Goal: Task Accomplishment & Management: Use online tool/utility

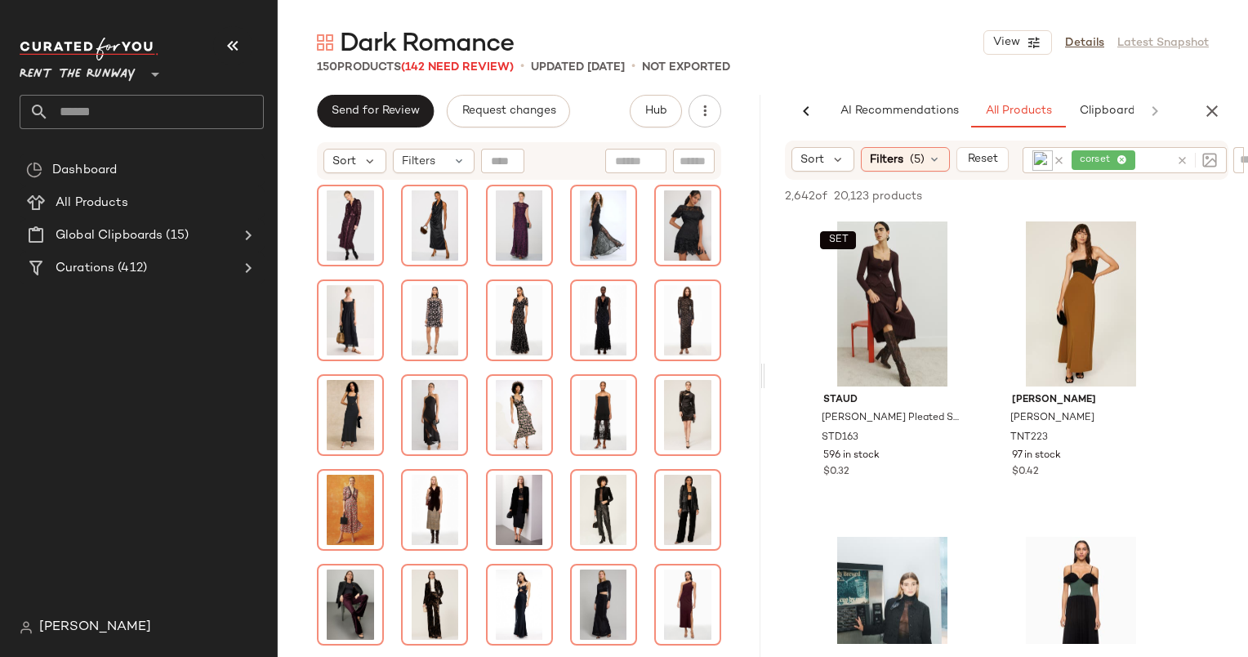
scroll to position [973, 0]
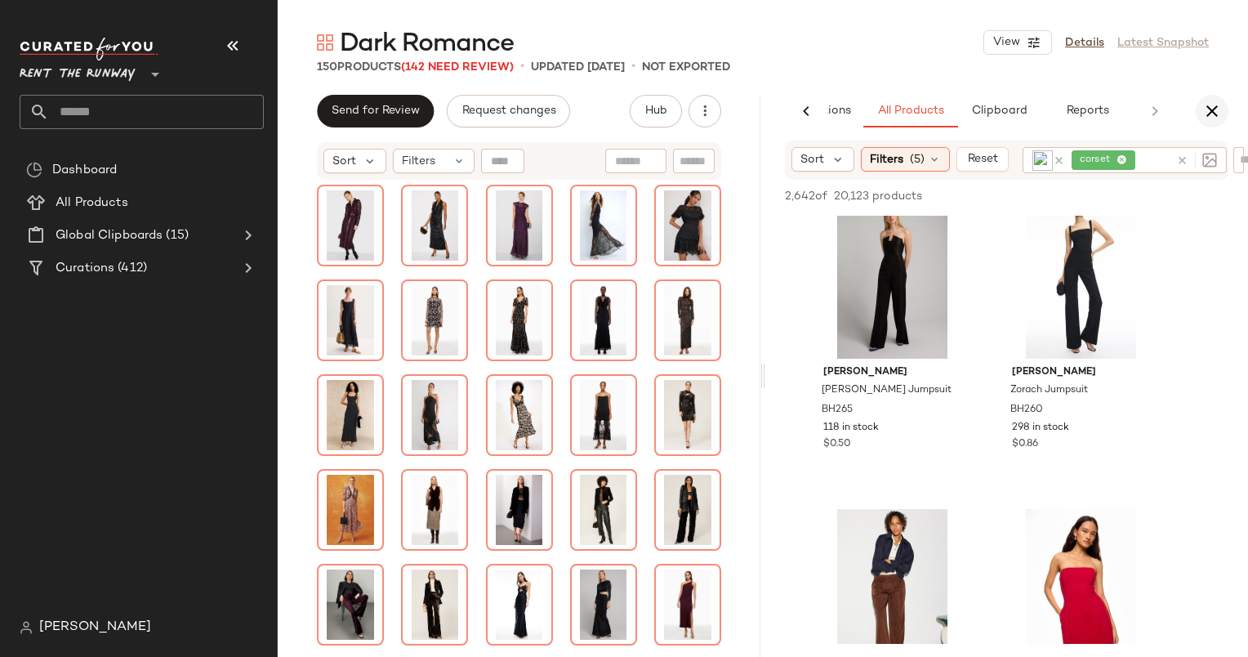
click at [1217, 97] on button "button" at bounding box center [1211, 111] width 33 height 33
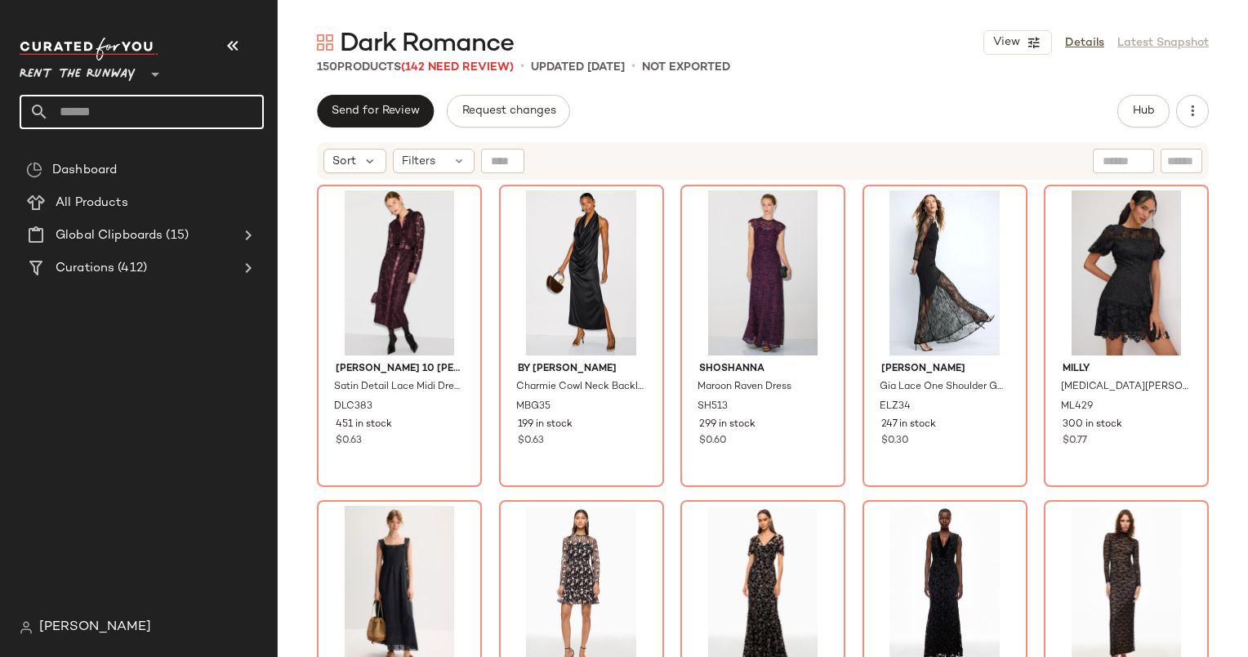
click at [143, 115] on input "text" at bounding box center [156, 112] width 215 height 34
type input "*"
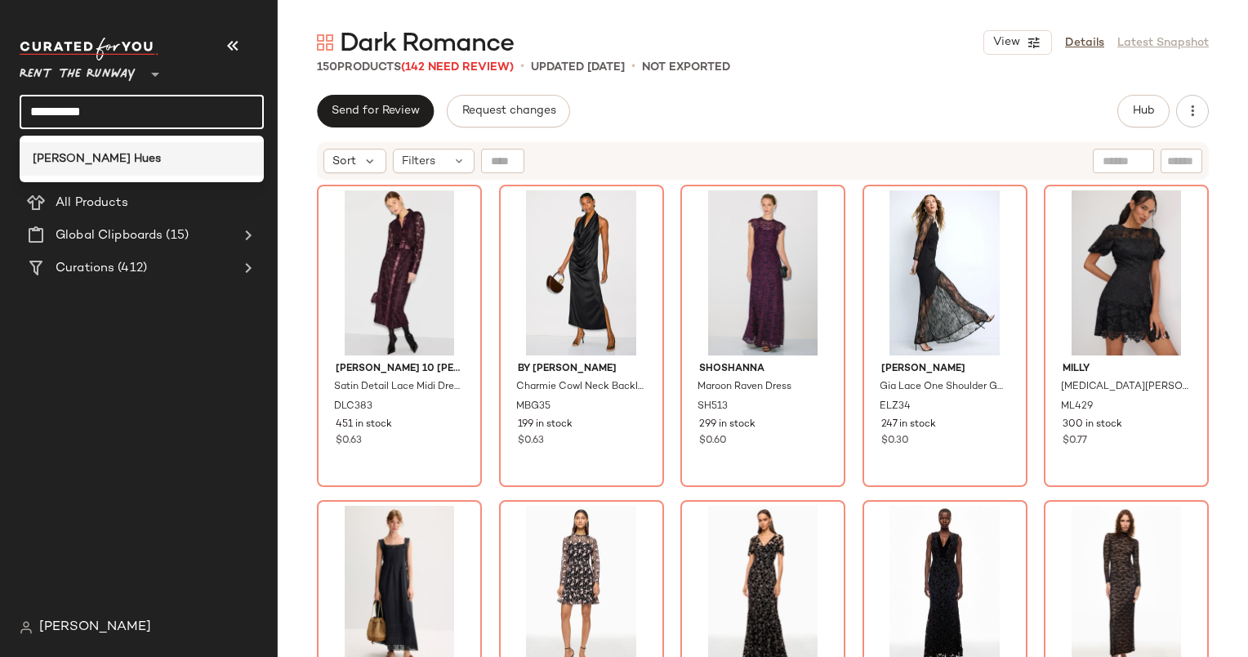
type input "**********"
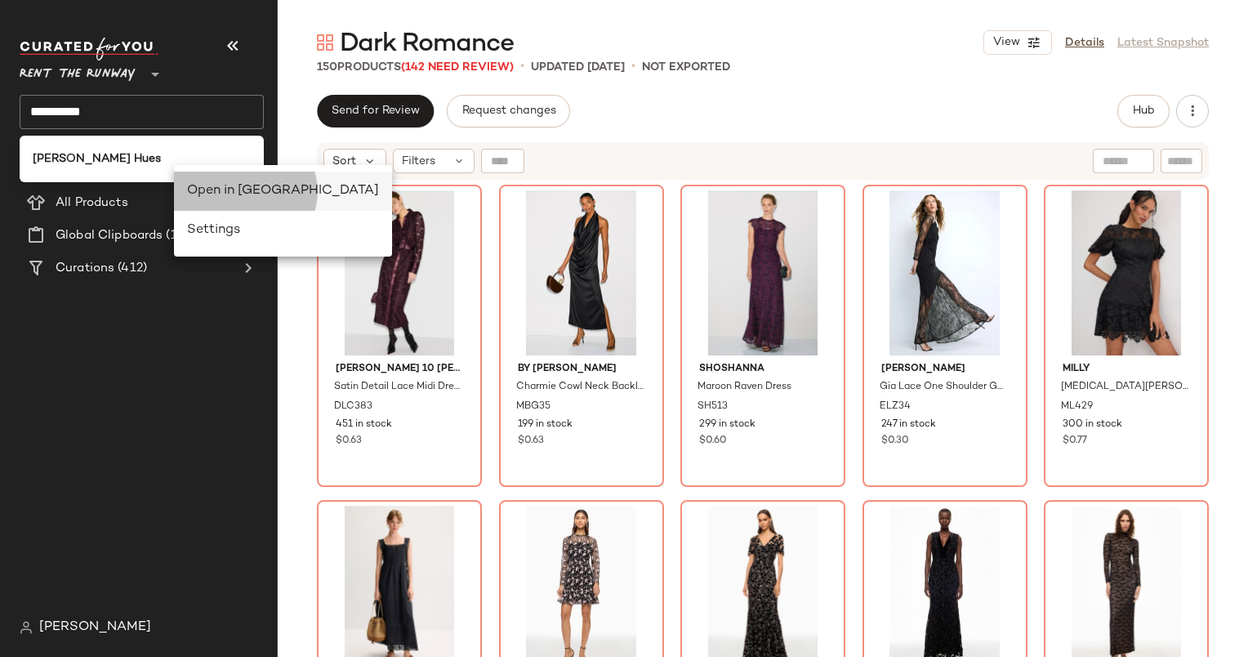
click at [223, 209] on div "Open in [GEOGRAPHIC_DATA]" at bounding box center [283, 190] width 218 height 39
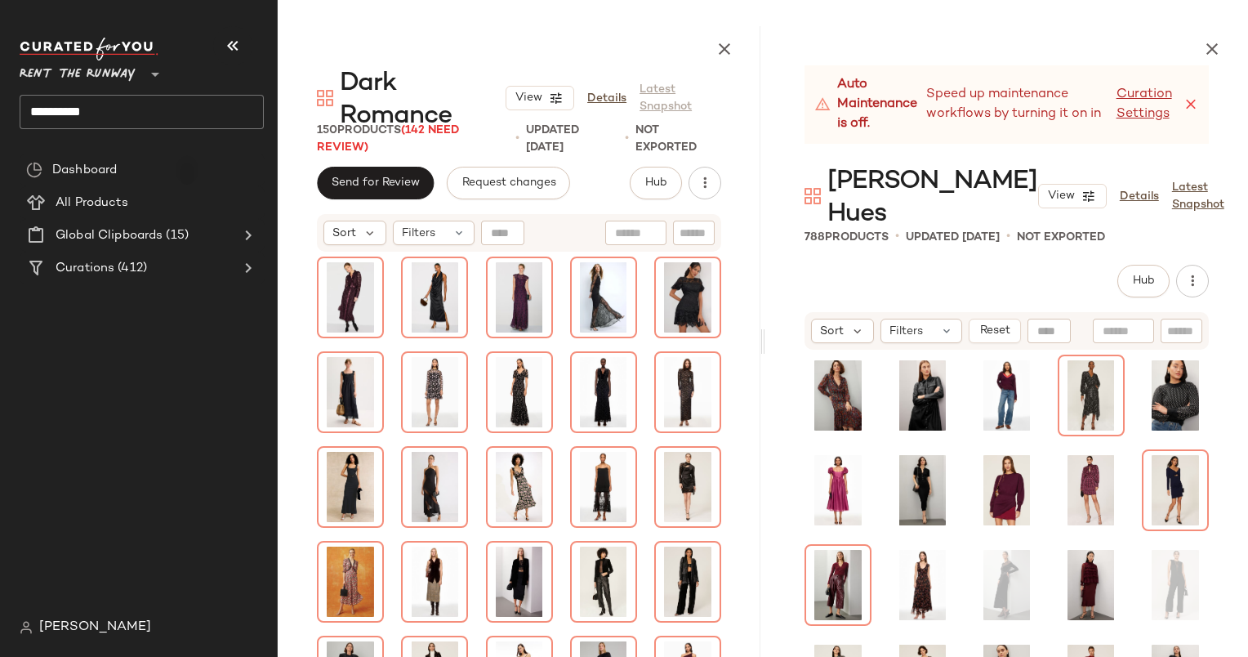
click at [1198, 100] on icon at bounding box center [1190, 104] width 16 height 16
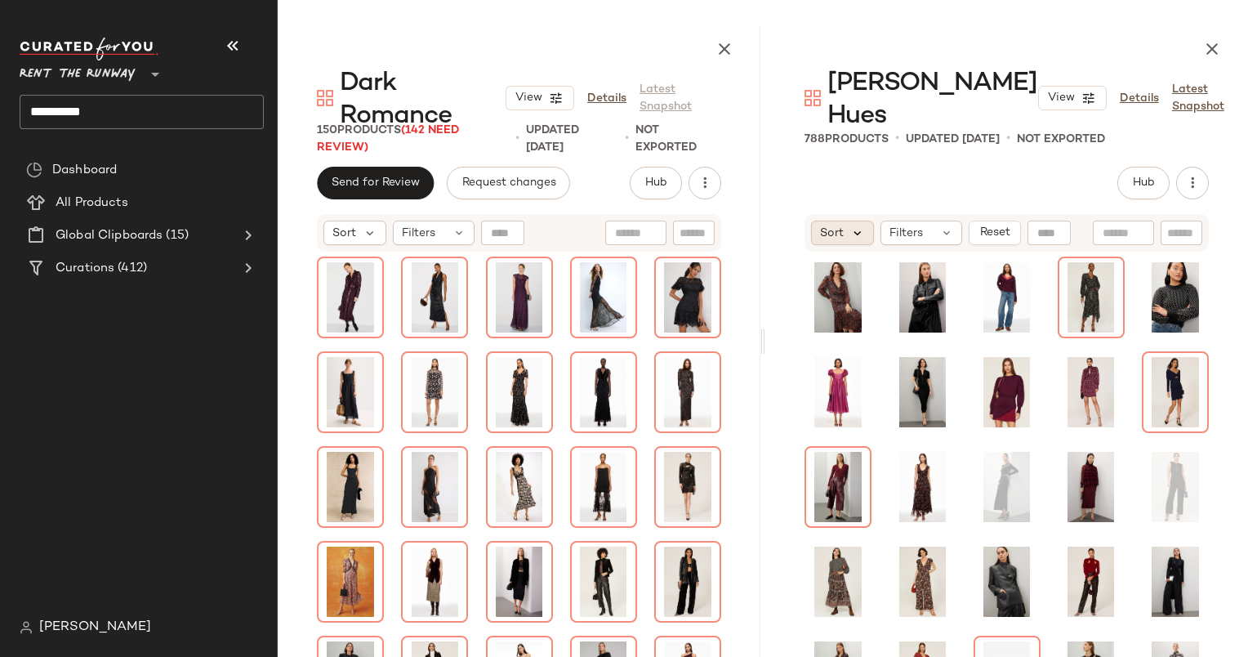
click at [854, 225] on icon at bounding box center [857, 232] width 15 height 15
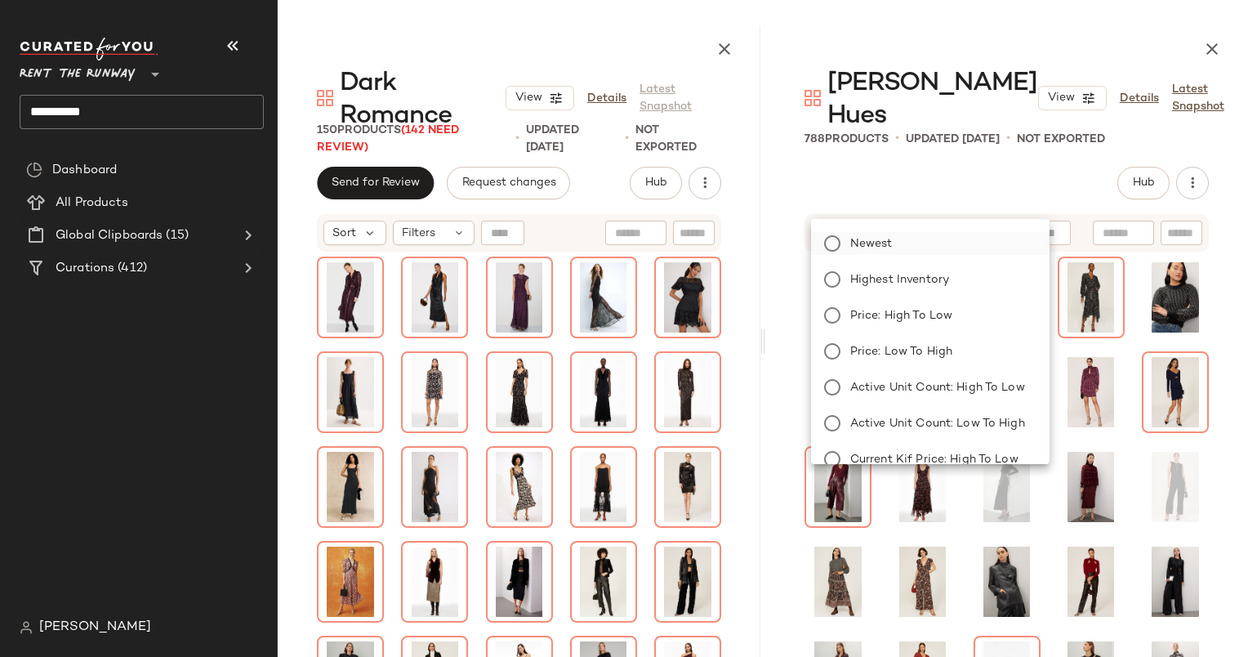
click at [878, 250] on span "Newest" at bounding box center [871, 243] width 42 height 17
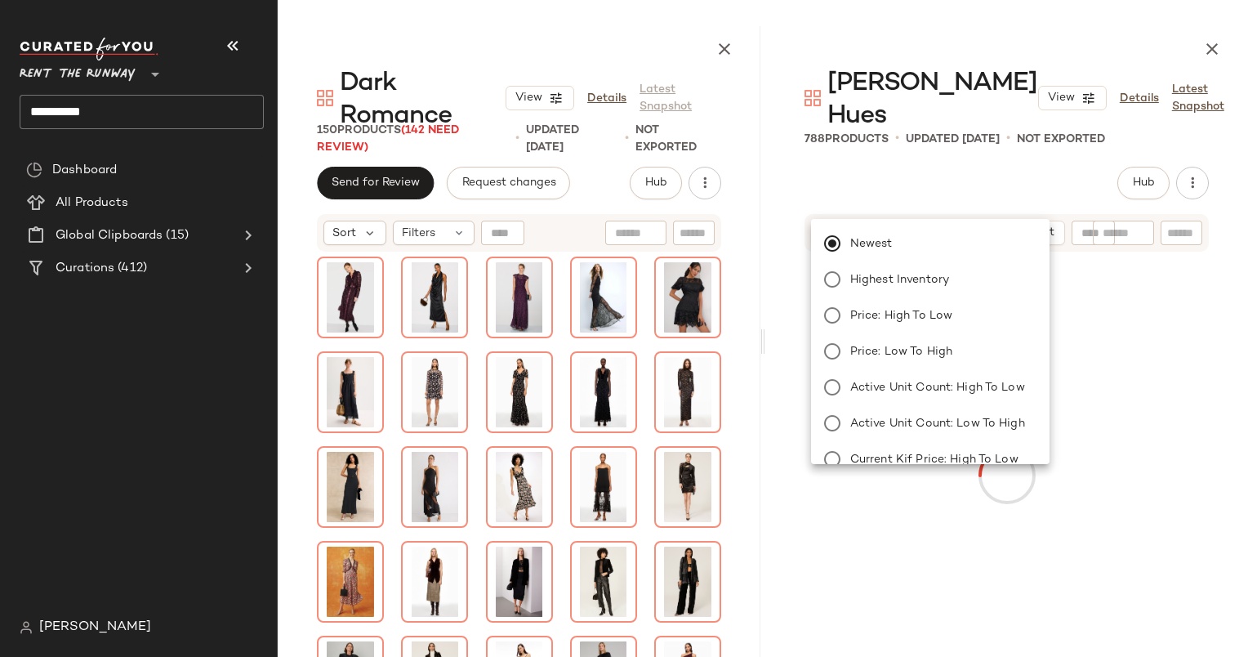
click at [976, 220] on div "Filters" at bounding box center [965, 232] width 82 height 24
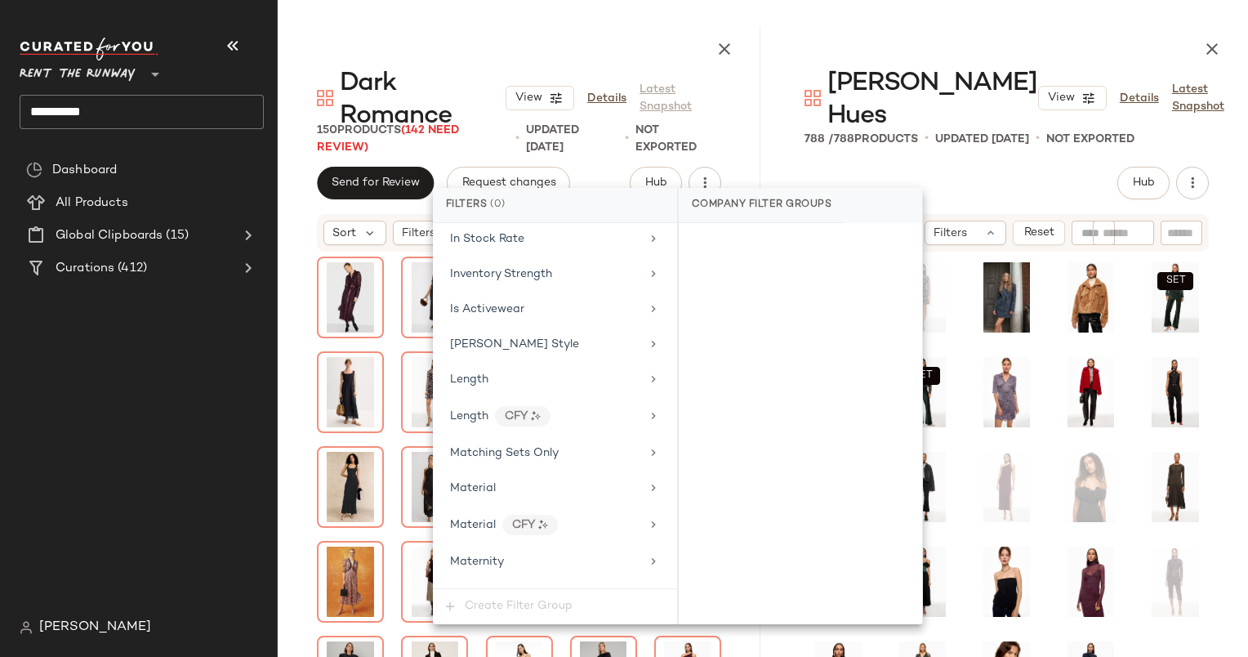
scroll to position [1225, 0]
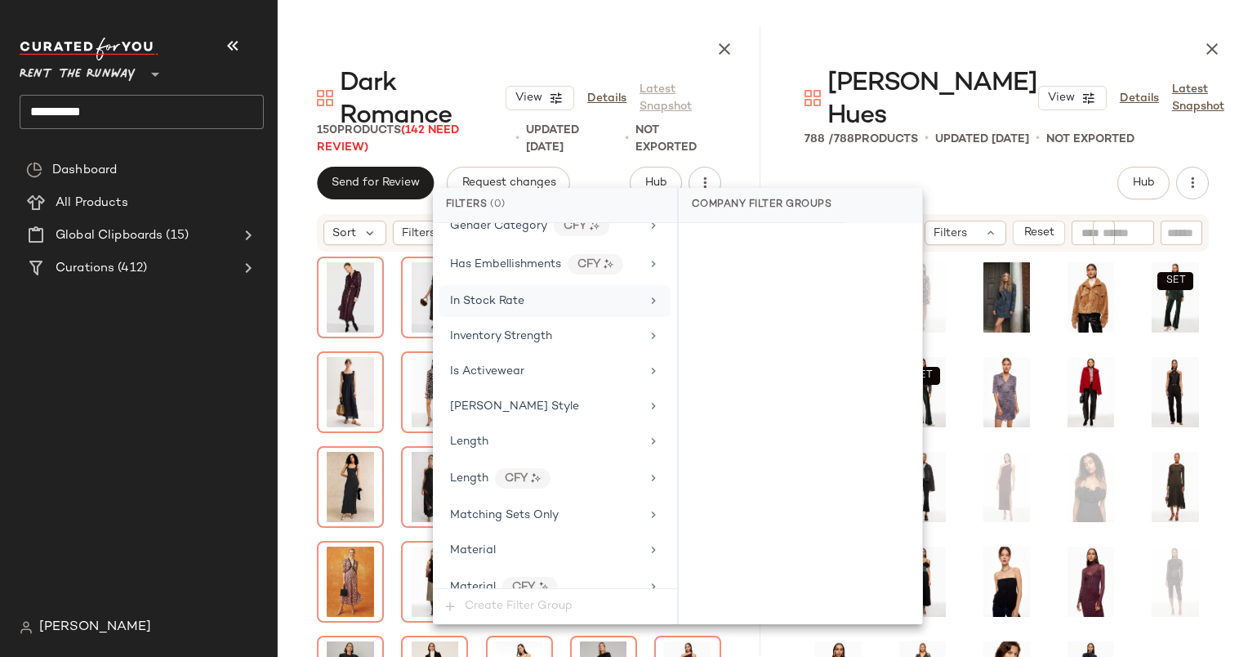
click at [535, 292] on div "In Stock Rate" at bounding box center [545, 300] width 190 height 17
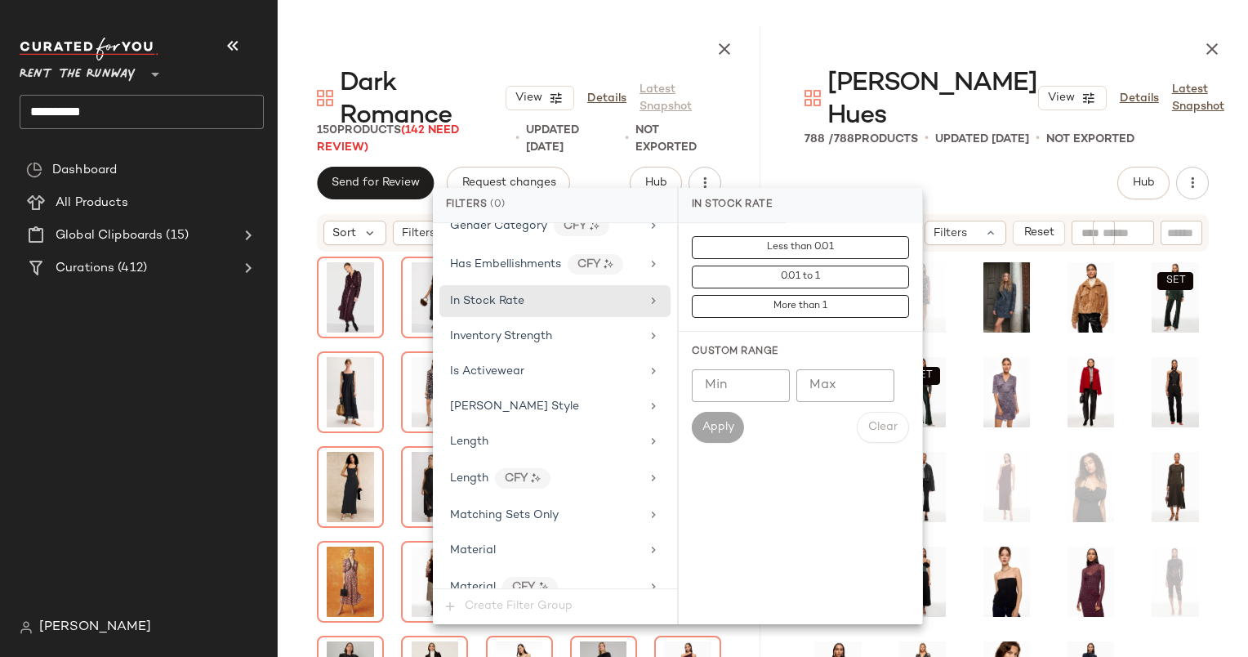
click at [737, 390] on input "Min" at bounding box center [741, 385] width 98 height 33
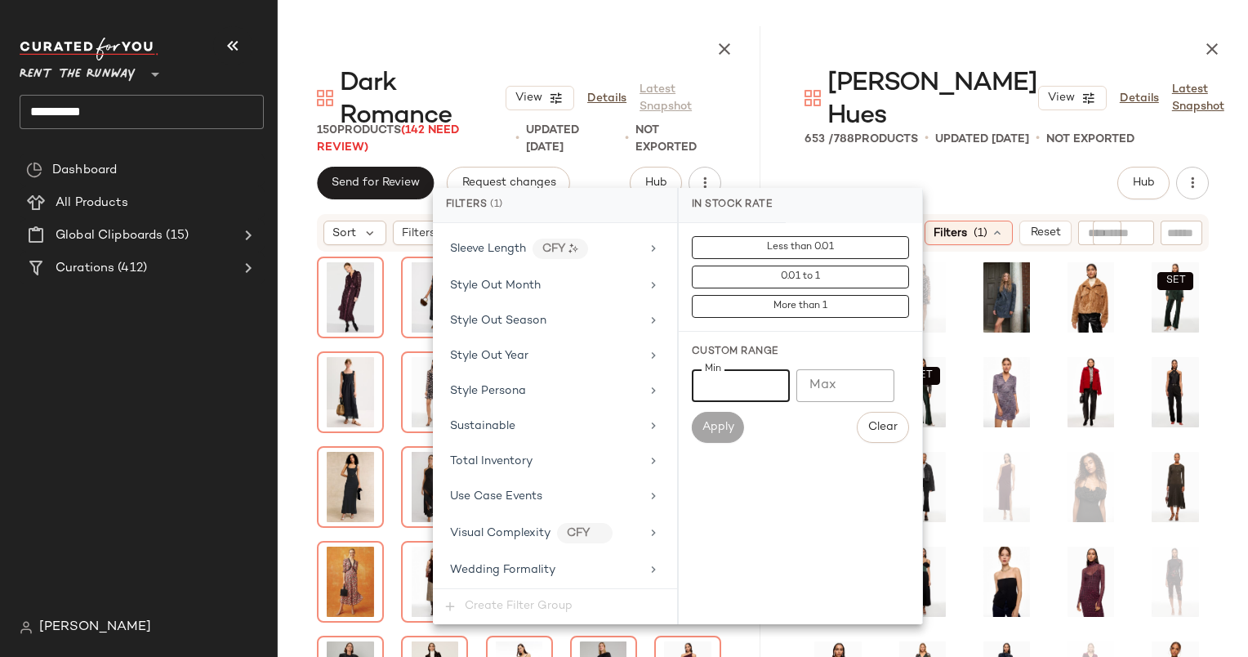
scroll to position [2495, 0]
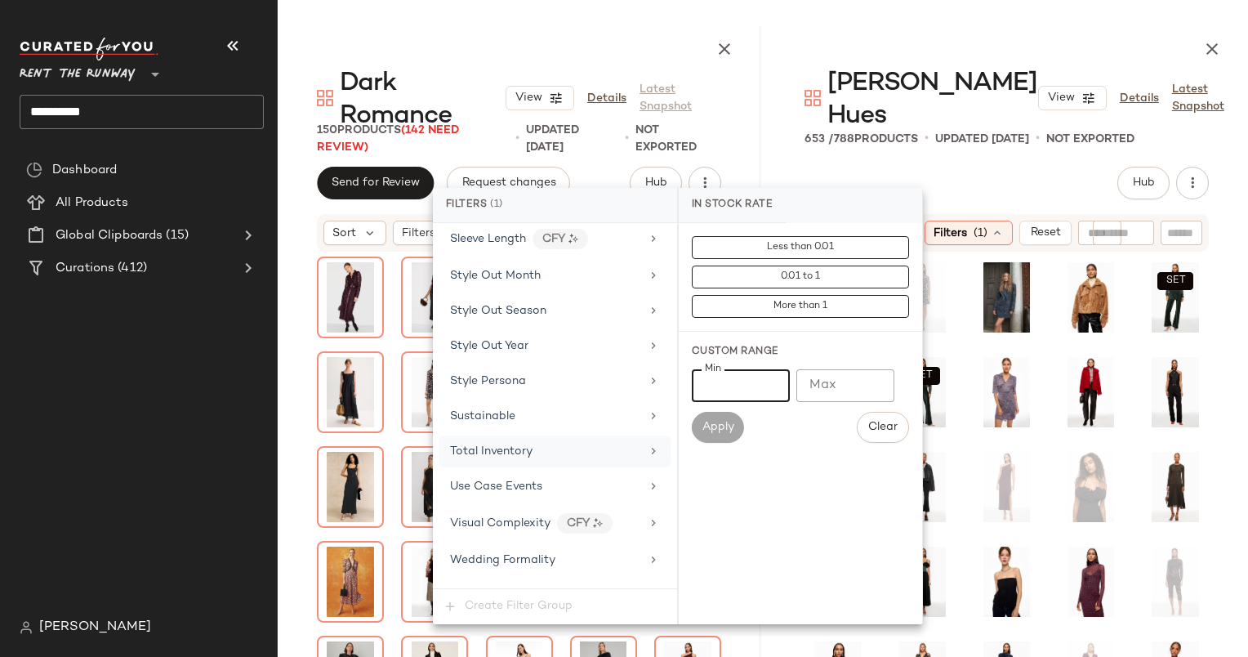
type input "***"
click at [604, 443] on div "Total Inventory" at bounding box center [545, 451] width 190 height 17
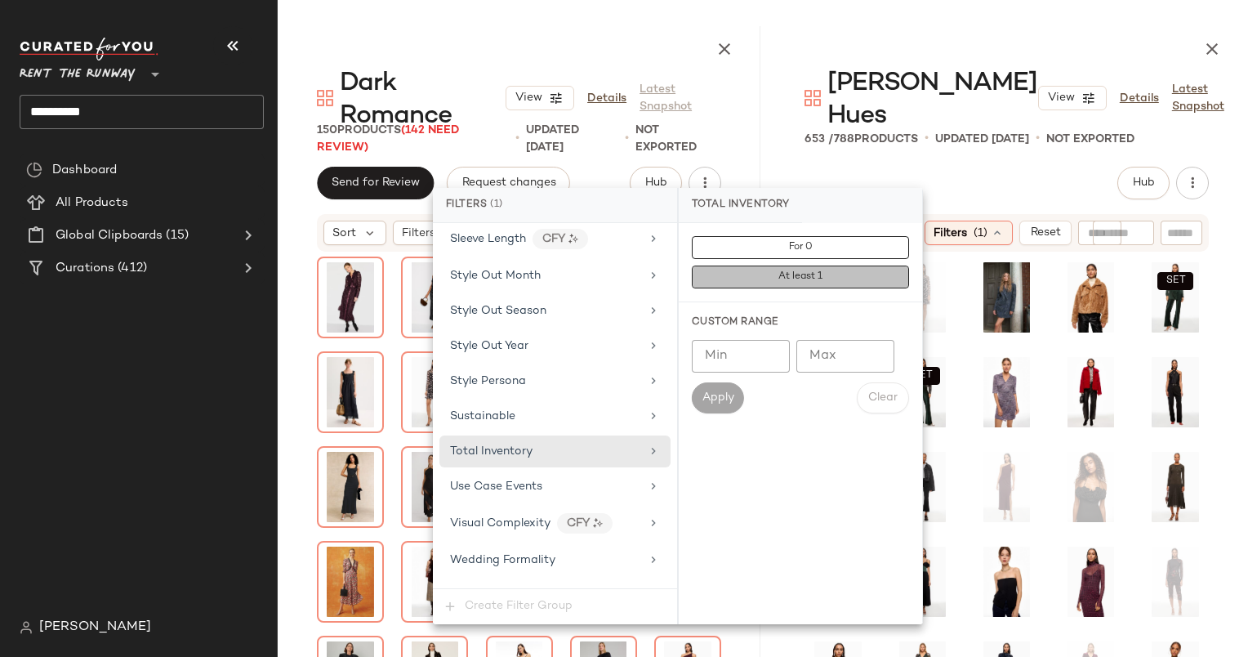
click at [805, 275] on span "At least 1" at bounding box center [799, 276] width 45 height 11
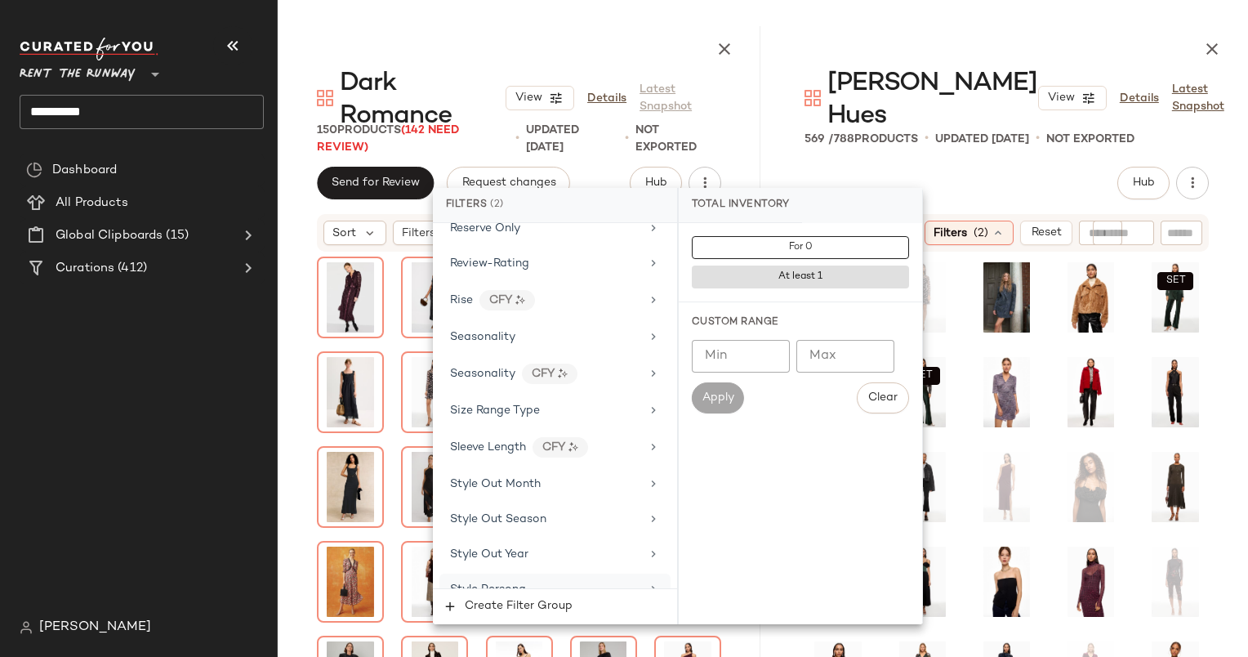
scroll to position [2256, 0]
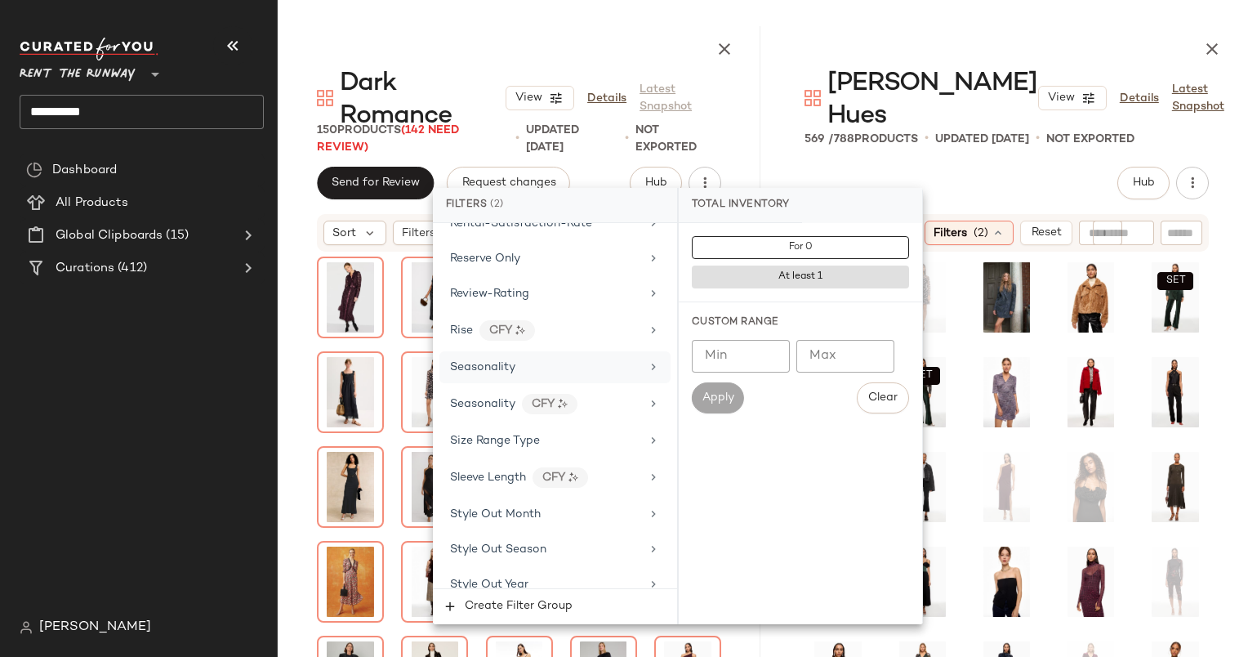
click at [556, 358] on div "Seasonality" at bounding box center [545, 366] width 190 height 17
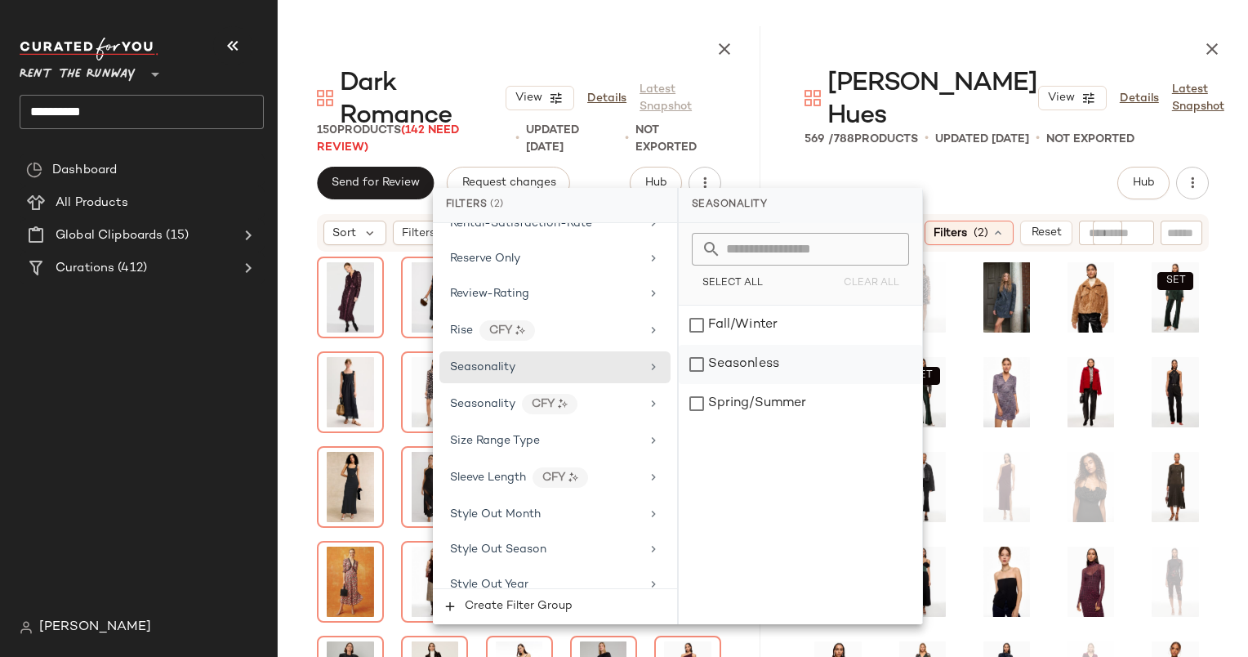
click at [745, 360] on div "Seasonless" at bounding box center [800, 364] width 243 height 39
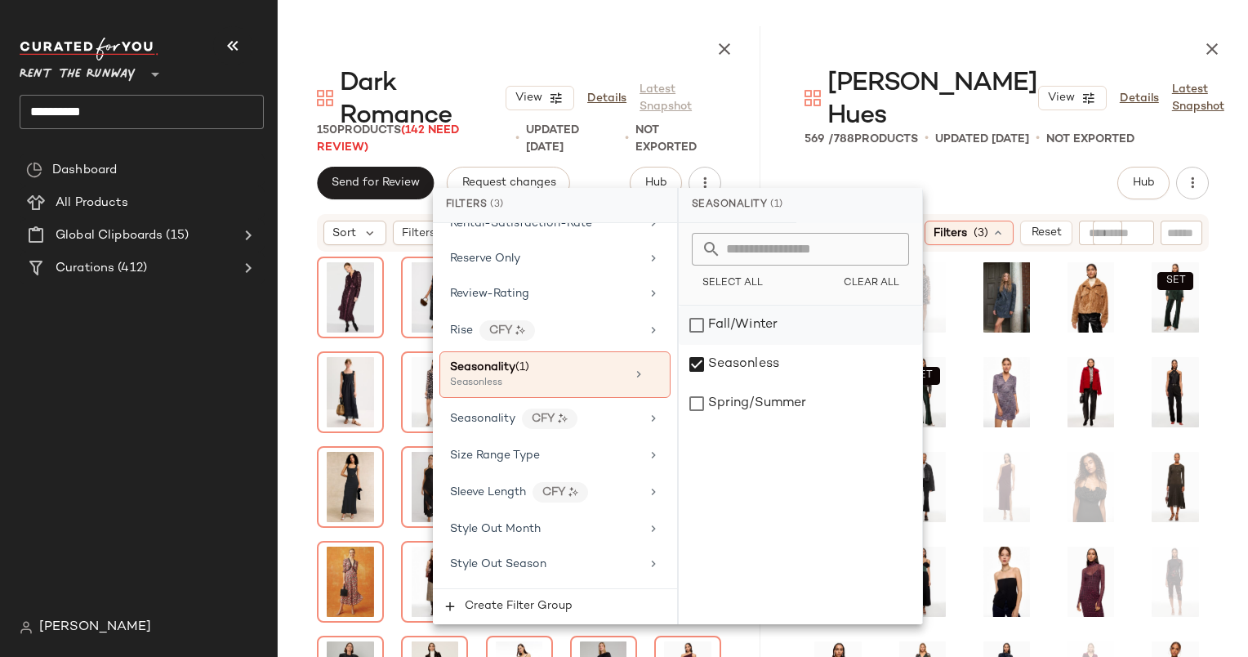
click at [746, 326] on div "Fall/Winter" at bounding box center [800, 324] width 243 height 39
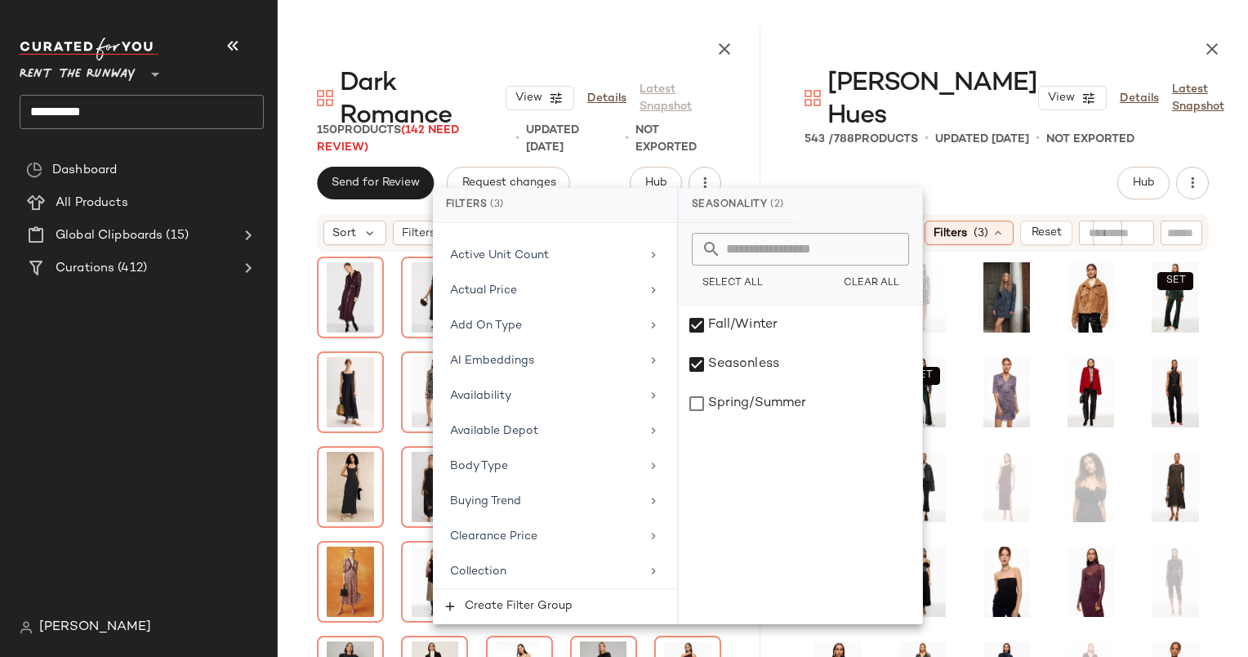
scroll to position [0, 0]
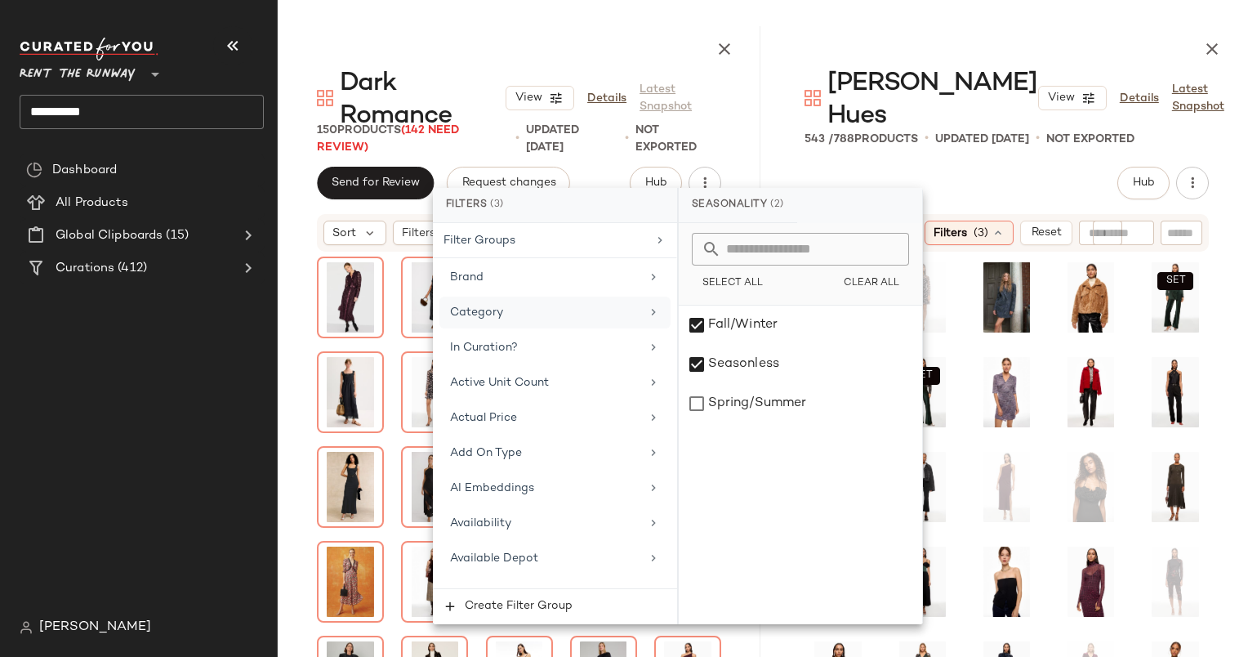
click at [581, 307] on div "Category" at bounding box center [545, 312] width 190 height 17
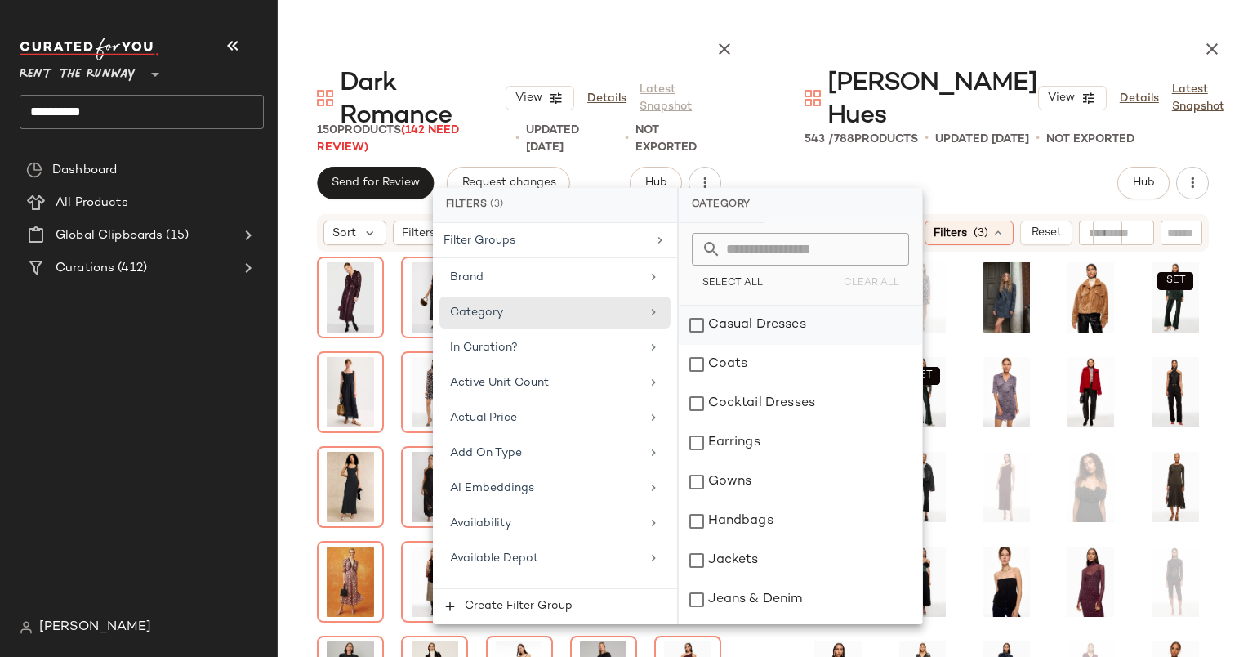
click at [781, 333] on div "Casual Dresses" at bounding box center [800, 324] width 243 height 39
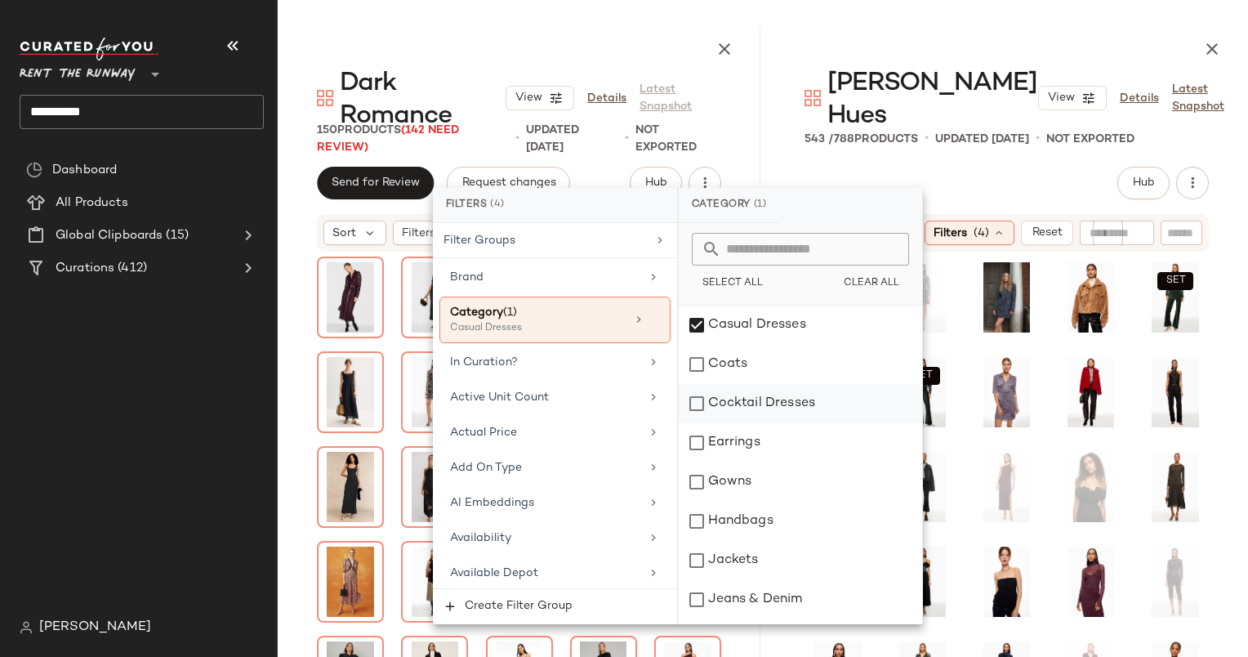
click at [799, 399] on div "Cocktail Dresses" at bounding box center [800, 403] width 243 height 39
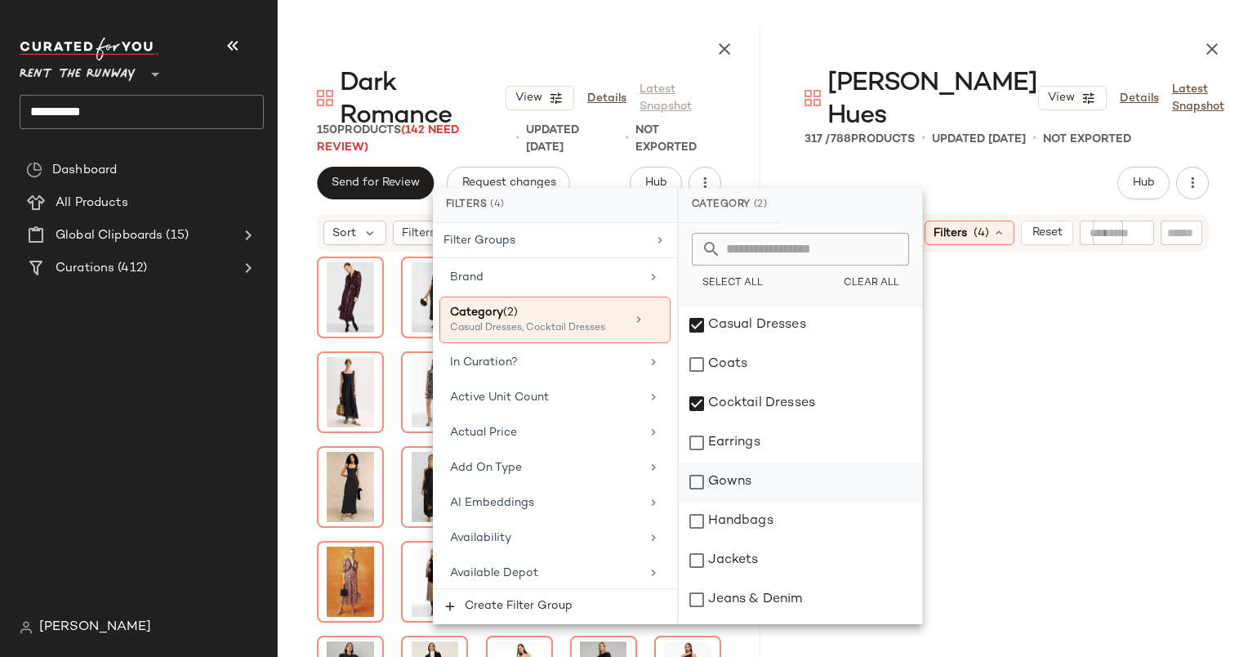
click at [775, 487] on div "Gowns" at bounding box center [800, 481] width 243 height 39
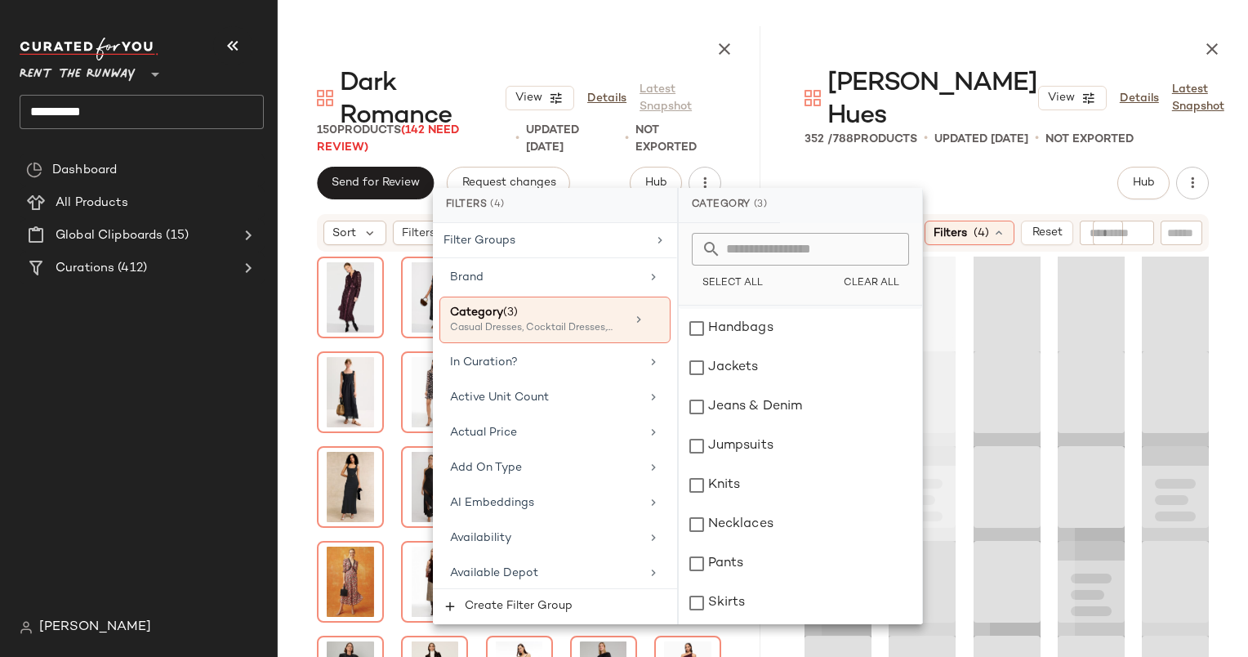
scroll to position [269, 0]
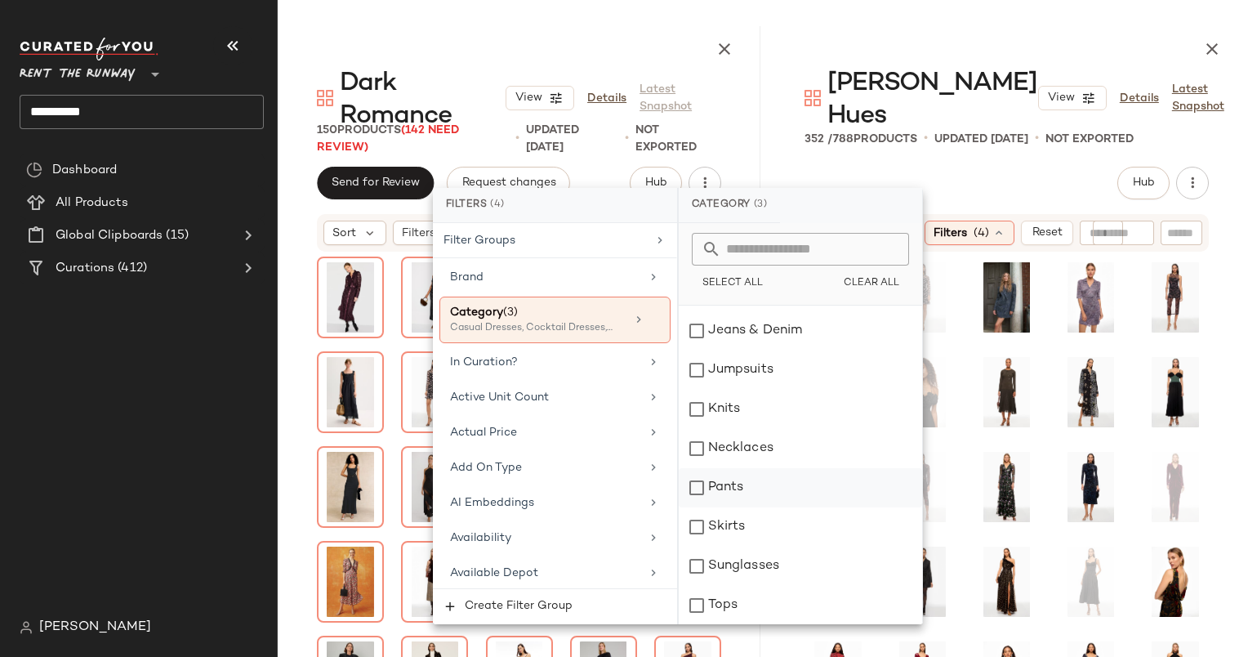
click at [800, 474] on div "Pants" at bounding box center [800, 487] width 243 height 39
click at [810, 523] on div "Skirts" at bounding box center [800, 526] width 243 height 39
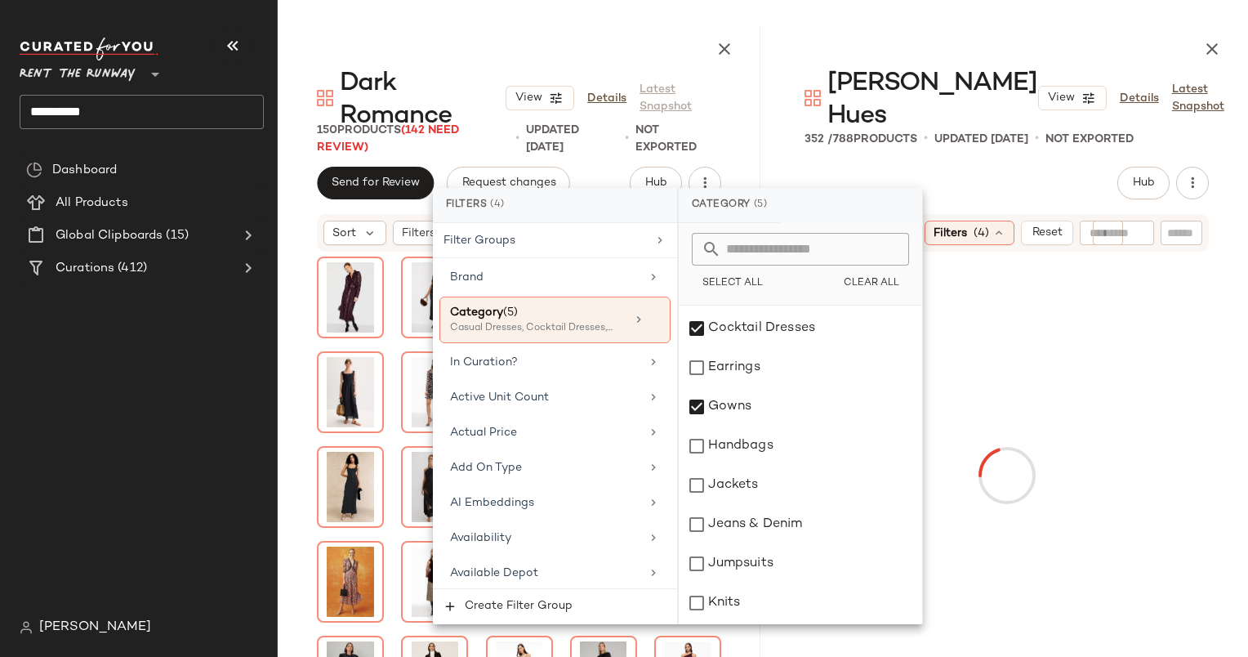
scroll to position [72, 0]
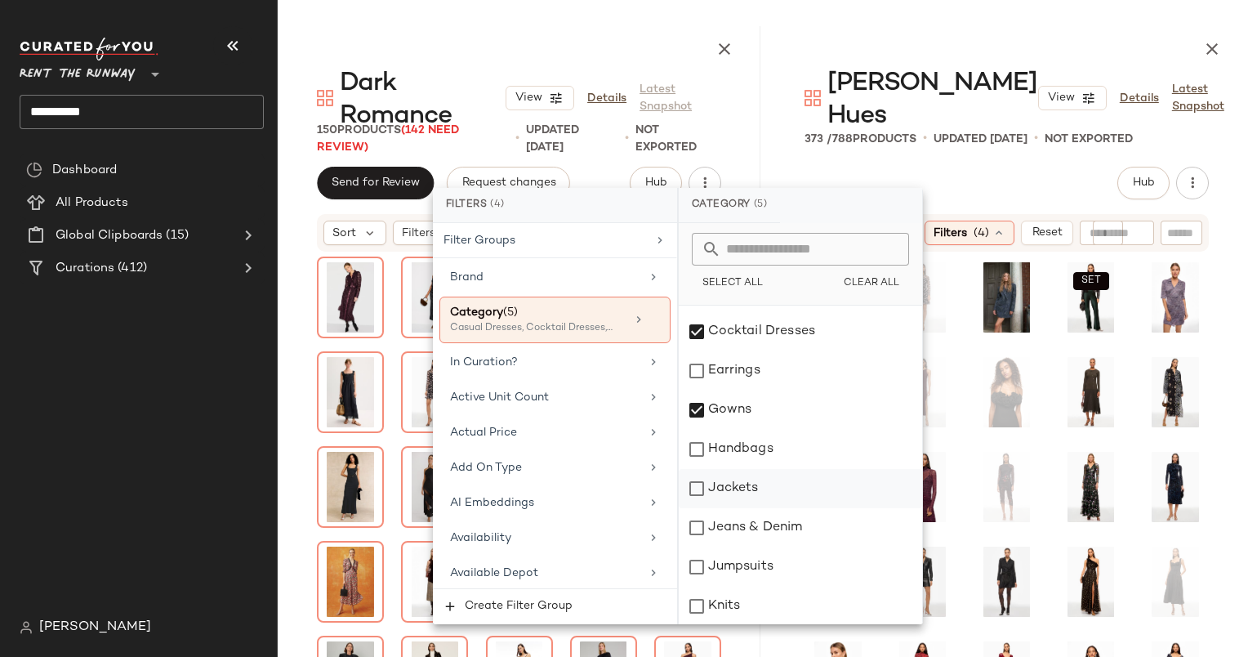
click at [745, 477] on div "Jackets" at bounding box center [800, 488] width 243 height 39
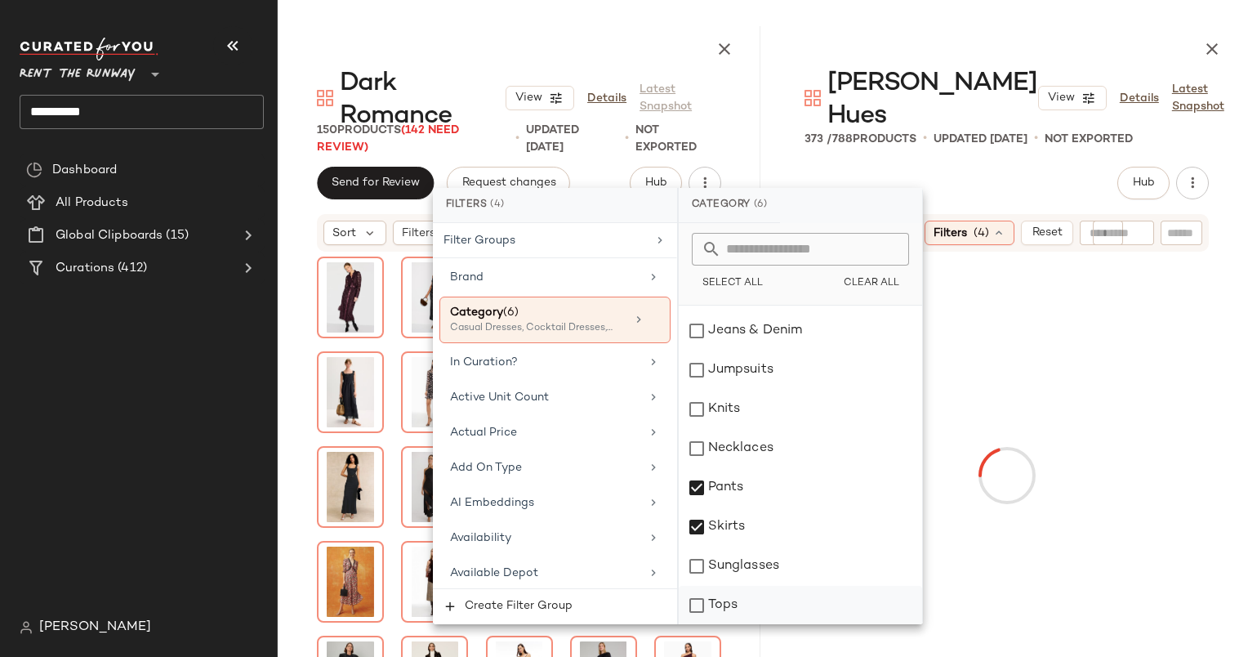
click at [814, 599] on div "Tops" at bounding box center [800, 604] width 243 height 39
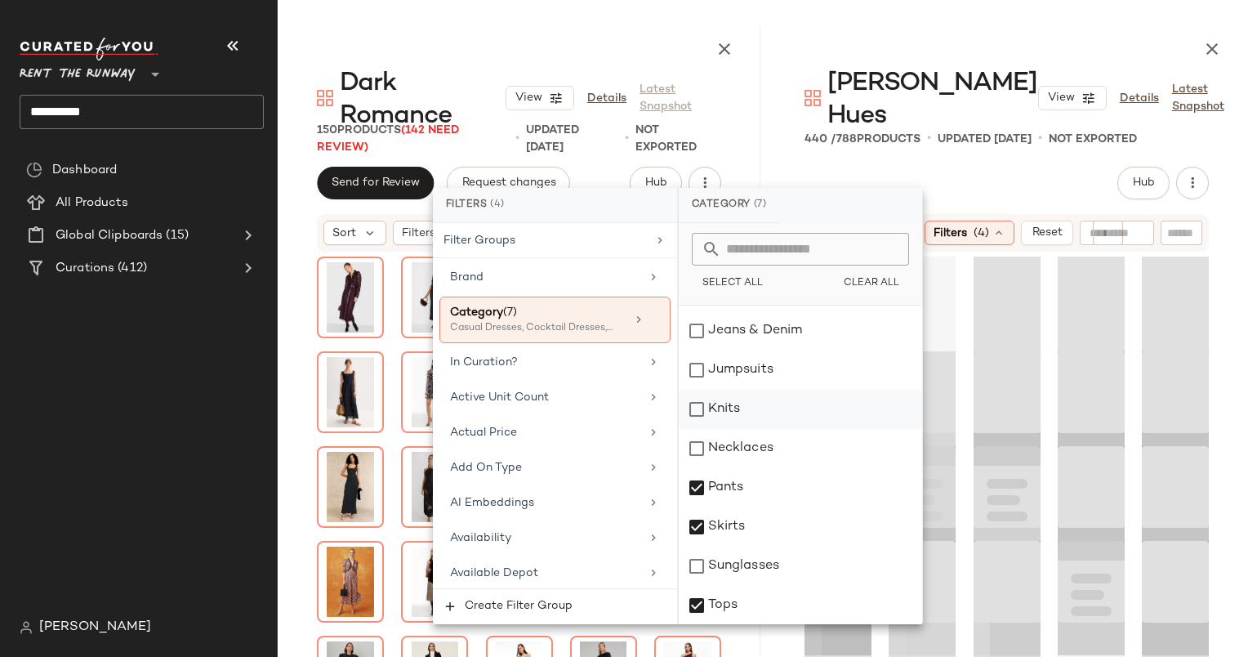
scroll to position [0, 0]
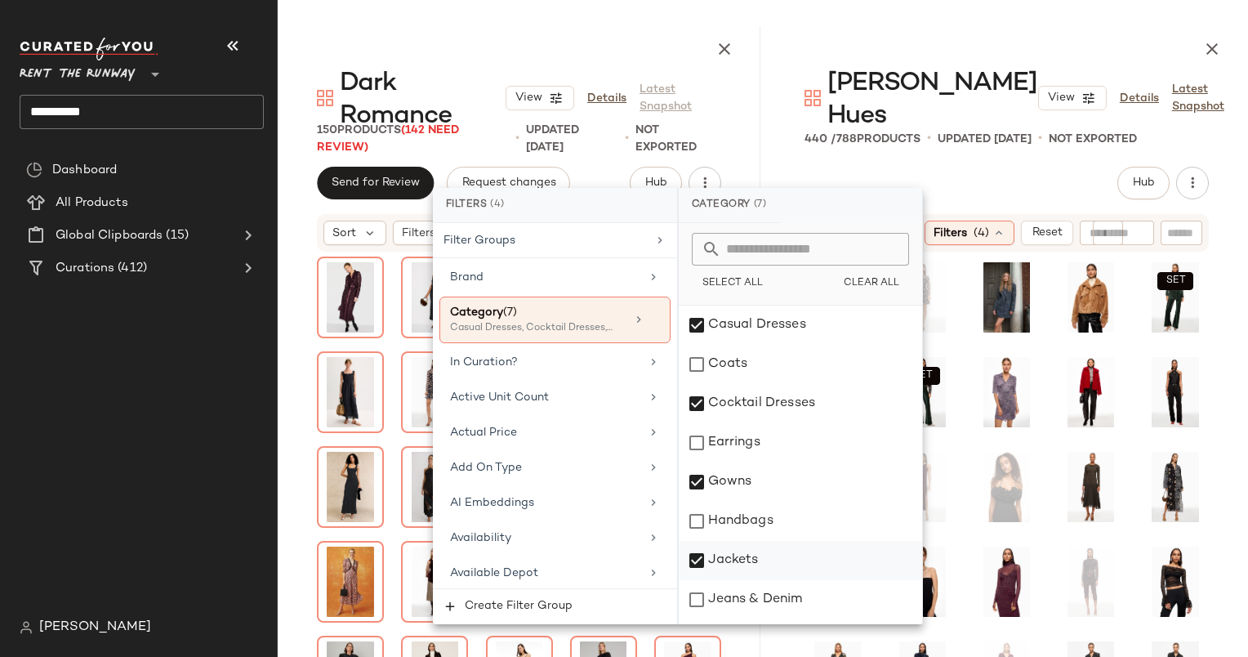
click at [719, 551] on div "Jackets" at bounding box center [800, 560] width 243 height 39
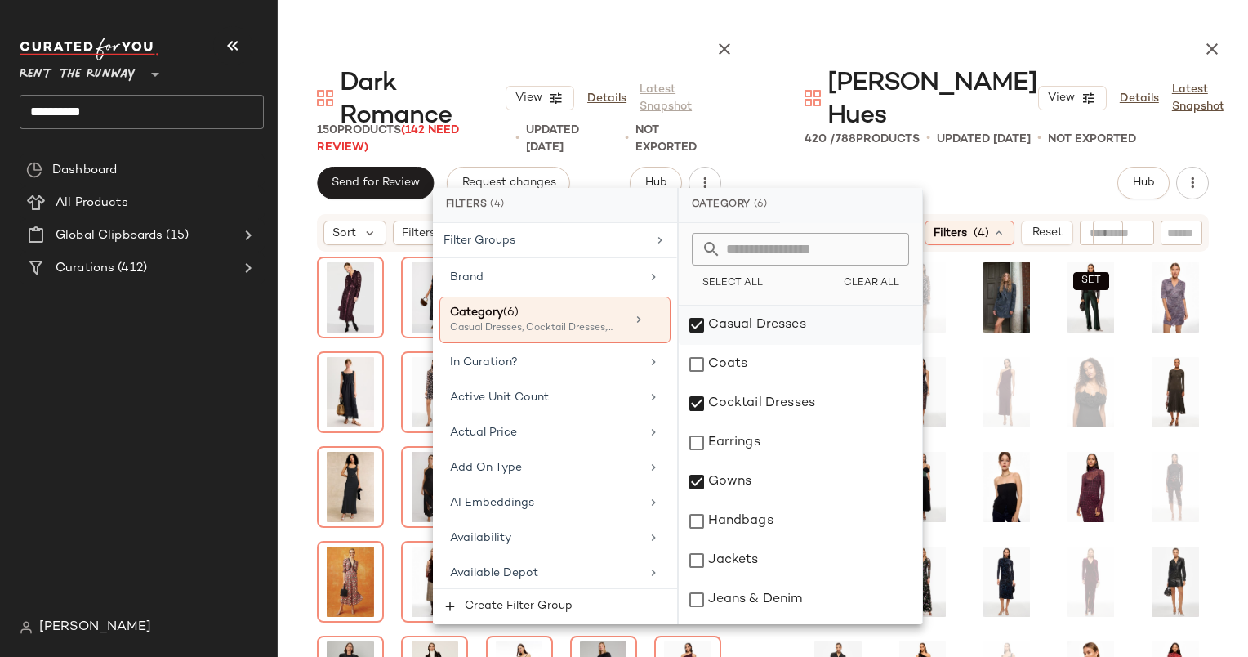
click at [777, 320] on div "Casual Dresses" at bounding box center [800, 324] width 243 height 39
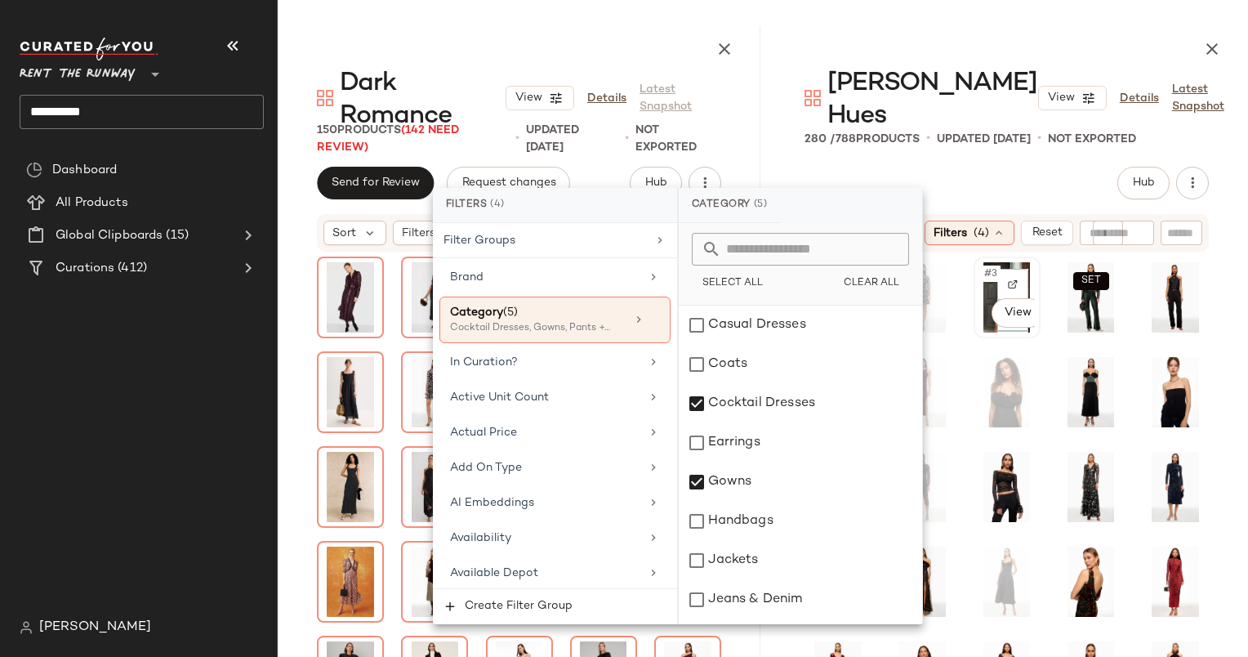
click at [986, 262] on div "#3 View" at bounding box center [1007, 297] width 56 height 70
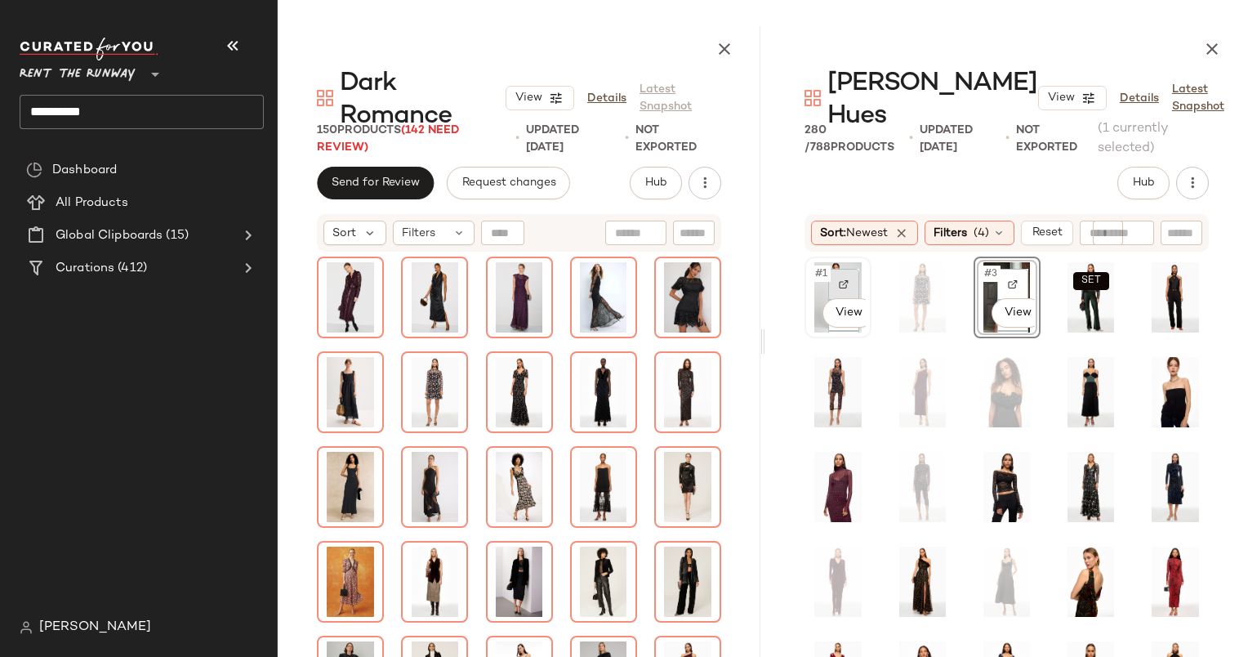
click at [845, 279] on img at bounding box center [844, 284] width 10 height 10
click at [989, 225] on span "(4)" at bounding box center [981, 233] width 16 height 17
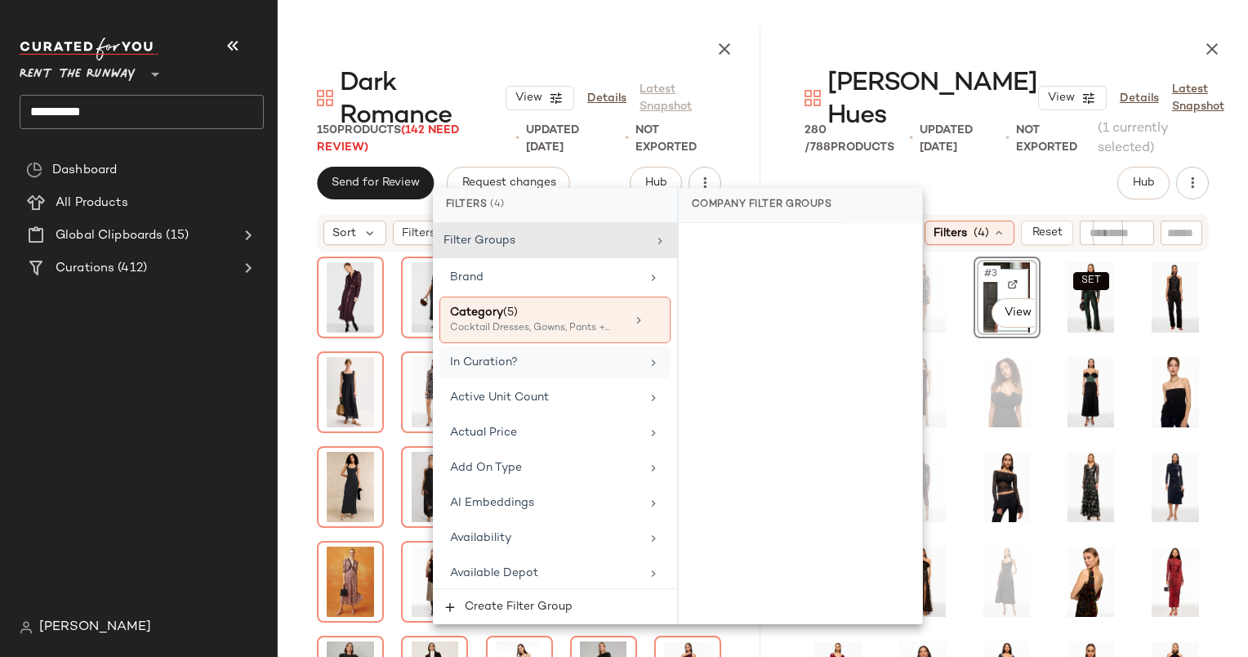
click at [588, 362] on div "In Curation?" at bounding box center [545, 362] width 190 height 17
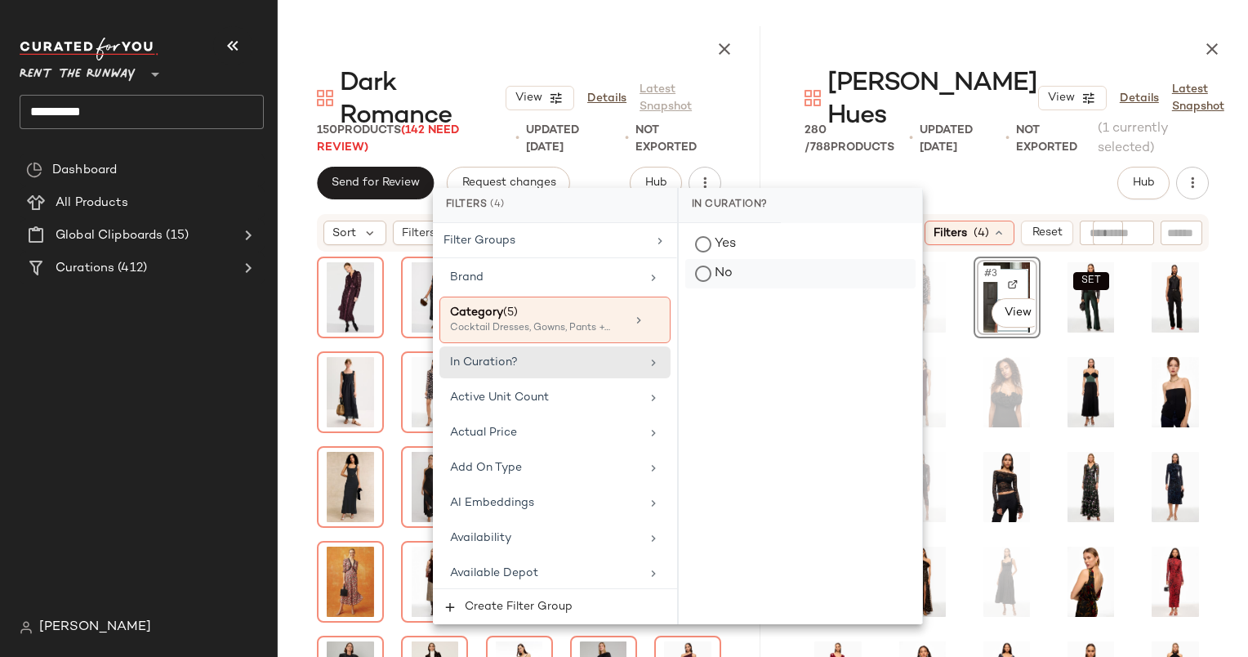
click at [774, 278] on div "No" at bounding box center [800, 273] width 230 height 29
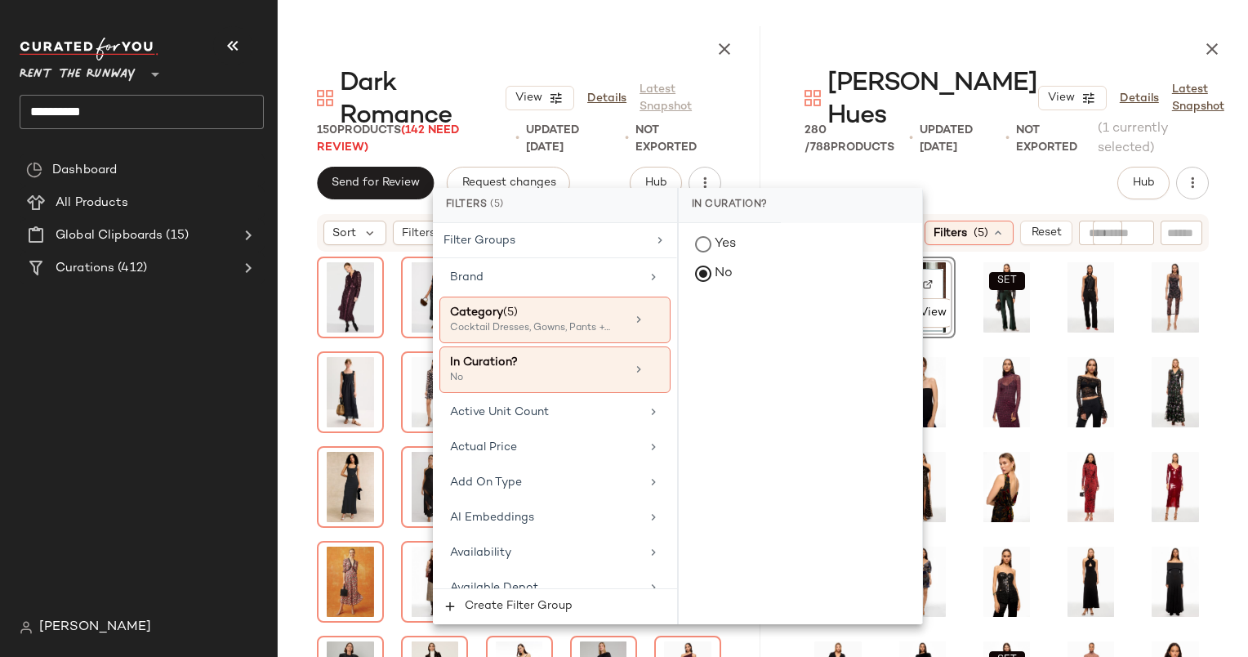
click at [893, 167] on div "Hub Send for Review External Review Internal Review Cancel Send for Review Revi…" at bounding box center [1006, 183] width 404 height 33
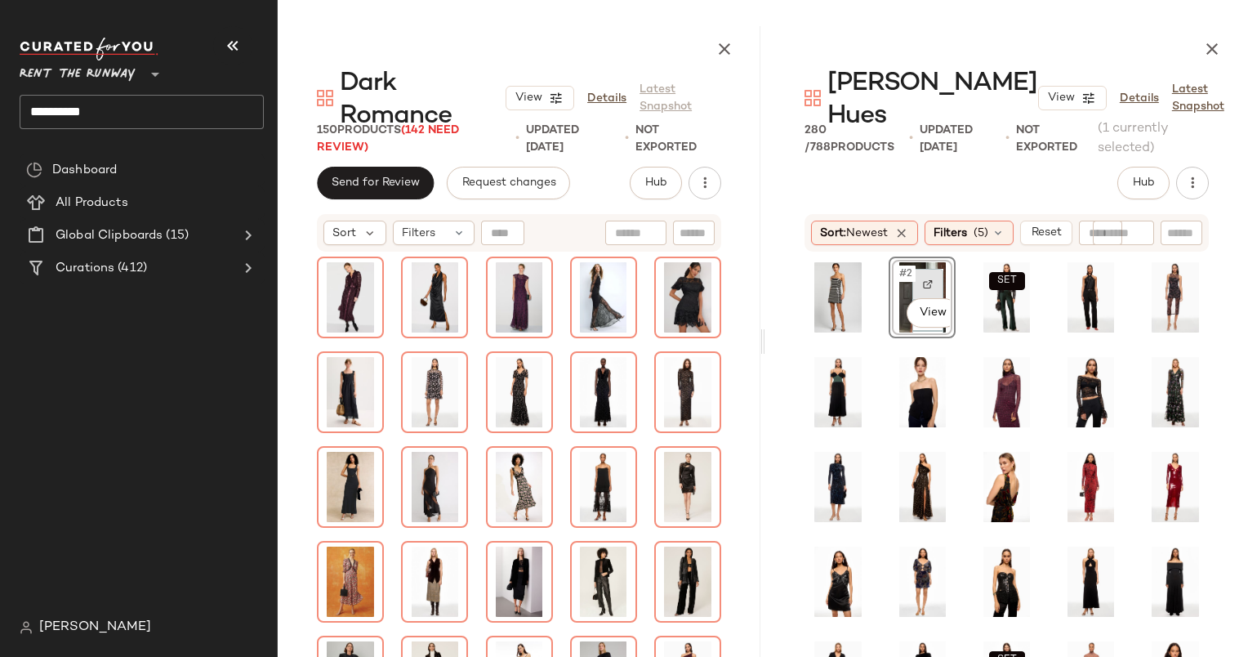
click at [928, 279] on img at bounding box center [928, 284] width 10 height 10
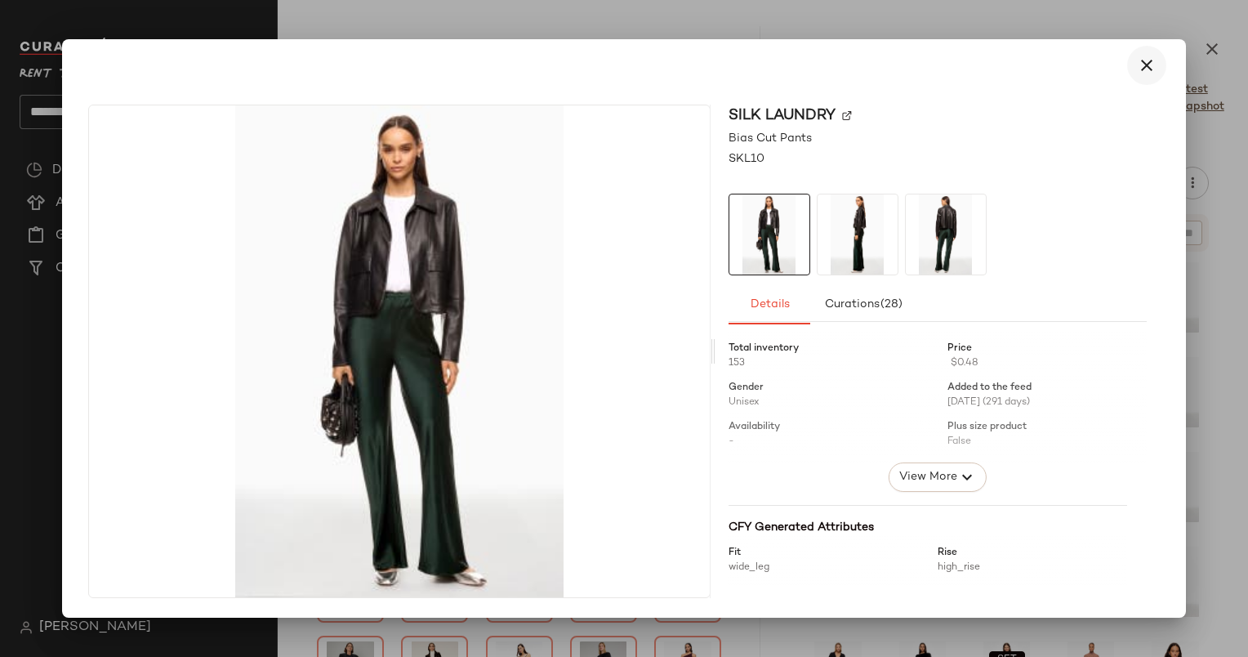
click at [1149, 67] on icon "button" at bounding box center [1147, 66] width 20 height 20
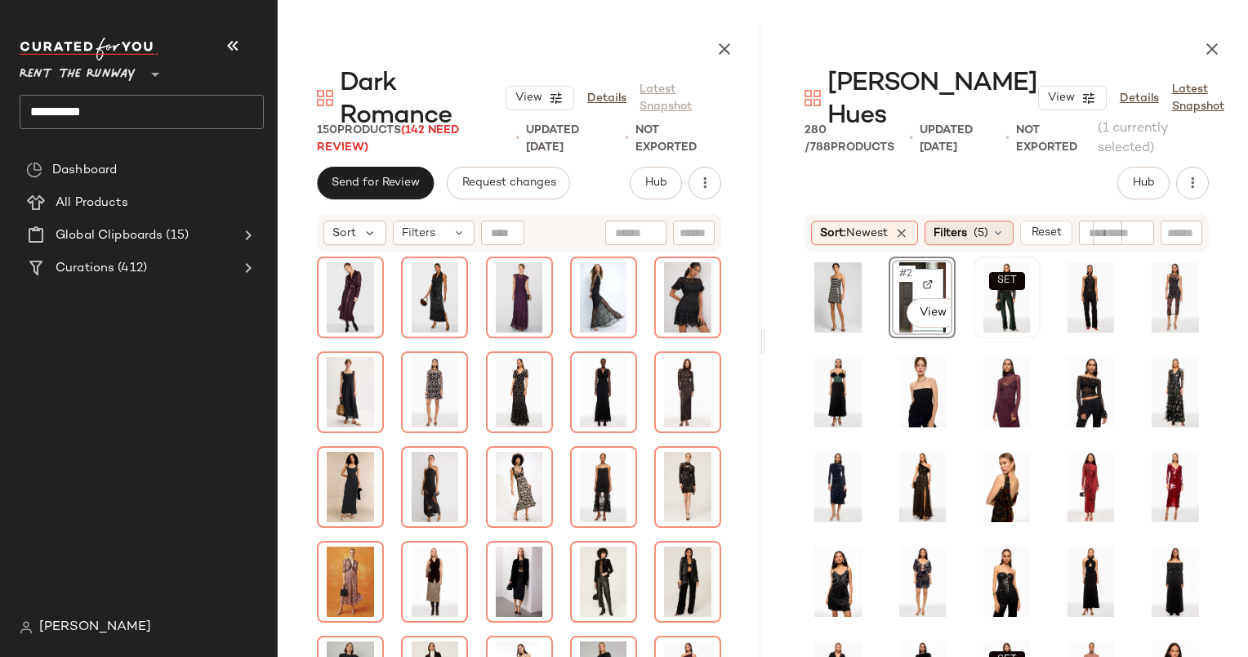
click at [961, 225] on span "Filters" at bounding box center [949, 233] width 33 height 17
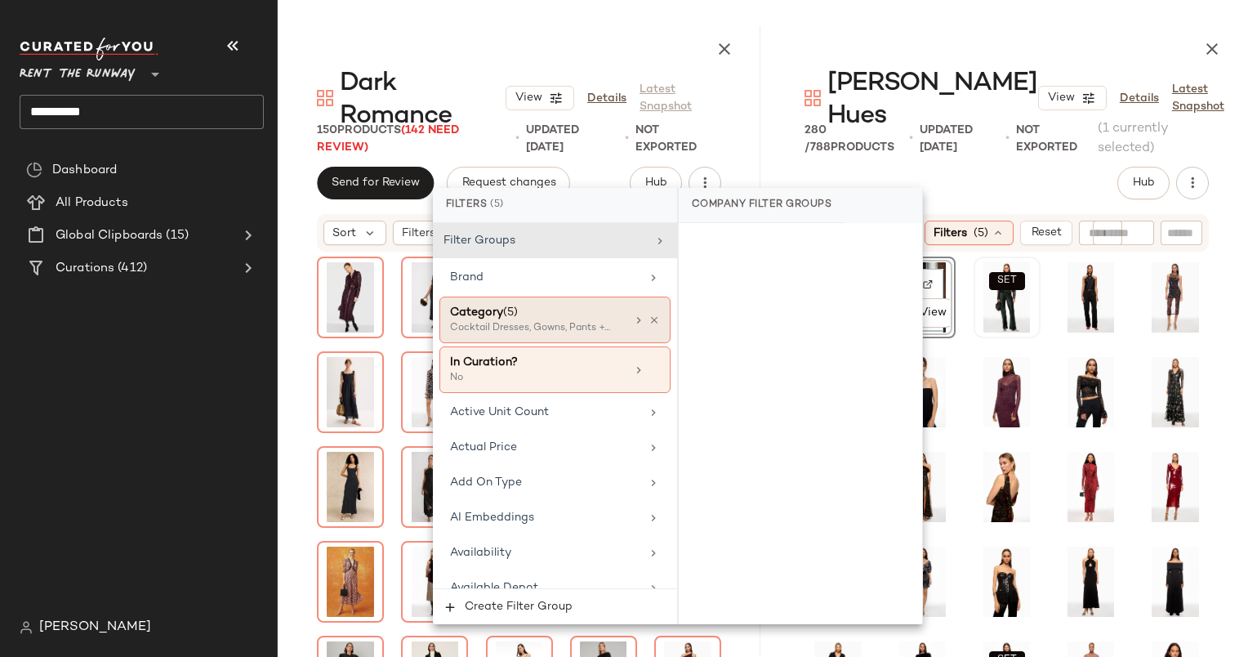
click at [584, 322] on div "Cocktail Dresses, Gowns, Pants +2 more" at bounding box center [531, 328] width 163 height 15
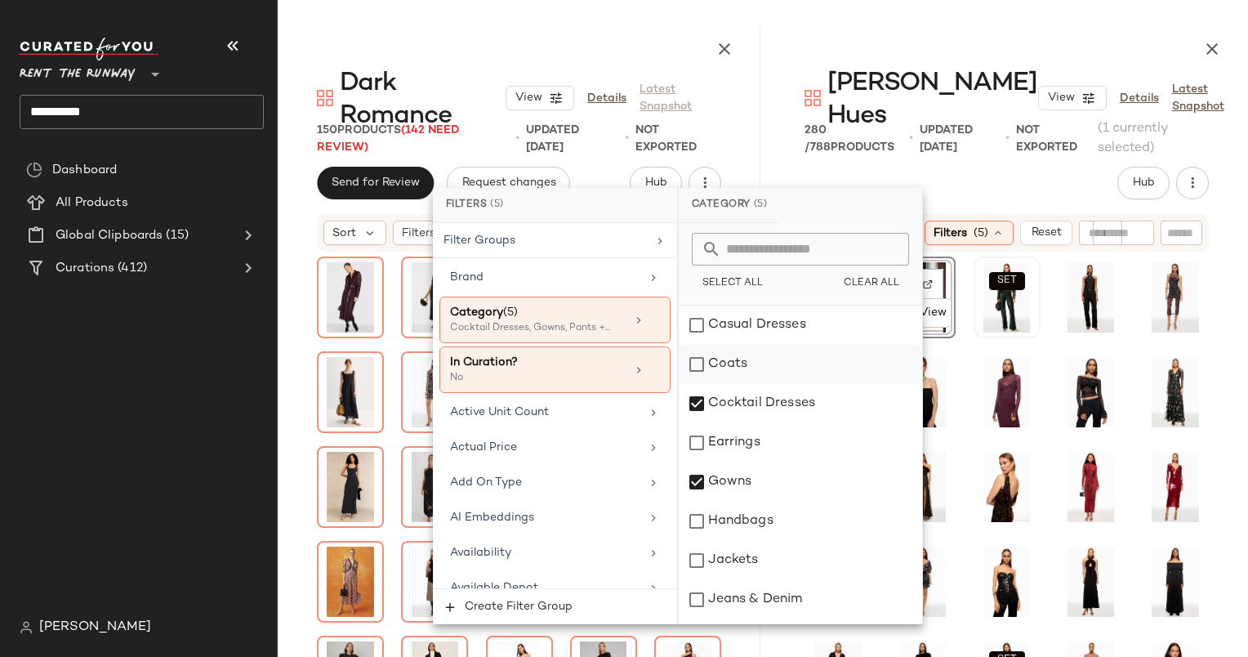
scroll to position [269, 0]
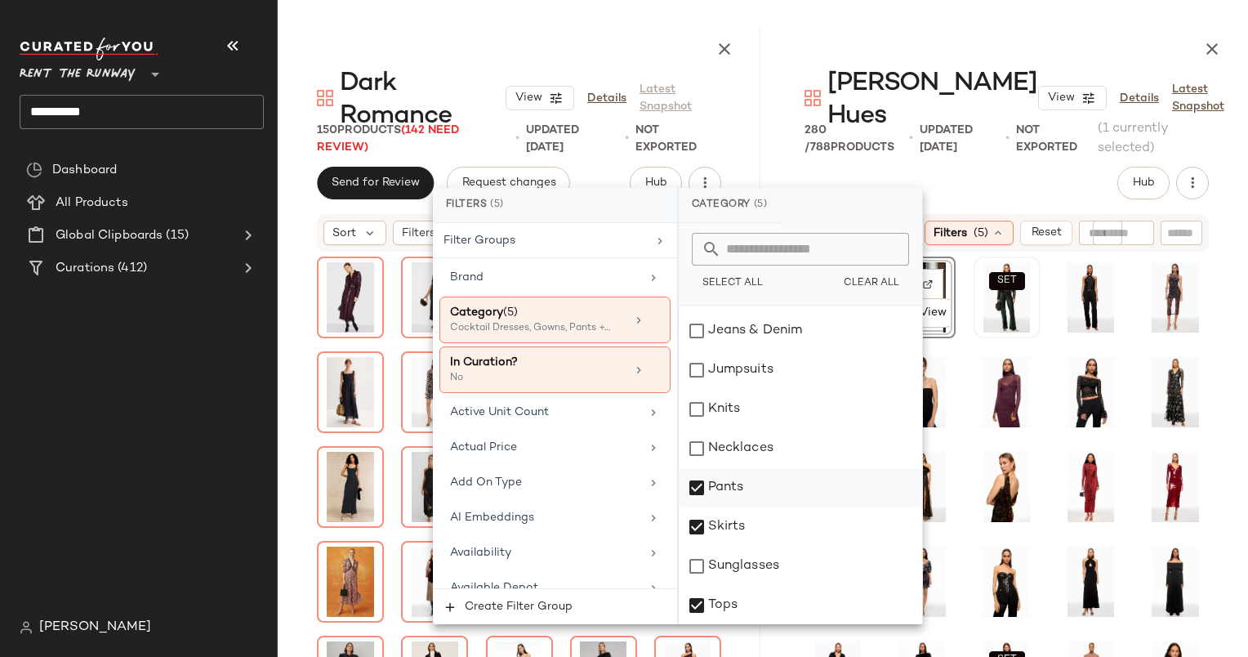
click at [789, 493] on div "Pants" at bounding box center [800, 487] width 243 height 39
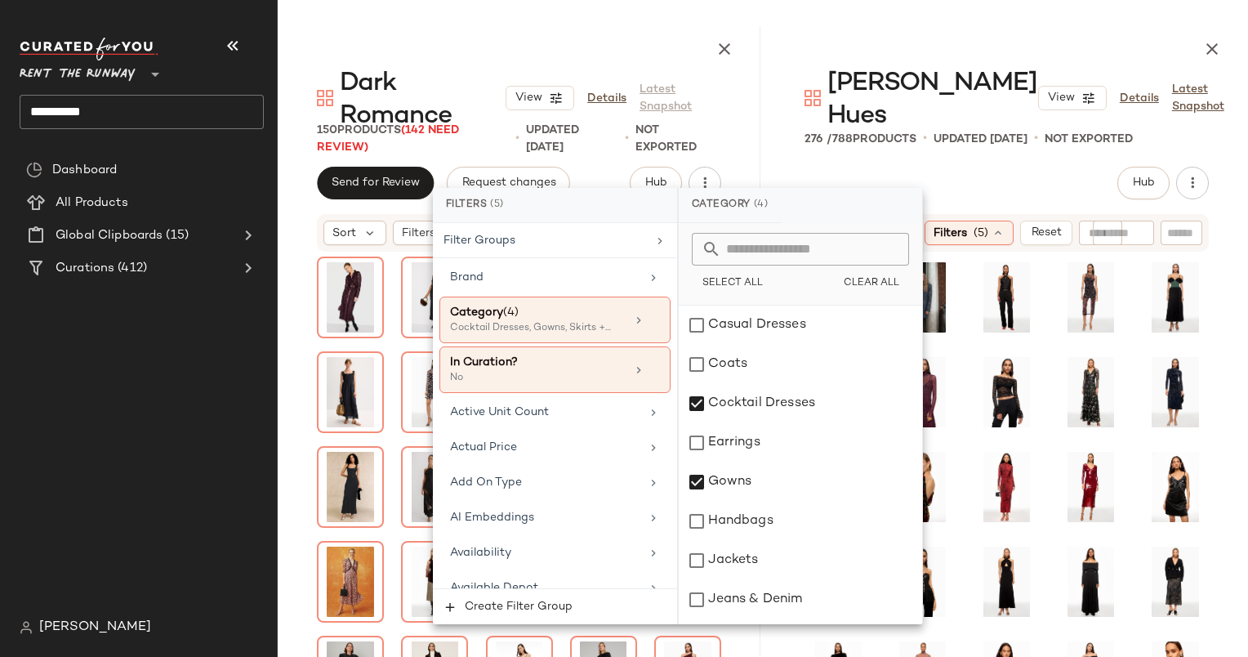
click at [1017, 167] on div "Hub Send for Review External Review Internal Review Cancel Send for Review Revi…" at bounding box center [1006, 183] width 404 height 33
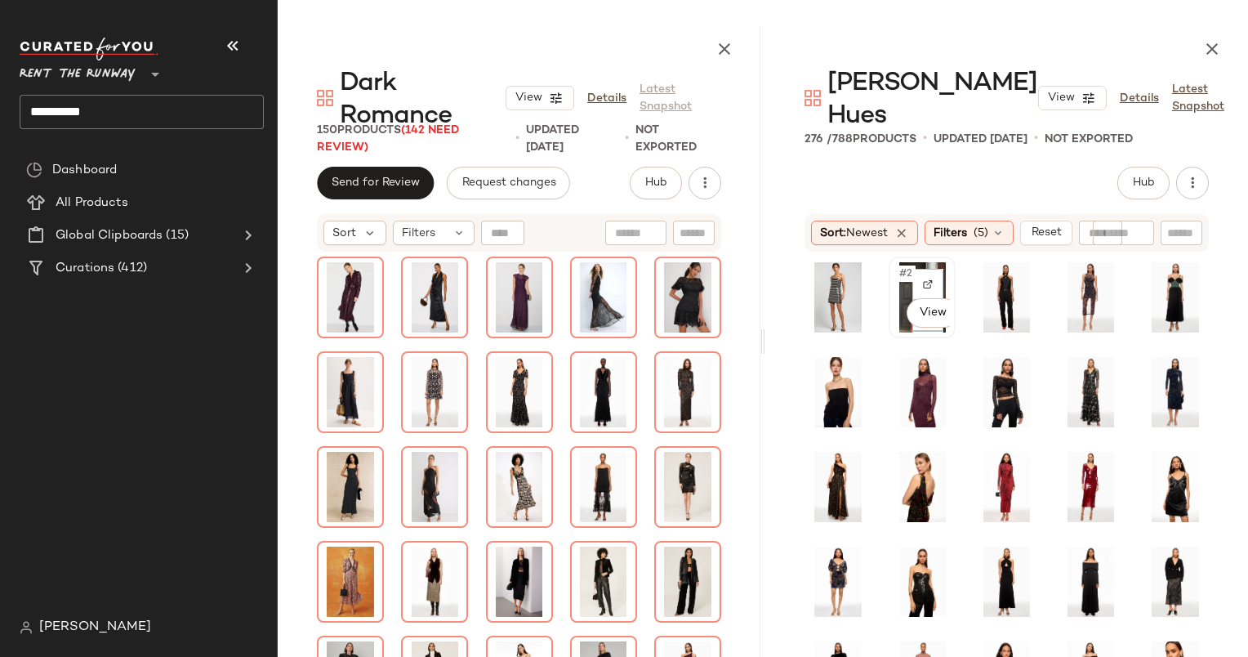
click at [897, 265] on span "#2" at bounding box center [906, 273] width 18 height 16
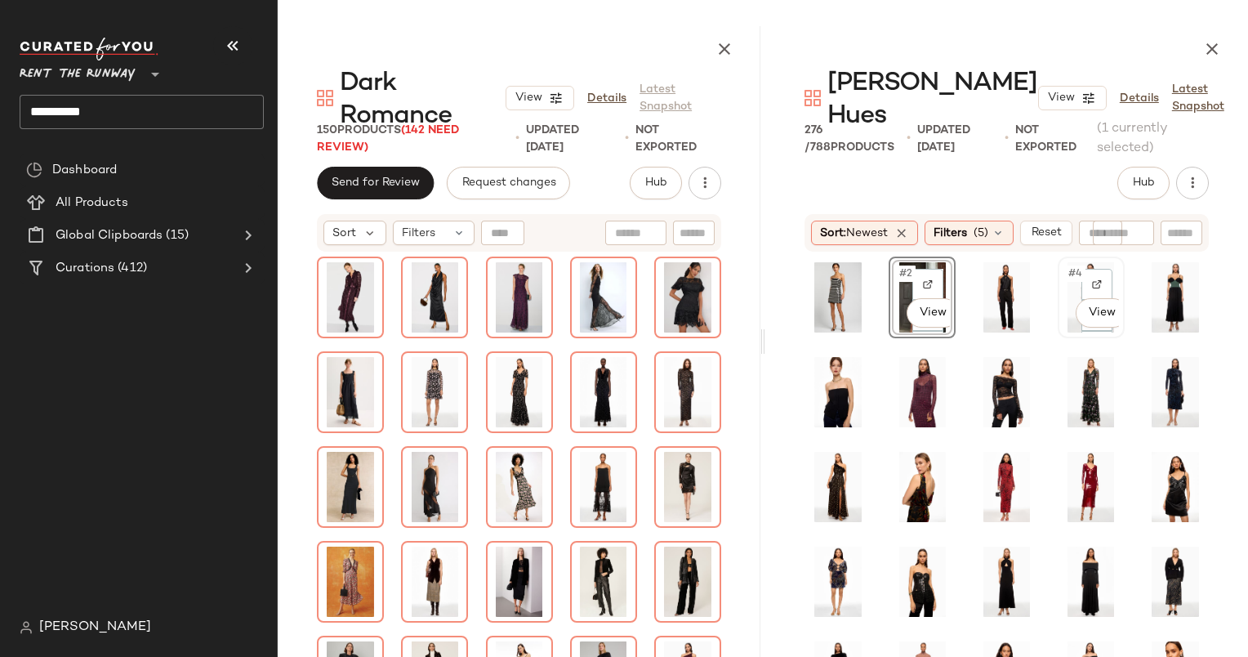
click at [1066, 265] on span "#4" at bounding box center [1075, 273] width 19 height 16
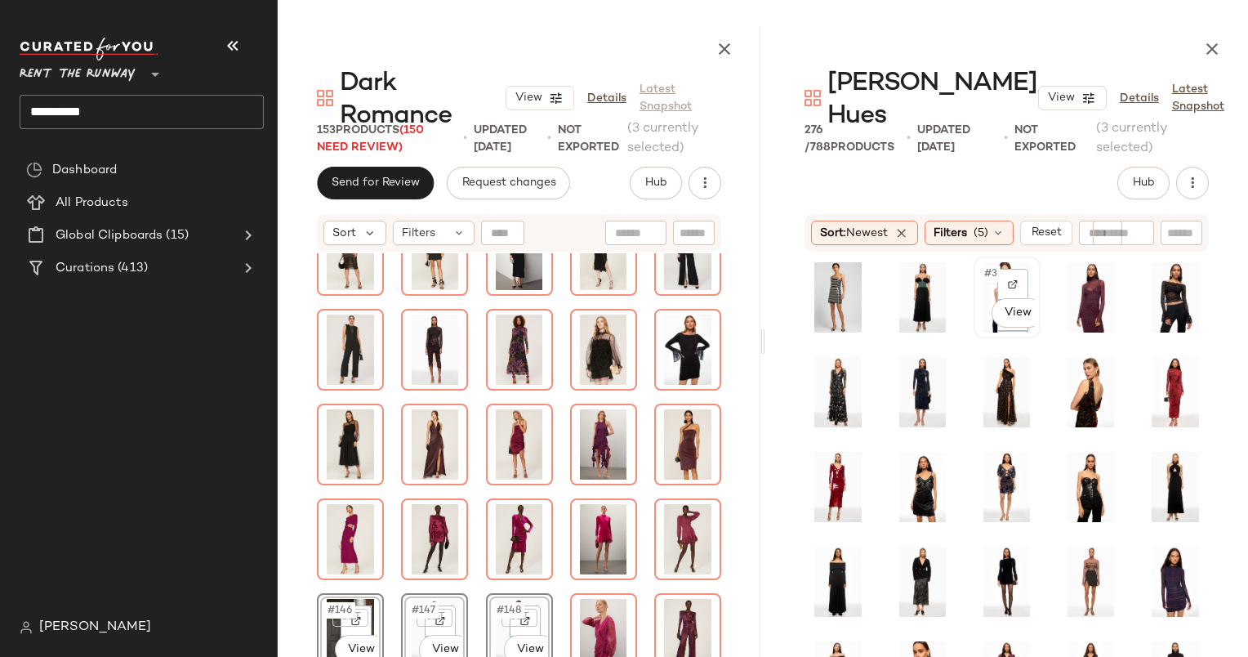
click at [982, 265] on span "#3" at bounding box center [991, 273] width 18 height 16
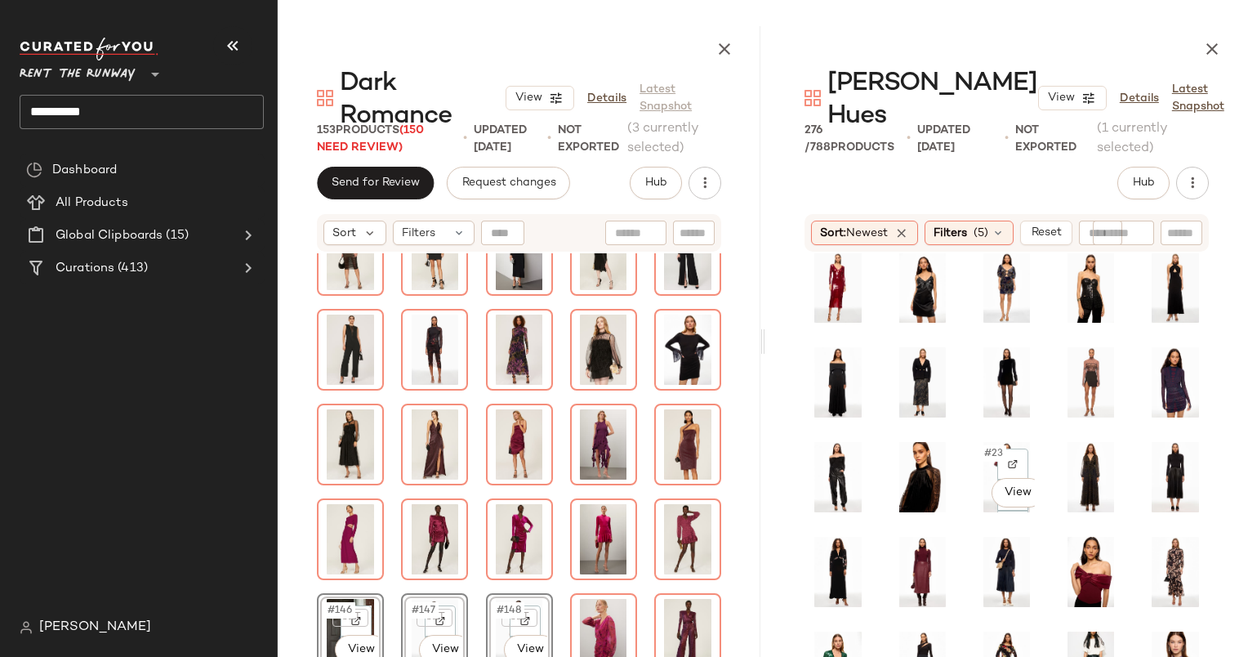
scroll to position [229, 0]
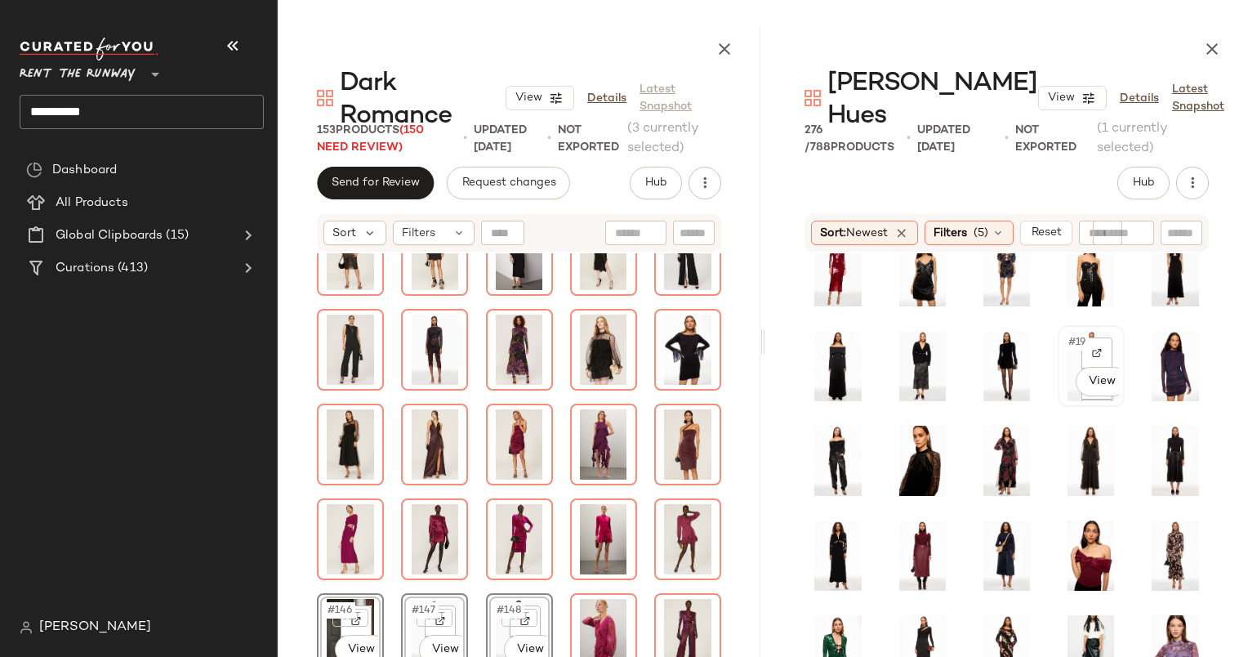
click at [1063, 331] on div "#19 View" at bounding box center [1091, 366] width 56 height 70
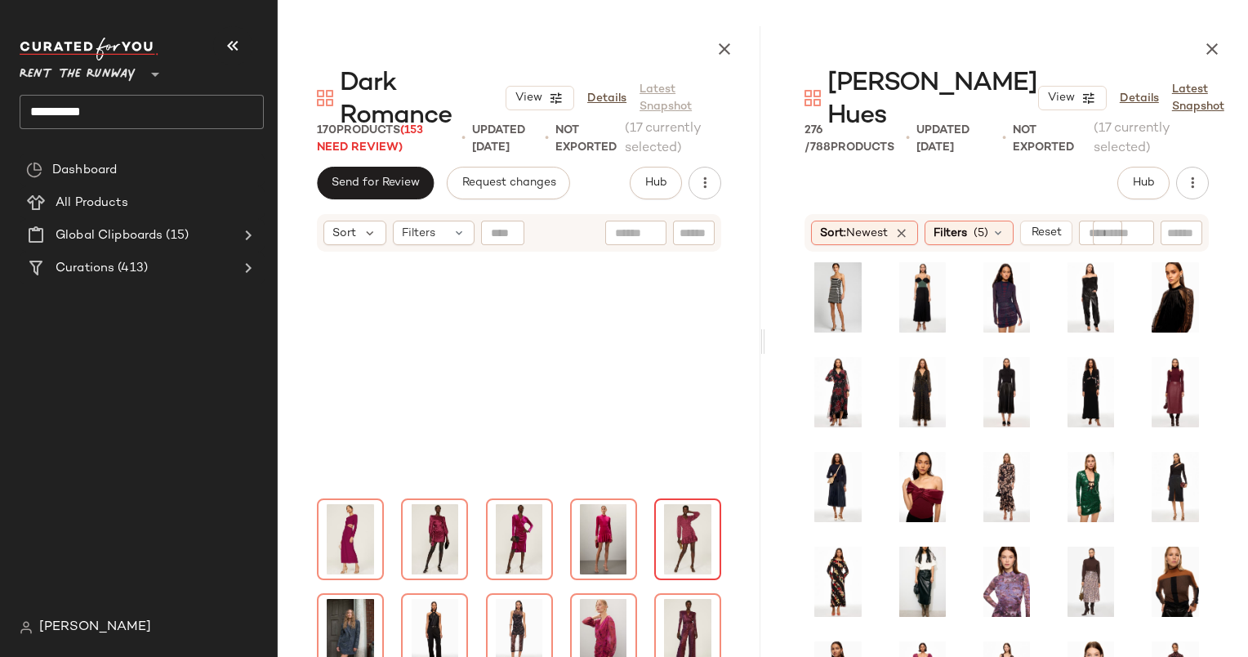
scroll to position [2708, 0]
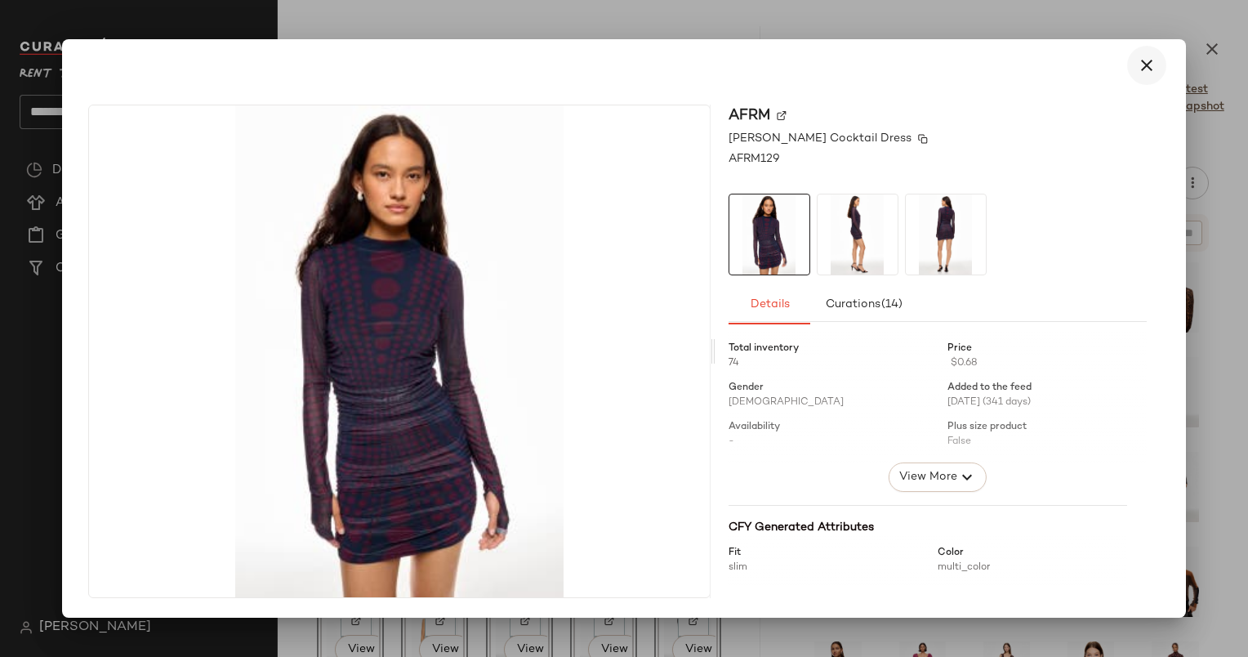
click at [1143, 138] on div "[PERSON_NAME] Cocktail Dress" at bounding box center [937, 138] width 418 height 17
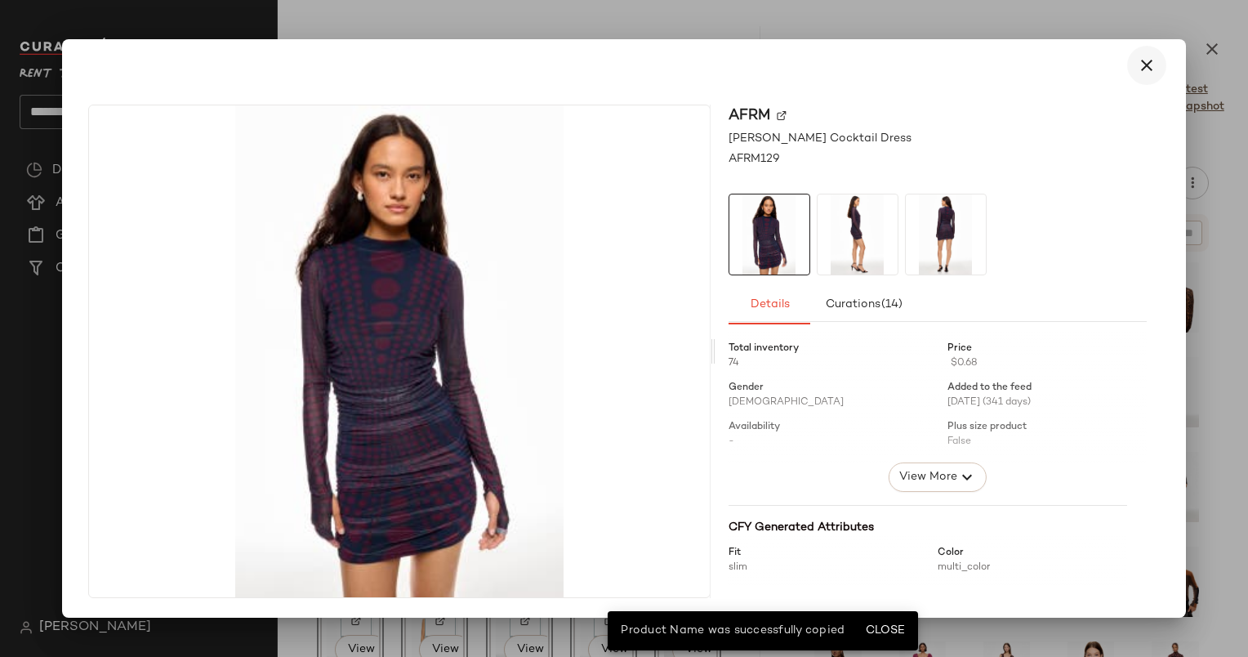
click at [1160, 62] on button "button" at bounding box center [1146, 65] width 39 height 39
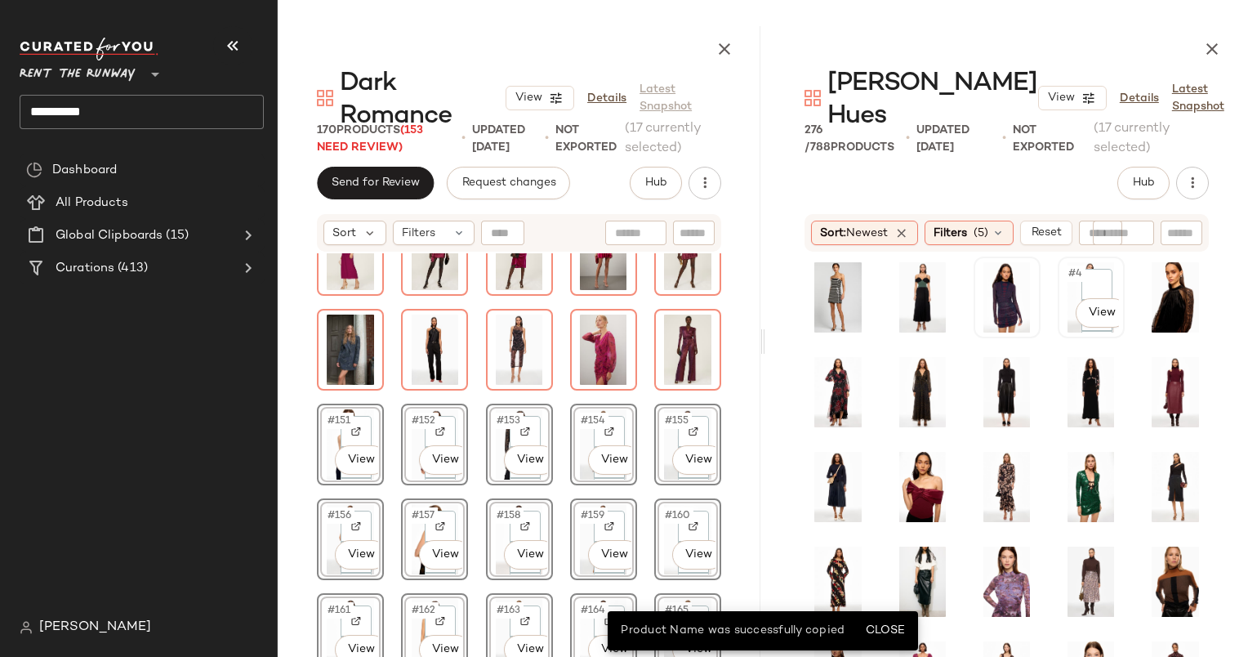
click at [1063, 262] on div "#4 View" at bounding box center [1091, 297] width 56 height 70
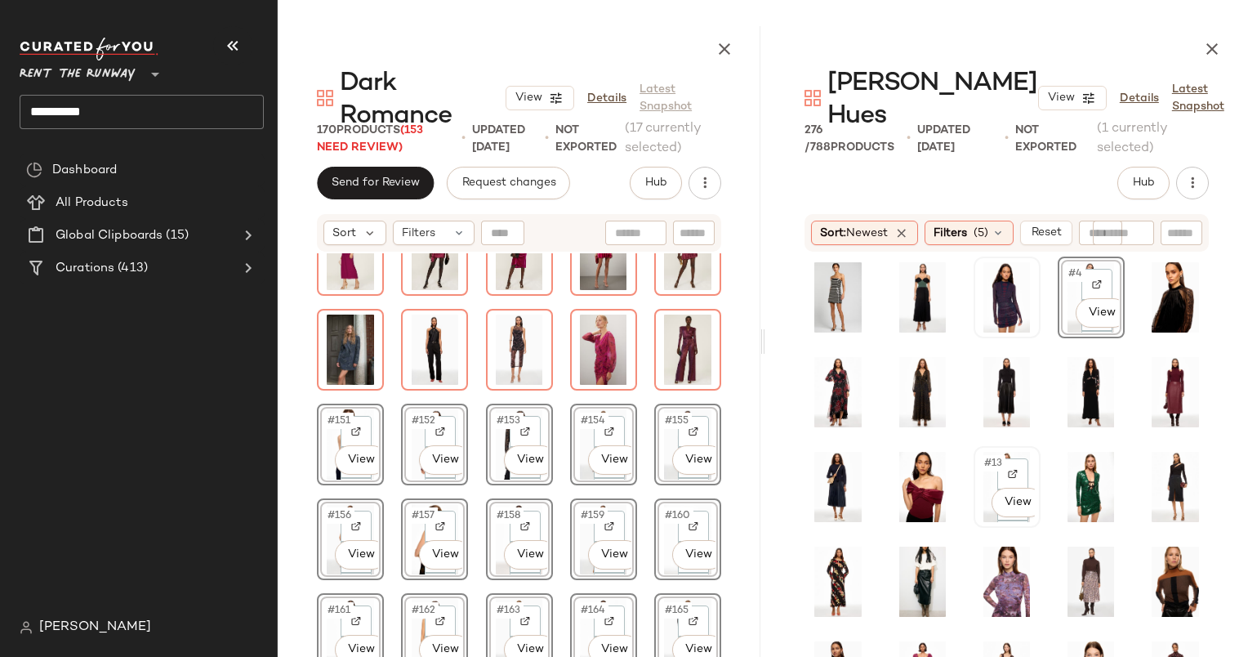
click at [982, 455] on span "#13" at bounding box center [993, 463] width 23 height 16
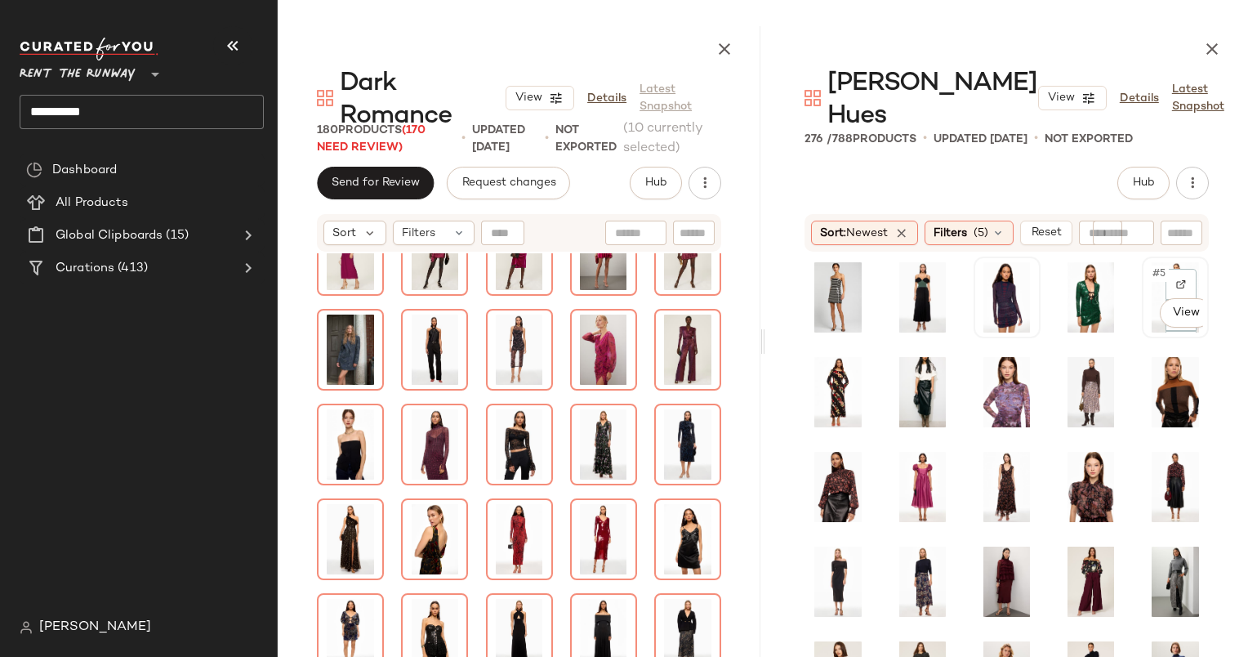
click at [1151, 265] on span "#5" at bounding box center [1160, 273] width 18 height 16
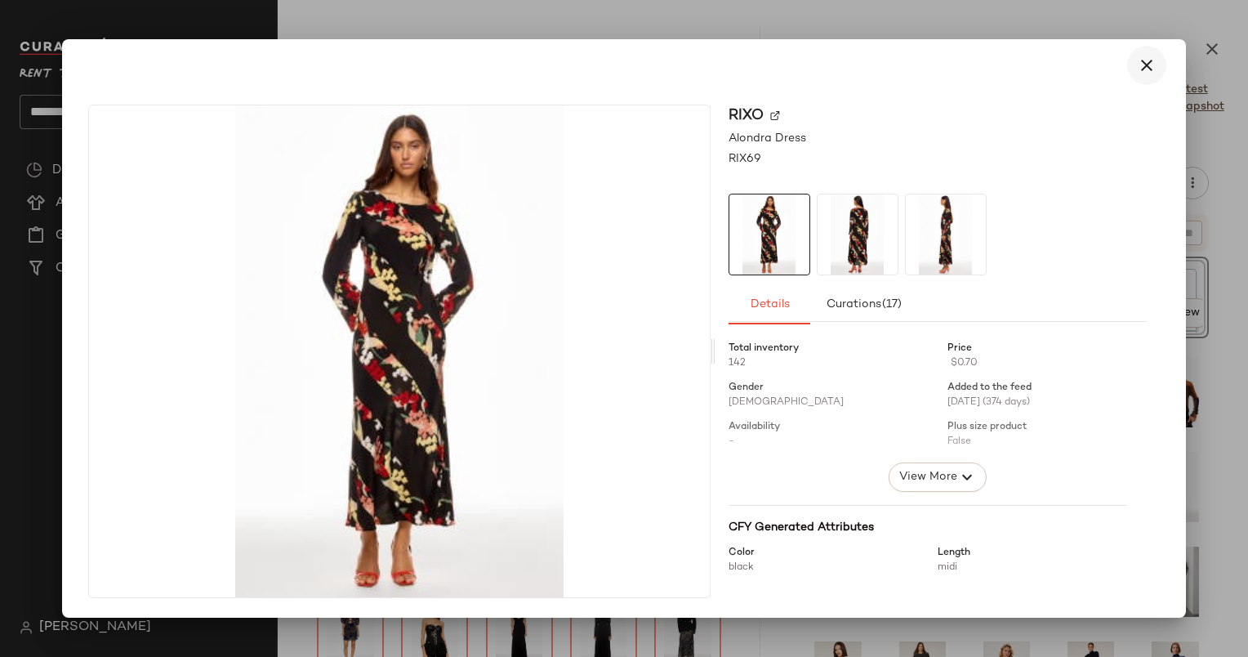
click at [1151, 65] on icon "button" at bounding box center [1147, 66] width 20 height 20
click at [1140, 70] on icon "button" at bounding box center [1147, 66] width 20 height 20
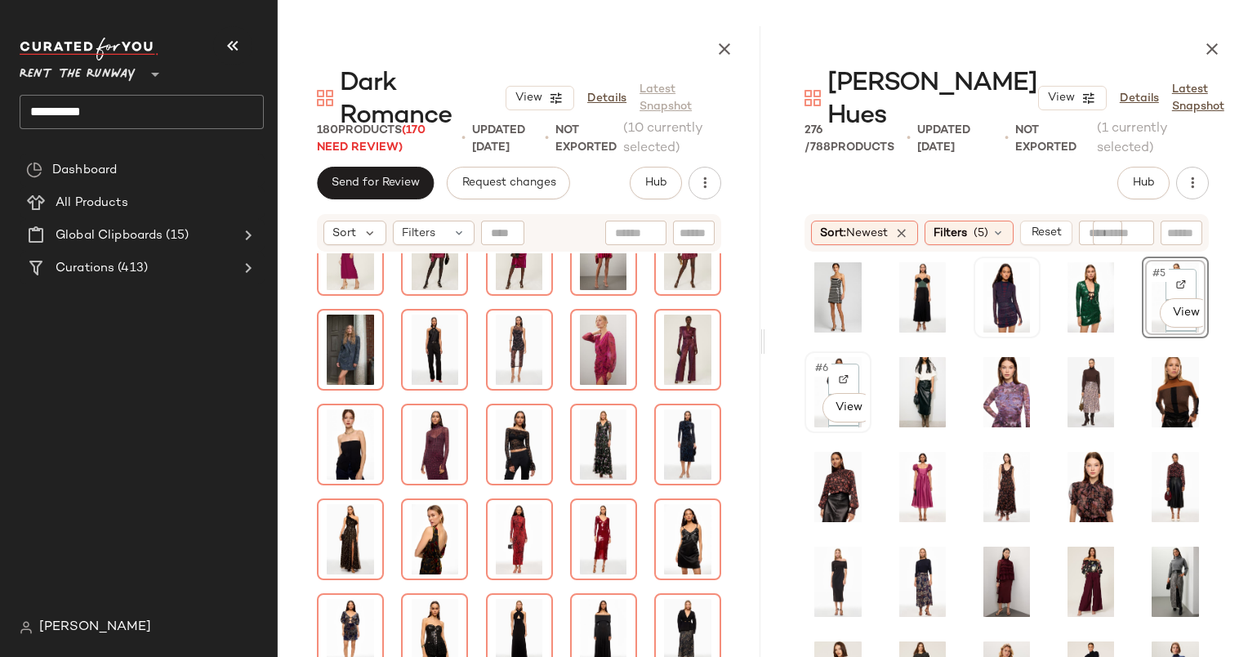
click at [817, 360] on span "#6" at bounding box center [822, 368] width 18 height 16
click at [817, 455] on span "#11" at bounding box center [824, 463] width 22 height 16
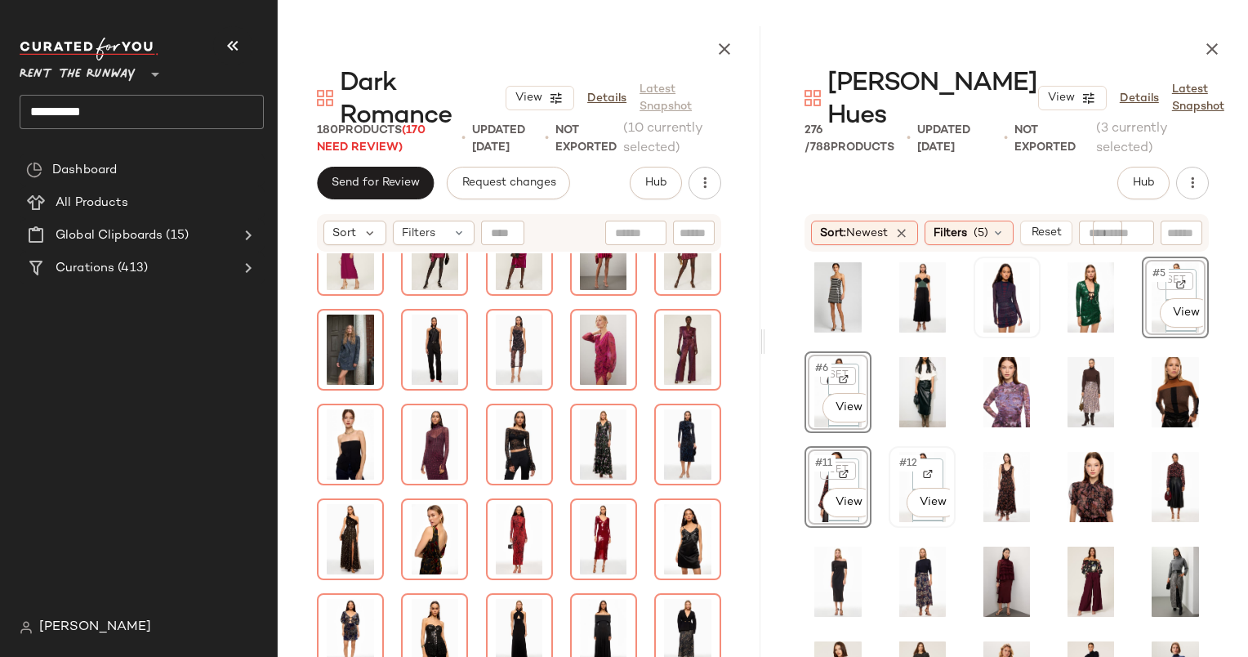
click at [894, 452] on div "#12 View" at bounding box center [922, 487] width 56 height 70
click at [983, 455] on span "#13" at bounding box center [993, 463] width 23 height 16
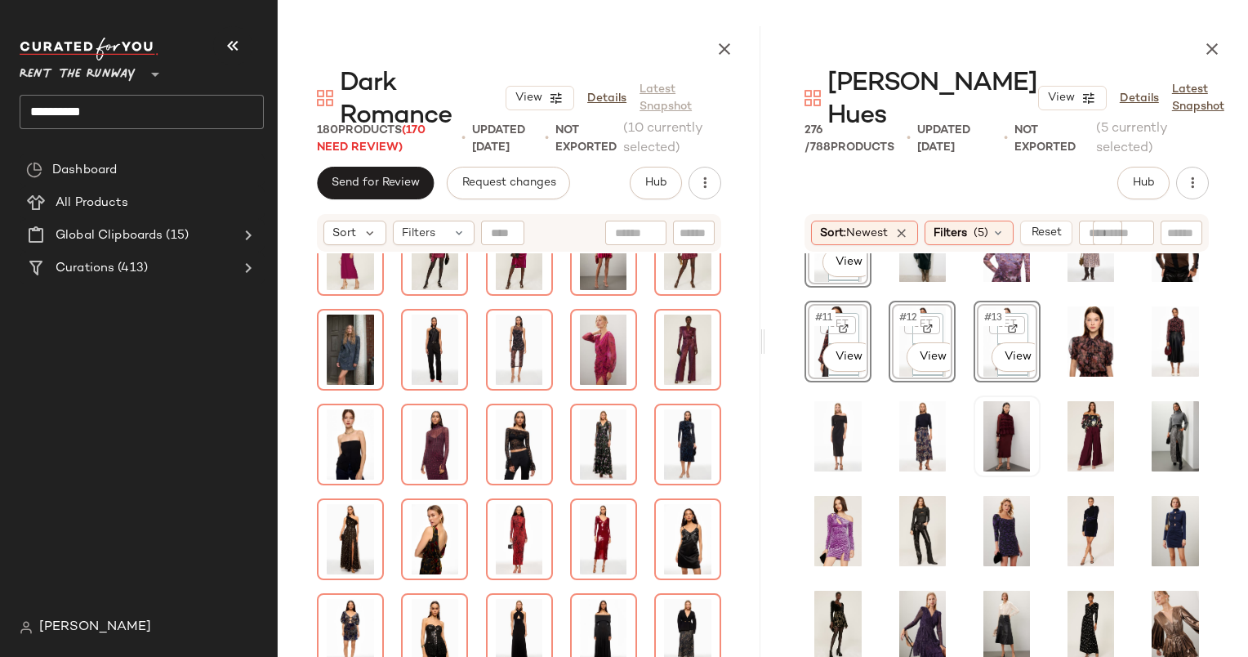
scroll to position [239, 0]
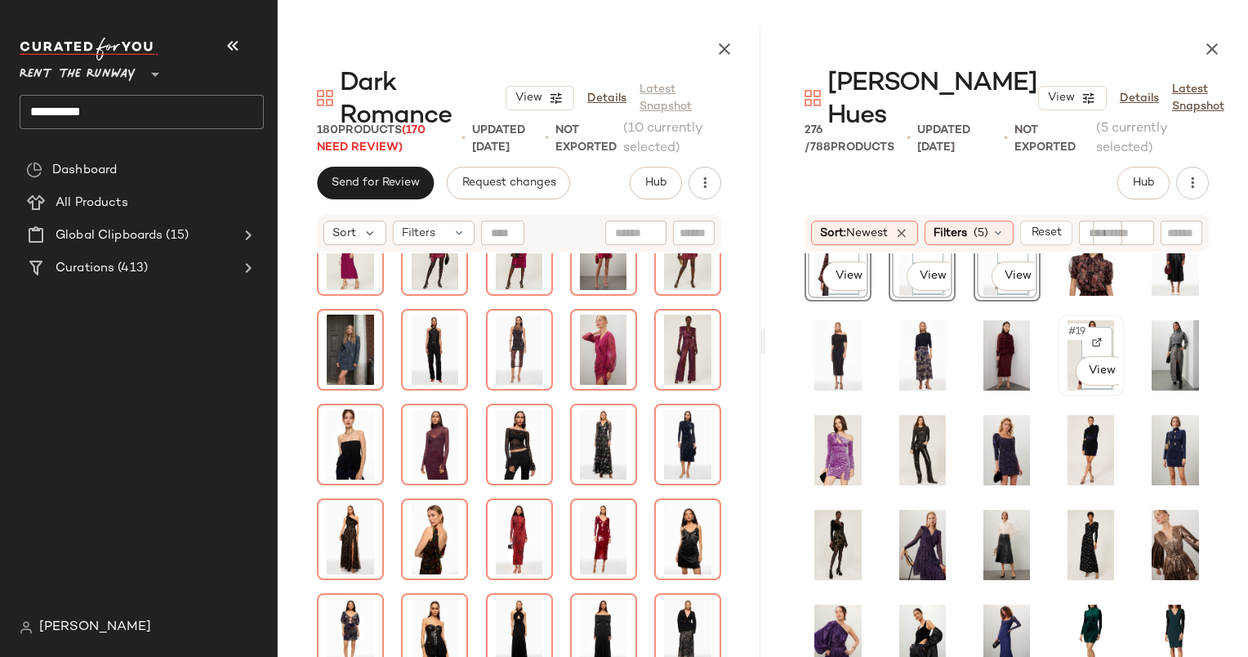
click at [1063, 320] on div "#19 View" at bounding box center [1091, 355] width 56 height 70
click at [898, 418] on span "#22" at bounding box center [909, 426] width 24 height 16
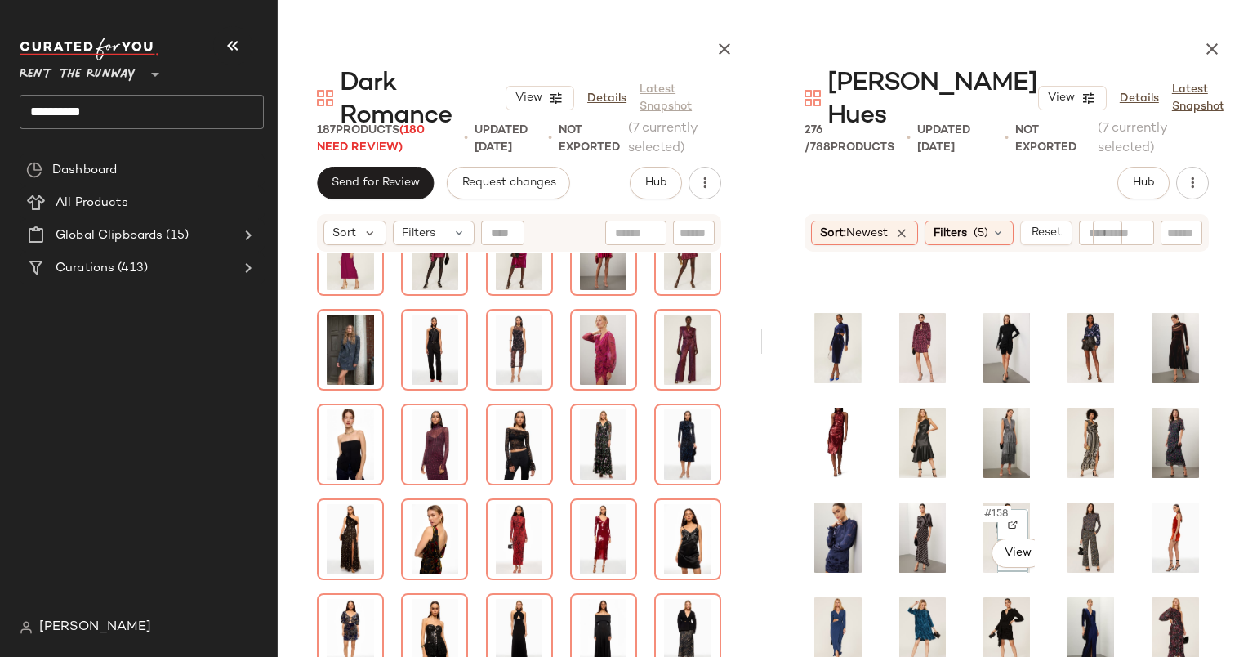
scroll to position [3087, 0]
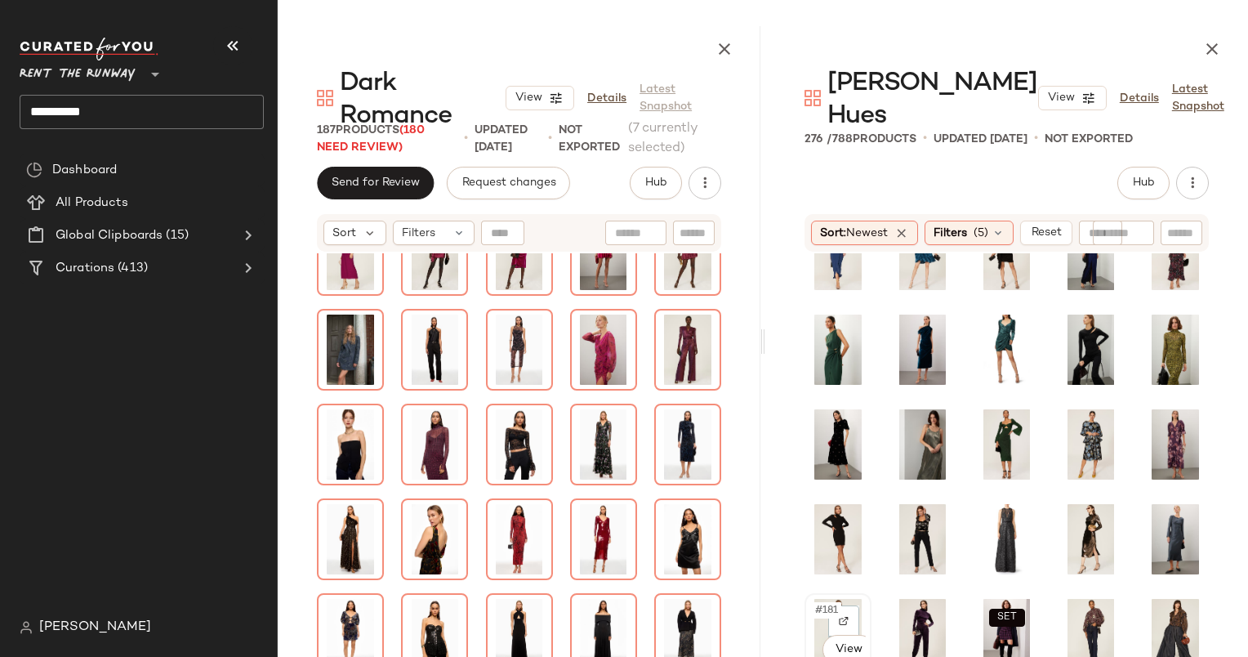
click at [817, 602] on span "#181" at bounding box center [827, 610] width 28 height 16
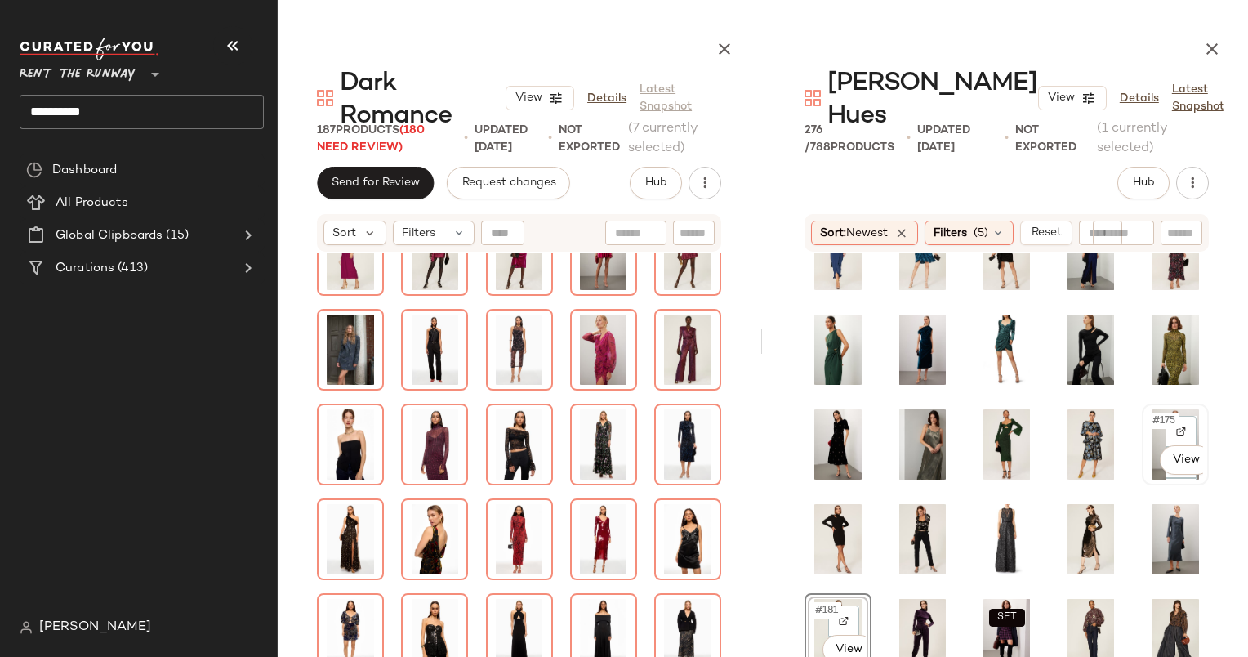
click at [1151, 412] on span "#175" at bounding box center [1165, 420] width 28 height 16
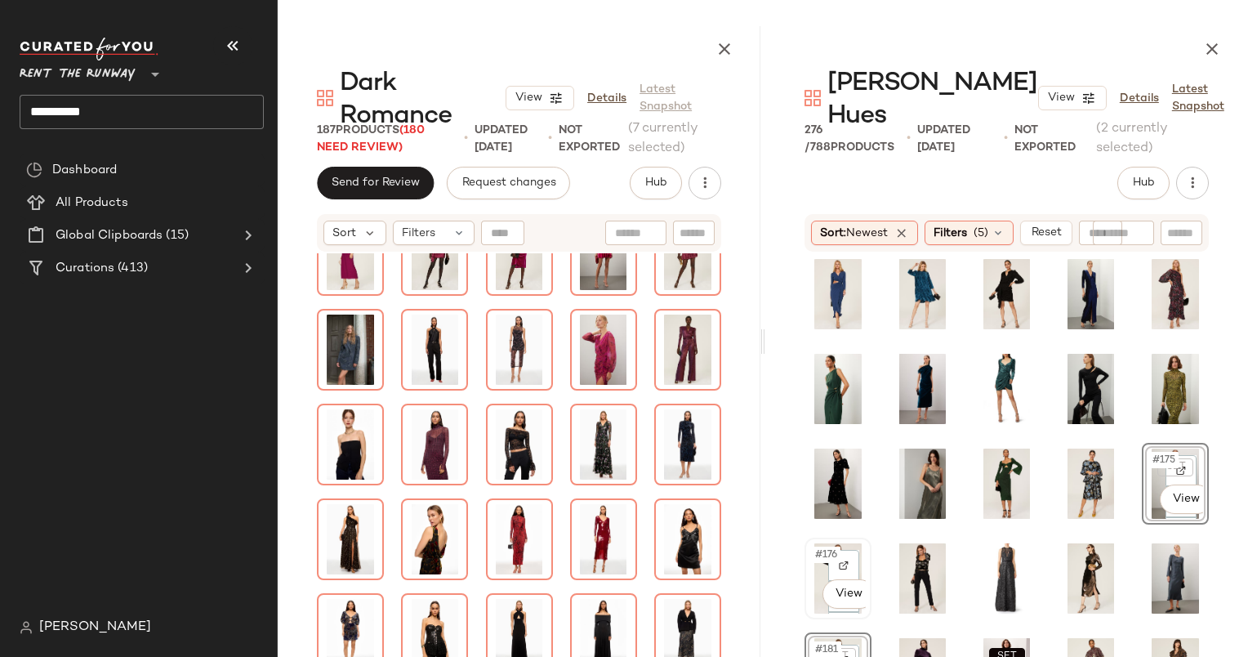
click at [813, 546] on span "#176" at bounding box center [826, 554] width 27 height 16
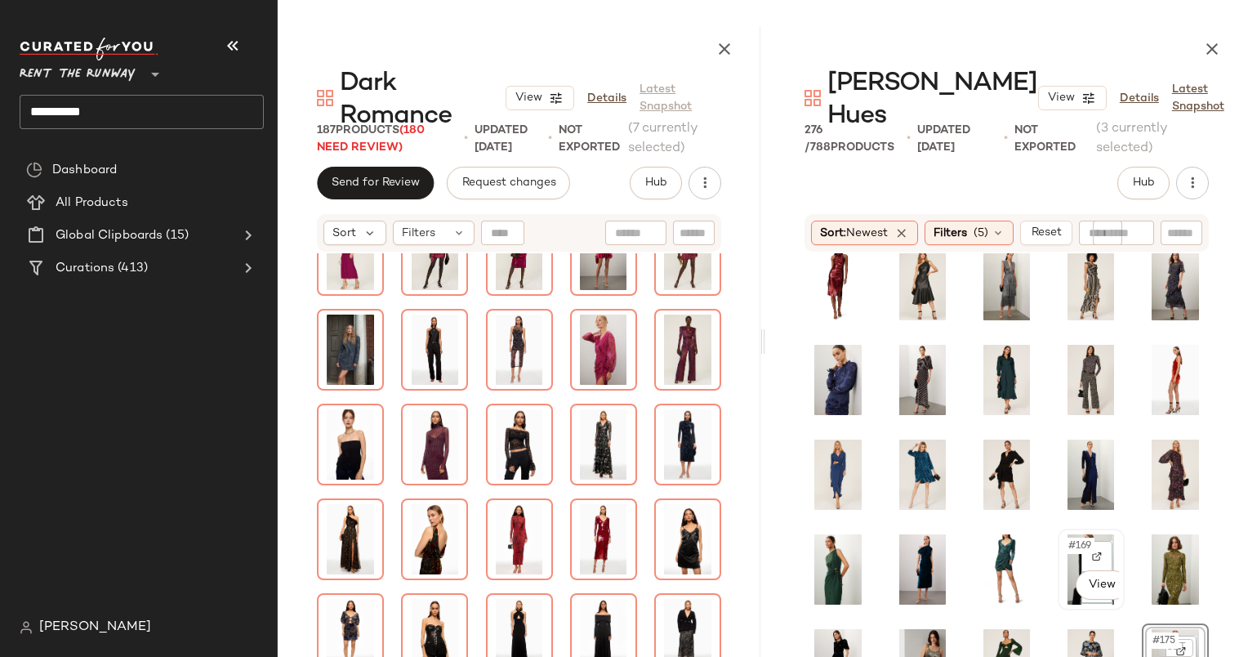
scroll to position [2834, 0]
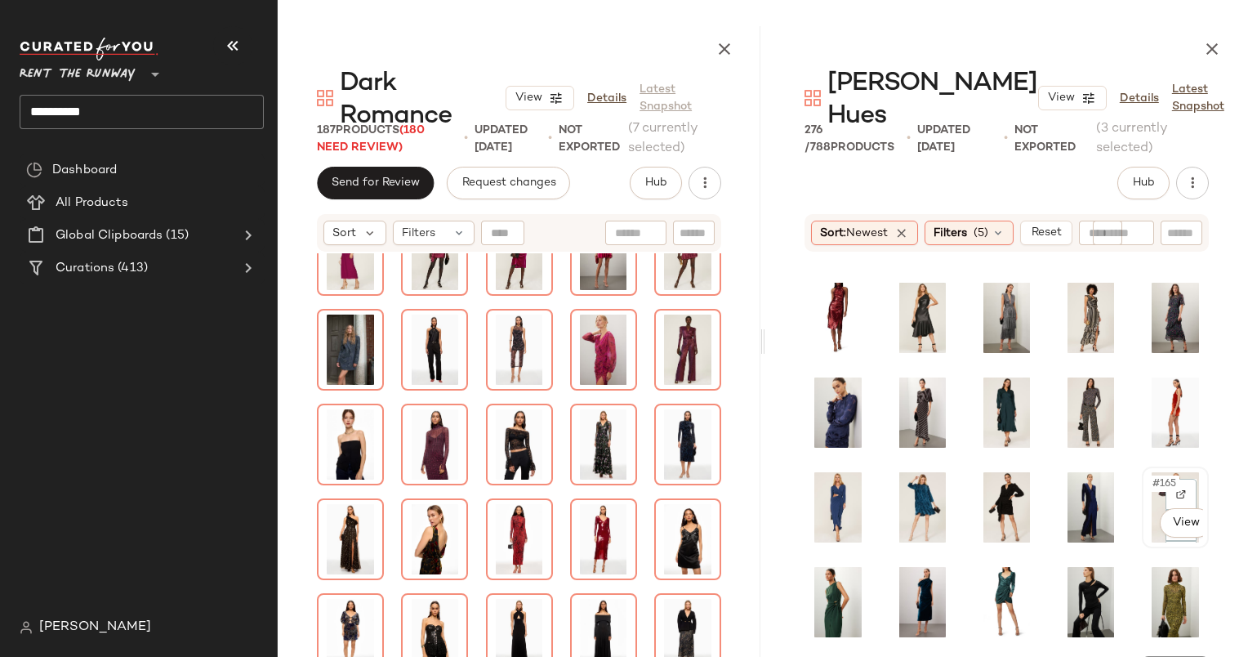
click at [1151, 475] on span "#165" at bounding box center [1165, 483] width 29 height 16
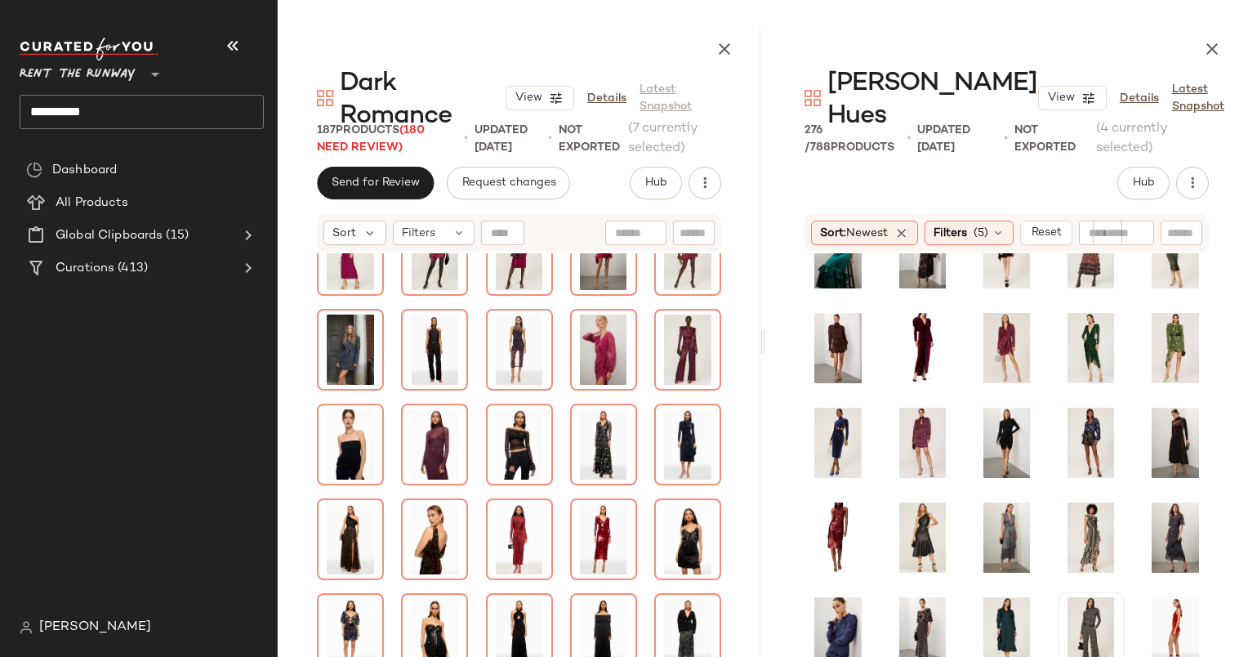
scroll to position [2600, 0]
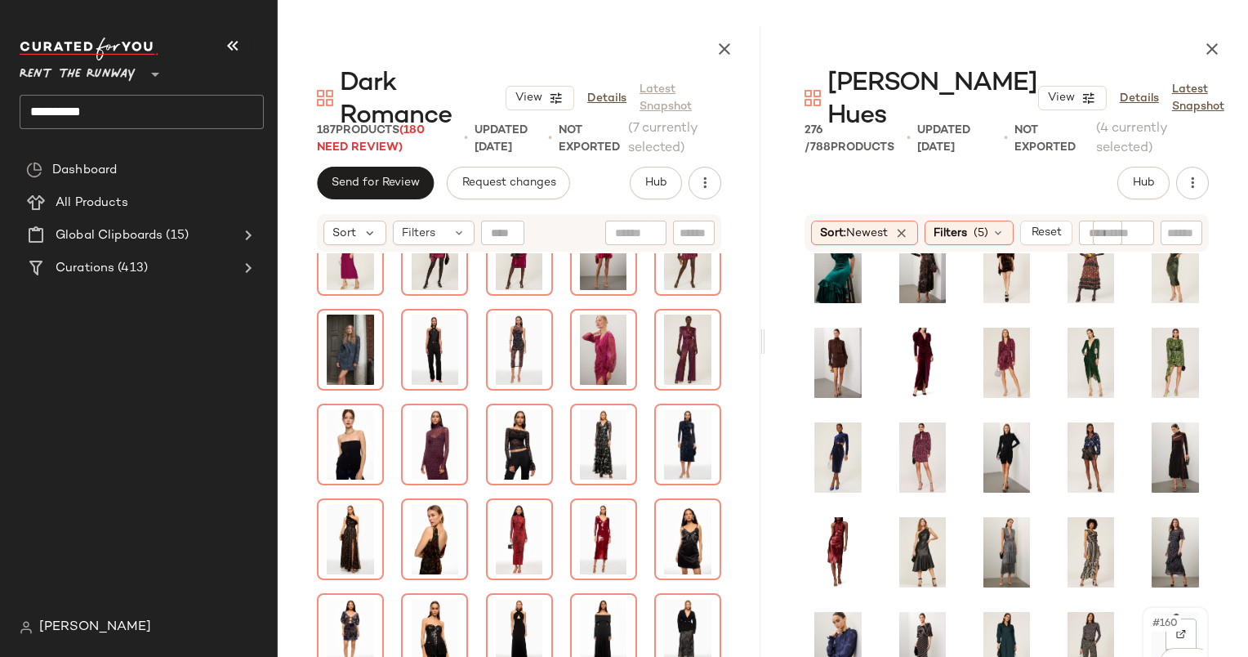
click at [1151, 615] on span "#160" at bounding box center [1166, 623] width 30 height 16
click at [900, 425] on span "#147" at bounding box center [911, 433] width 29 height 16
click at [983, 327] on div "#143 View" at bounding box center [1007, 362] width 56 height 70
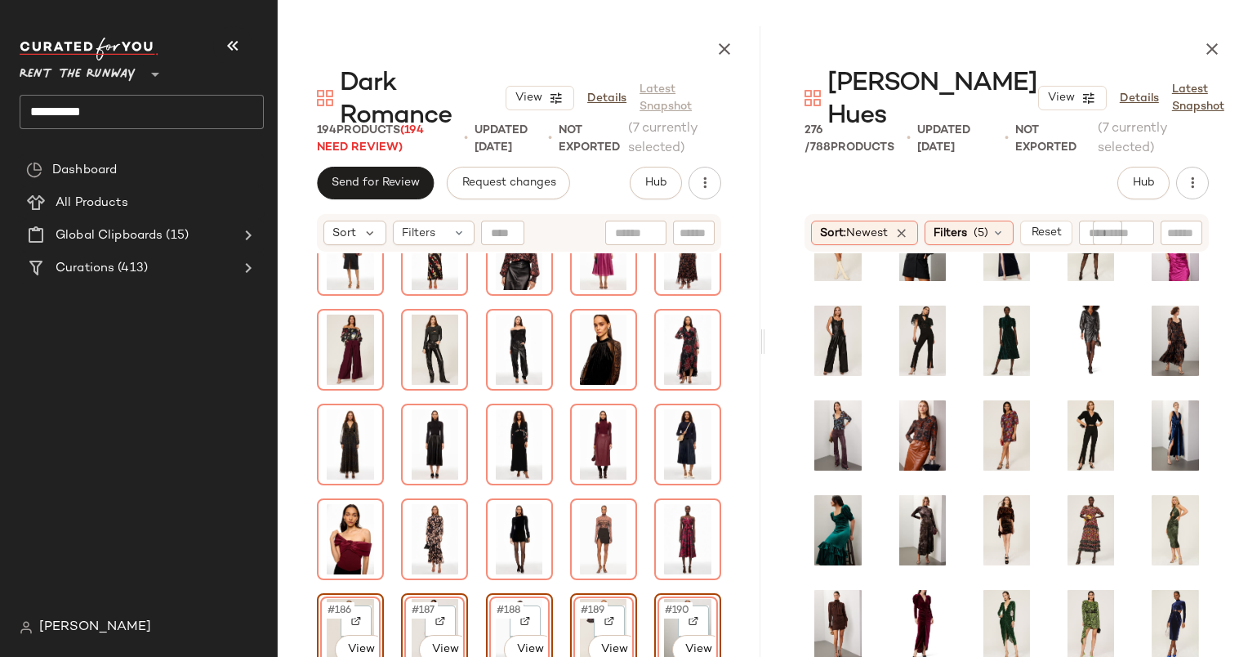
scroll to position [2337, 0]
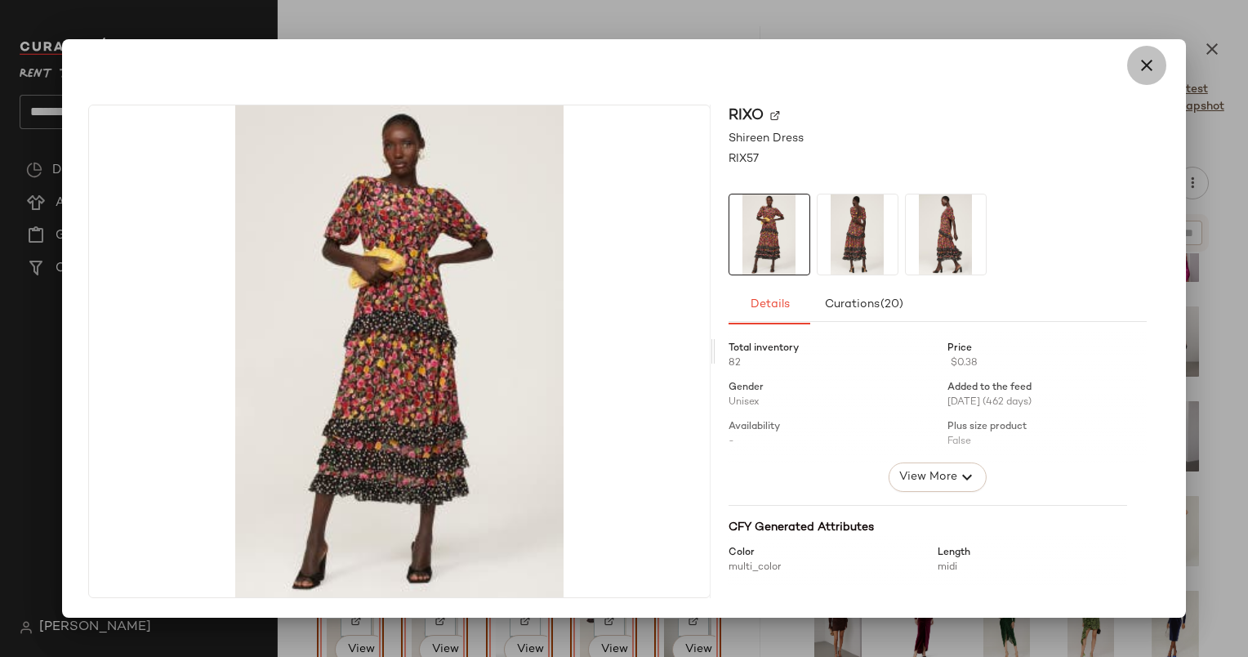
click at [1158, 54] on button "button" at bounding box center [1146, 65] width 39 height 39
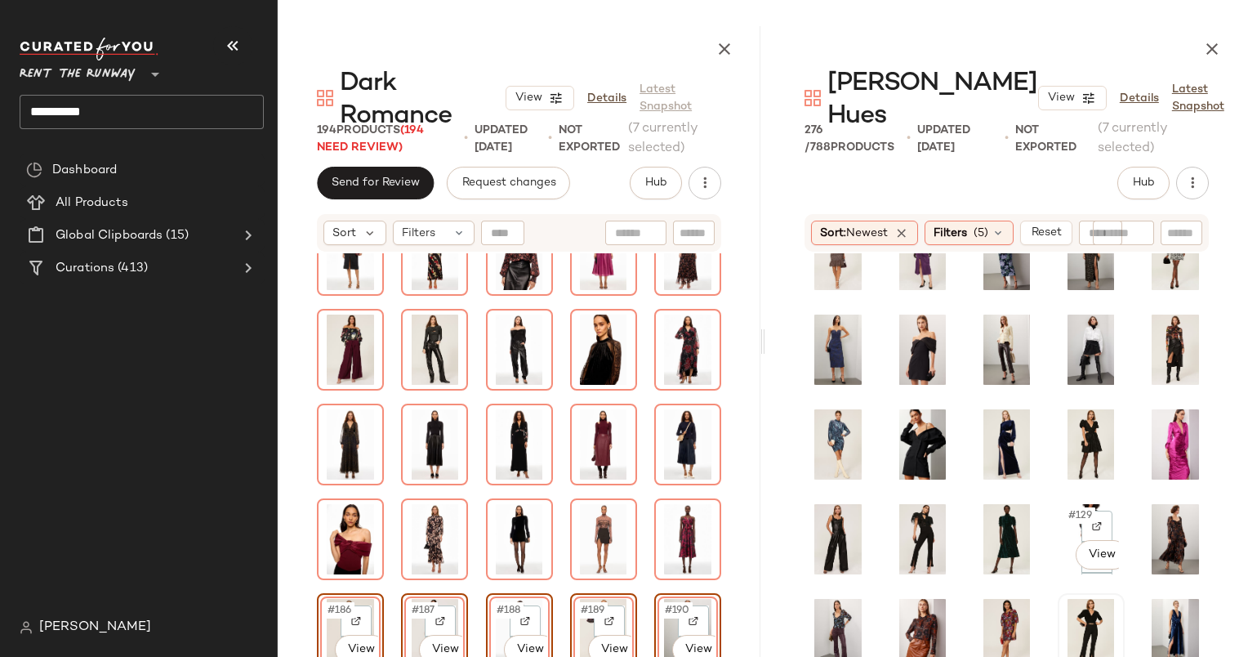
scroll to position [2054, 0]
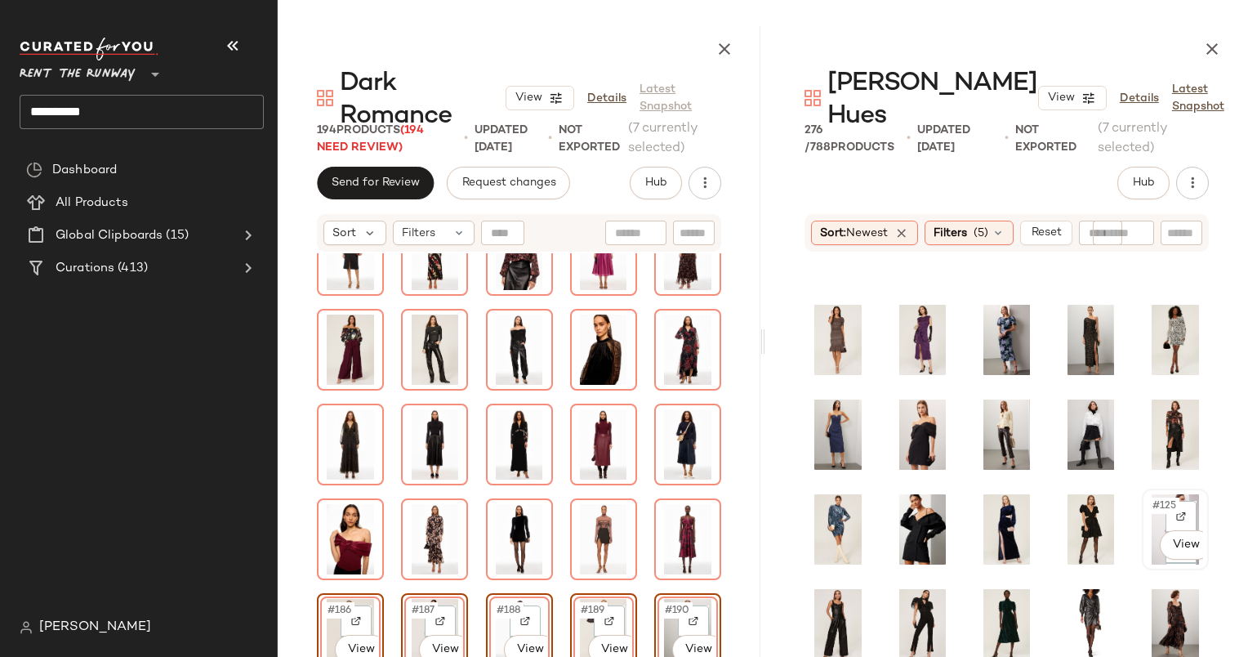
click at [1151, 497] on span "#125" at bounding box center [1165, 505] width 29 height 16
click at [900, 497] on span "#122" at bounding box center [911, 505] width 29 height 16
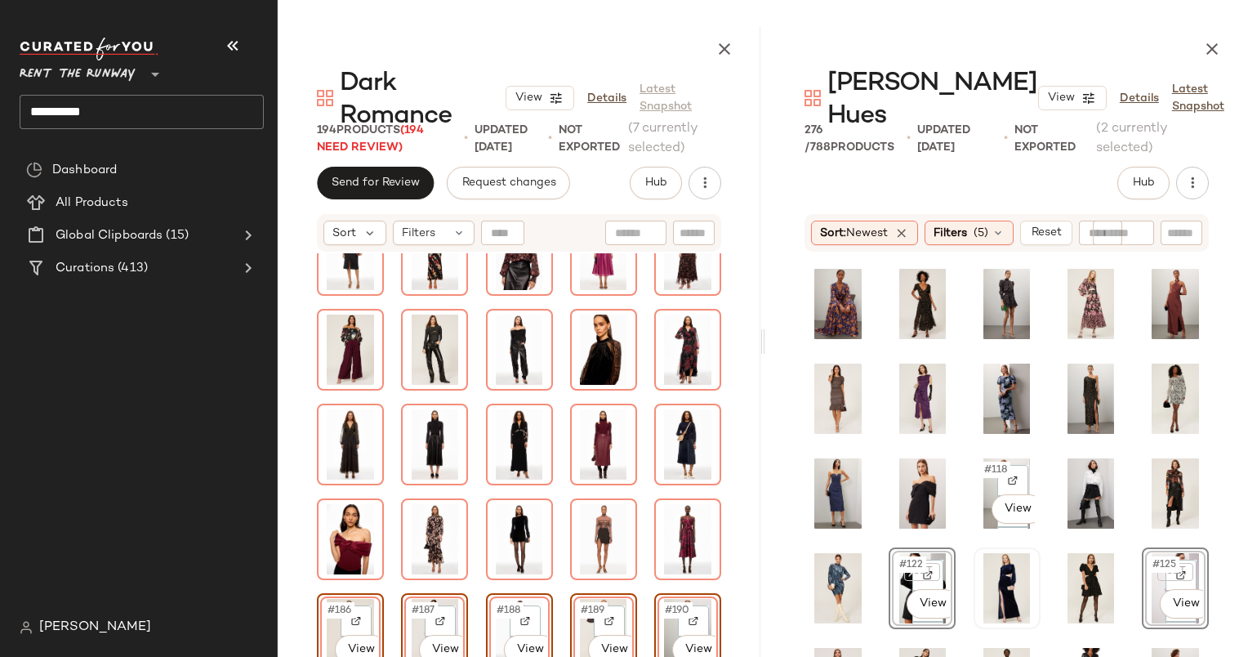
scroll to position [1989, 0]
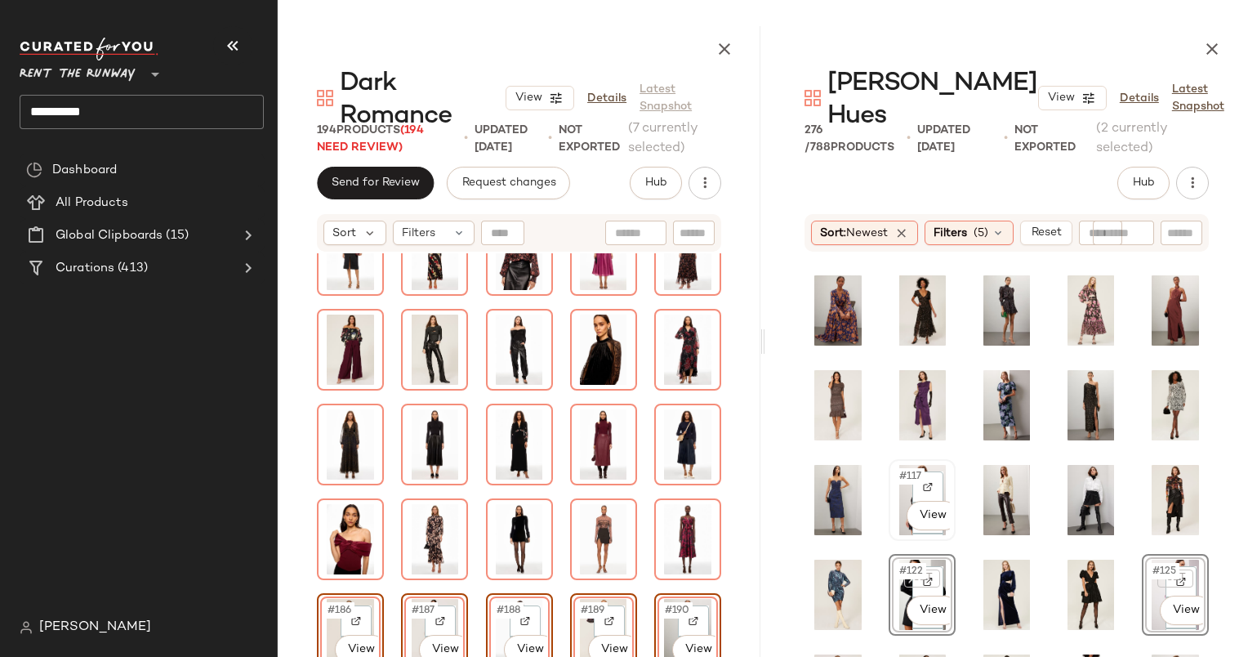
click at [895, 465] on div "#117 View" at bounding box center [922, 500] width 56 height 70
click at [890, 366] on div "#112 View" at bounding box center [922, 405] width 64 height 78
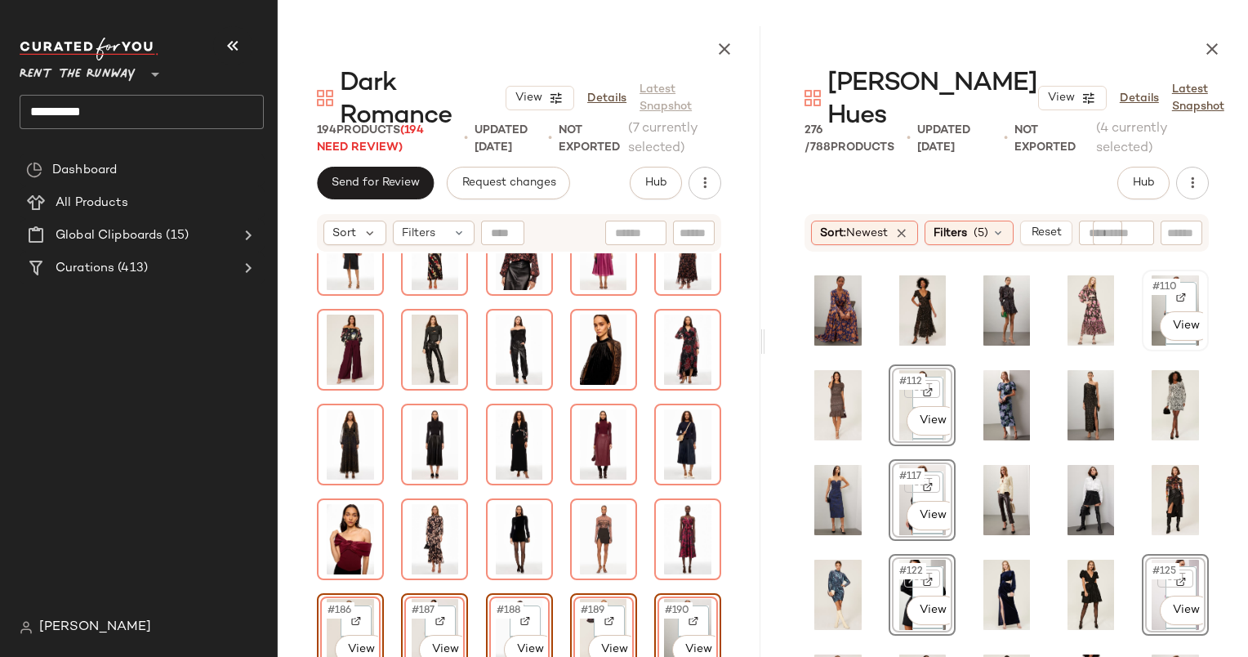
click at [1155, 278] on span "#110" at bounding box center [1165, 286] width 29 height 16
click at [1059, 366] on div "#114 View" at bounding box center [1091, 405] width 64 height 78
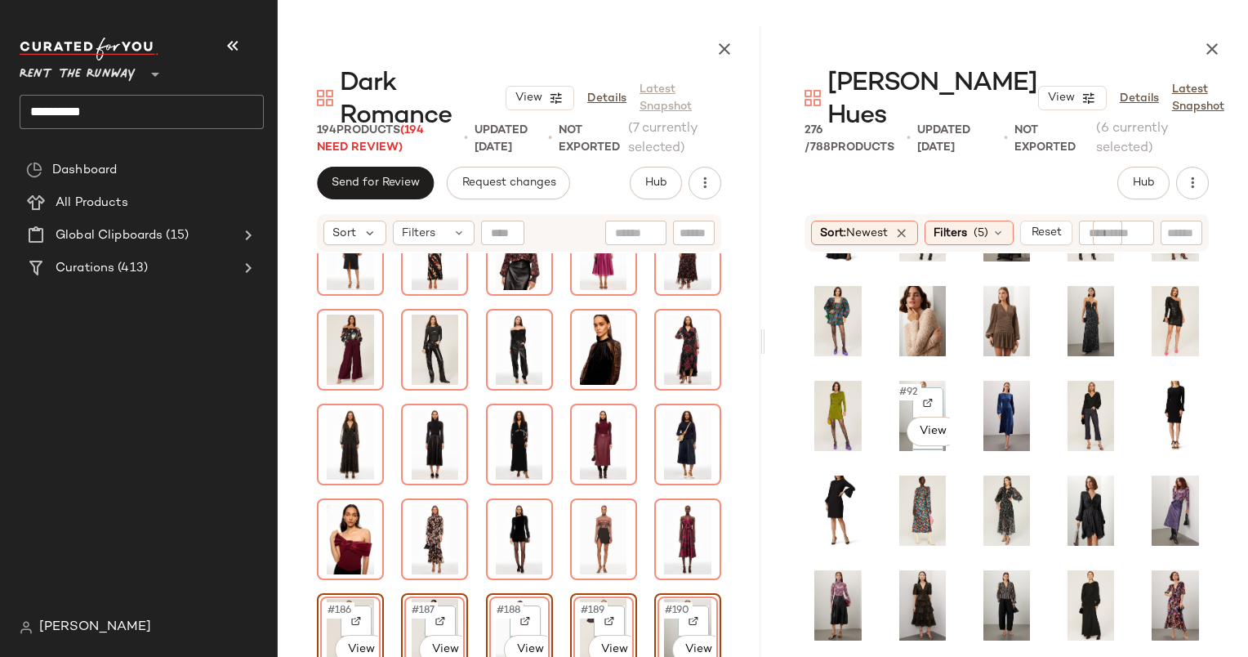
scroll to position [1596, 0]
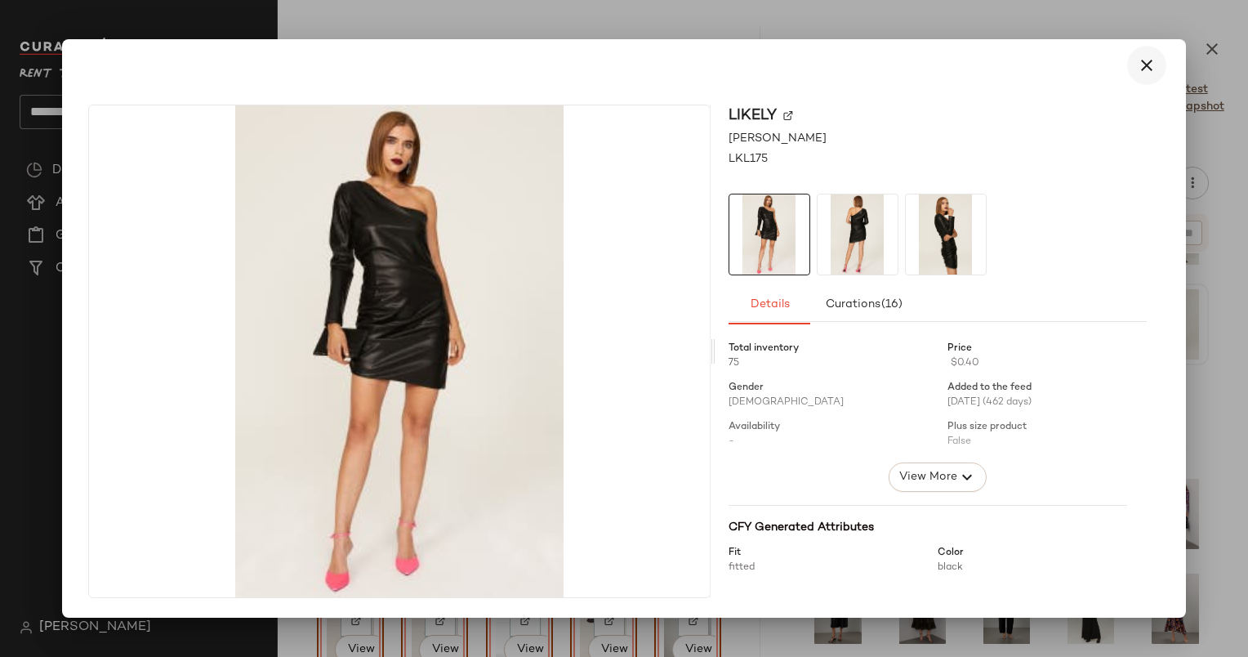
click at [1150, 65] on icon "button" at bounding box center [1147, 66] width 20 height 20
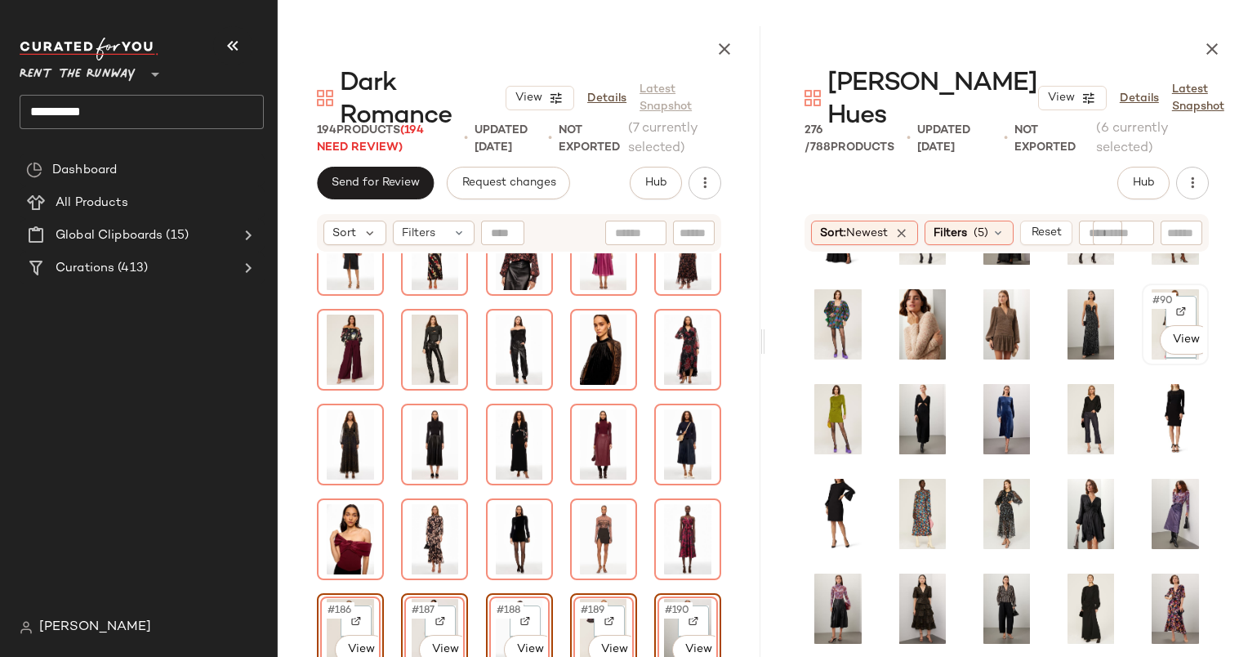
click at [1151, 292] on span "#90" at bounding box center [1163, 300] width 25 height 16
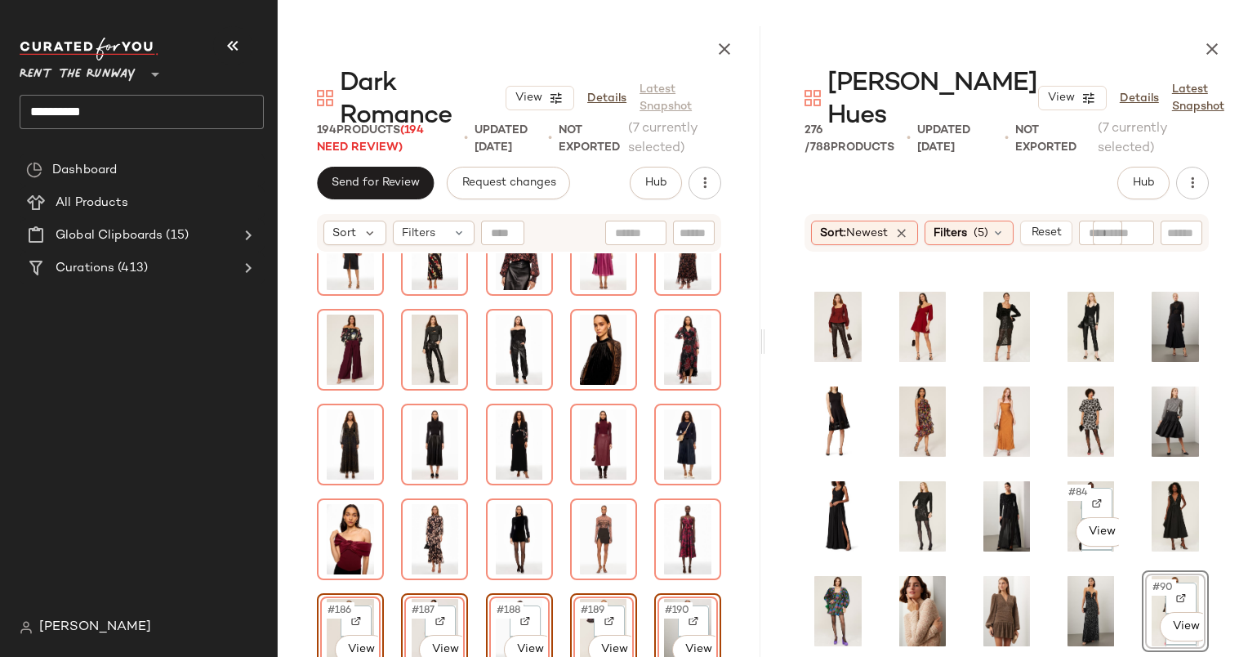
scroll to position [1310, 0]
click at [901, 295] on span "#72" at bounding box center [908, 303] width 23 height 16
click at [823, 295] on span "#71" at bounding box center [824, 303] width 22 height 16
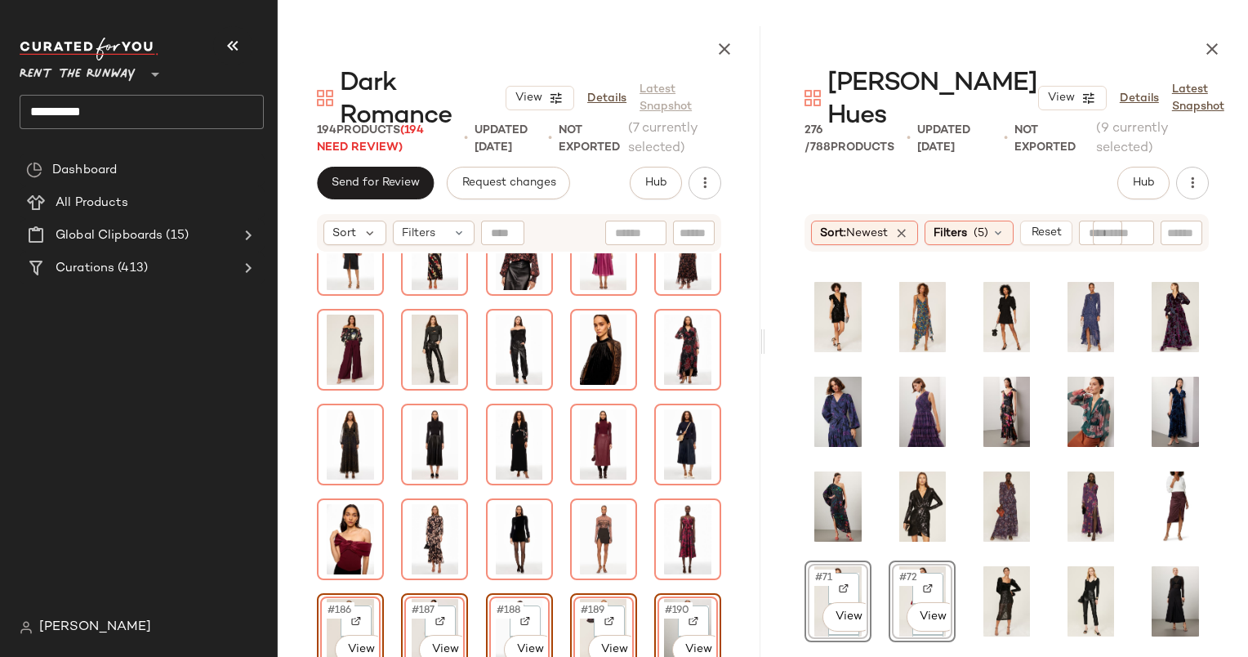
scroll to position [1035, 0]
click at [1066, 474] on span "#69" at bounding box center [1077, 482] width 23 height 16
click at [986, 474] on span "#68" at bounding box center [994, 482] width 24 height 16
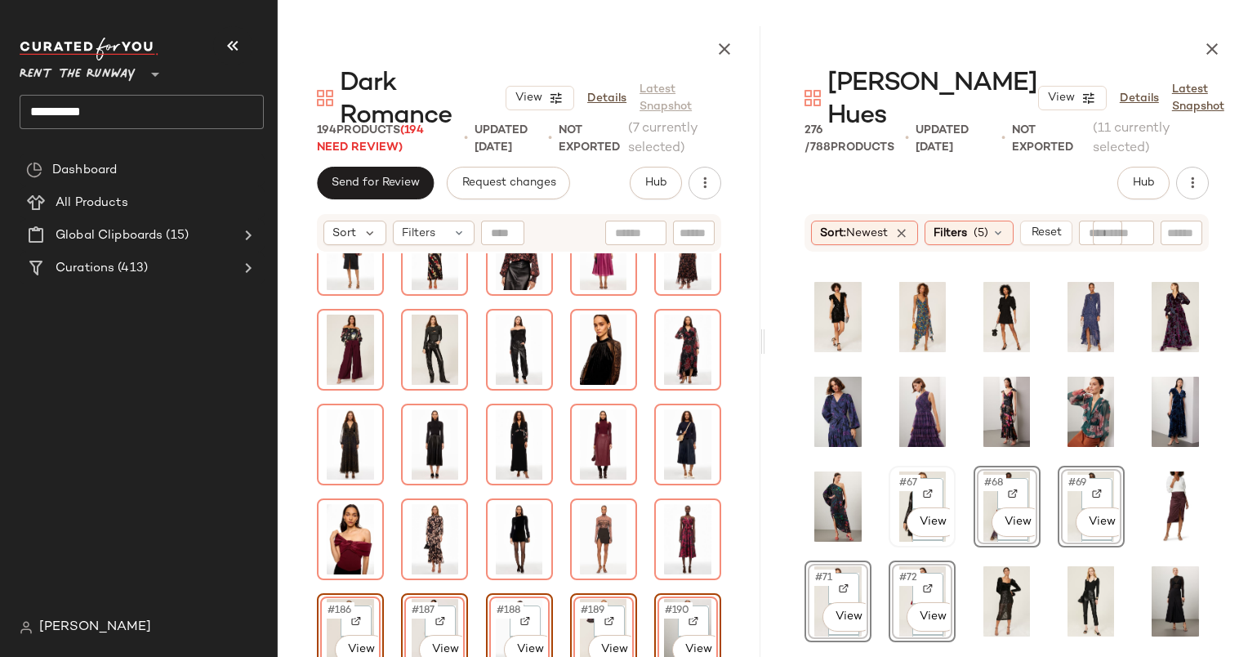
click at [901, 474] on span "#67" at bounding box center [908, 482] width 23 height 16
click at [982, 380] on span "#63" at bounding box center [994, 388] width 24 height 16
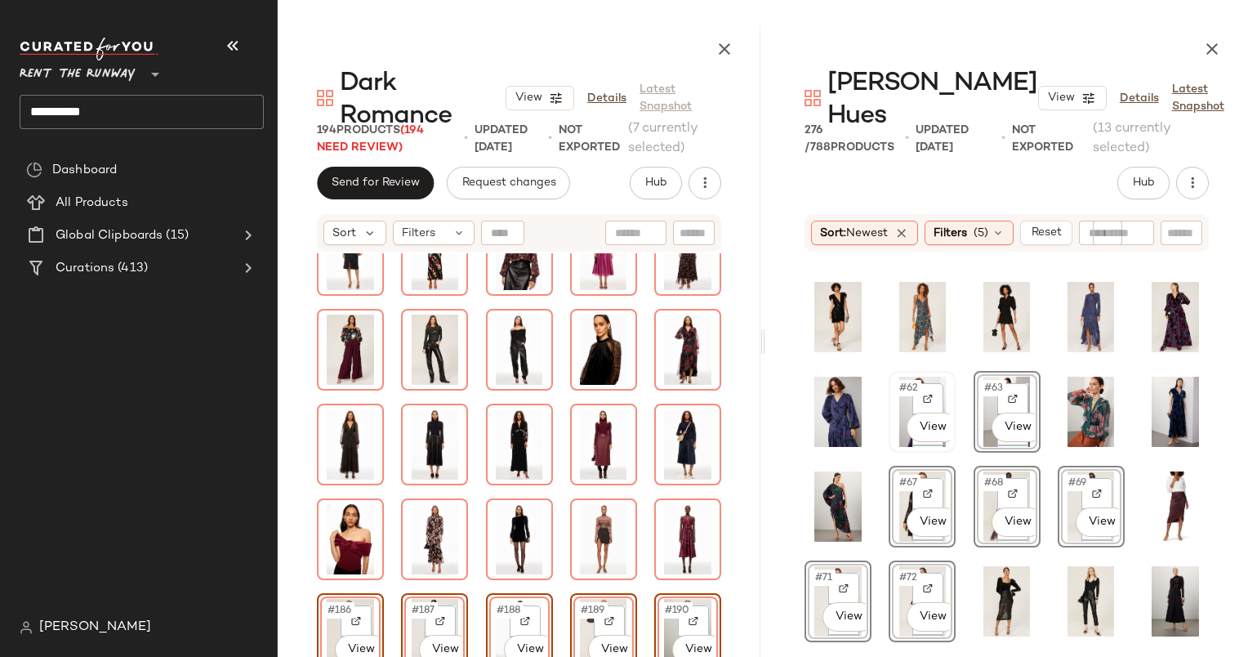
click at [897, 380] on span "#62" at bounding box center [909, 388] width 24 height 16
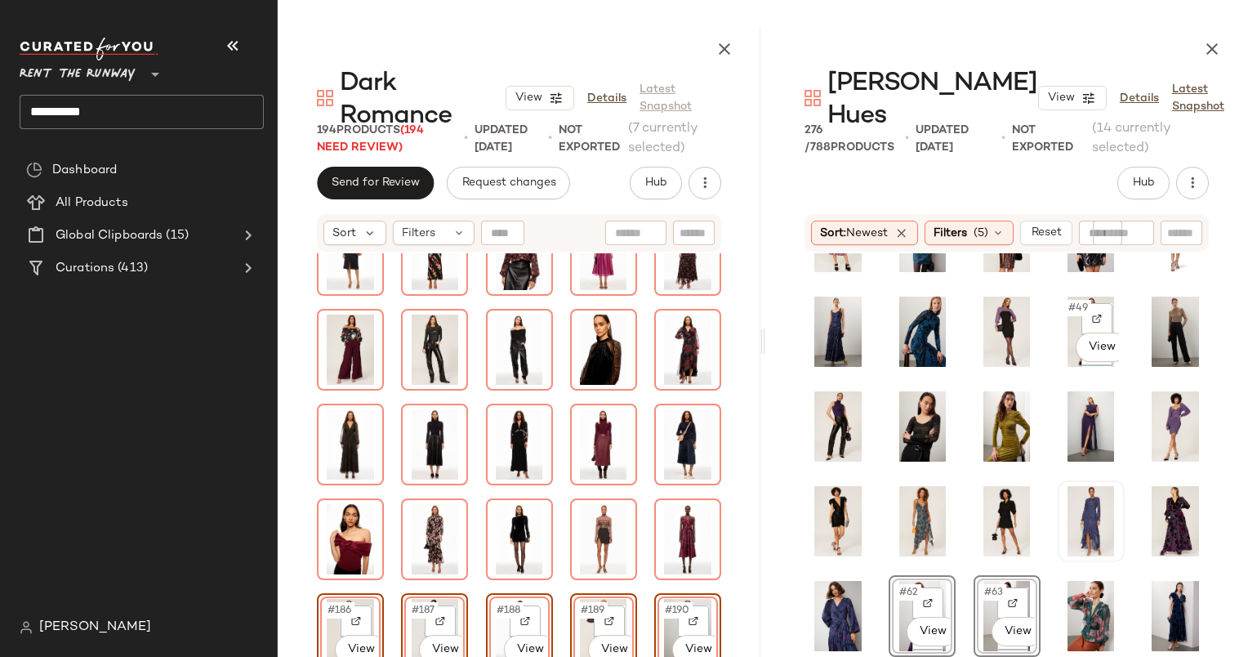
scroll to position [829, 0]
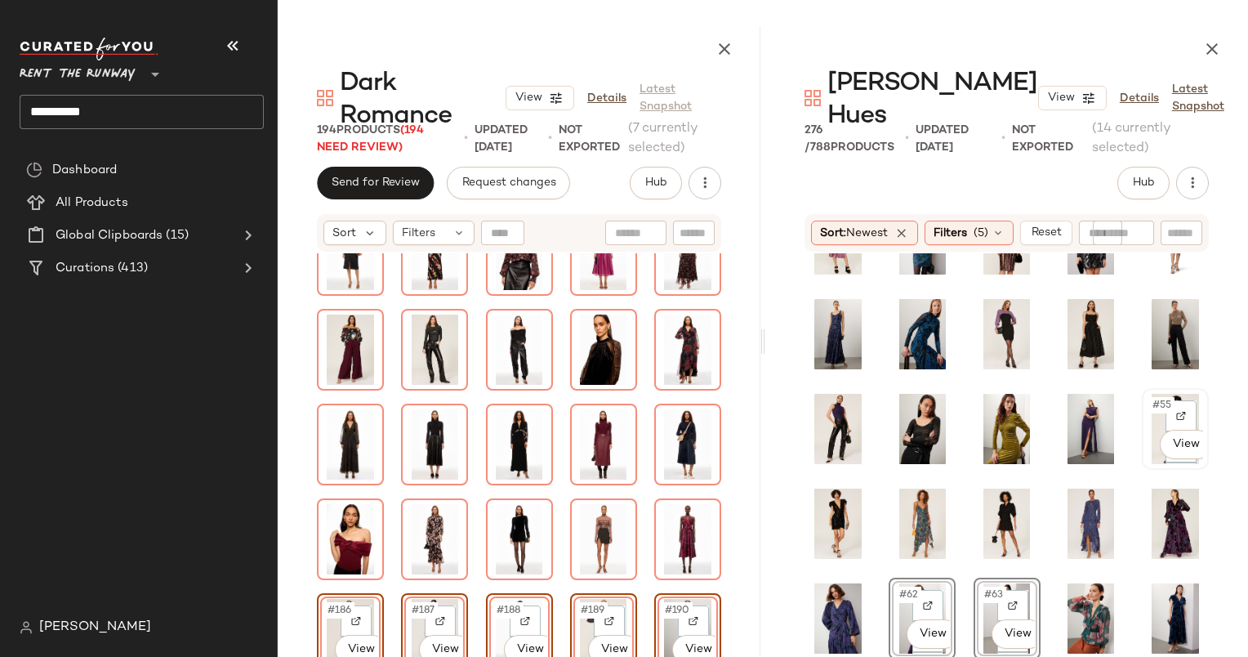
click at [1151, 397] on span "#55" at bounding box center [1163, 405] width 24 height 16
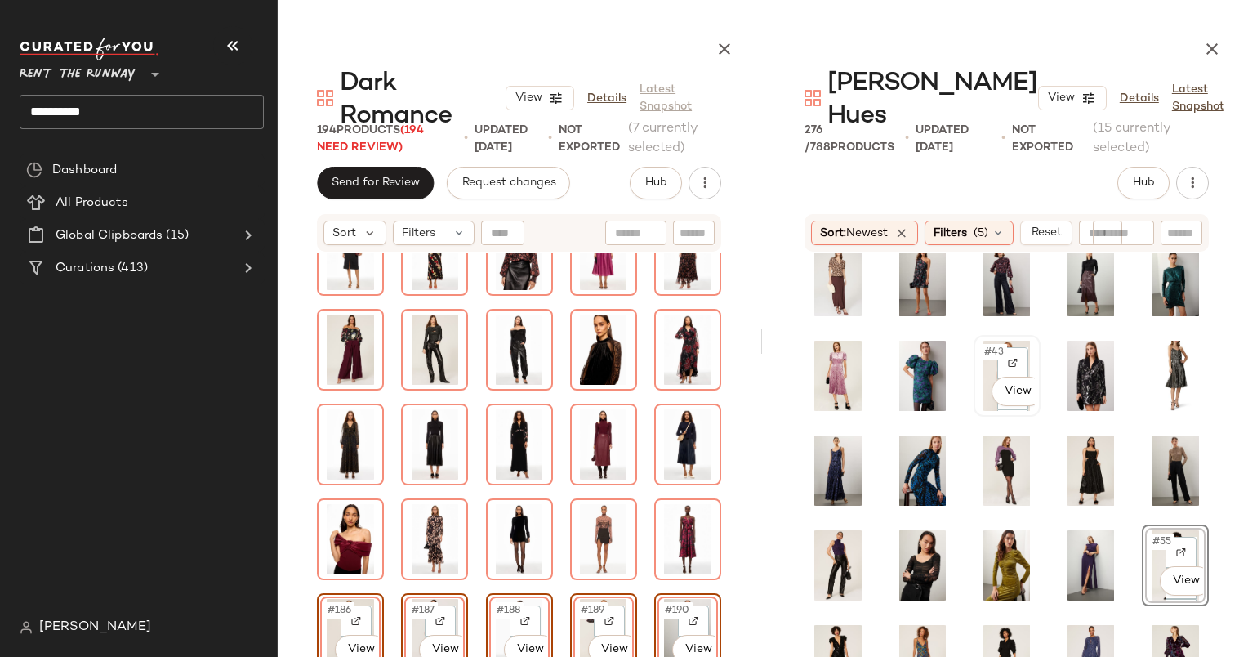
click at [984, 344] on span "#43" at bounding box center [994, 352] width 24 height 16
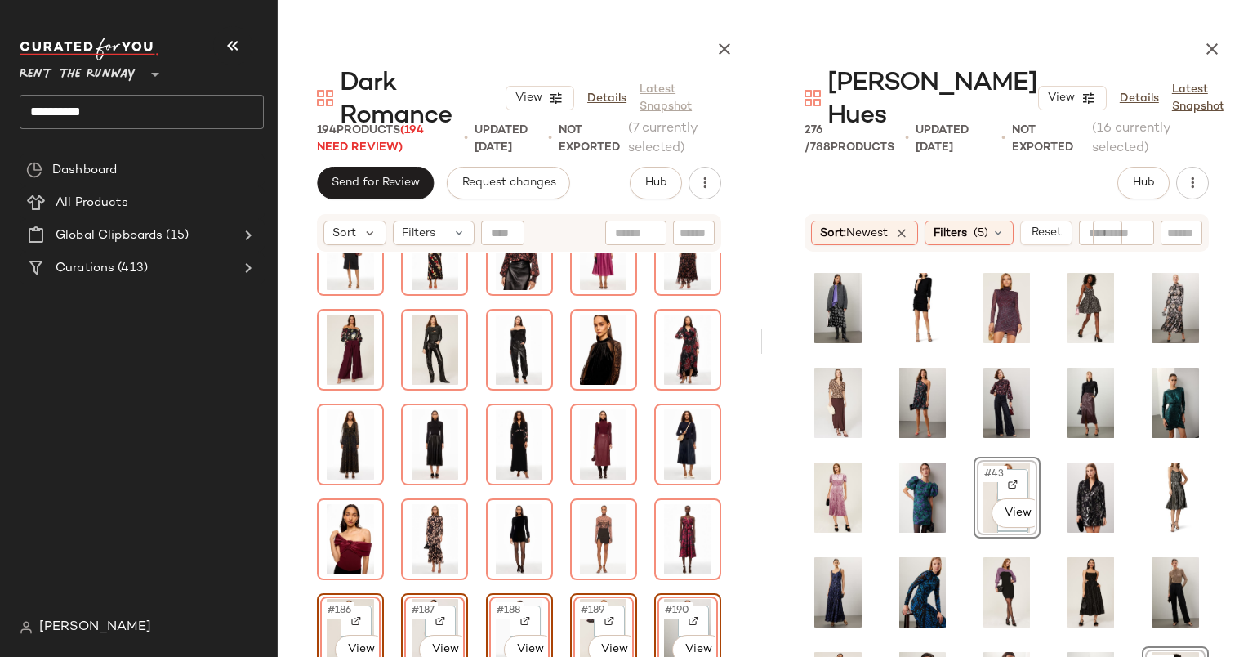
scroll to position [562, 0]
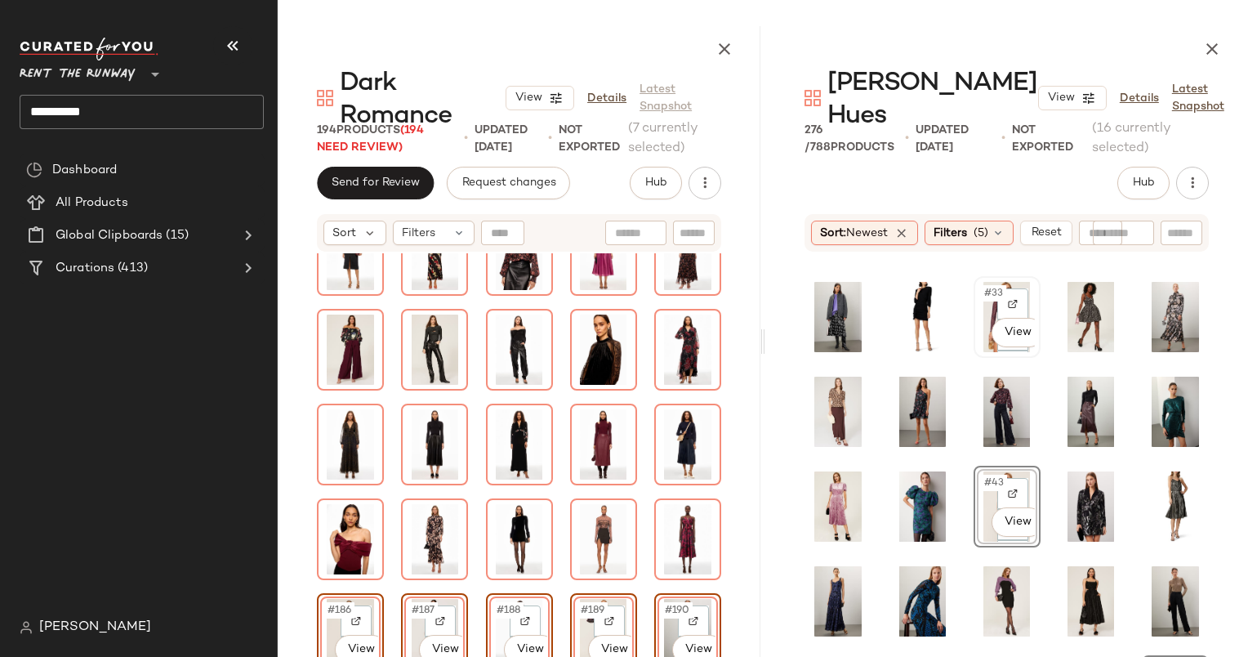
click at [987, 285] on span "#33" at bounding box center [994, 293] width 24 height 16
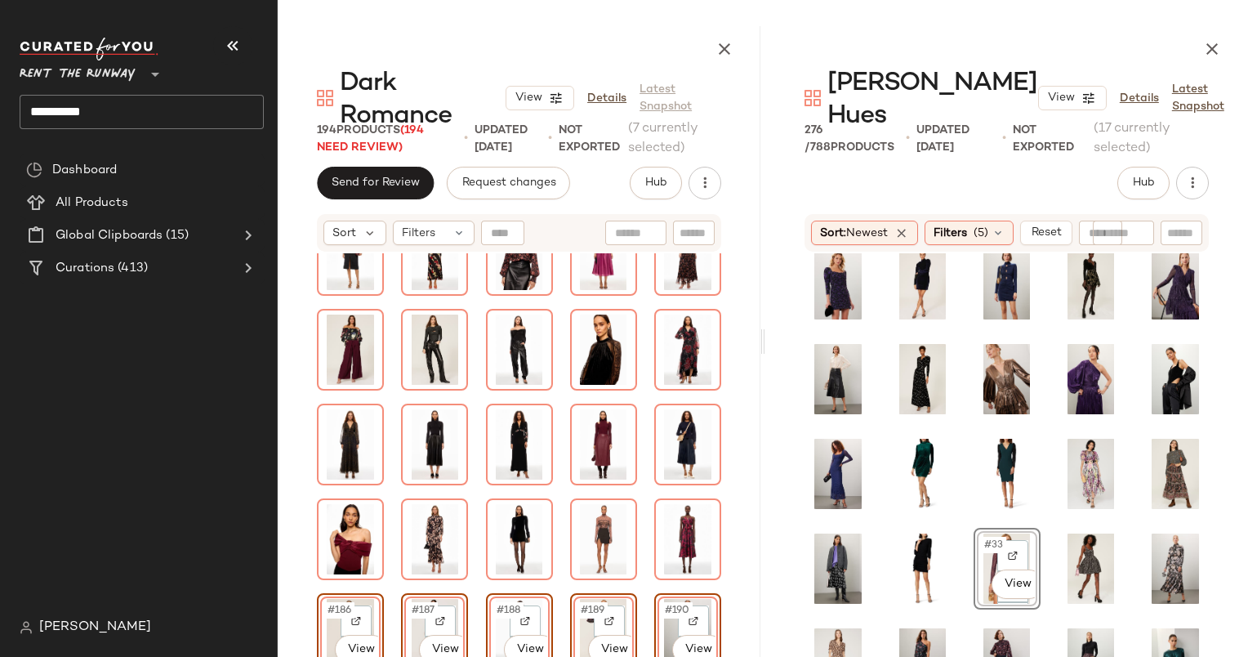
scroll to position [310, 0]
click at [1068, 347] on span "#24" at bounding box center [1078, 355] width 24 height 16
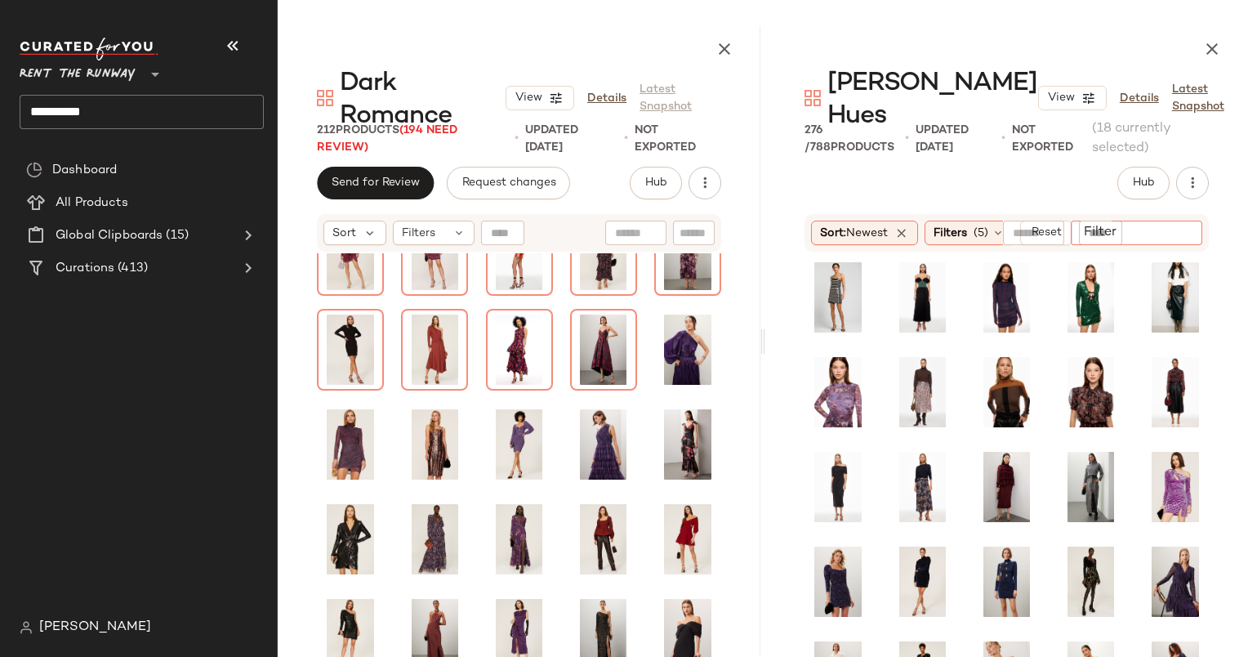
click at [1183, 225] on input "Filter" at bounding box center [1146, 233] width 139 height 17
click at [1221, 353] on div at bounding box center [1006, 511] width 483 height 516
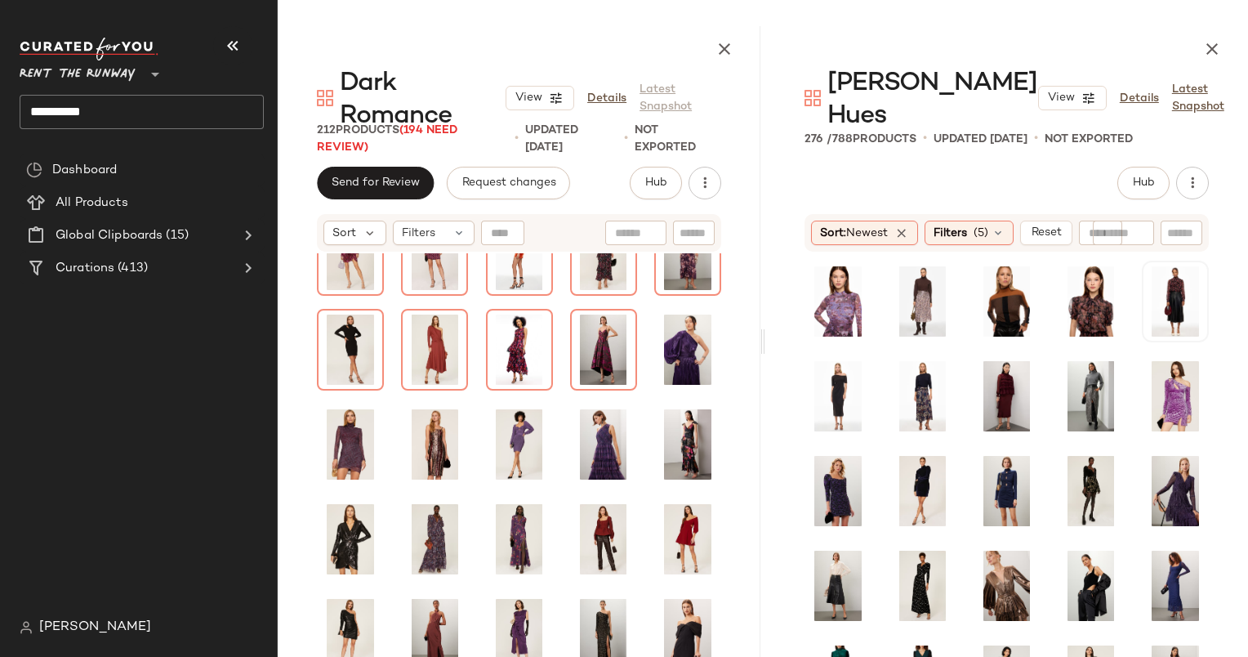
scroll to position [105, 0]
click at [1151, 363] on span "#15" at bounding box center [1162, 371] width 23 height 16
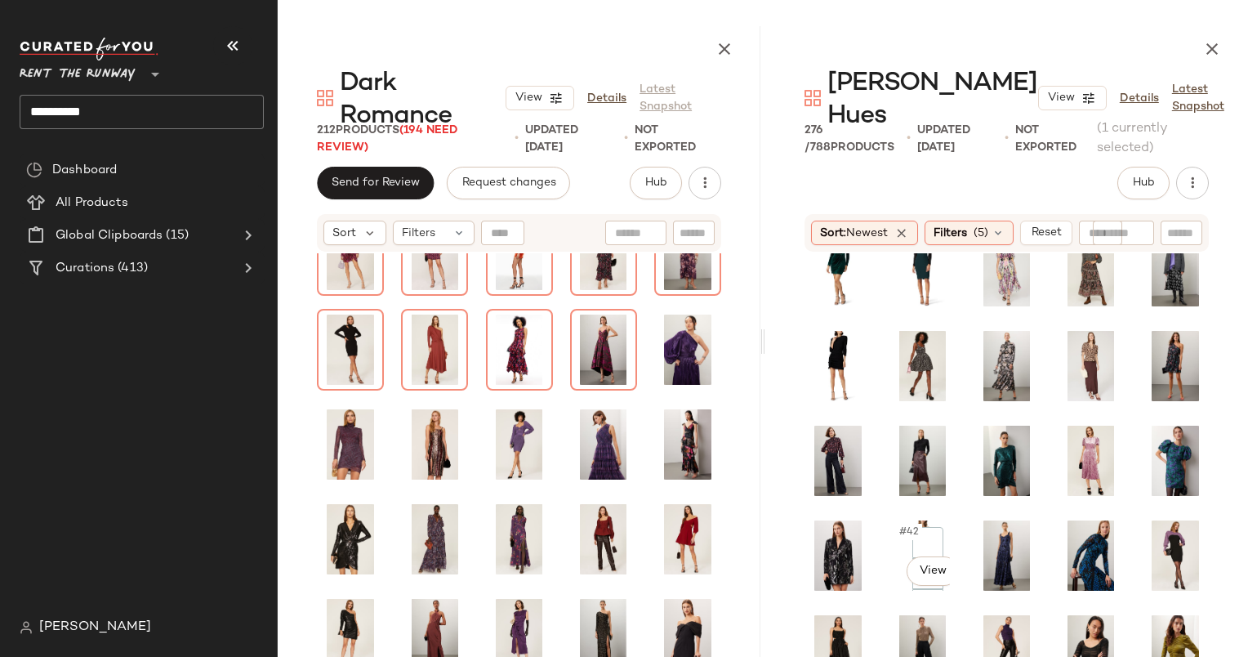
scroll to position [577, 0]
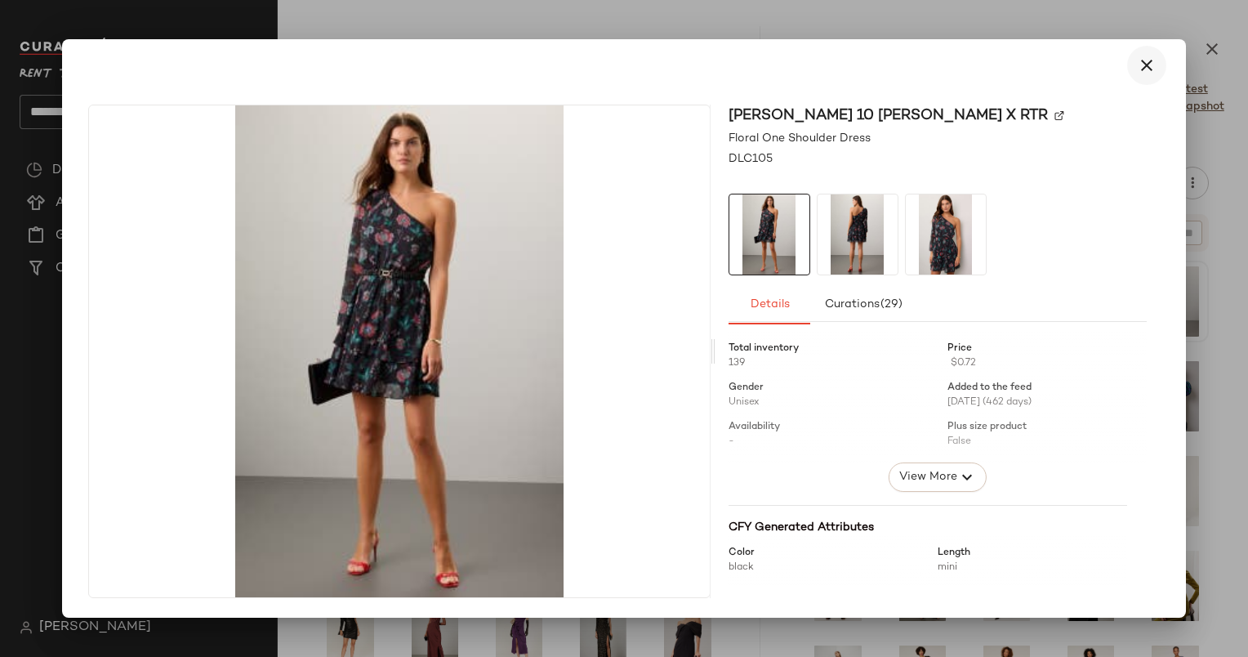
click at [1141, 71] on icon "button" at bounding box center [1147, 66] width 20 height 20
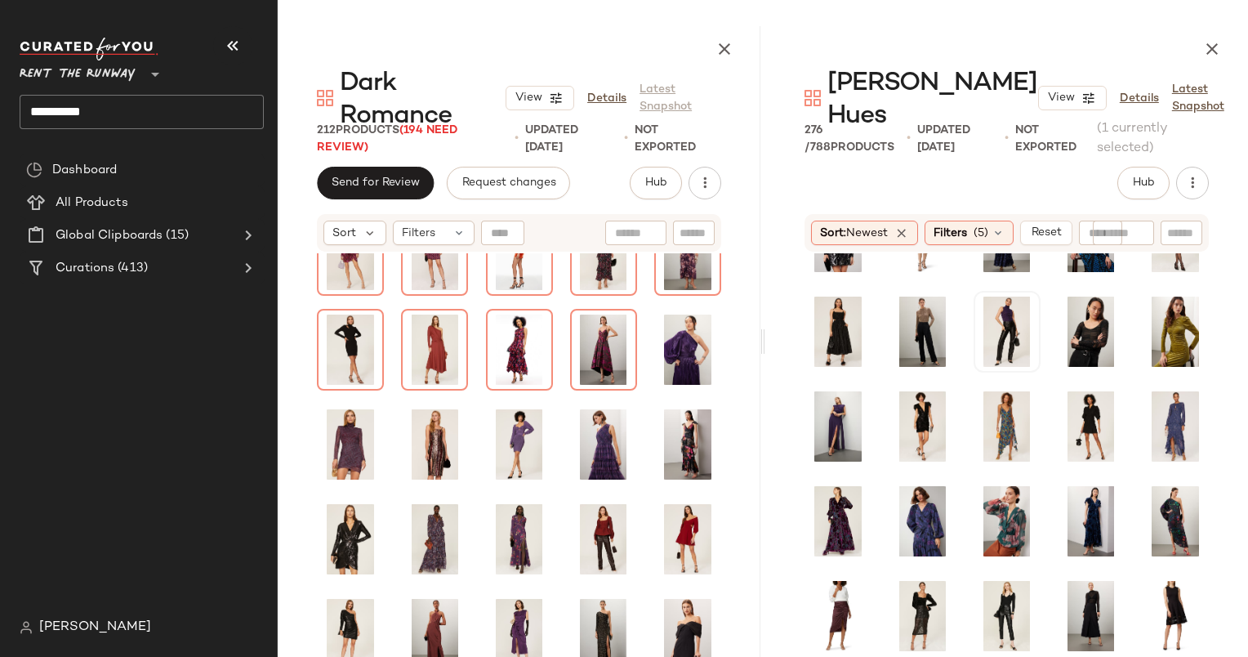
scroll to position [832, 0]
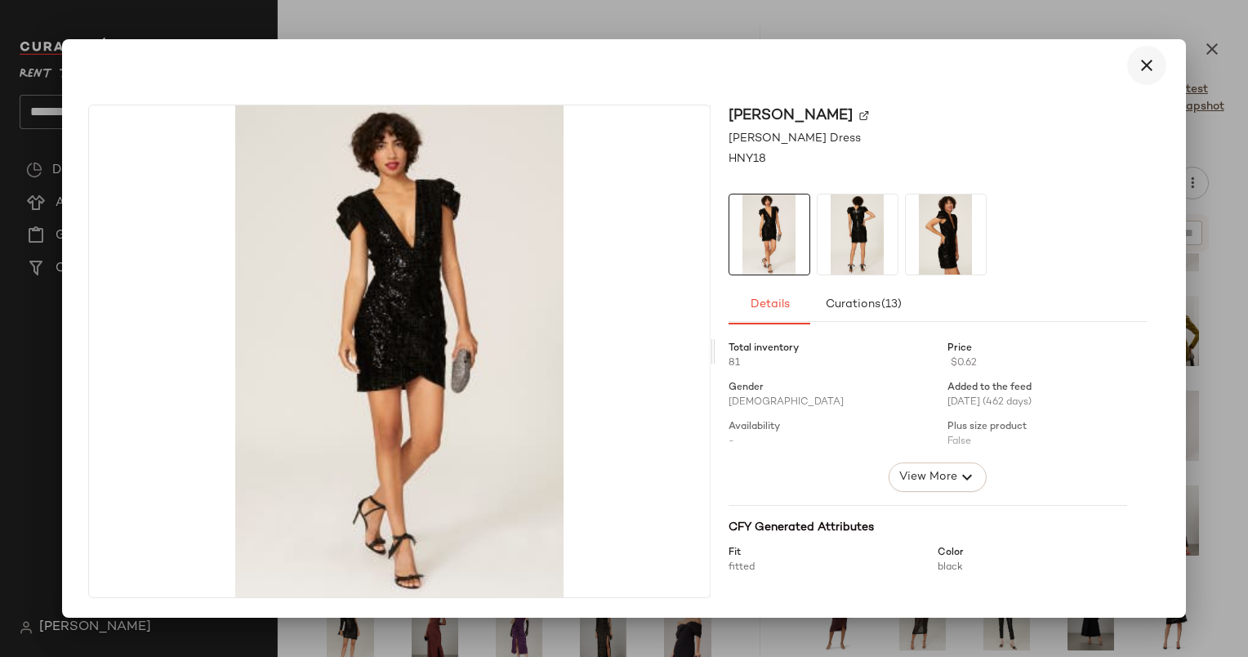
click at [1160, 64] on button "button" at bounding box center [1146, 65] width 39 height 39
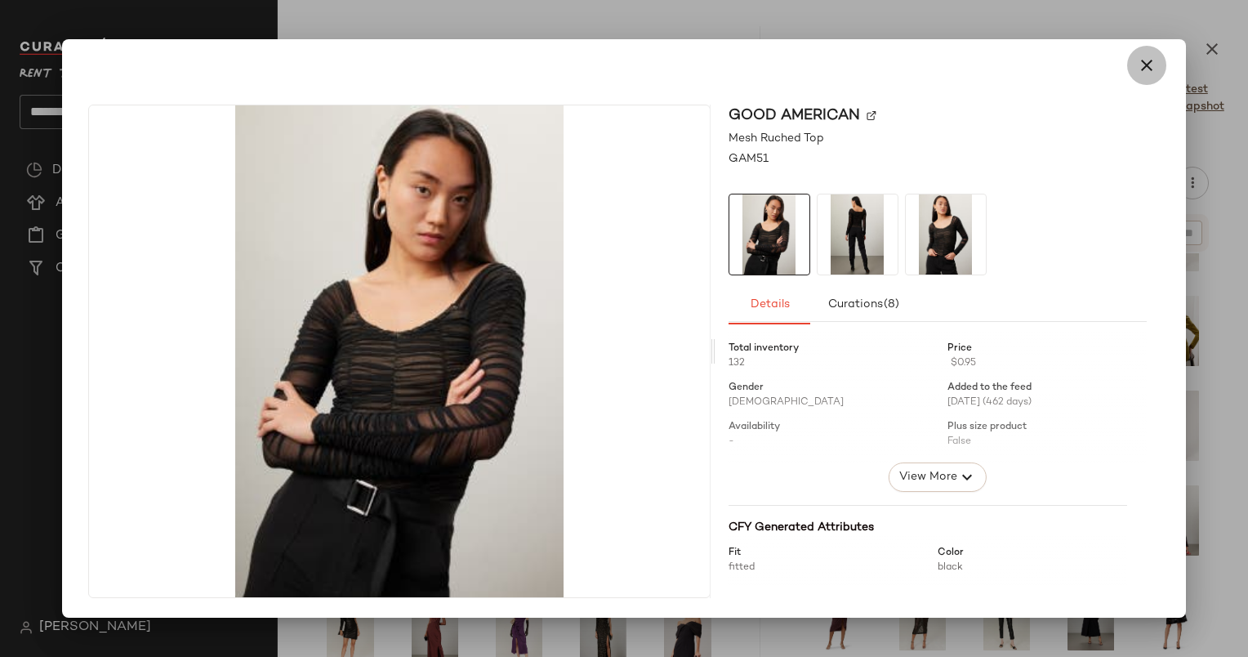
click at [1141, 56] on icon "button" at bounding box center [1147, 66] width 20 height 20
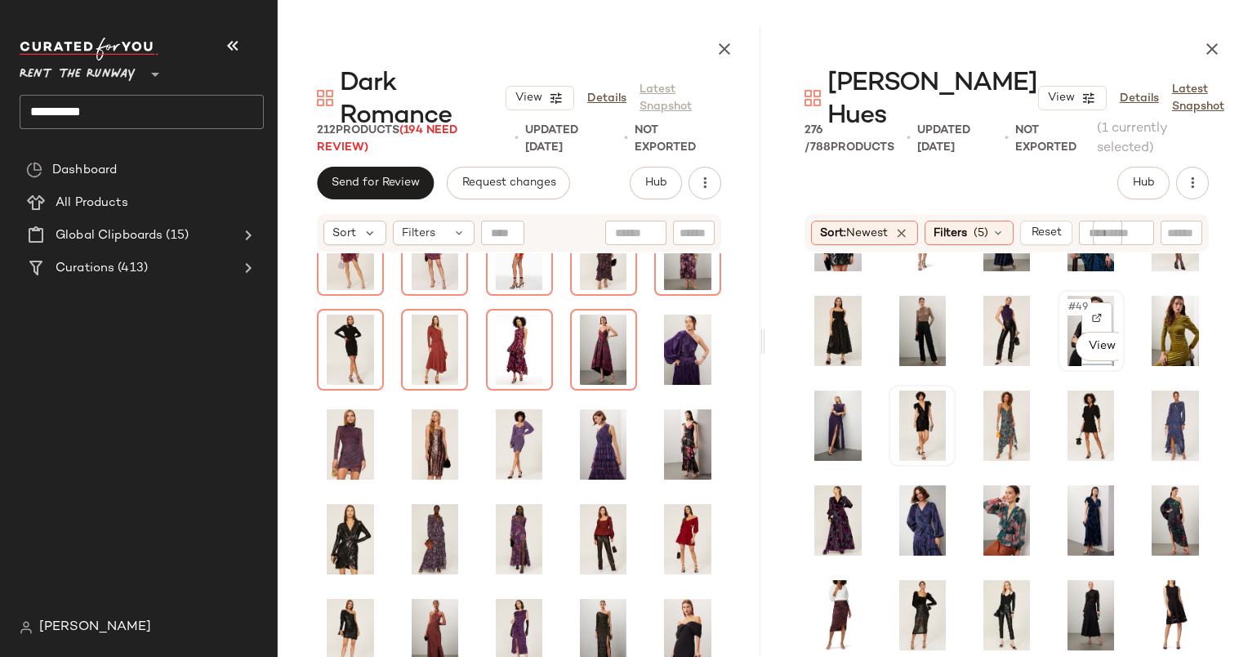
click at [1063, 296] on div "#49 View" at bounding box center [1091, 331] width 56 height 70
click at [898, 394] on span "#52" at bounding box center [909, 402] width 24 height 16
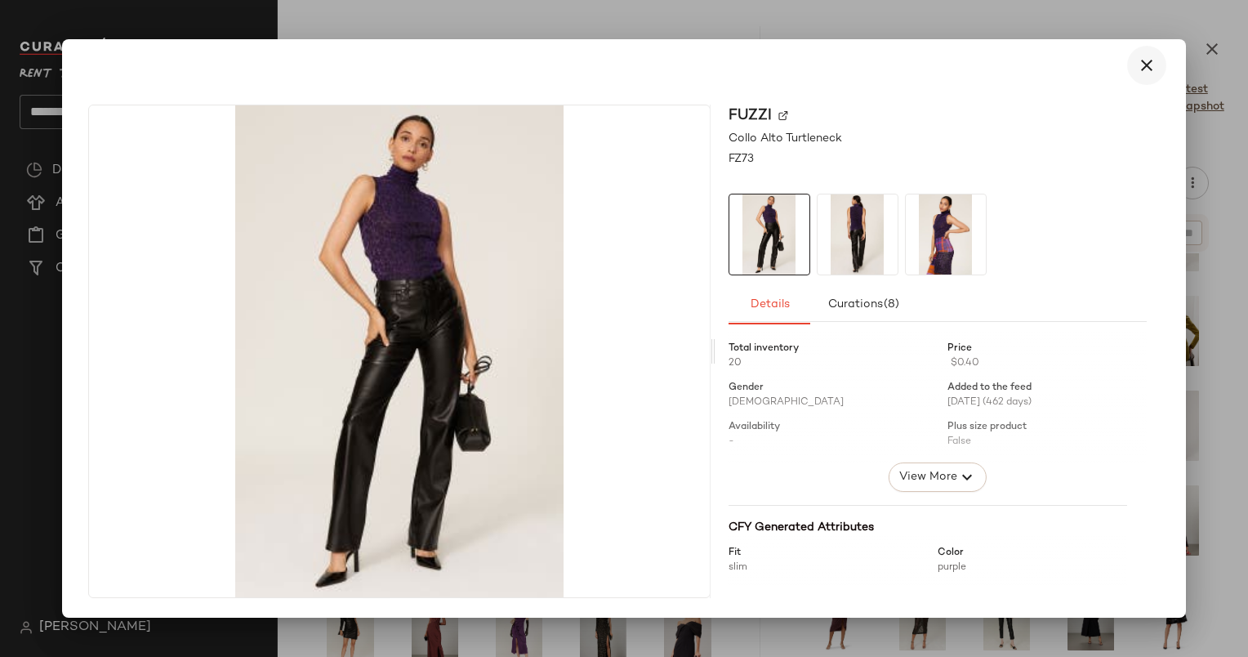
click at [1142, 59] on icon "button" at bounding box center [1147, 66] width 20 height 20
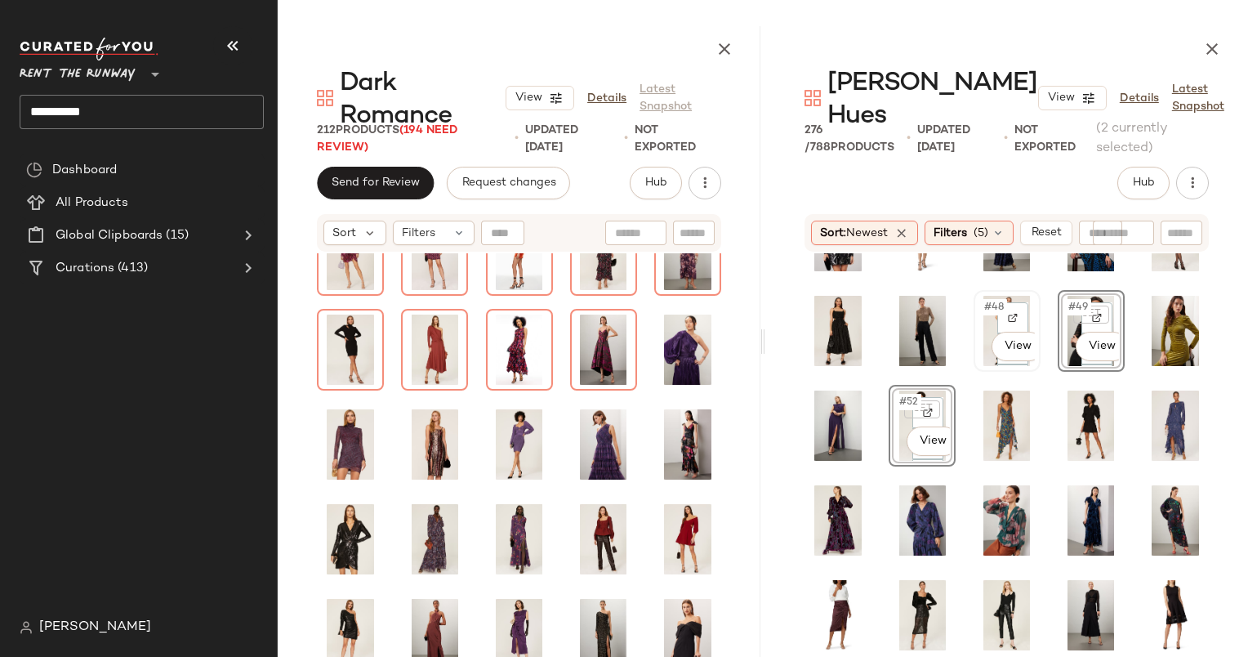
click at [982, 299] on span "#48" at bounding box center [994, 307] width 24 height 16
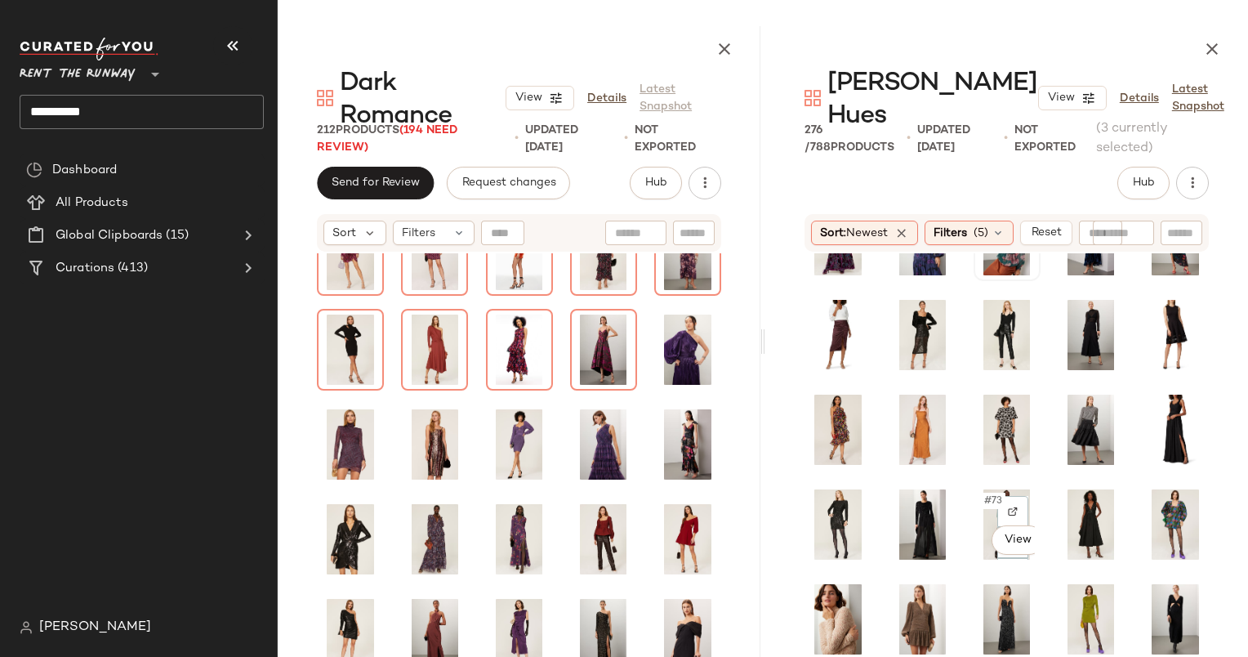
scroll to position [1124, 0]
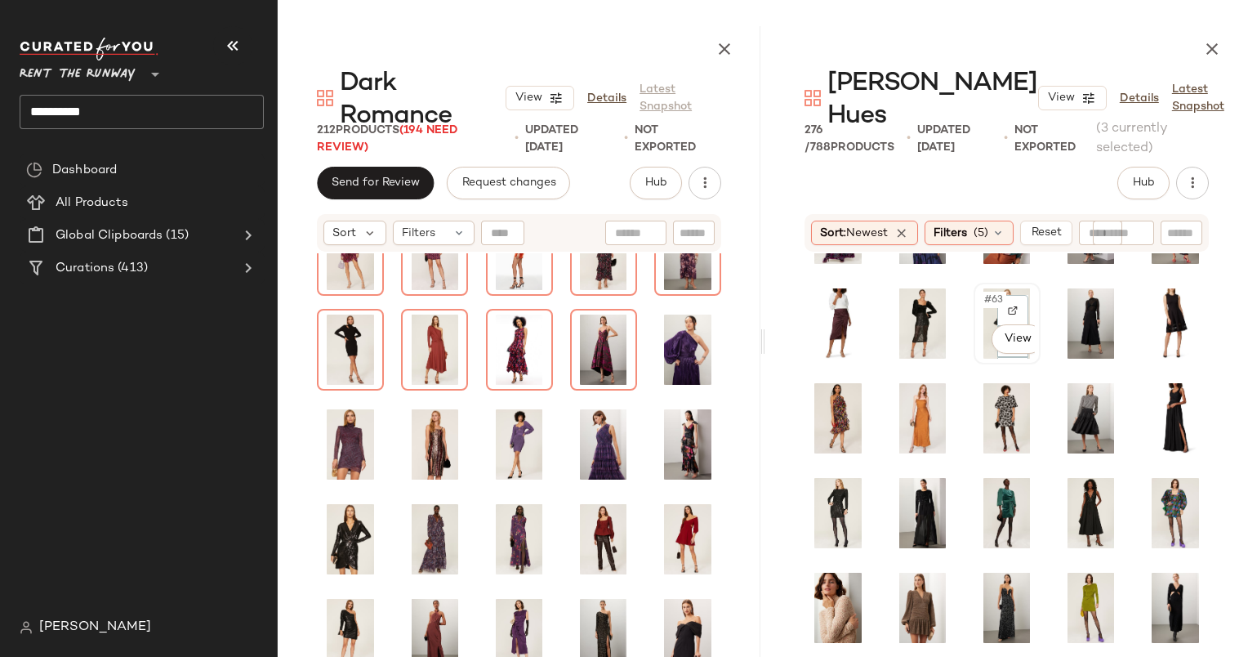
click at [982, 292] on span "#63" at bounding box center [994, 300] width 24 height 16
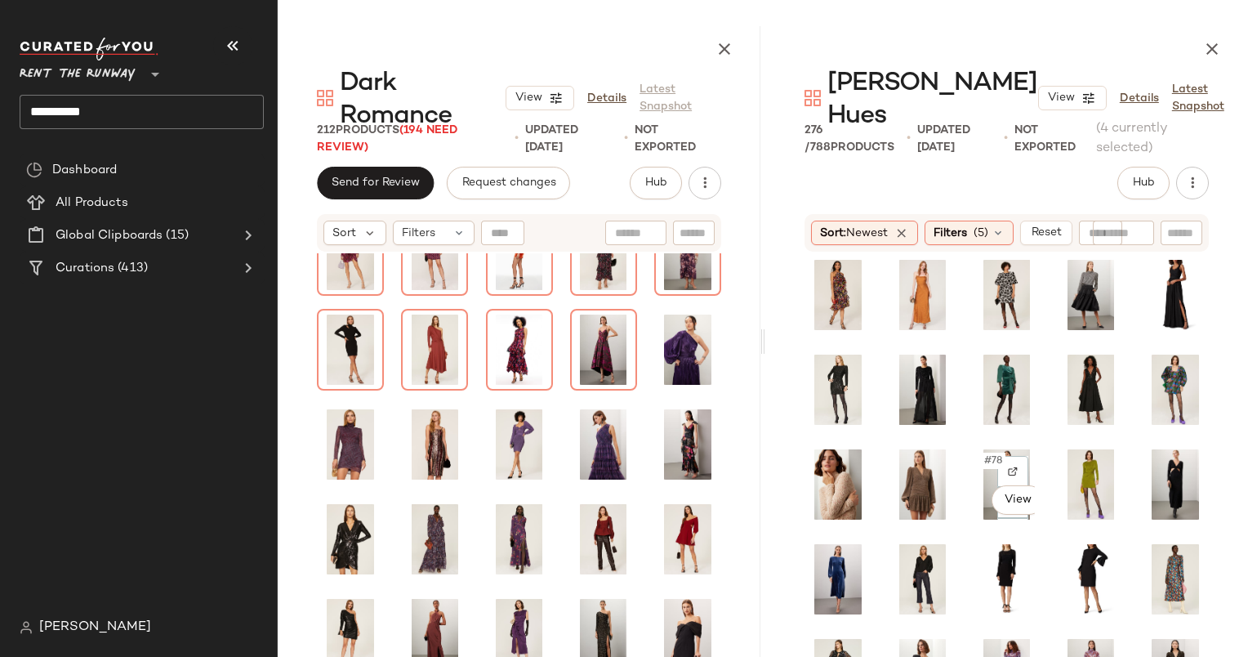
scroll to position [1248, 0]
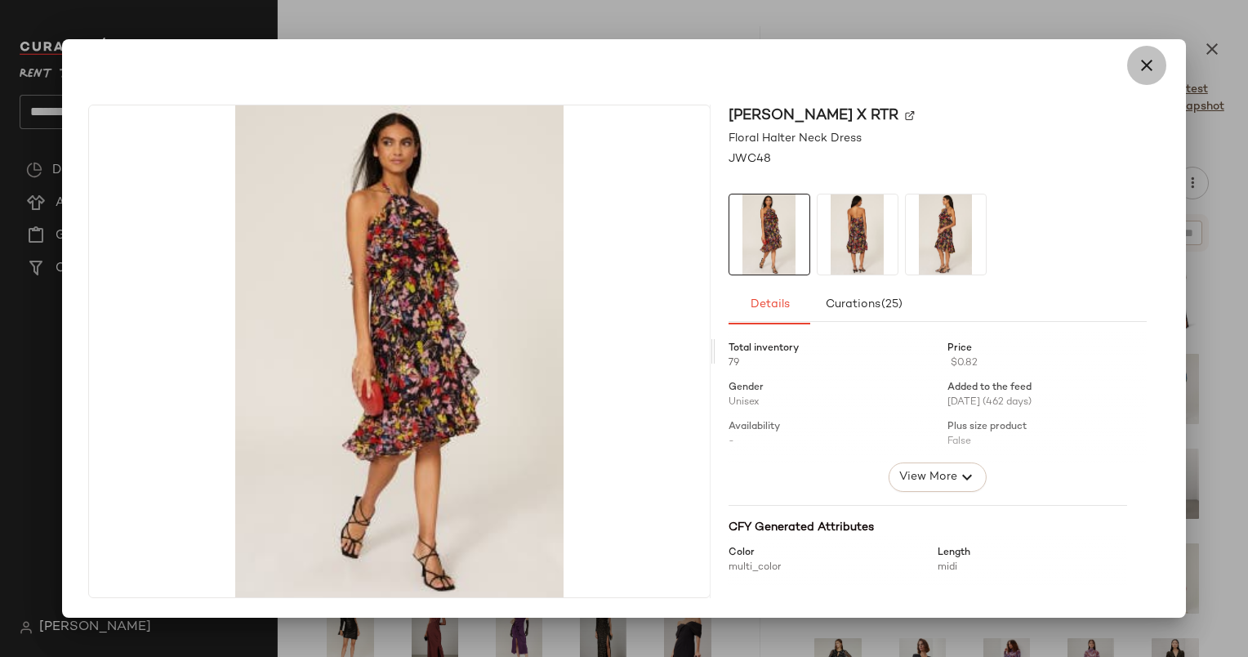
click at [1148, 51] on button "button" at bounding box center [1146, 65] width 39 height 39
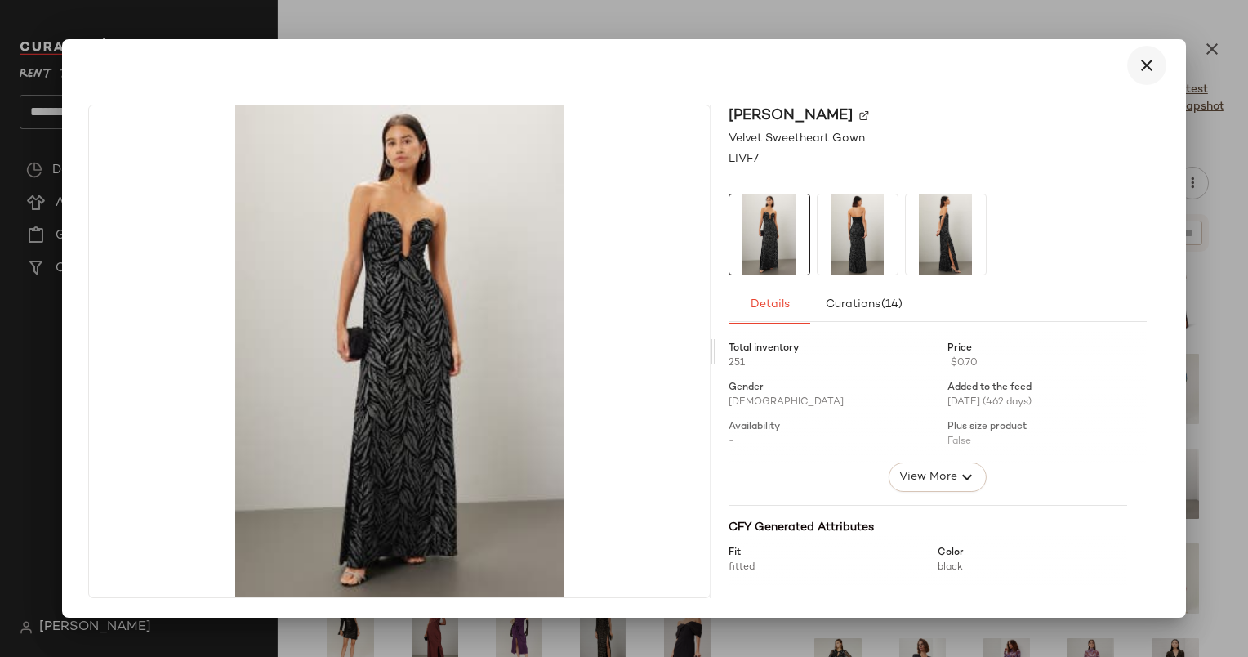
click at [1151, 64] on icon "button" at bounding box center [1147, 66] width 20 height 20
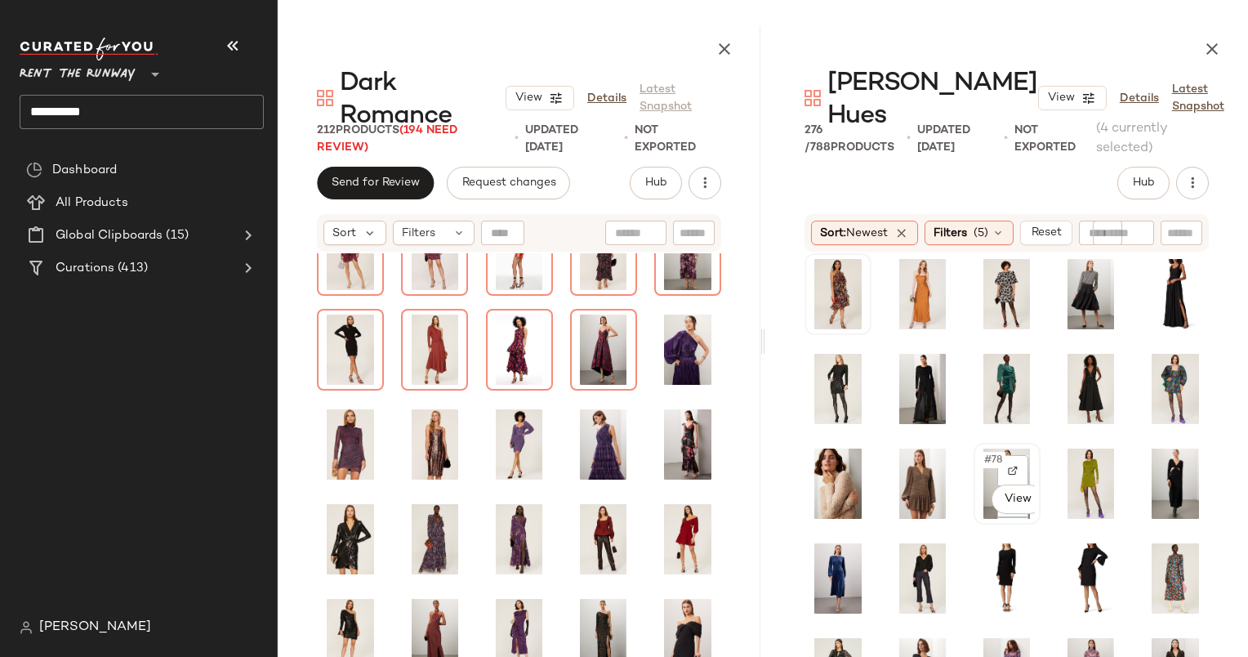
click at [984, 452] on span "#78" at bounding box center [993, 460] width 23 height 16
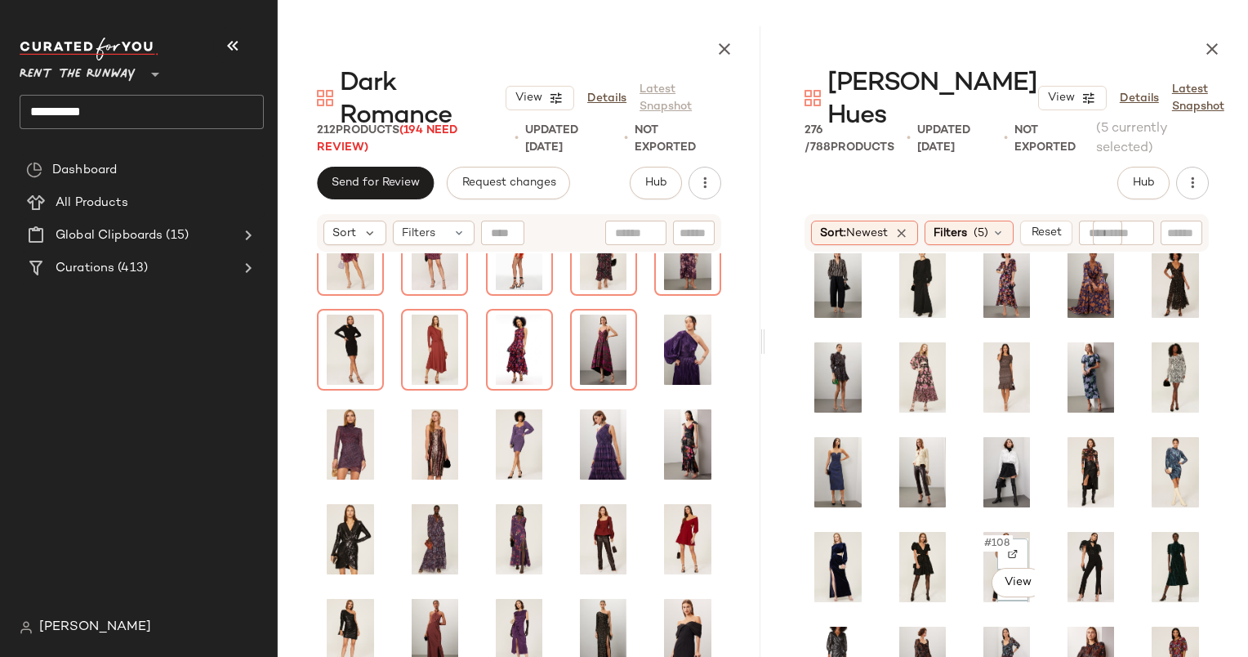
scroll to position [1747, 0]
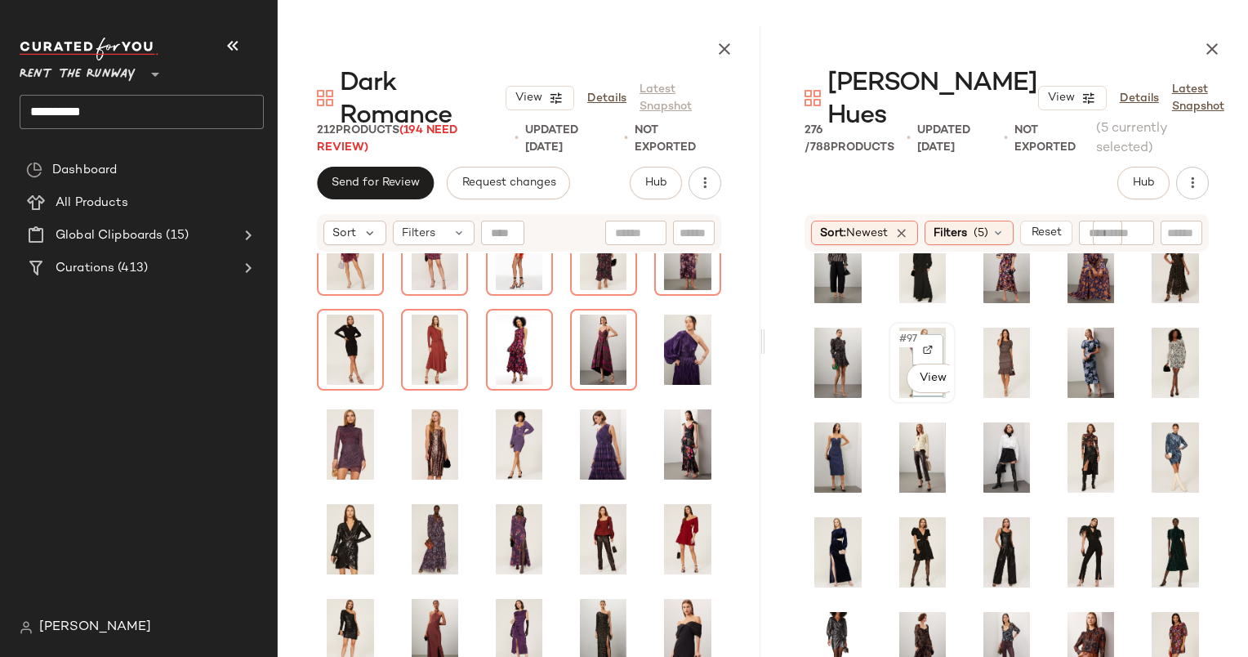
click at [894, 327] on div "#97 View" at bounding box center [922, 362] width 56 height 70
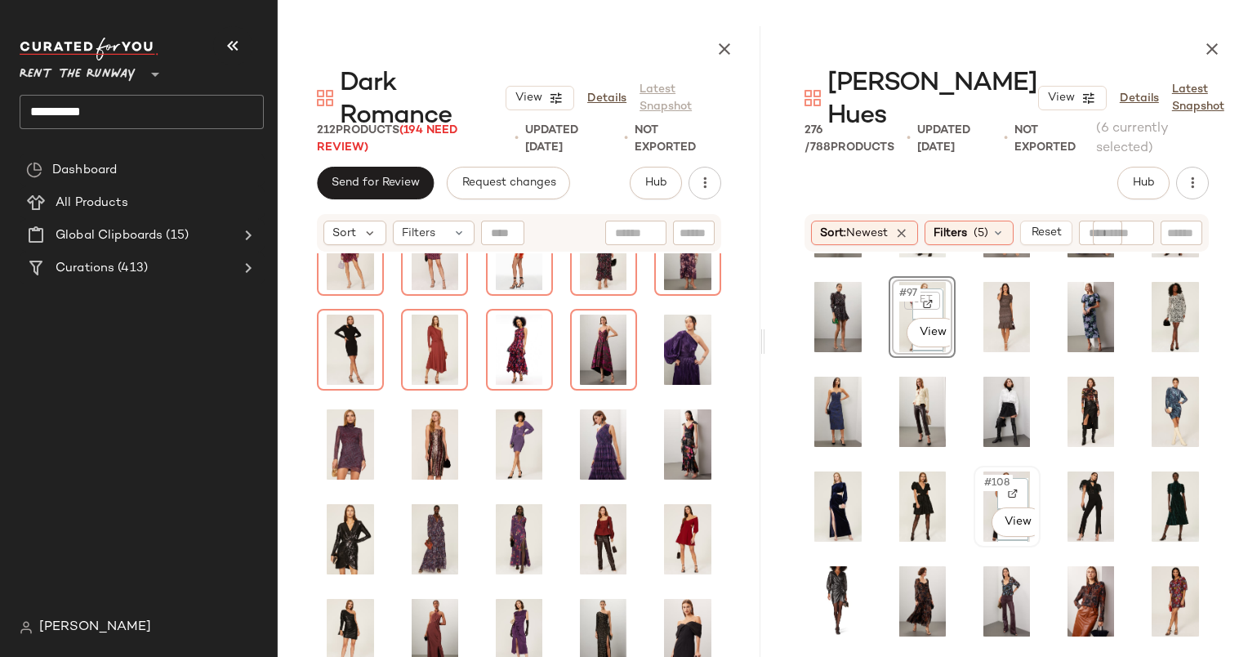
scroll to position [1796, 0]
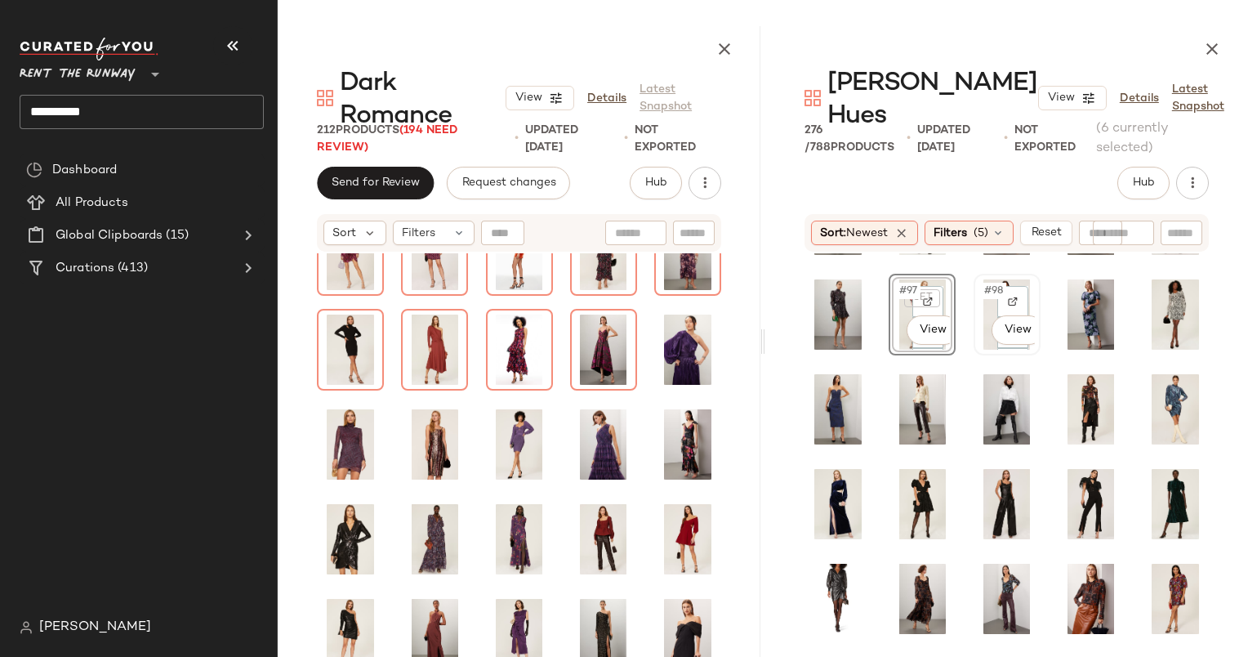
click at [983, 283] on span "#98" at bounding box center [994, 291] width 24 height 16
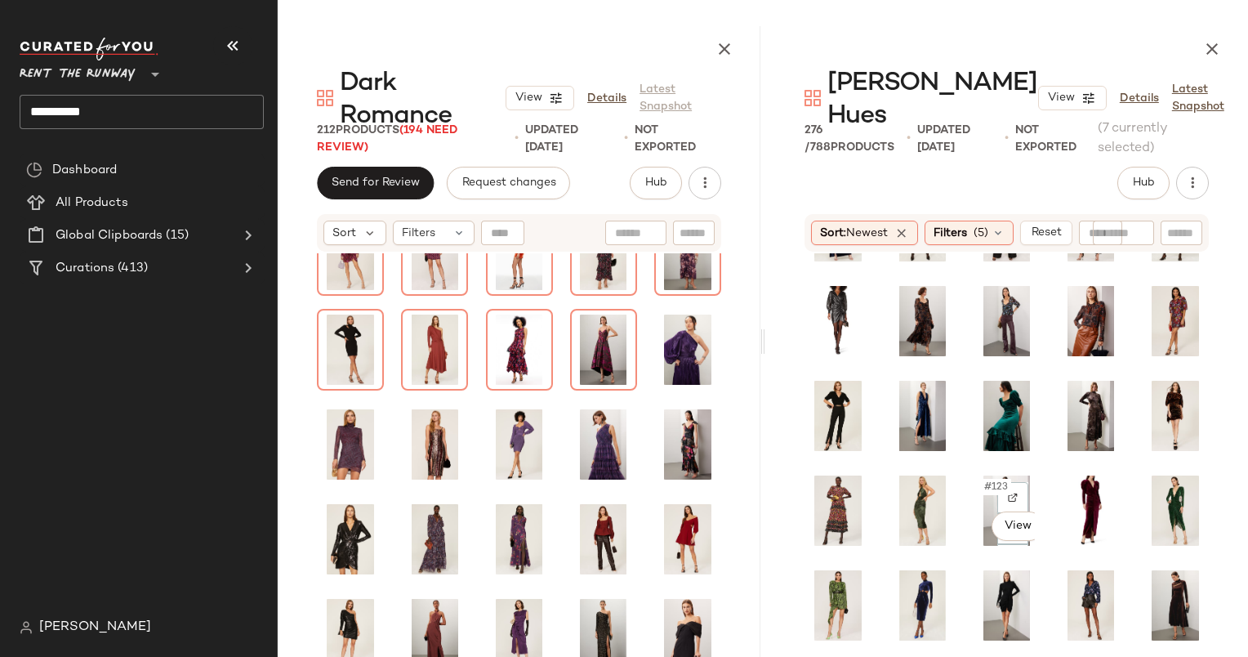
scroll to position [2074, 0]
click at [906, 288] on span "#112" at bounding box center [911, 296] width 28 height 16
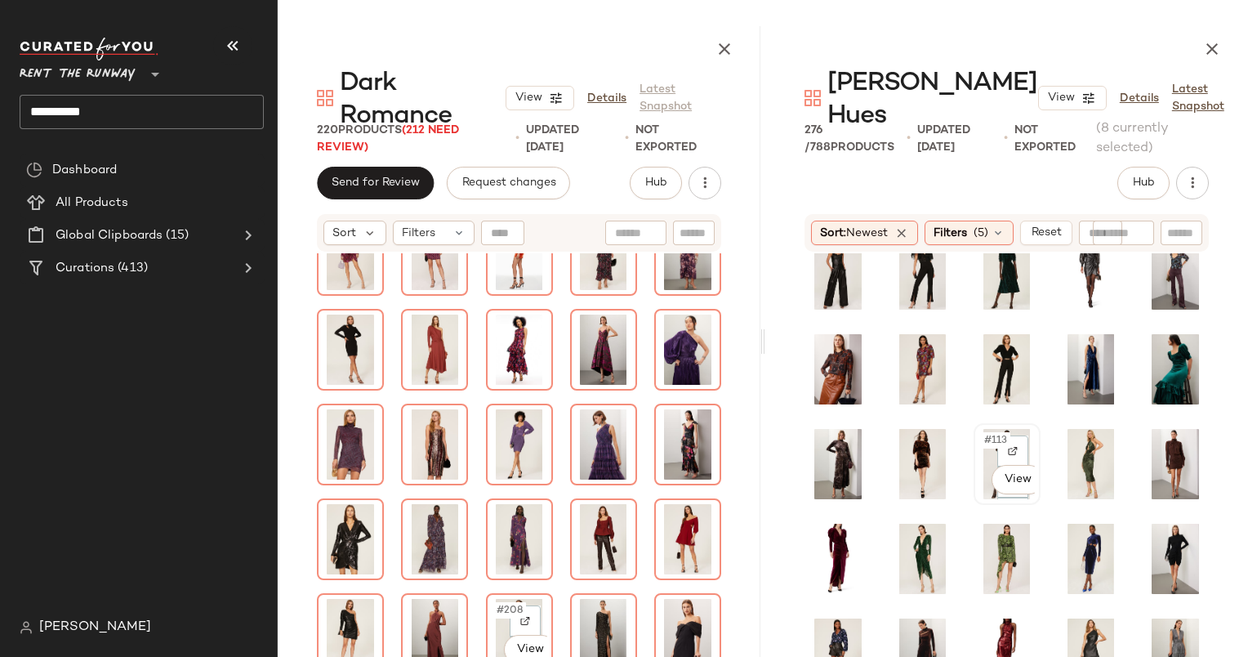
scroll to position [1916, 0]
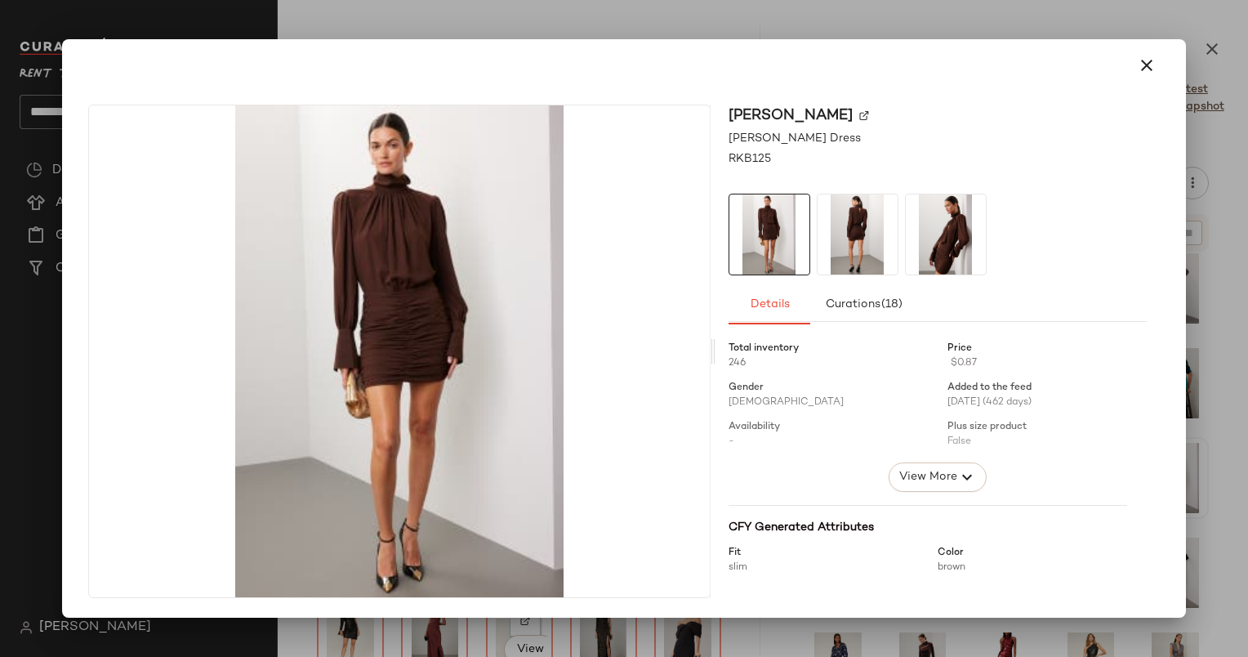
click at [1137, 28] on div at bounding box center [624, 328] width 1248 height 657
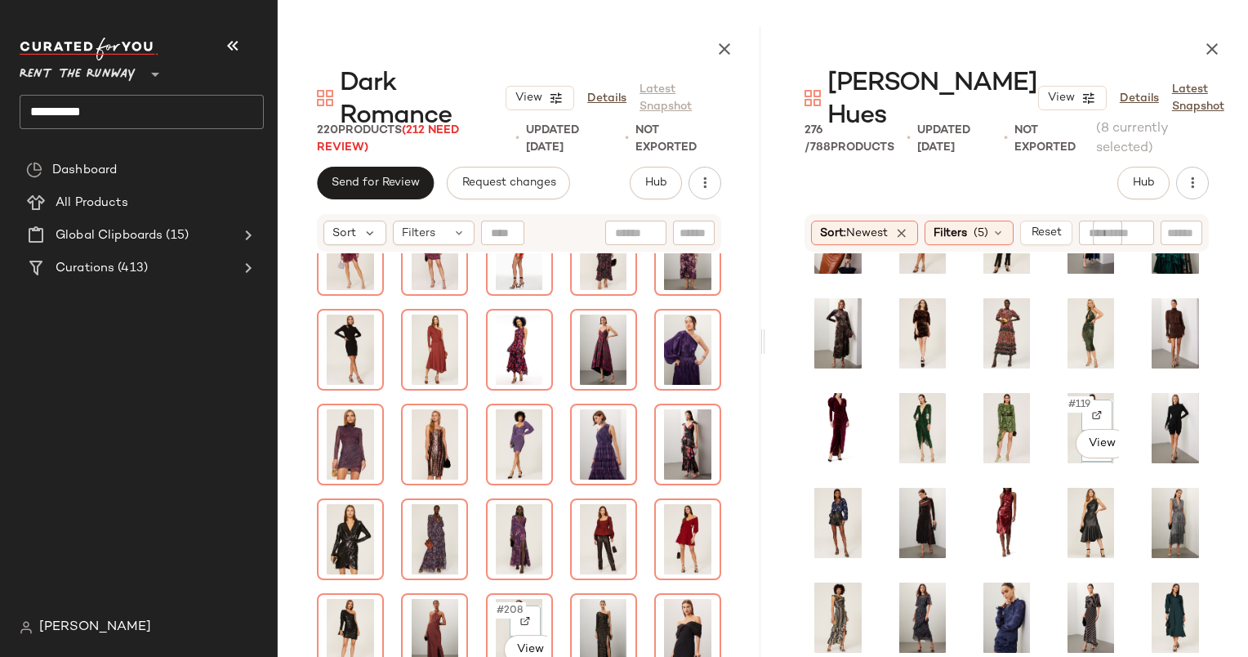
scroll to position [2079, 0]
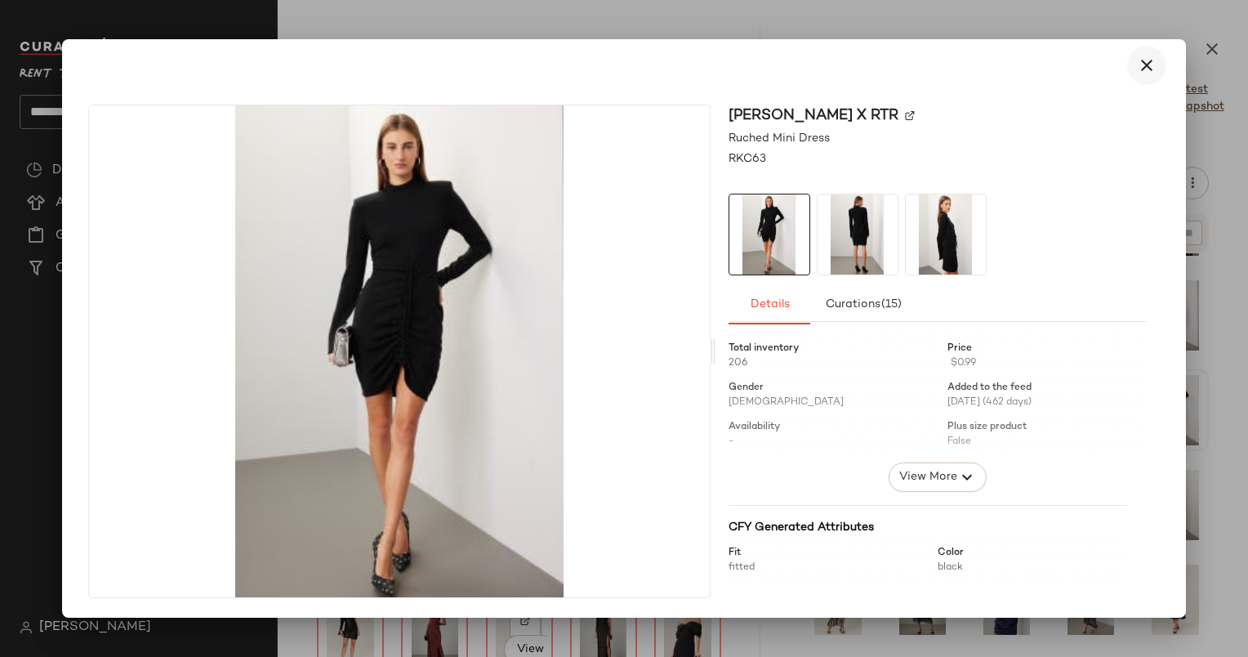
click at [1146, 74] on icon "button" at bounding box center [1147, 66] width 20 height 20
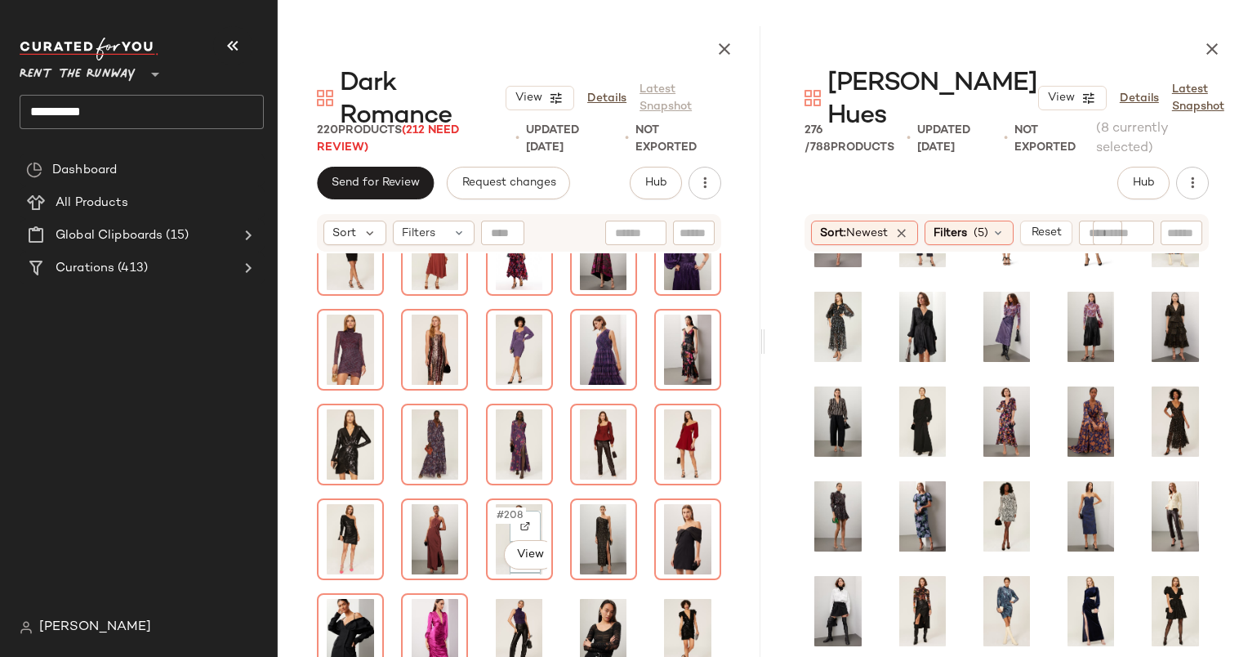
scroll to position [1501, 0]
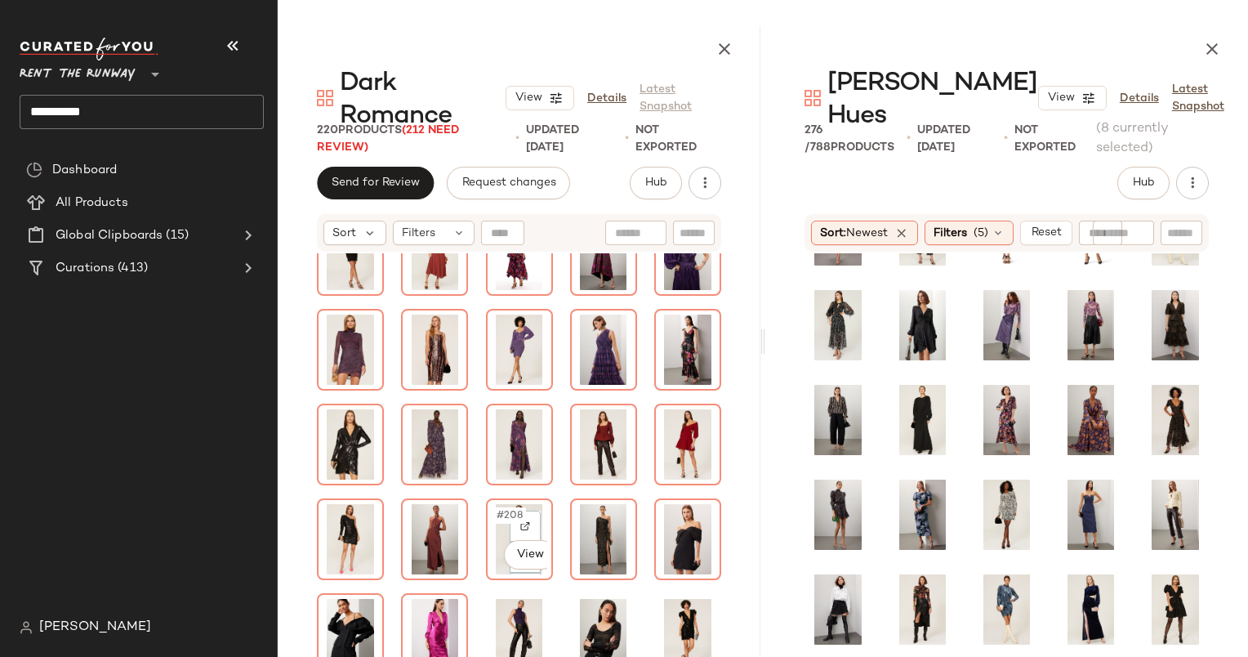
click at [729, 382] on div "#208 View" at bounding box center [519, 511] width 483 height 516
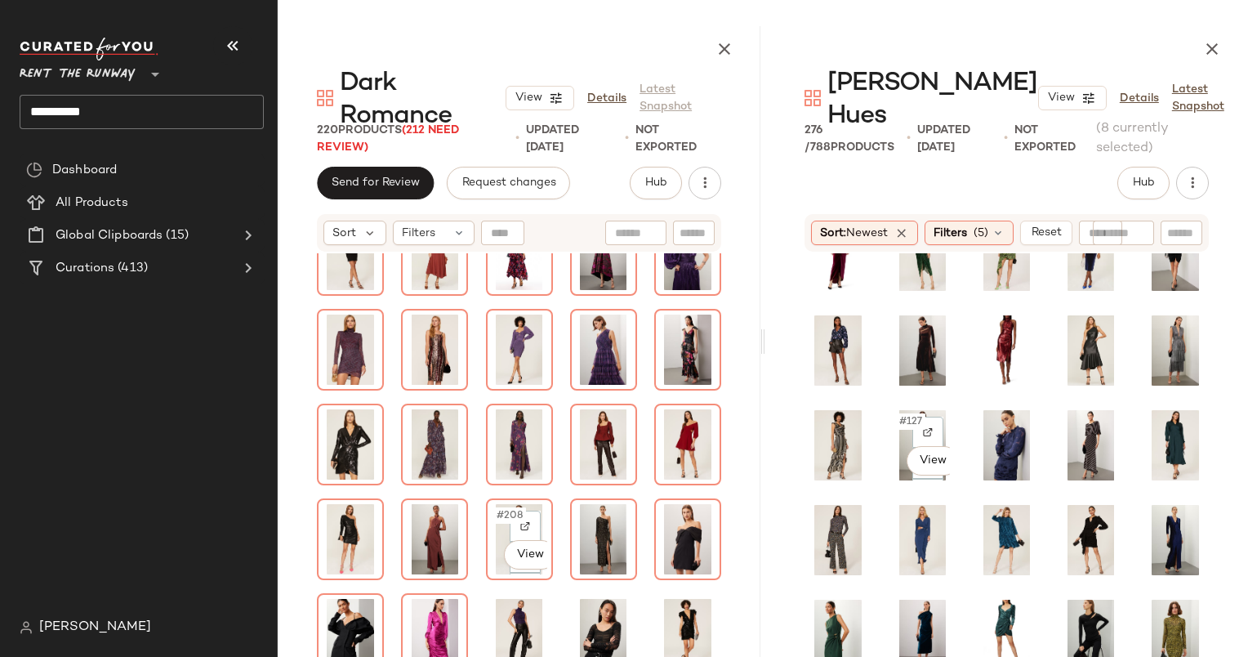
scroll to position [2424, 0]
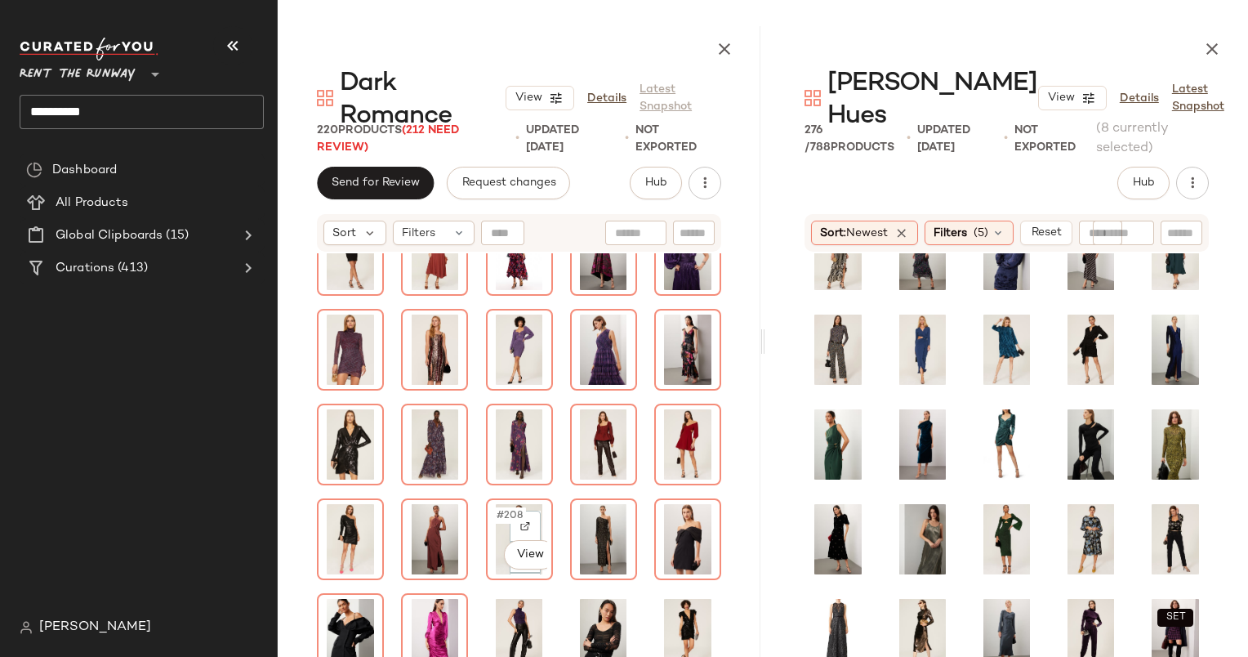
click at [1218, 443] on div "SET" at bounding box center [1006, 511] width 483 height 516
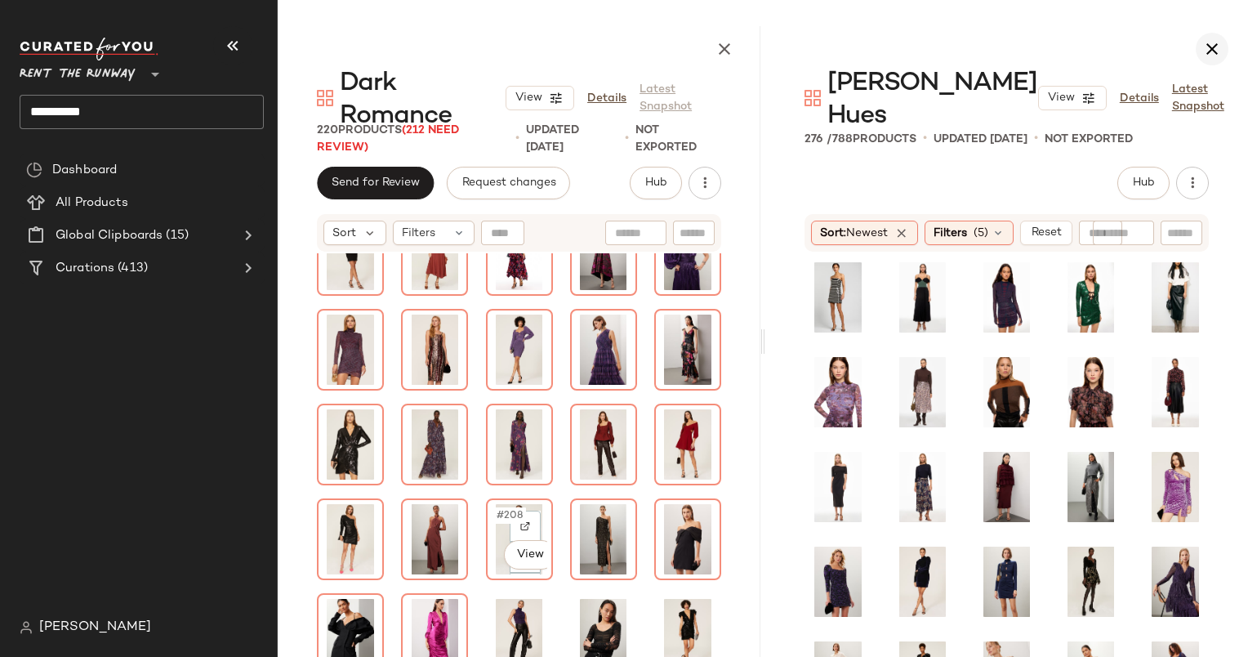
click at [1212, 42] on icon "button" at bounding box center [1212, 49] width 20 height 20
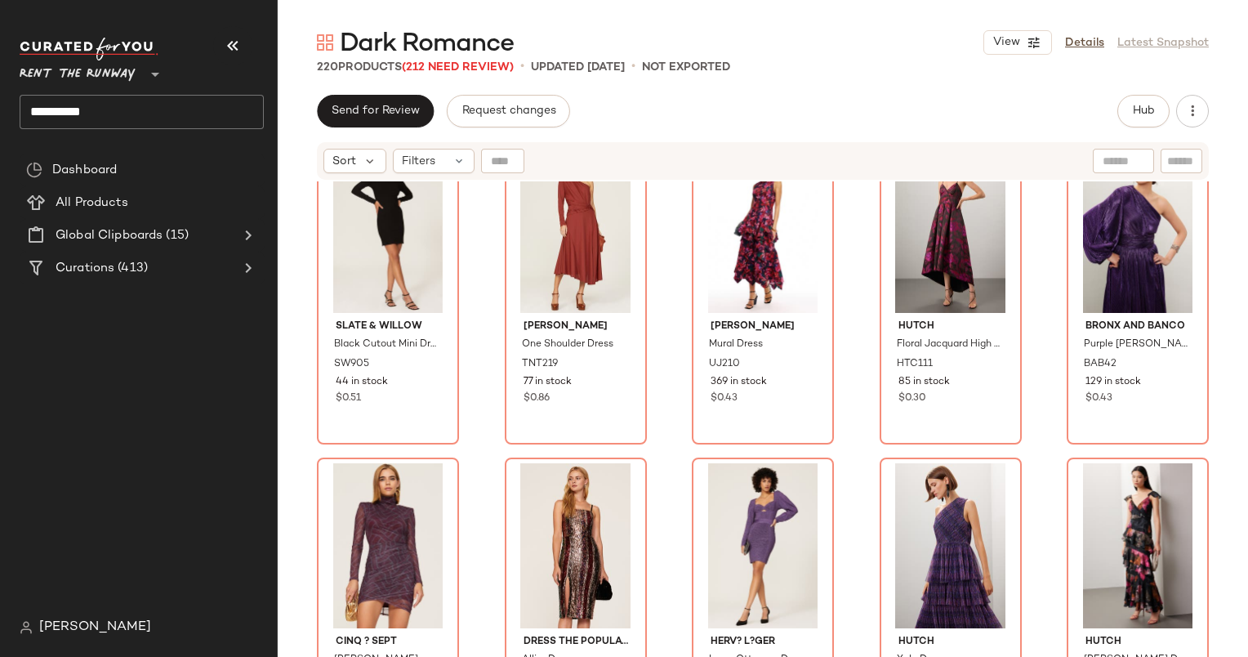
scroll to position [3782, 0]
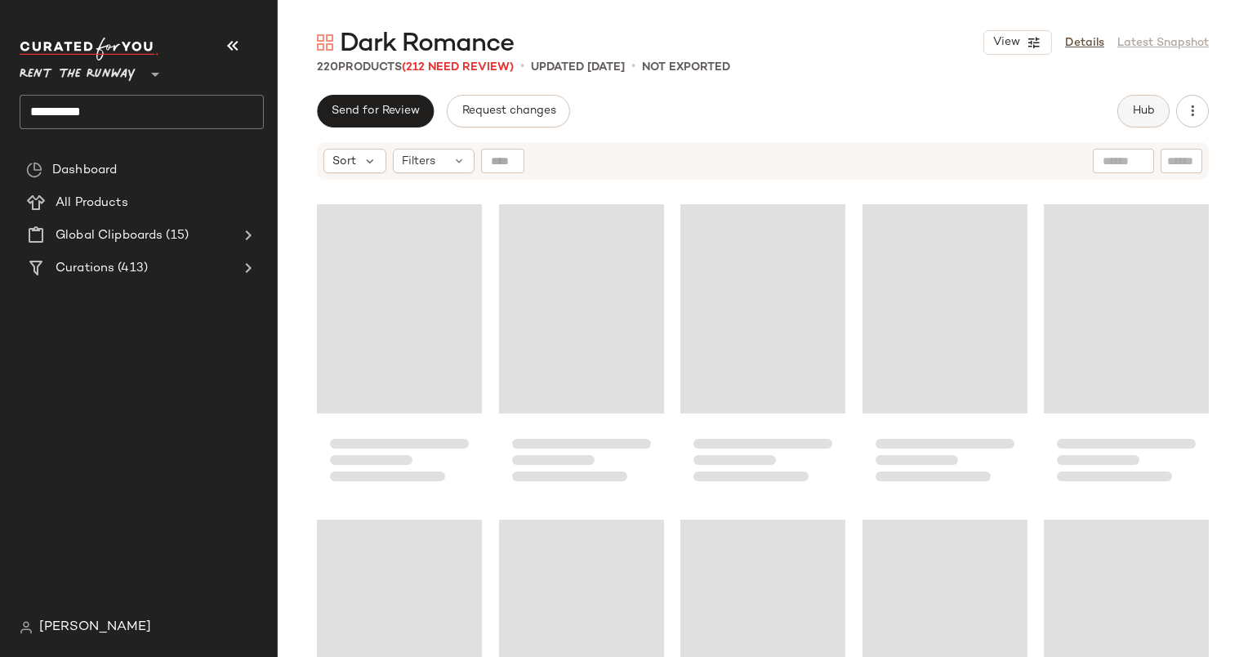
click at [1127, 108] on button "Hub" at bounding box center [1143, 111] width 52 height 33
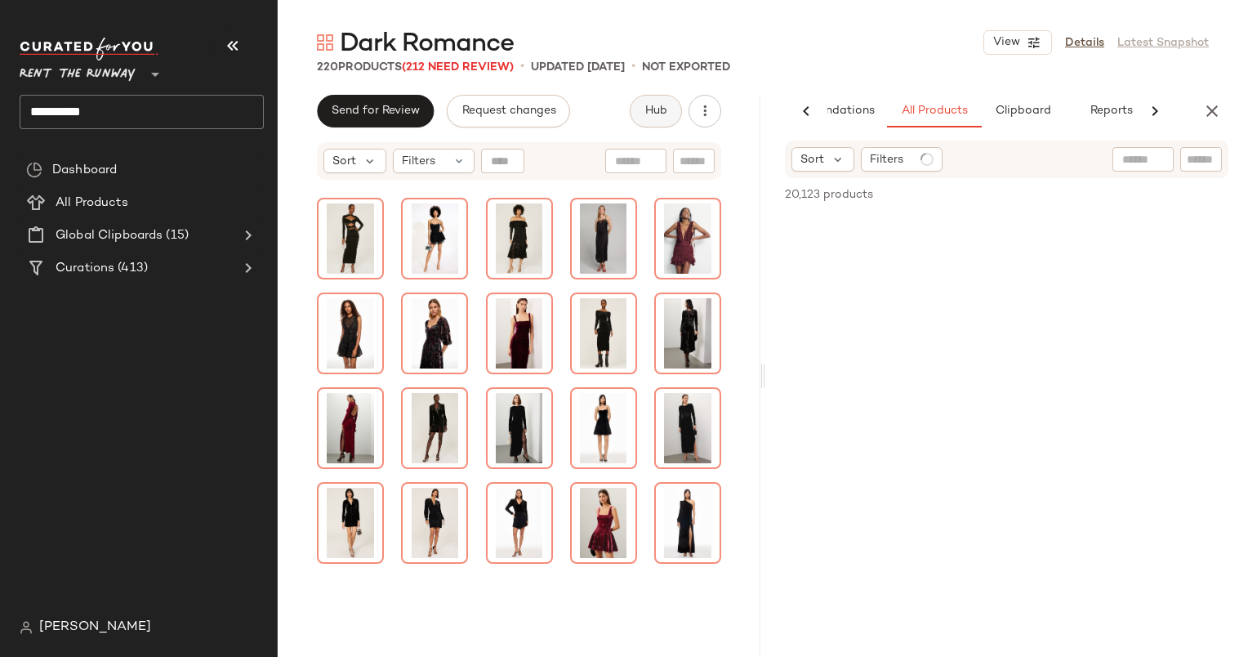
scroll to position [0, 84]
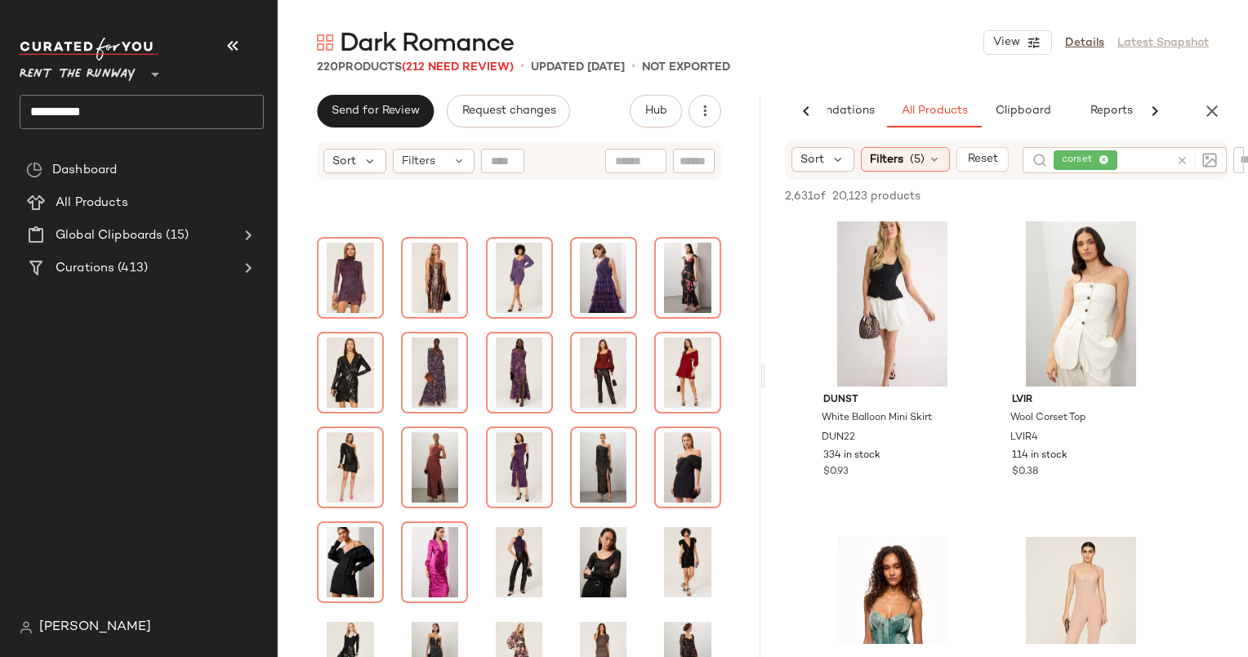
click at [1182, 157] on div at bounding box center [1192, 160] width 47 height 26
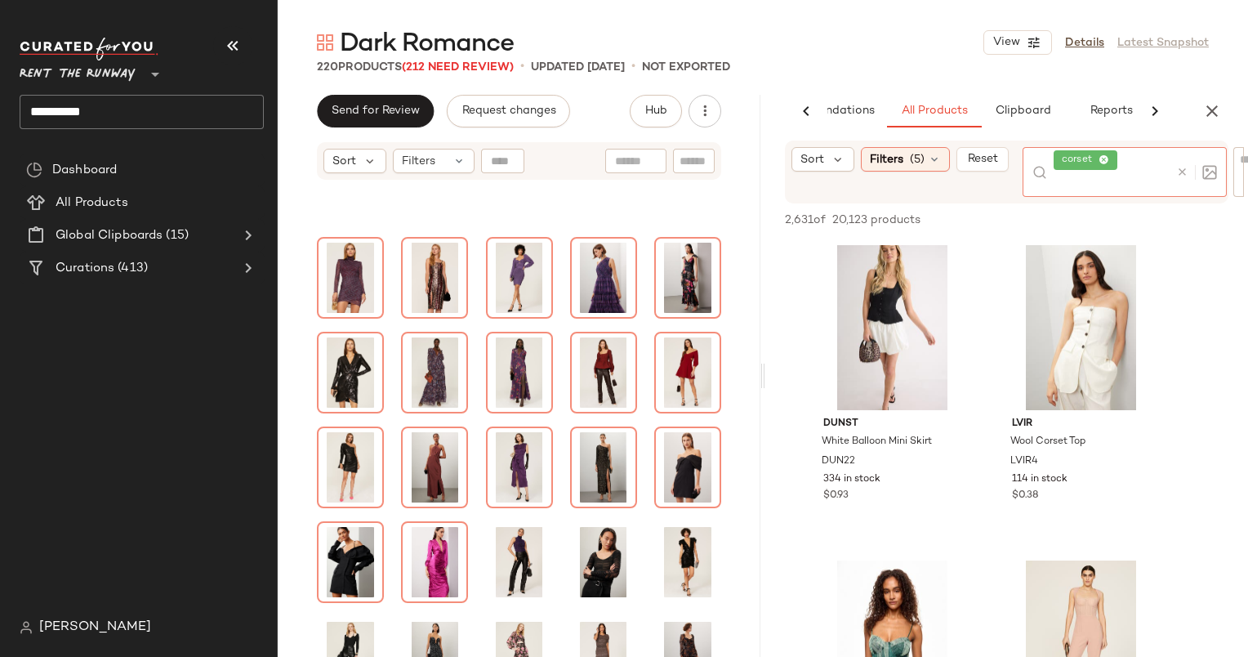
click at [1178, 171] on icon at bounding box center [1182, 172] width 12 height 12
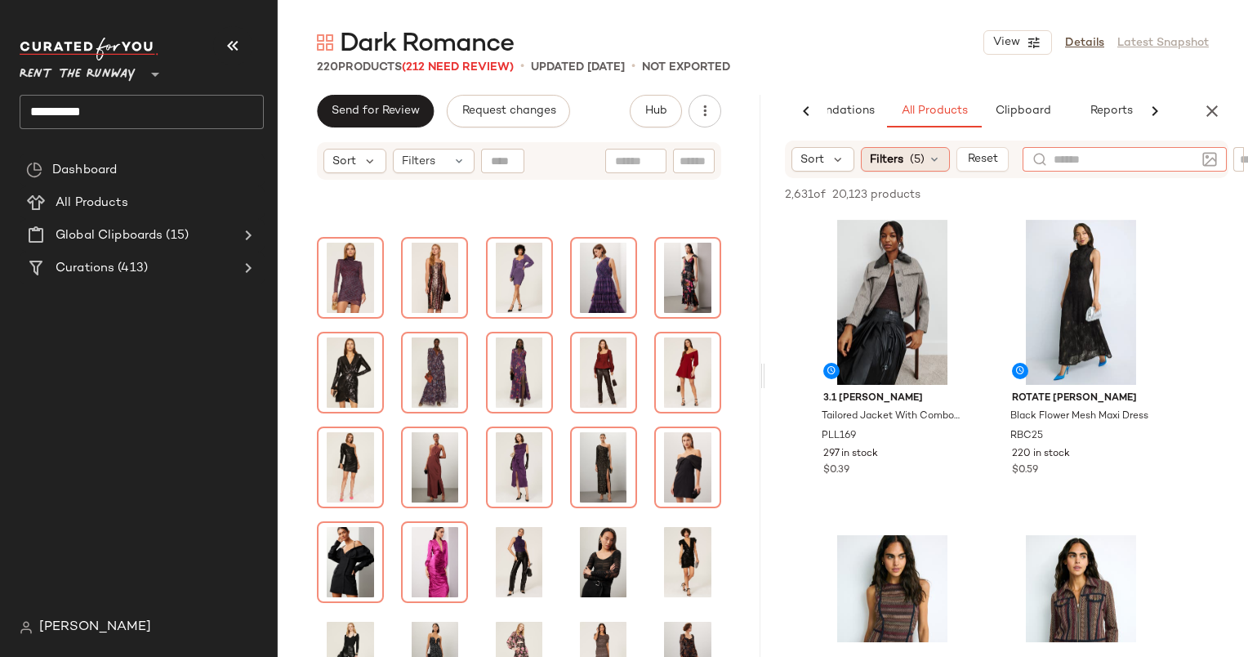
click at [918, 163] on span "(5)" at bounding box center [917, 159] width 15 height 17
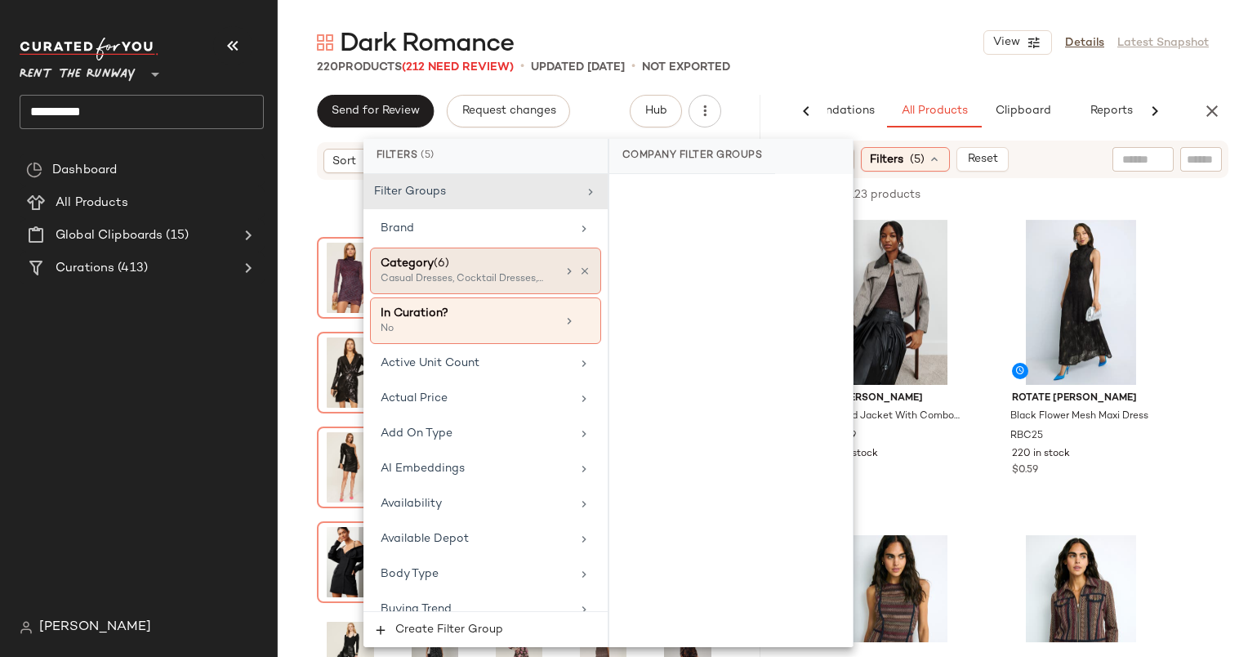
click at [533, 251] on div "Category (6) Casual Dresses, Cocktail Dresses, Gowns +3 more" at bounding box center [485, 270] width 231 height 47
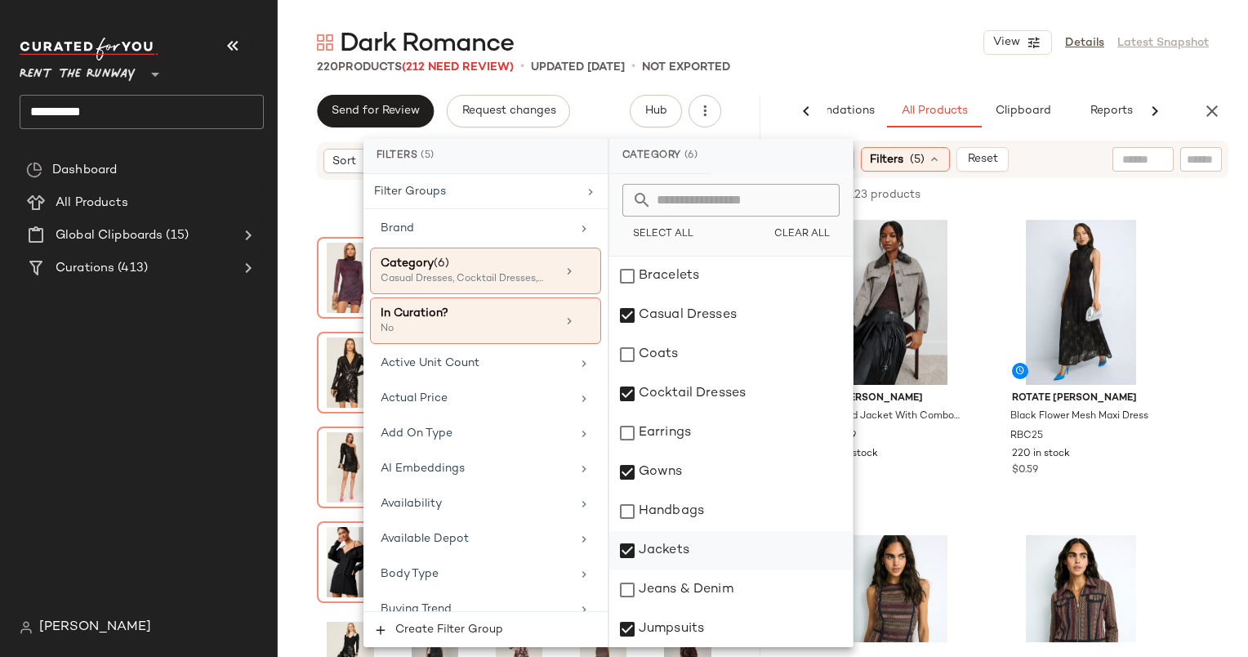
click at [707, 538] on div "Jackets" at bounding box center [730, 550] width 243 height 39
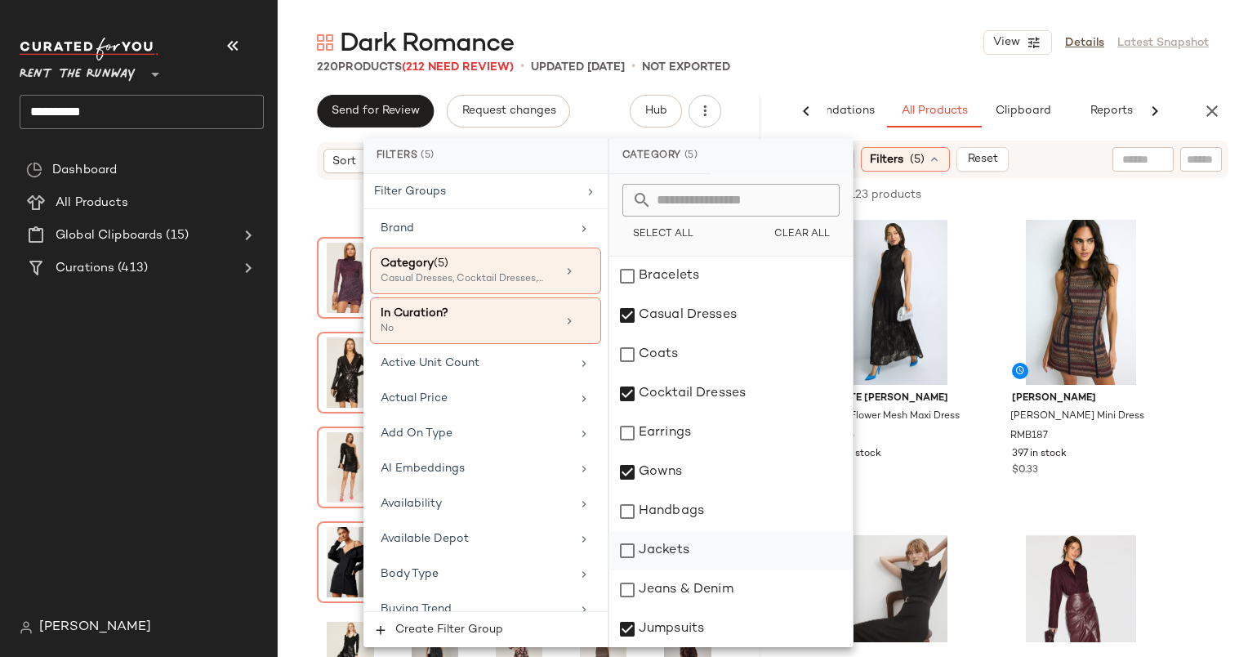
click at [710, 539] on div "Jackets" at bounding box center [730, 550] width 243 height 39
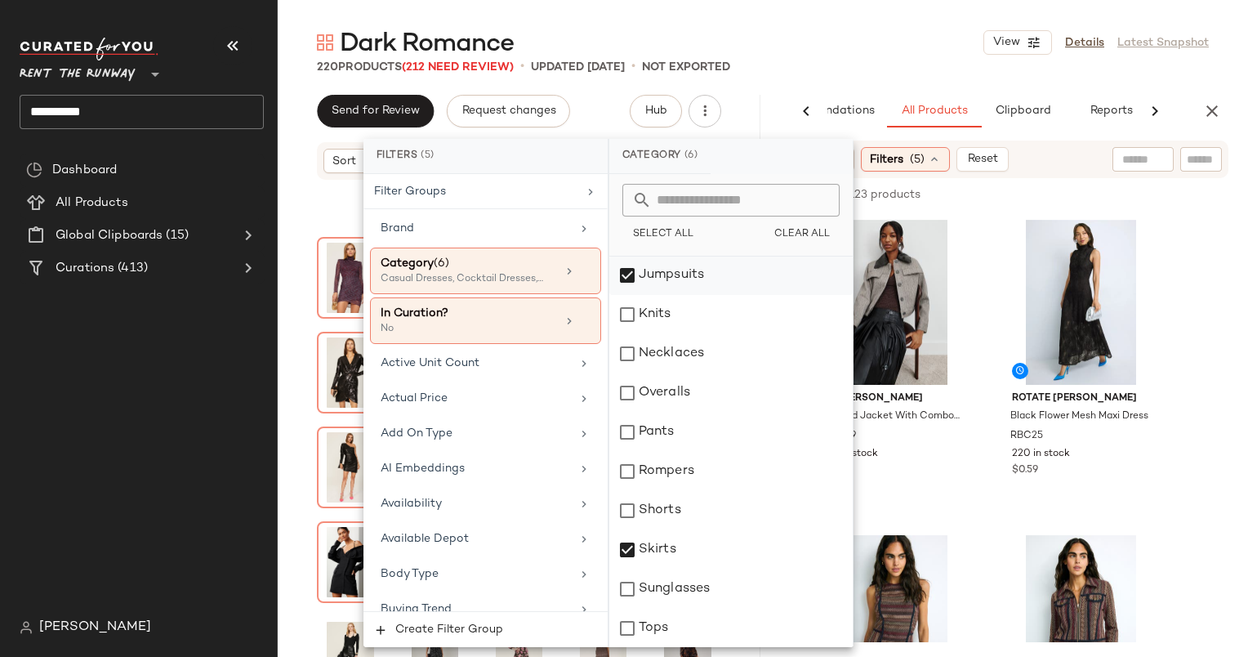
click at [703, 280] on div "Jumpsuits" at bounding box center [730, 275] width 243 height 39
click at [717, 438] on div "Pants" at bounding box center [730, 431] width 243 height 39
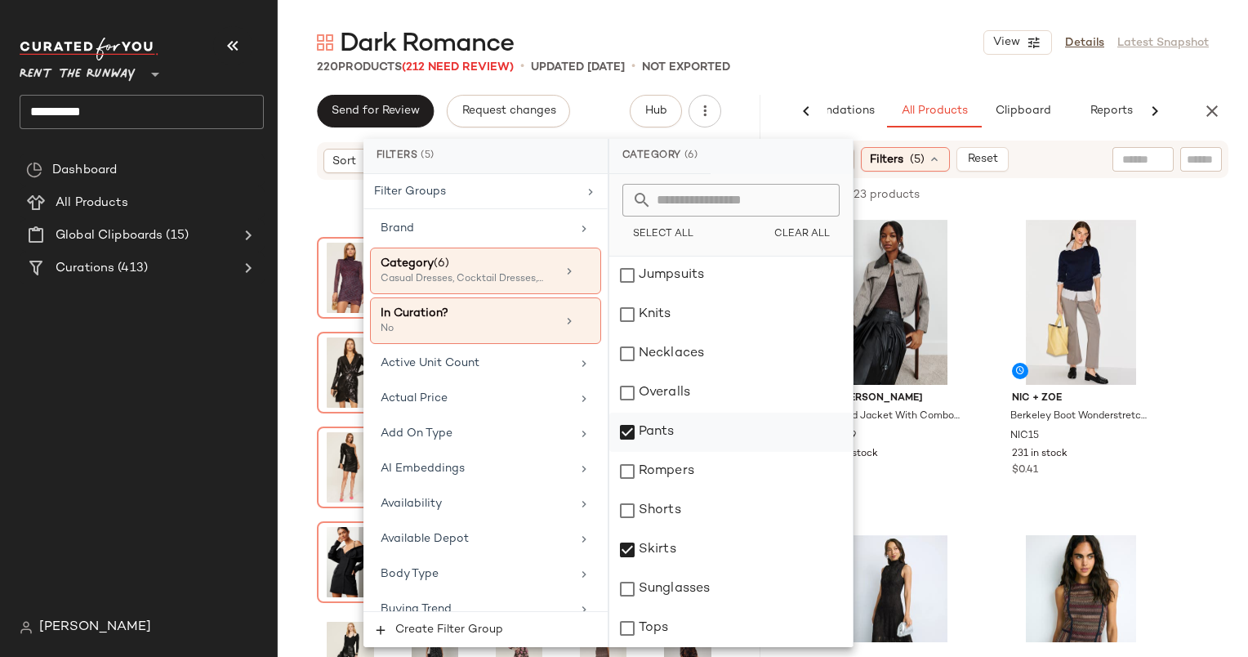
click at [692, 431] on div "Pants" at bounding box center [730, 431] width 243 height 39
click at [714, 629] on div "Tops" at bounding box center [730, 627] width 243 height 39
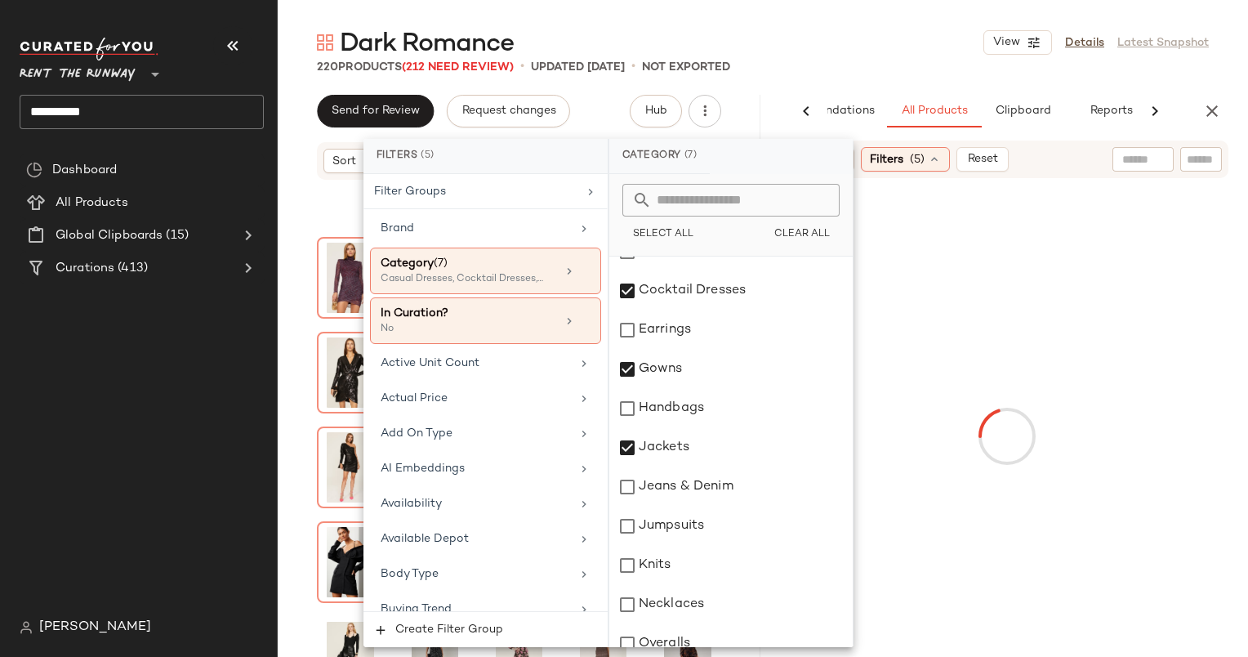
scroll to position [0, 0]
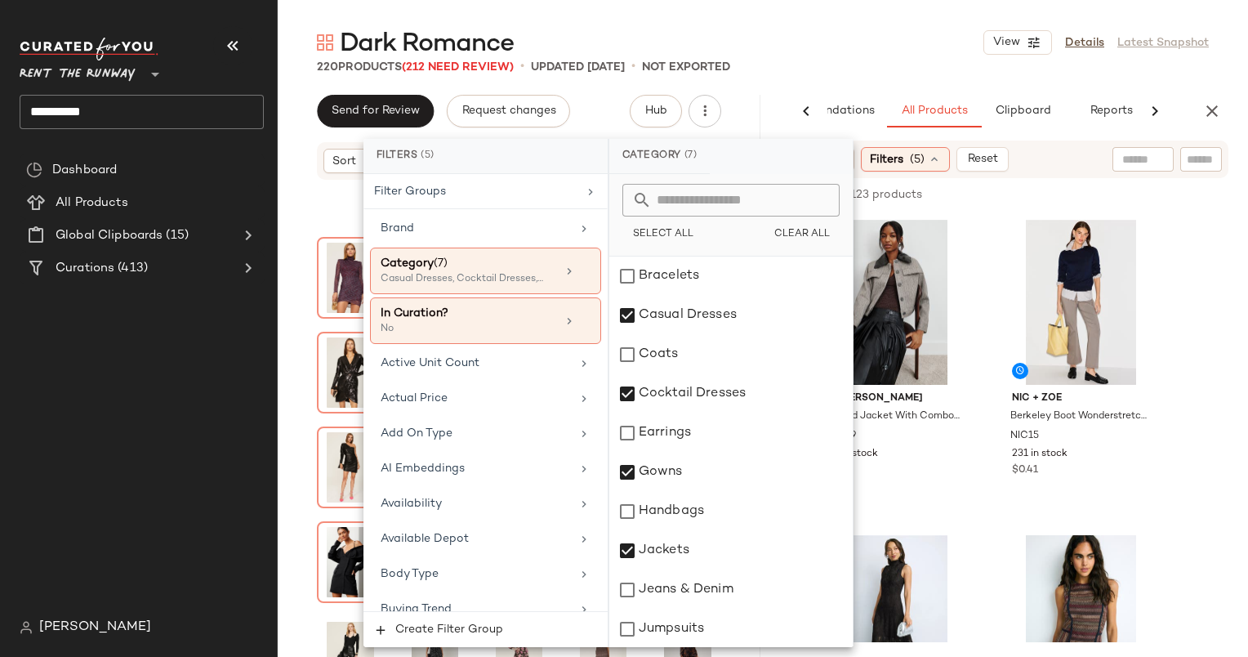
click at [1152, 167] on input "text" at bounding box center [1143, 159] width 42 height 17
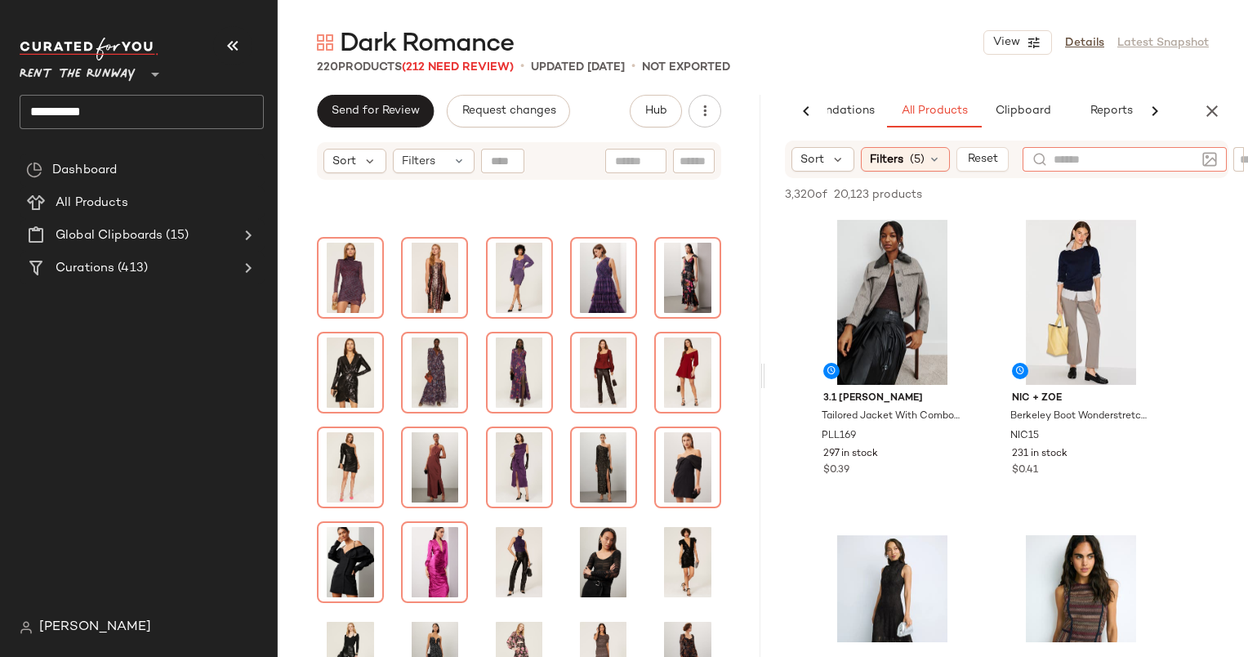
click at [1144, 152] on input "text" at bounding box center [1124, 159] width 142 height 17
type input "*"
type input "*******"
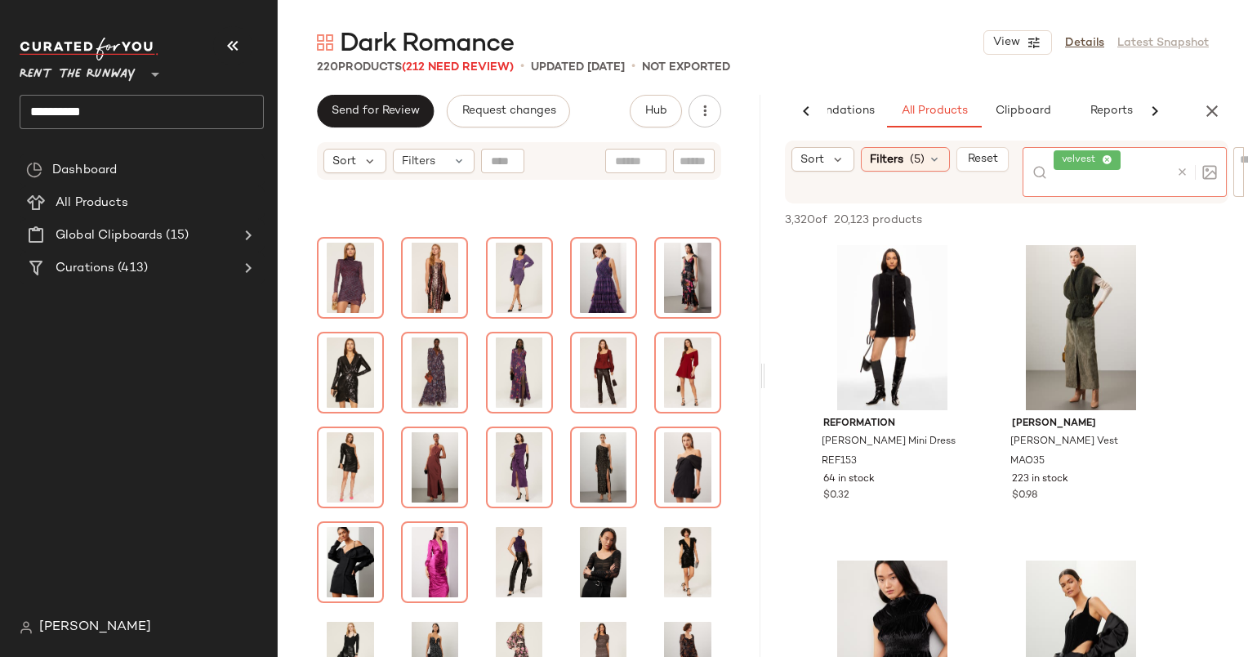
click at [1178, 171] on icon at bounding box center [1182, 172] width 12 height 12
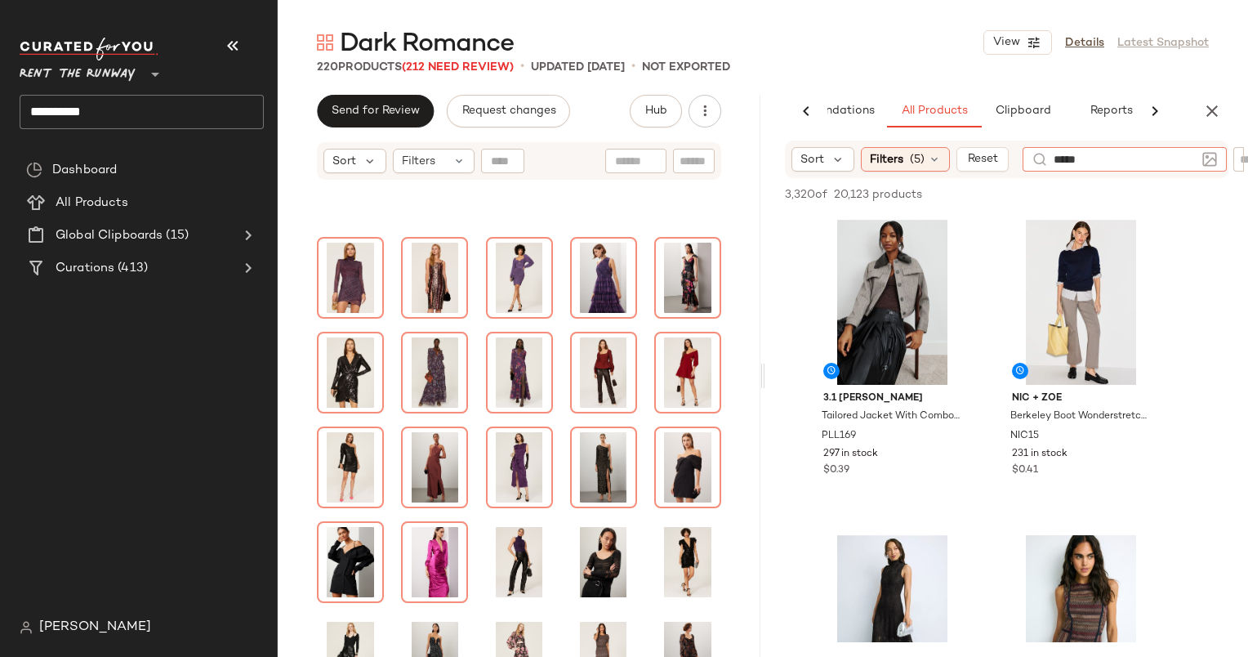
type input "******"
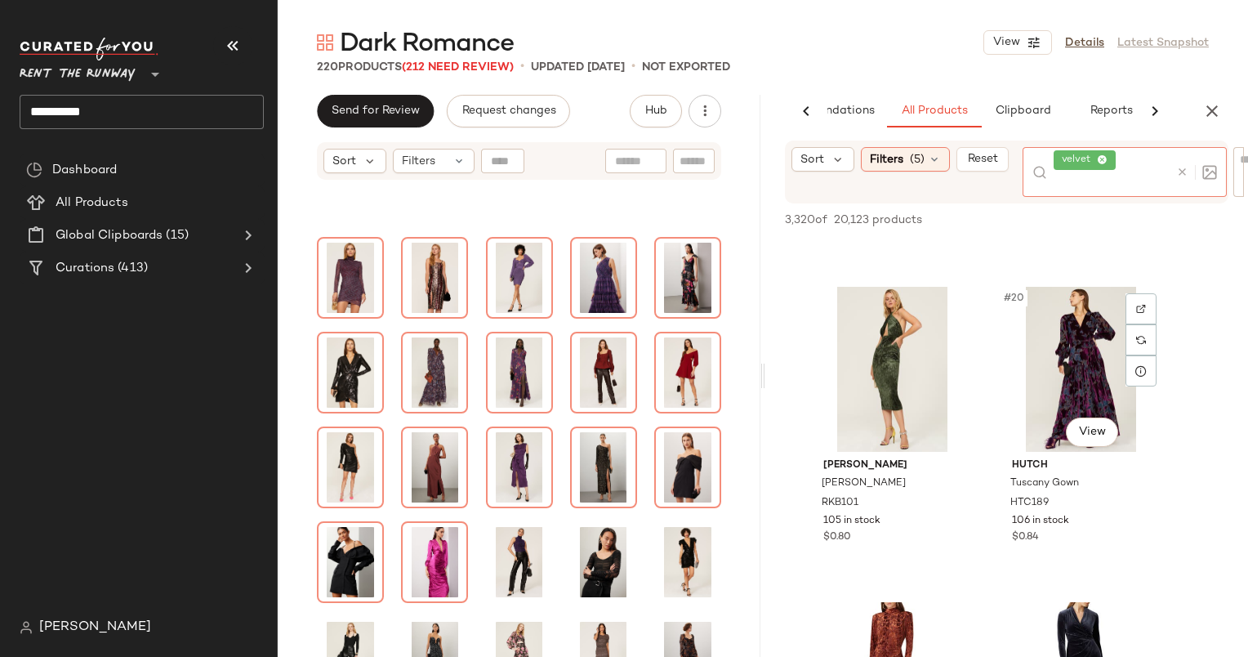
scroll to position [2796, 0]
click at [1072, 366] on div "#20 View" at bounding box center [1081, 368] width 164 height 165
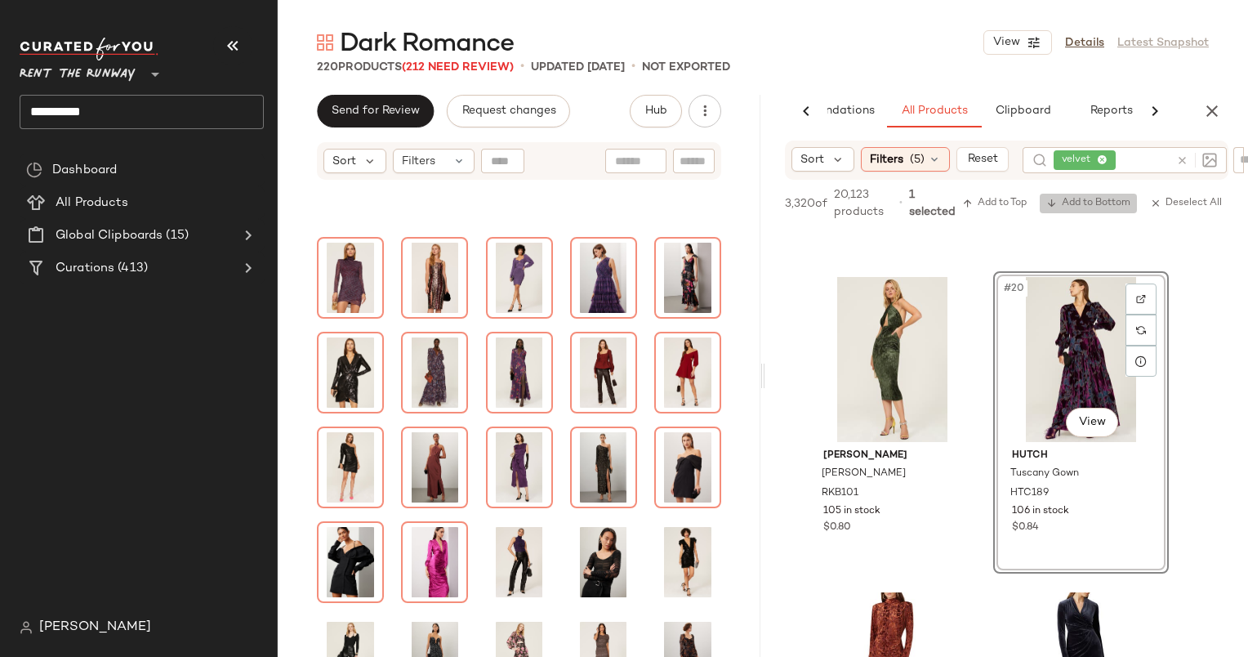
click at [1088, 203] on span "Add to Bottom" at bounding box center [1088, 203] width 84 height 11
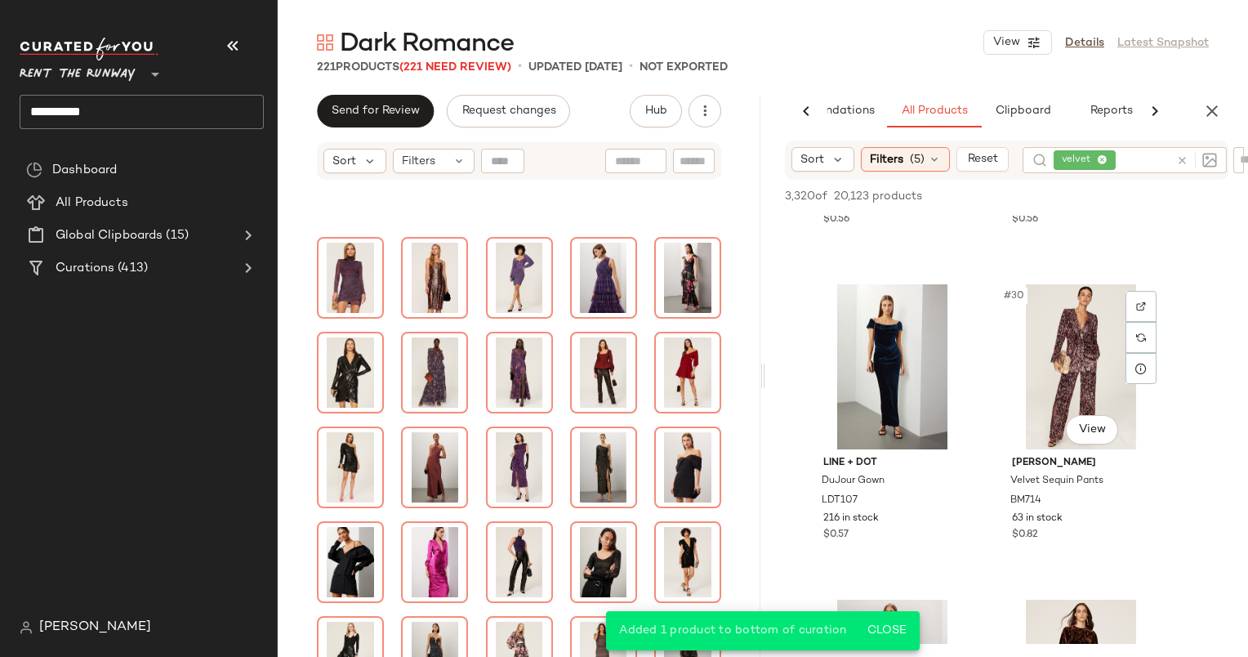
scroll to position [4035, 0]
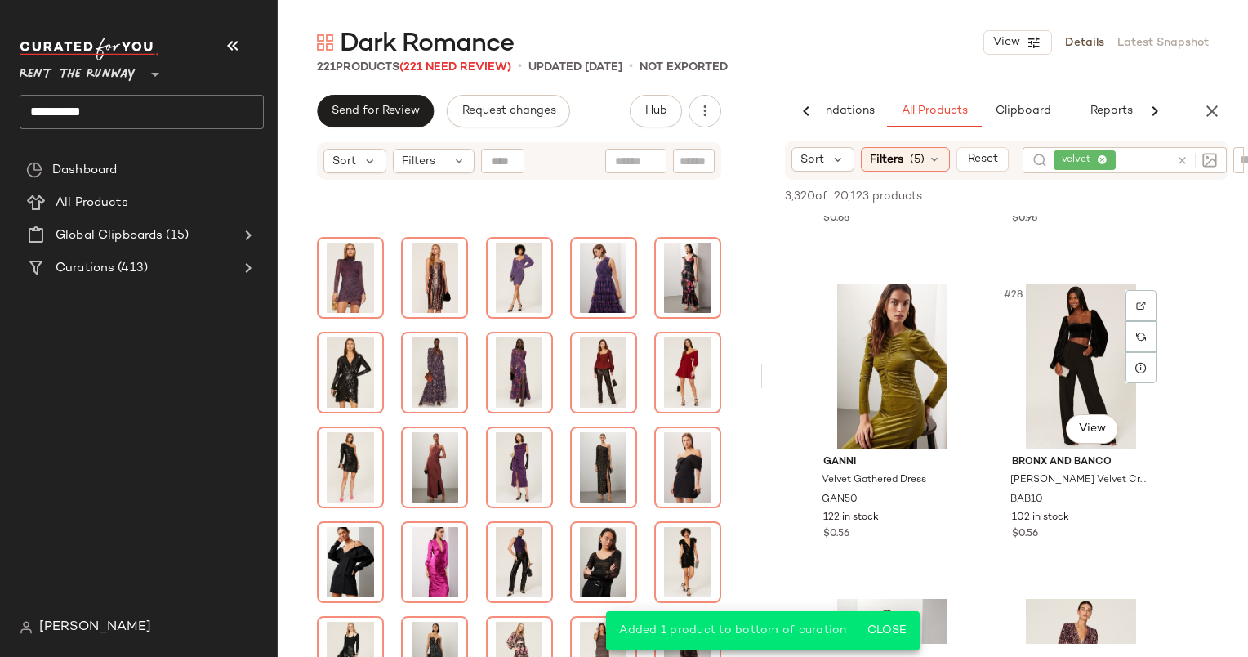
click at [1078, 345] on div "#28 View" at bounding box center [1081, 365] width 164 height 165
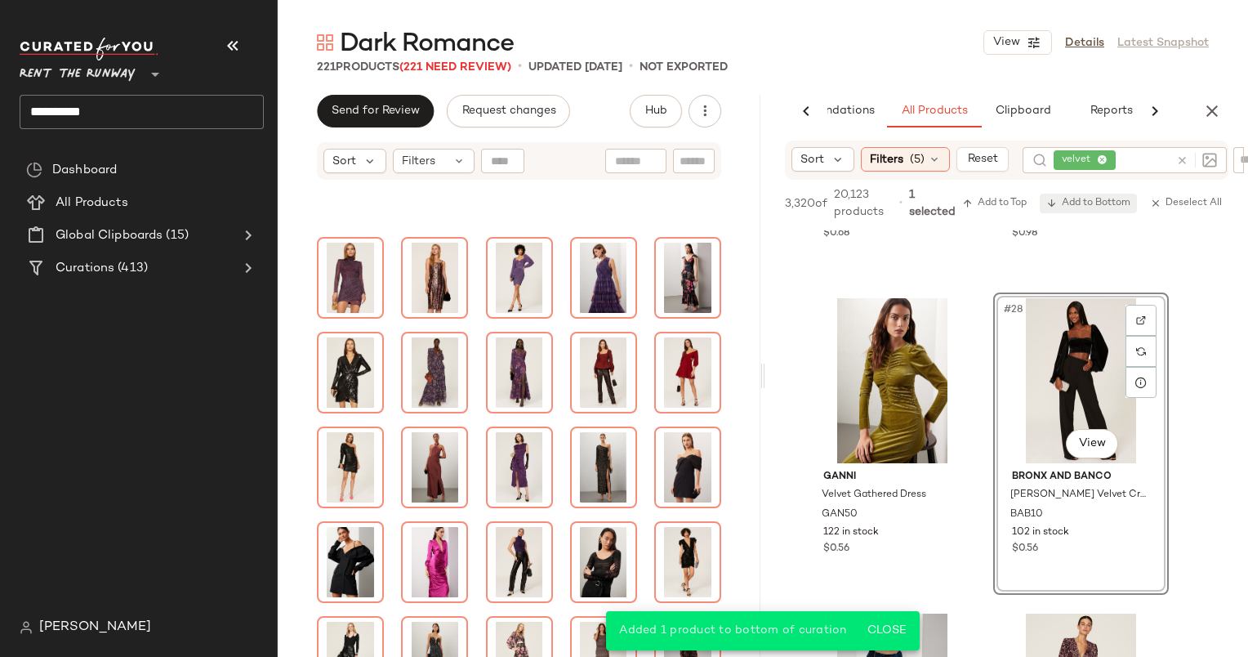
click at [1075, 210] on button "Add to Bottom" at bounding box center [1087, 204] width 97 height 20
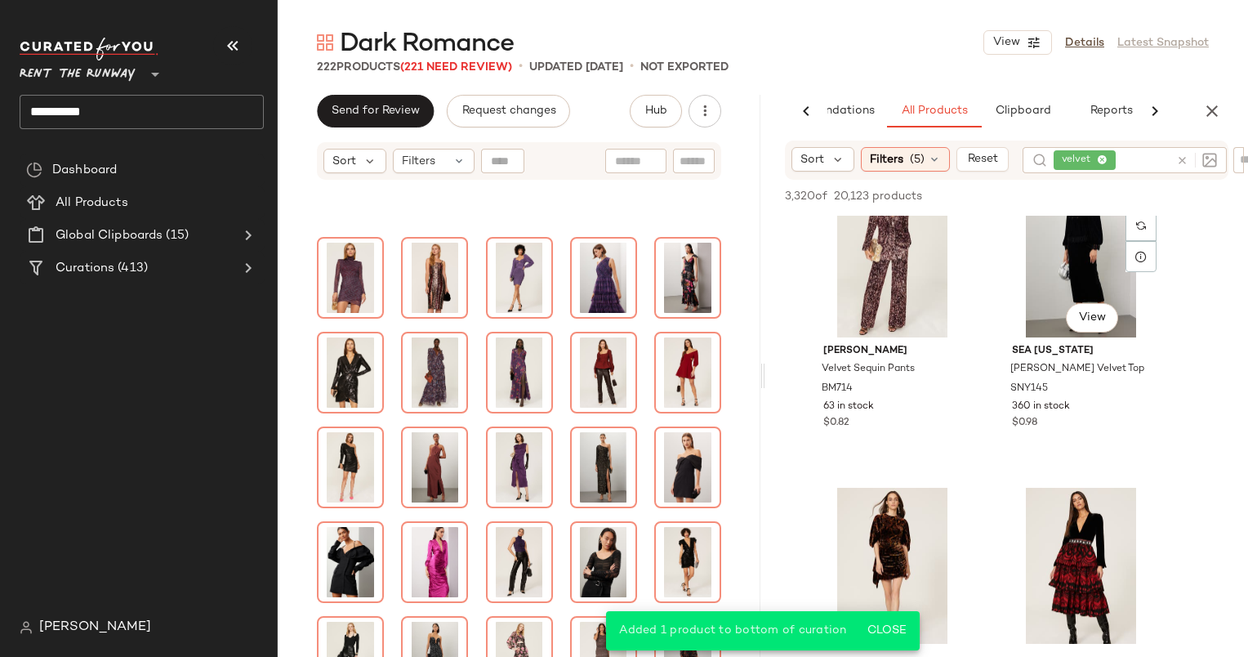
scroll to position [4722, 0]
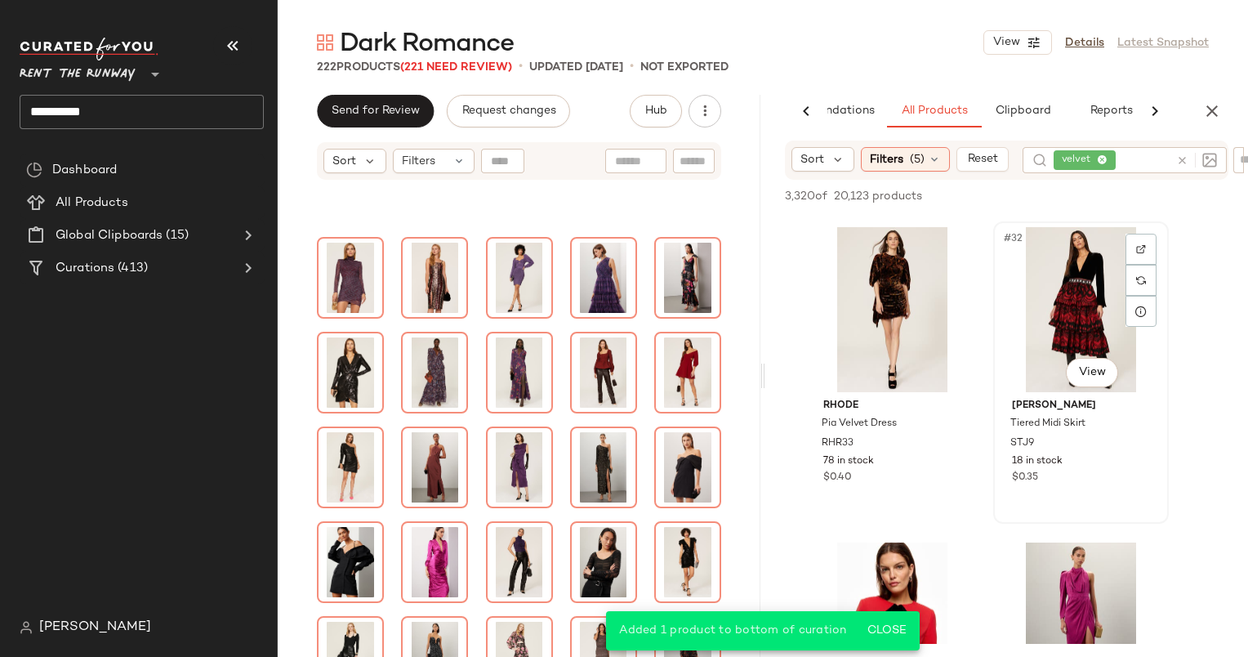
click at [1056, 318] on div "#32 View" at bounding box center [1081, 309] width 164 height 165
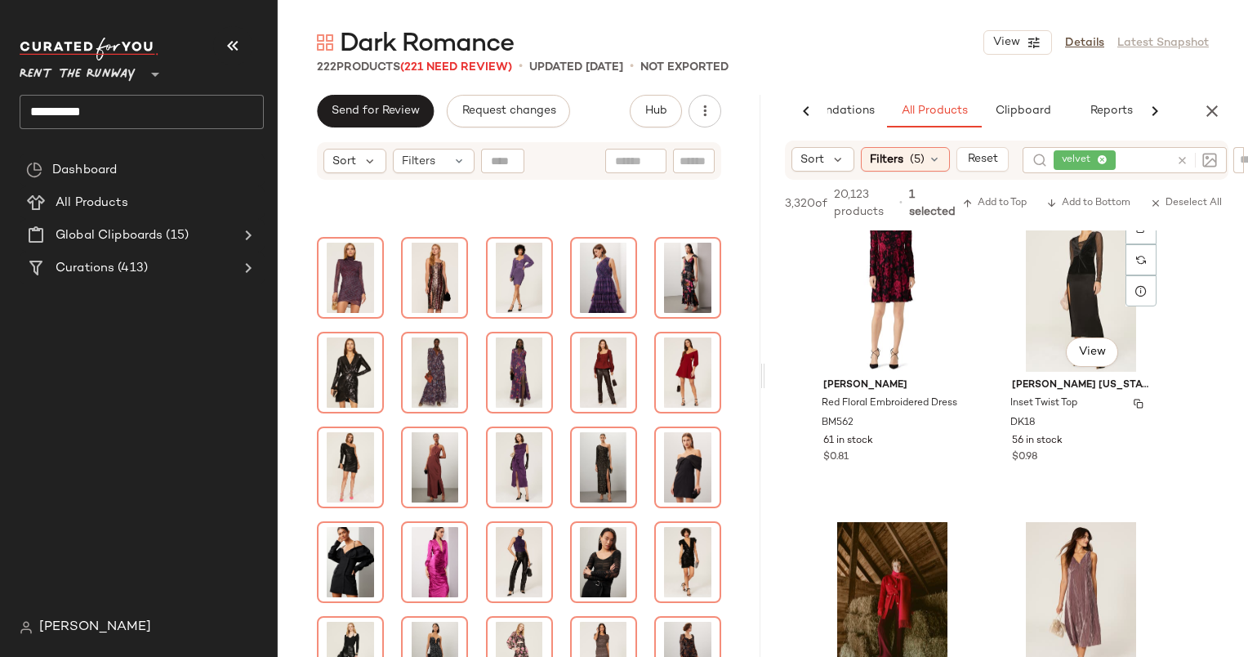
scroll to position [7594, 0]
click at [1073, 280] on div "#50 View" at bounding box center [1081, 289] width 164 height 165
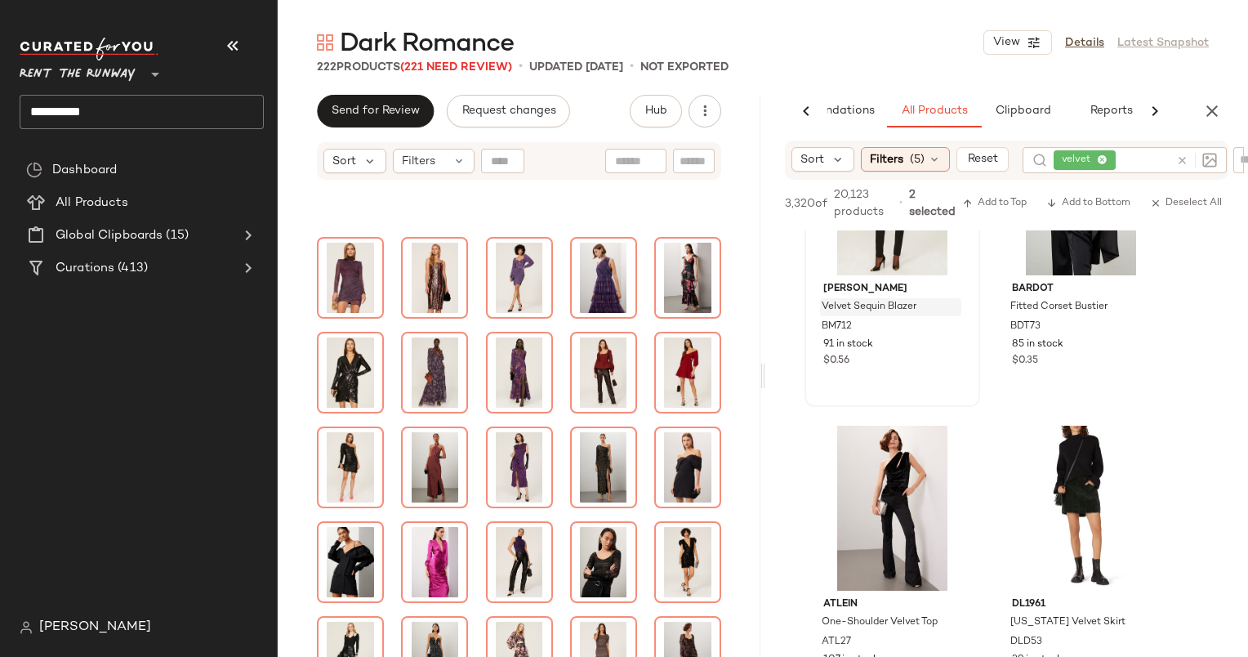
scroll to position [8319, 0]
click at [1038, 261] on div "#54 View" at bounding box center [1081, 194] width 164 height 165
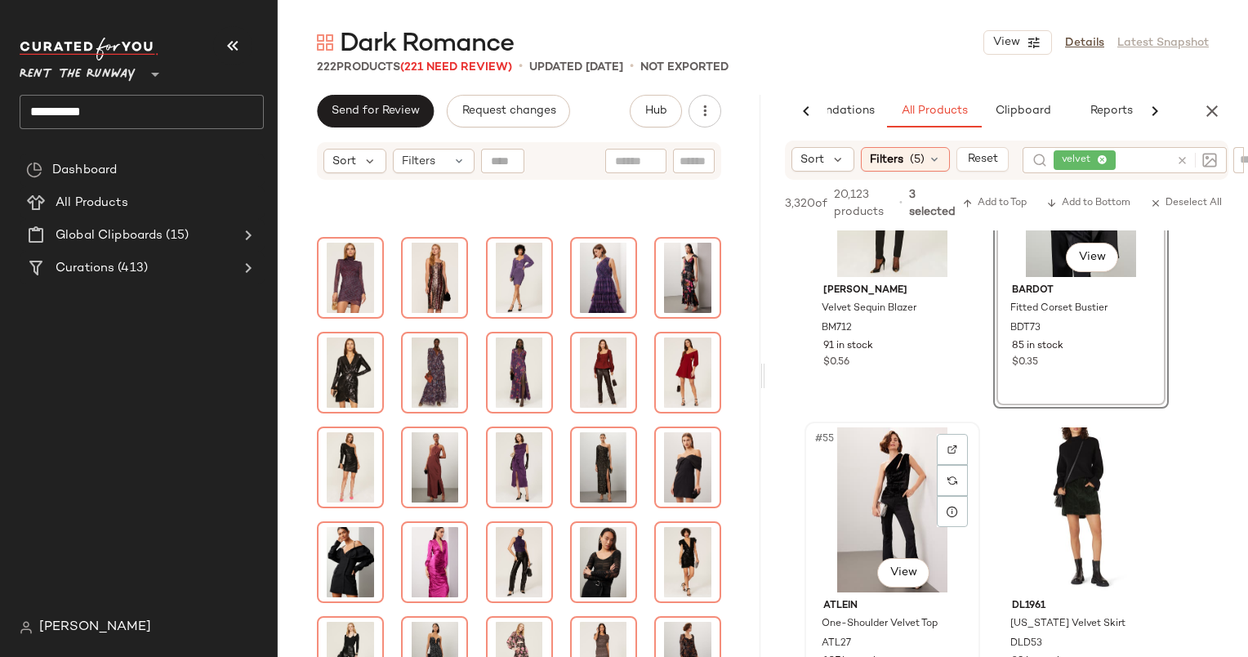
click at [862, 497] on div "#55 View" at bounding box center [892, 509] width 164 height 165
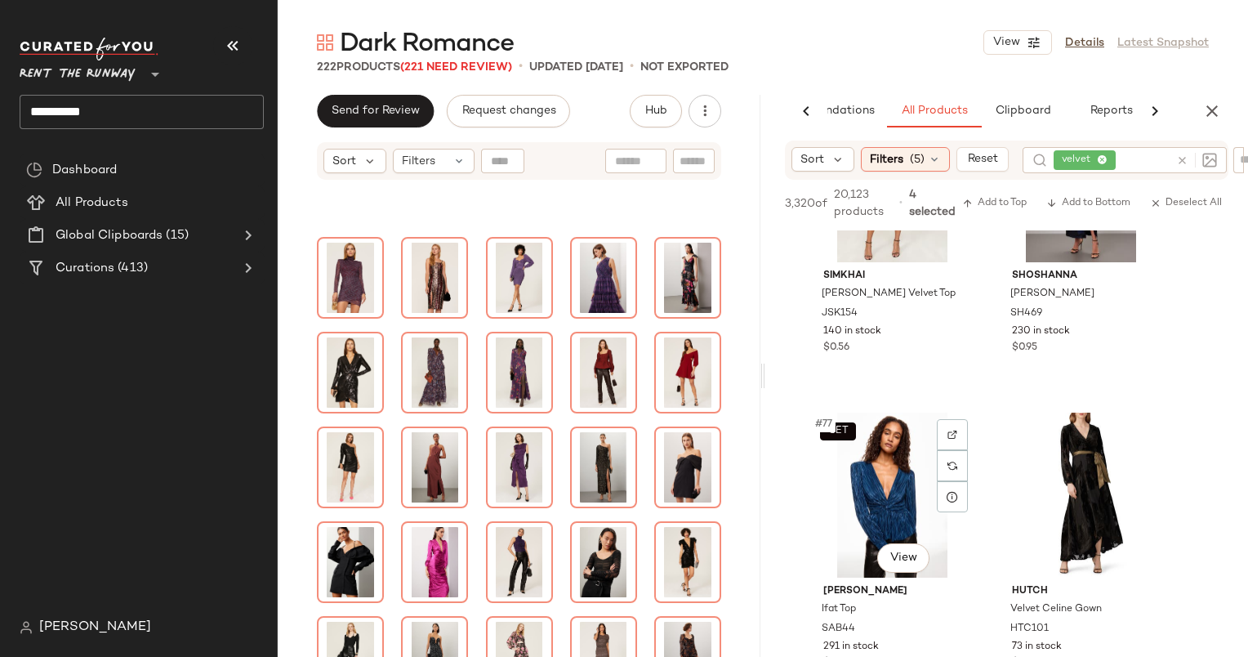
scroll to position [11837, 0]
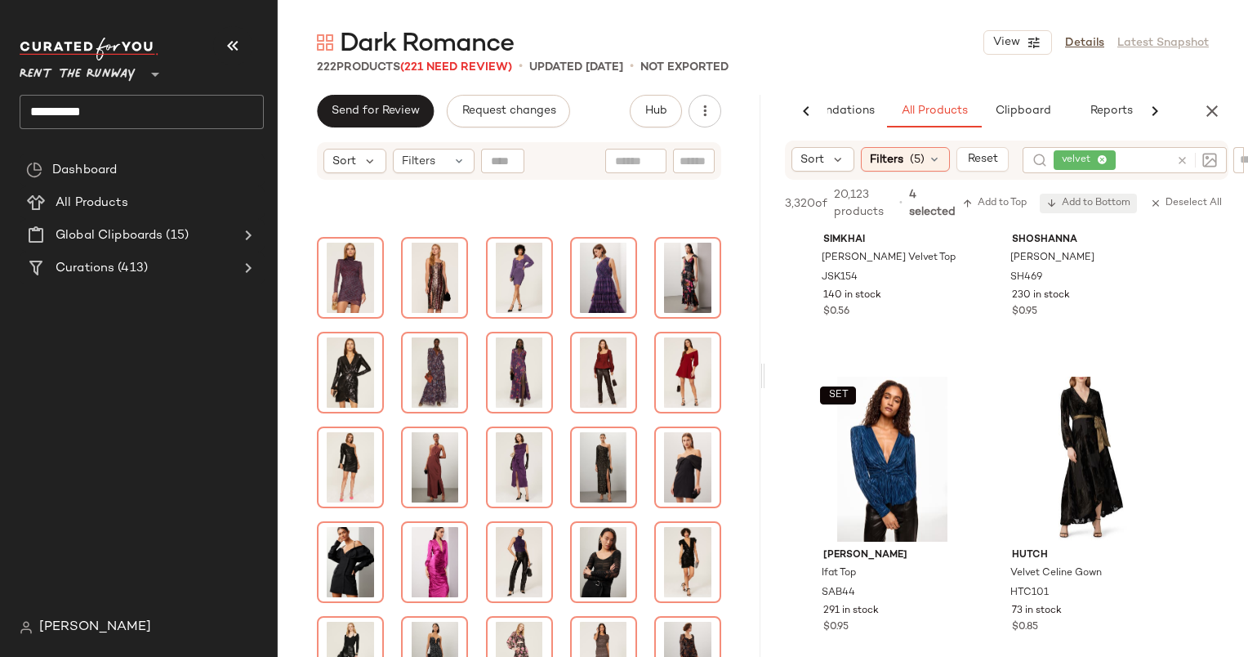
click at [1078, 198] on span "Add to Bottom" at bounding box center [1088, 203] width 84 height 11
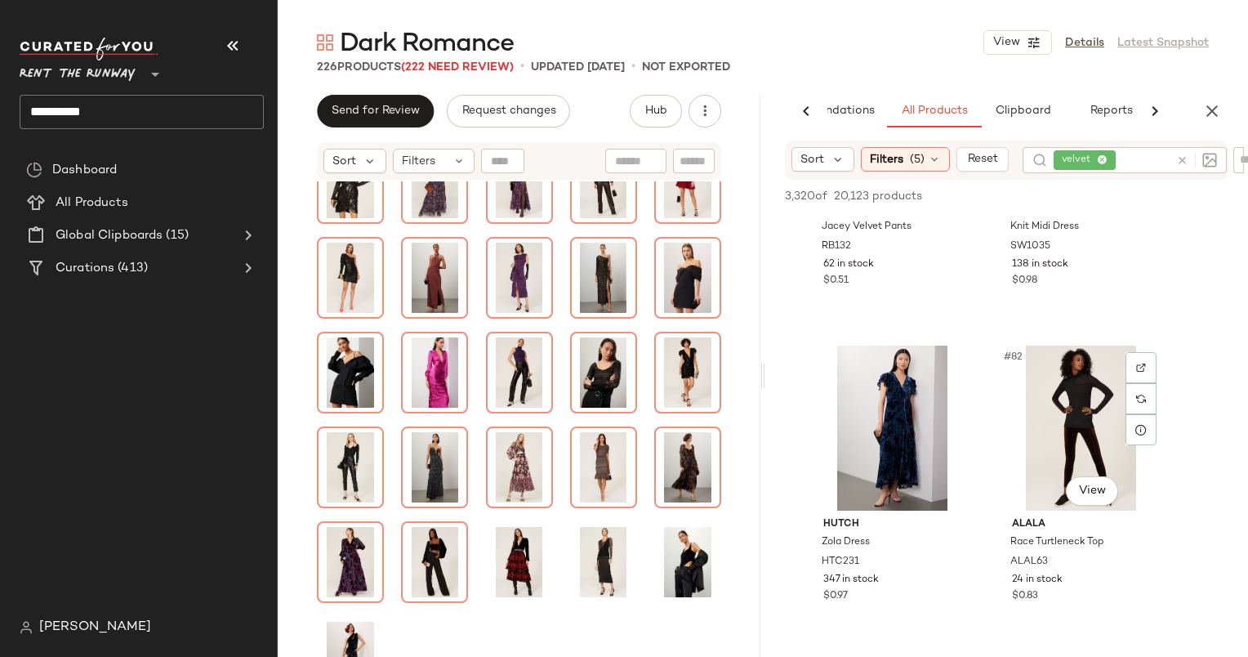
scroll to position [12564, 0]
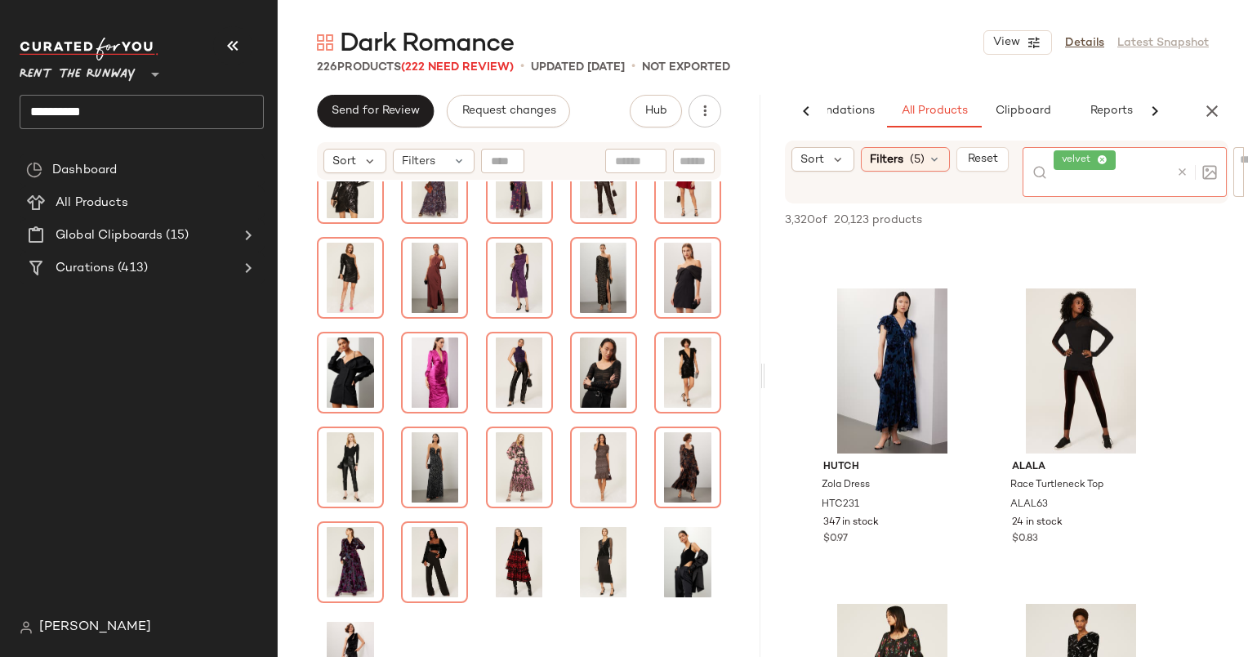
click at [1187, 162] on div at bounding box center [1192, 172] width 47 height 50
click at [1186, 167] on icon at bounding box center [1182, 172] width 12 height 12
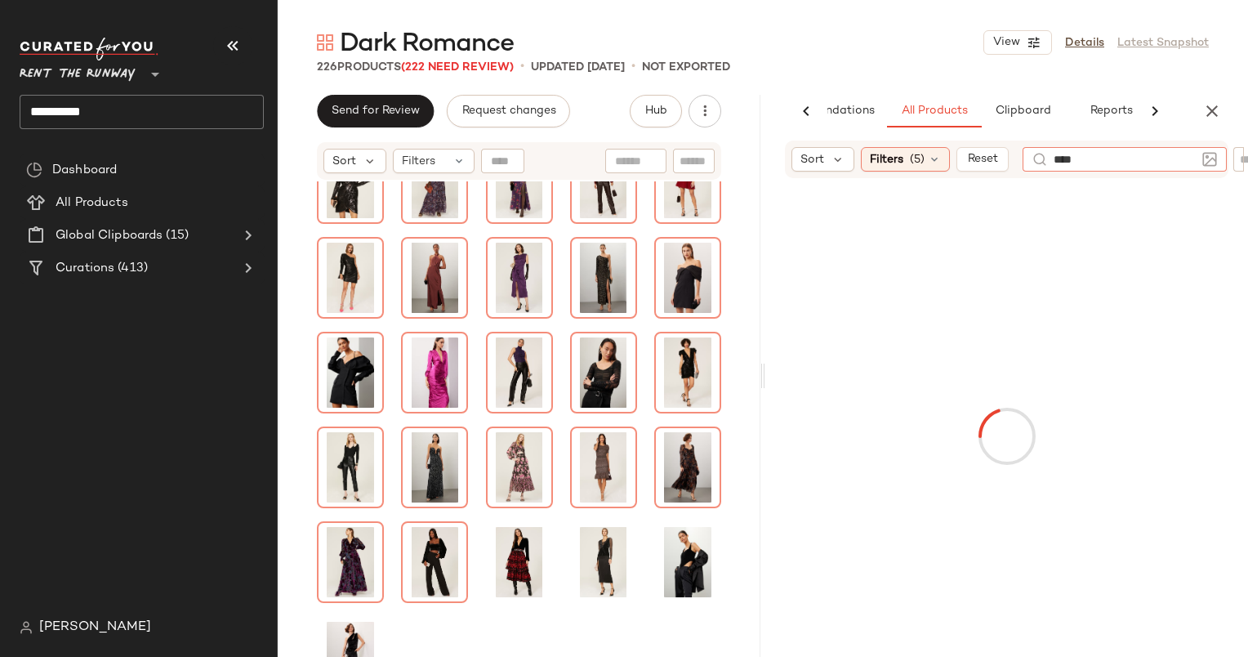
type input "*****"
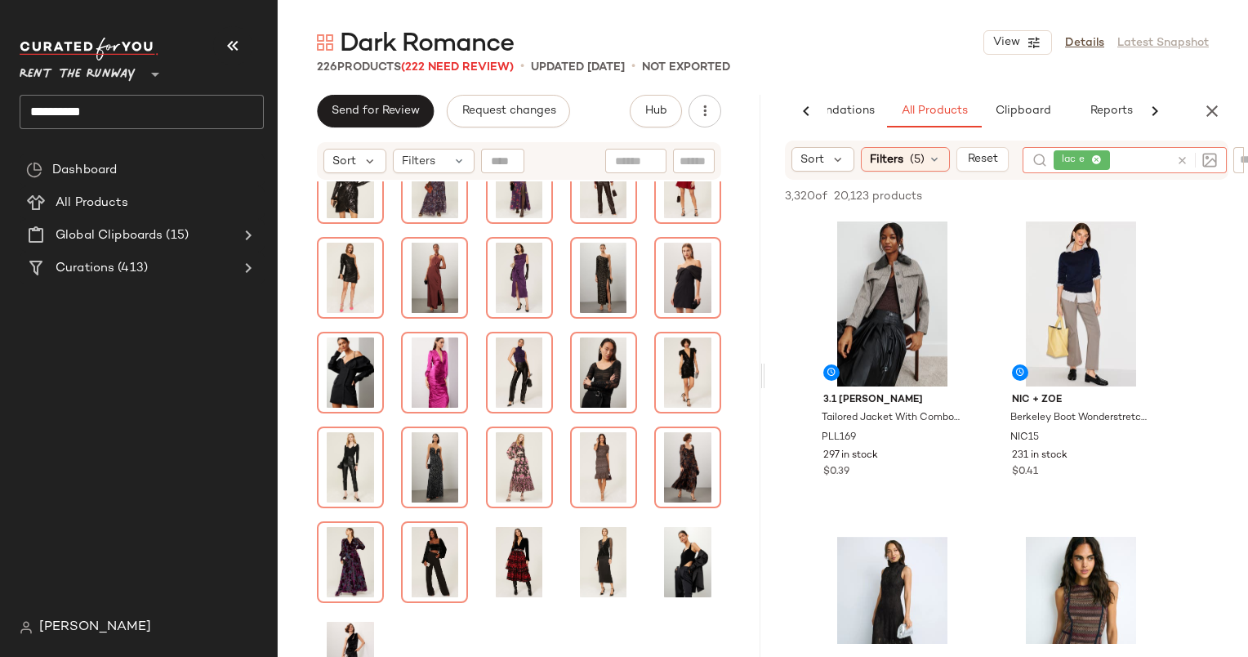
click at [1186, 167] on div at bounding box center [1192, 160] width 47 height 26
click at [1182, 163] on icon at bounding box center [1182, 160] width 12 height 12
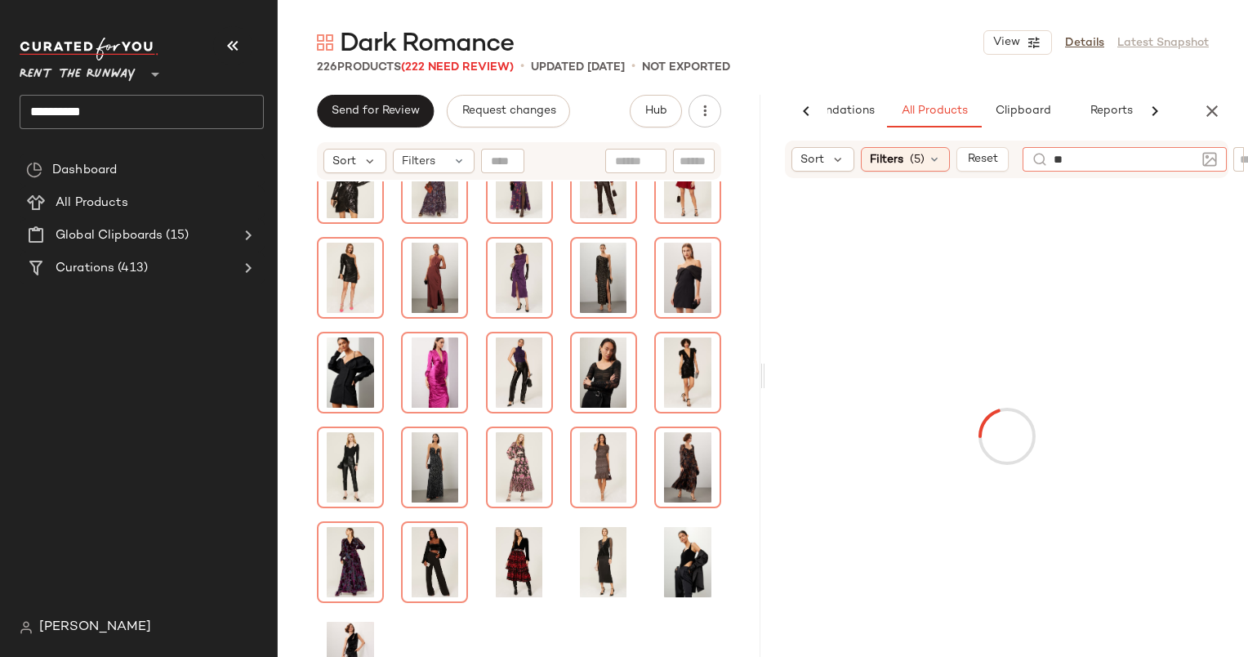
type input "***"
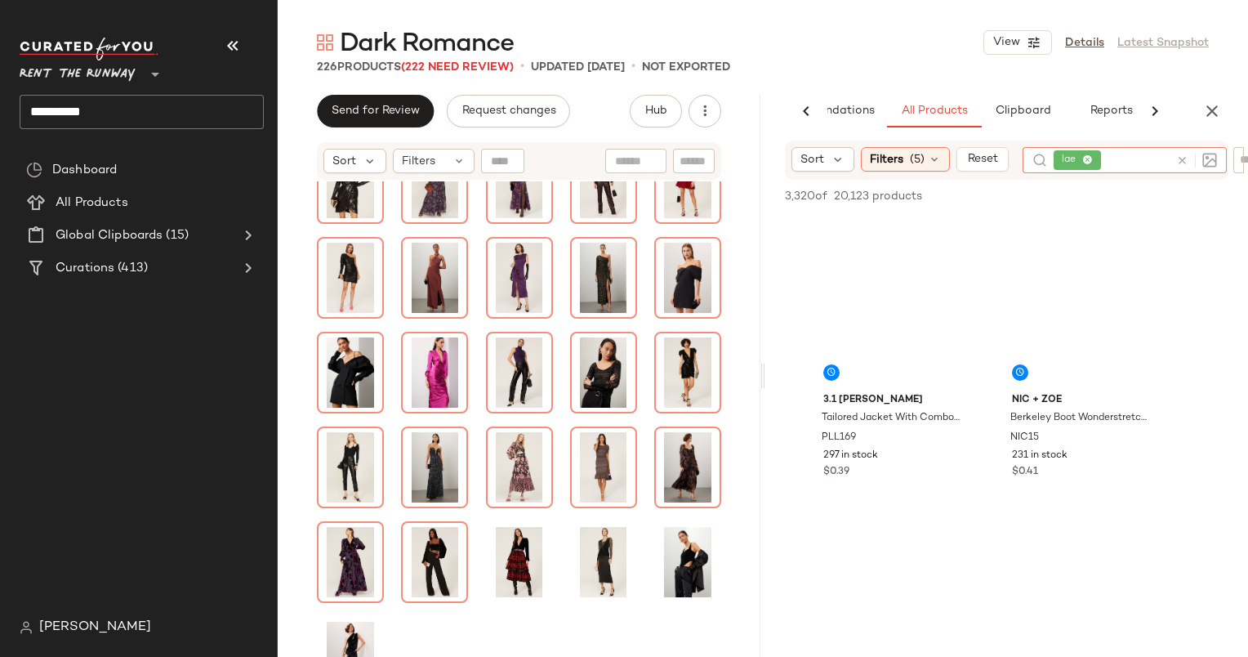
click at [1182, 163] on icon at bounding box center [1182, 160] width 12 height 12
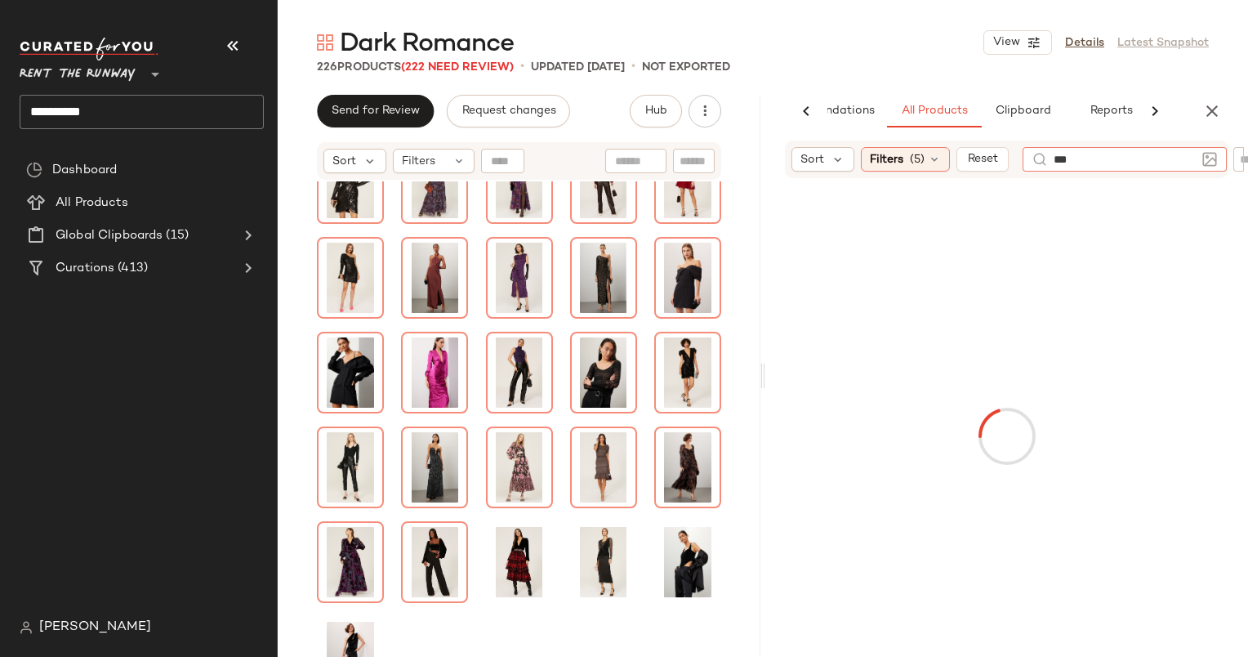
type input "****"
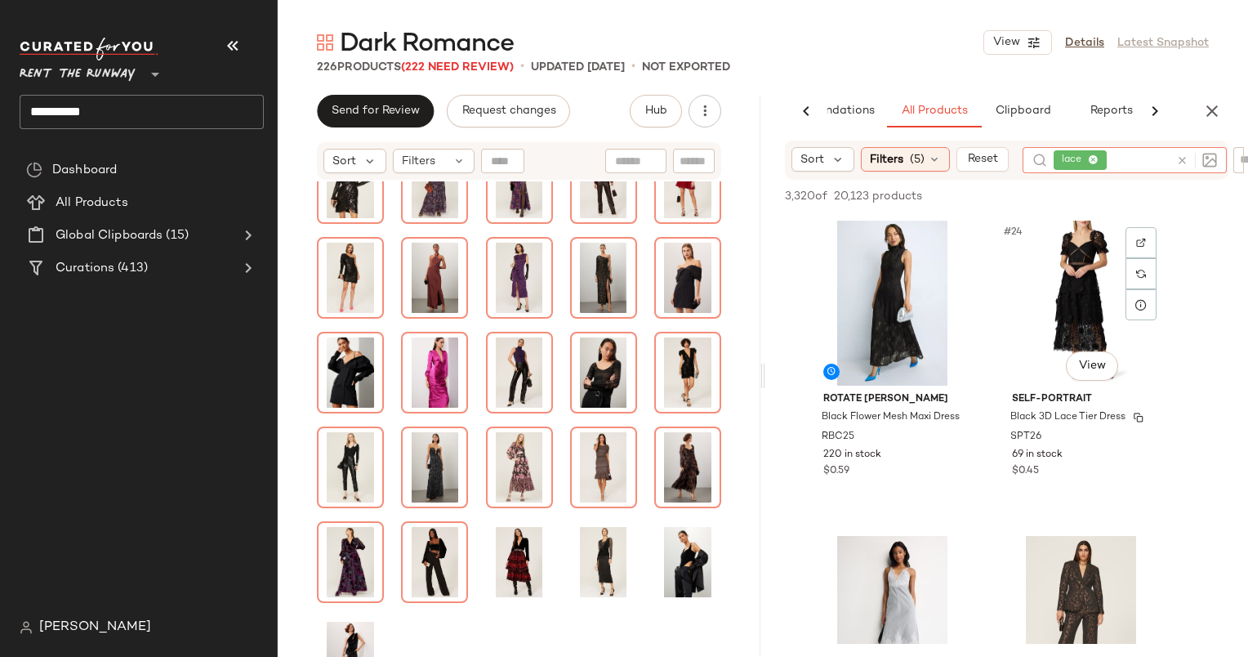
scroll to position [3457, 0]
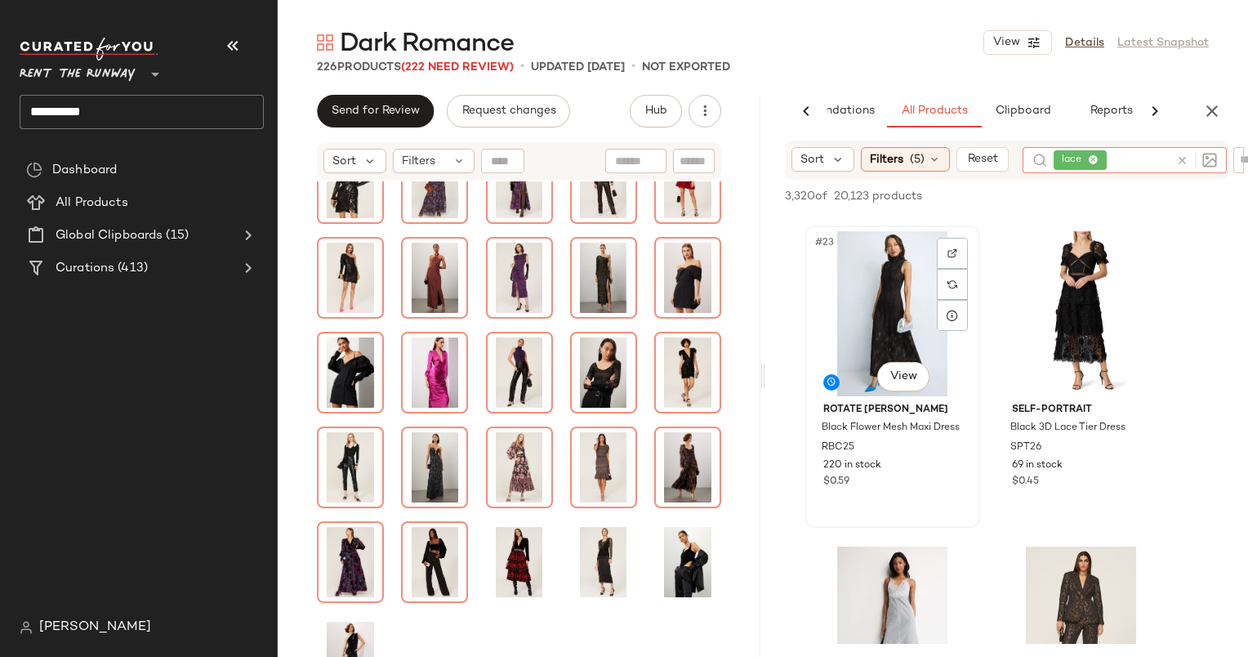
click at [897, 287] on div "#23 View" at bounding box center [892, 313] width 164 height 165
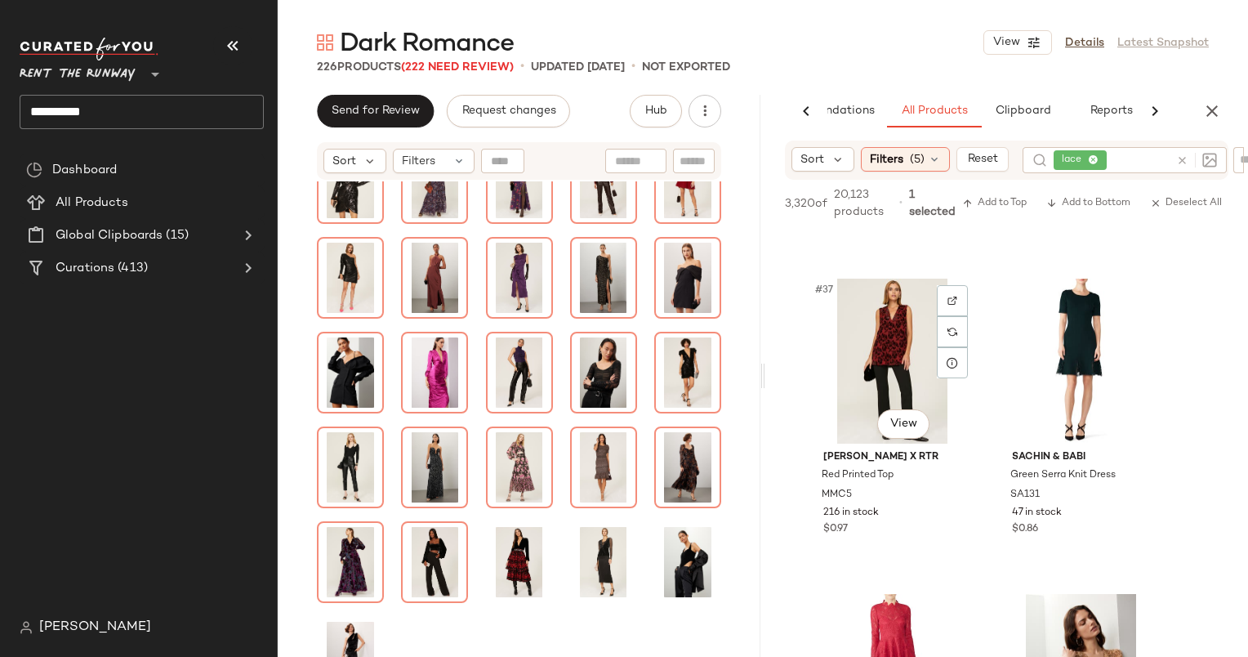
scroll to position [5640, 0]
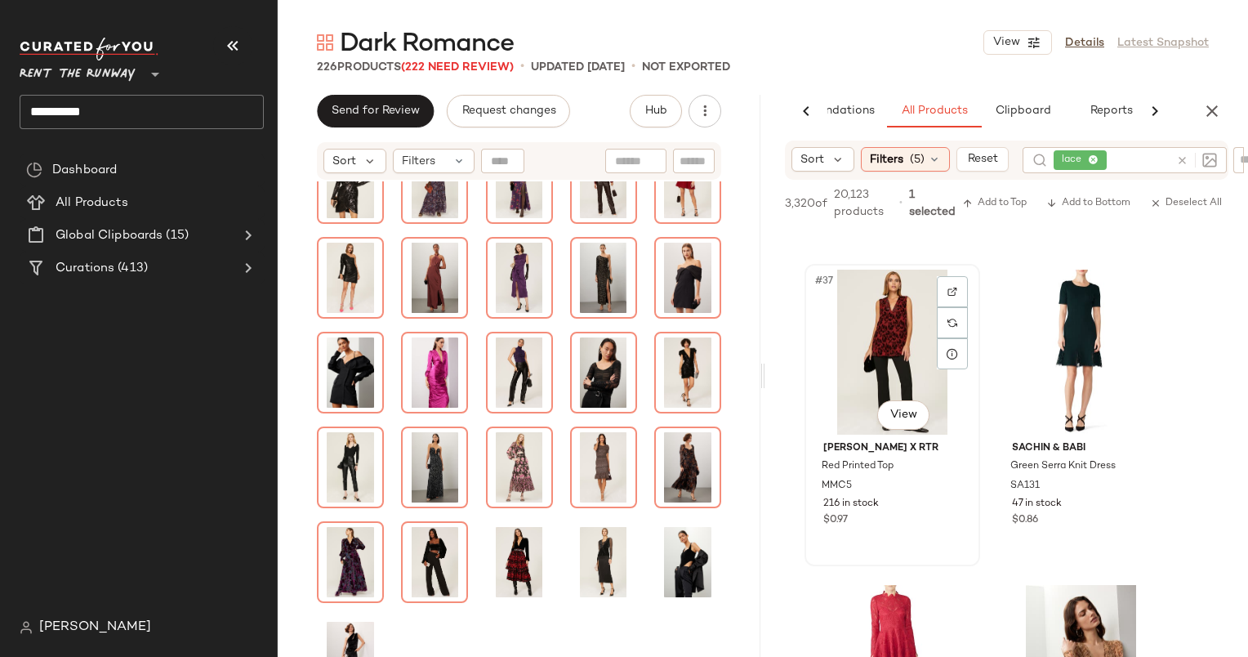
click at [897, 323] on div "#37 View" at bounding box center [892, 351] width 164 height 165
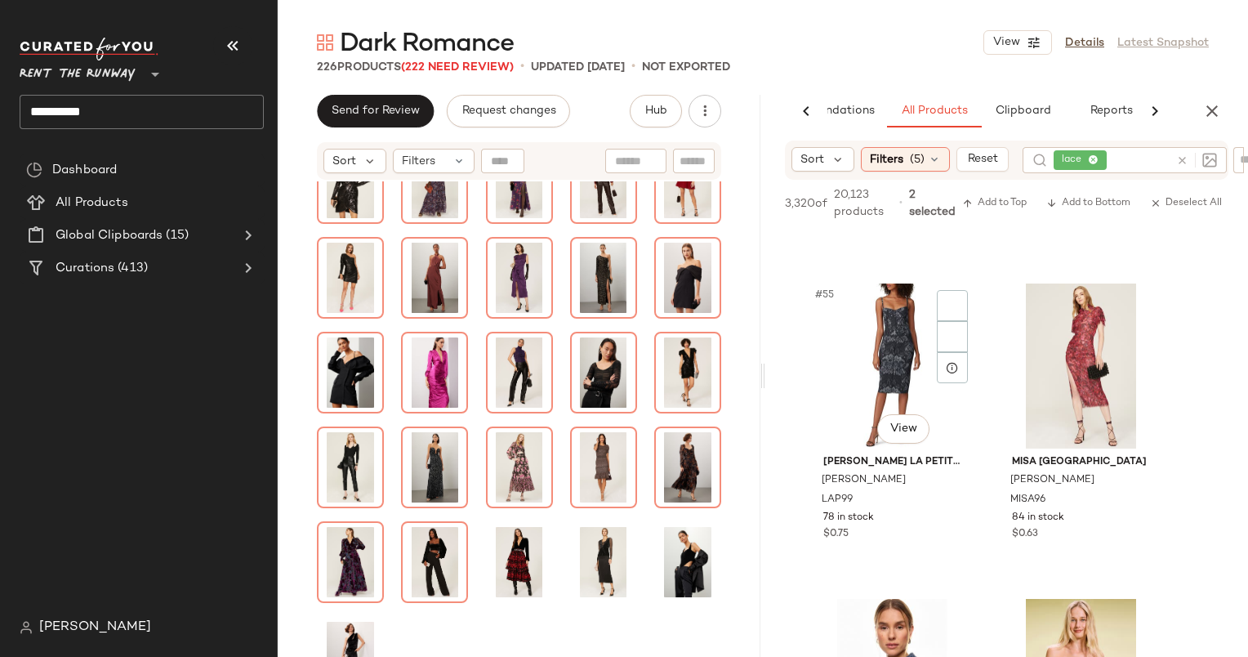
scroll to position [8462, 0]
click at [1071, 341] on div "#56 View" at bounding box center [1081, 366] width 164 height 165
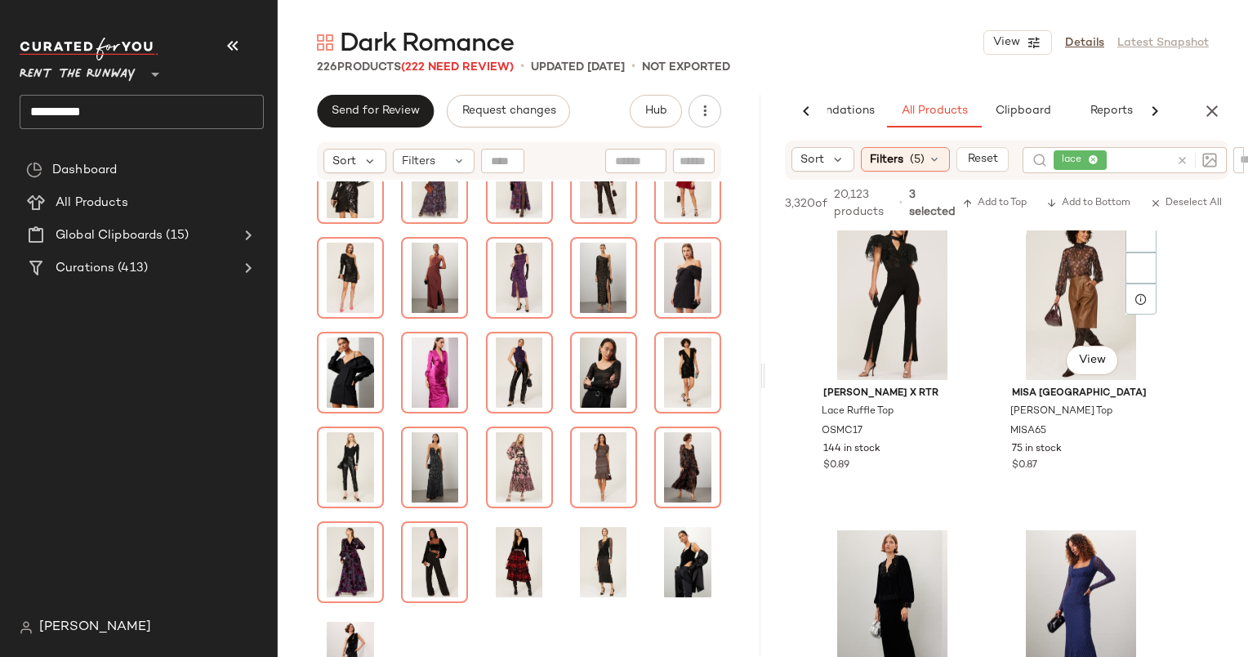
scroll to position [9792, 0]
click at [877, 296] on div "#63 View" at bounding box center [892, 297] width 164 height 165
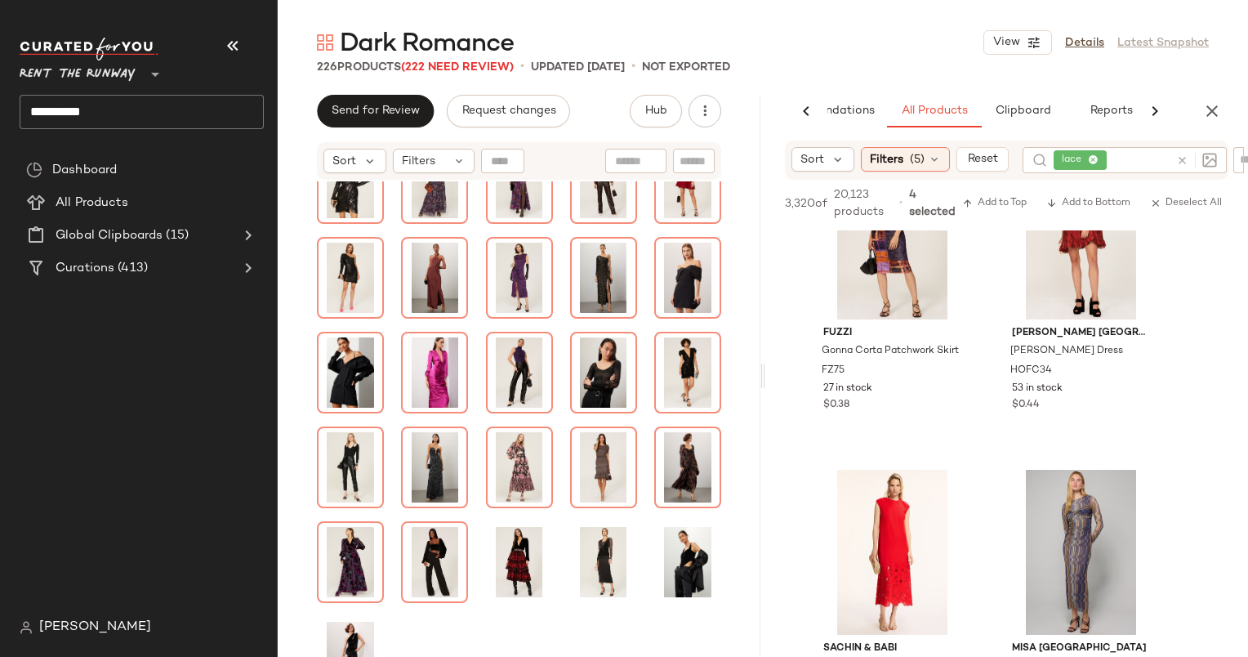
scroll to position [17666, 0]
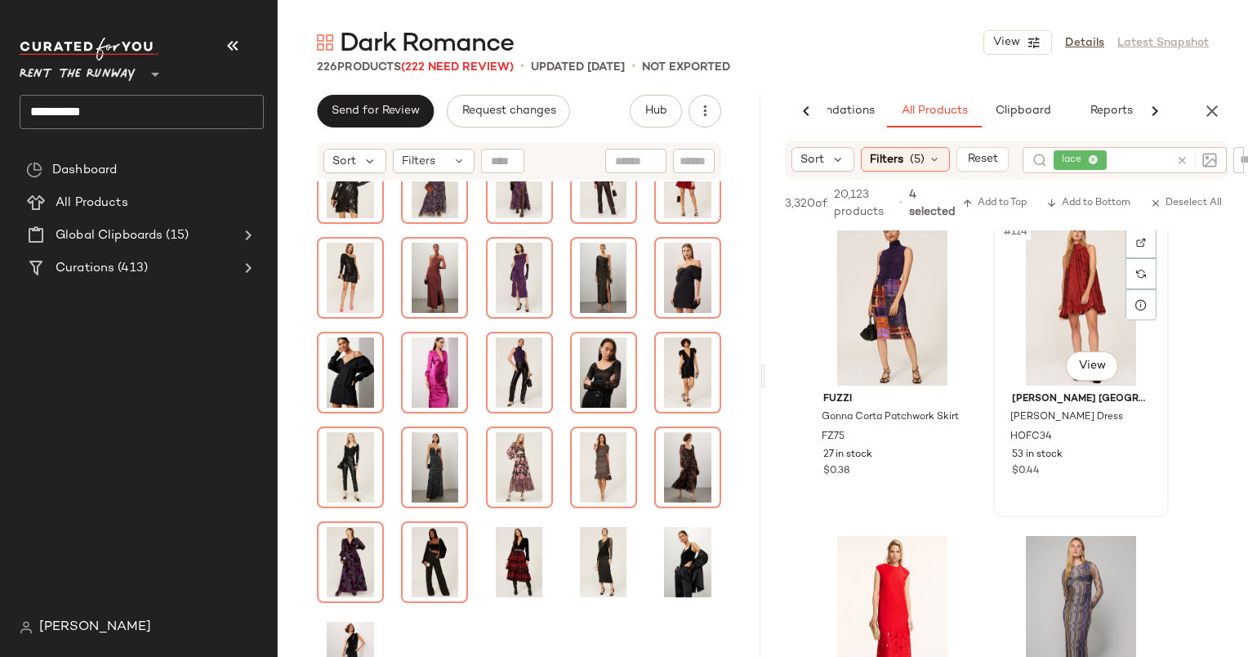
click at [1066, 243] on div "#114 View" at bounding box center [1081, 302] width 164 height 165
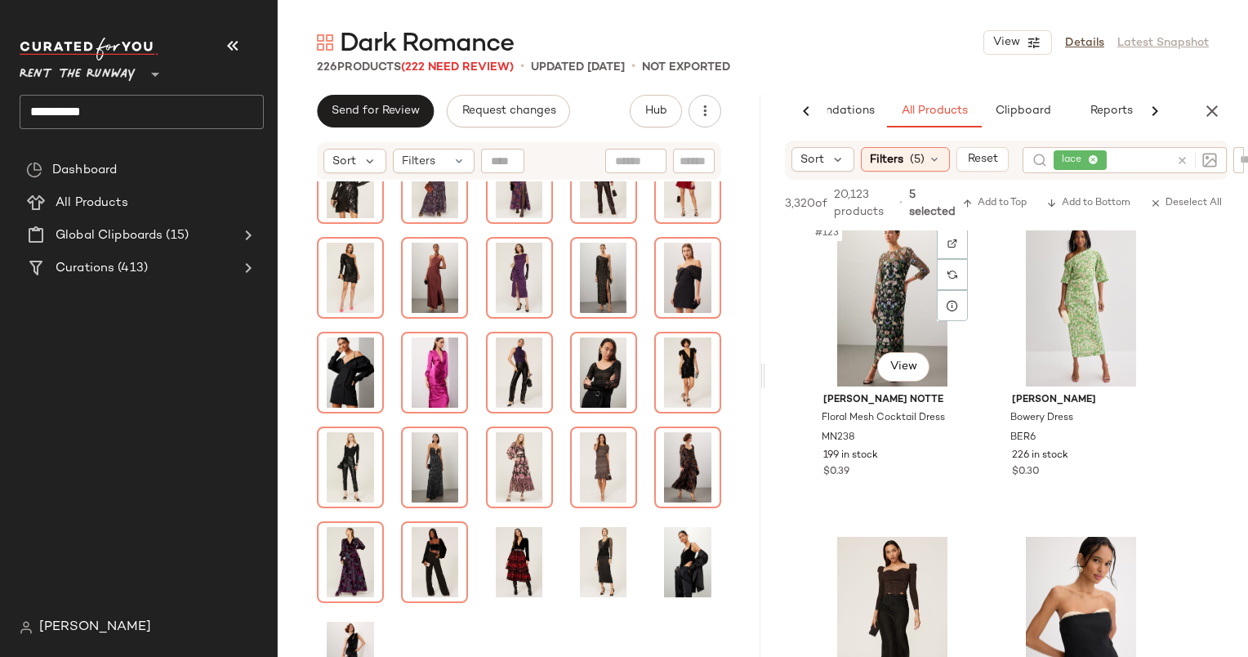
scroll to position [19183, 0]
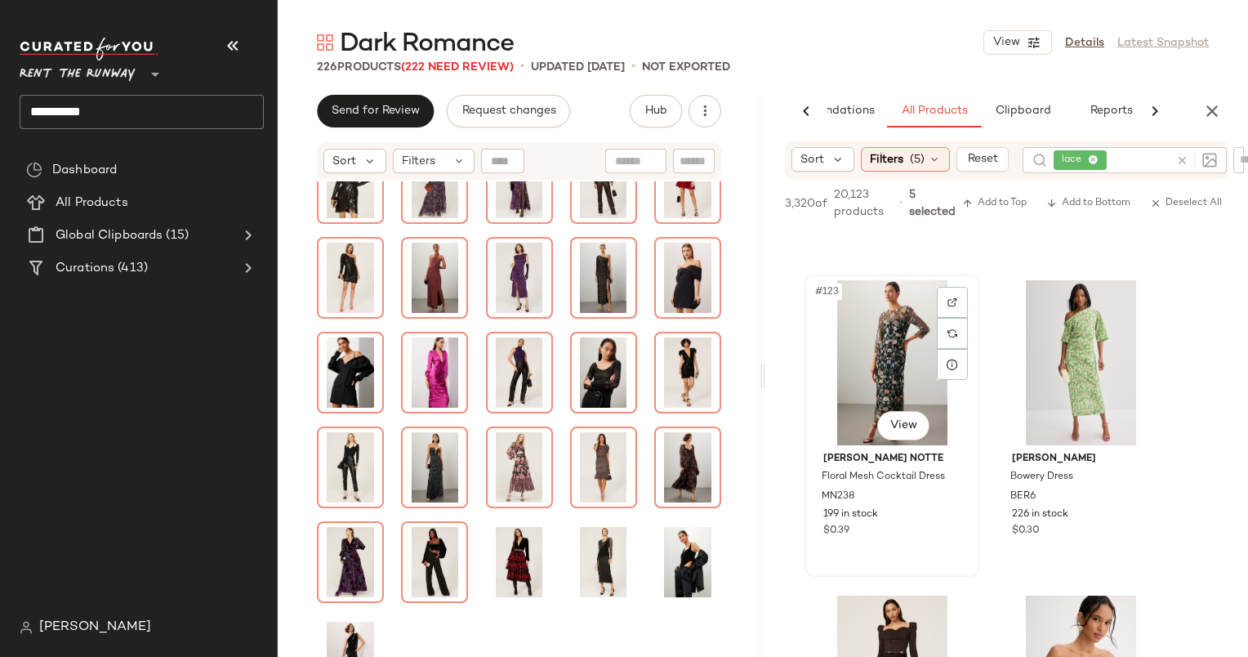
click at [902, 349] on div "#123 View" at bounding box center [892, 362] width 164 height 165
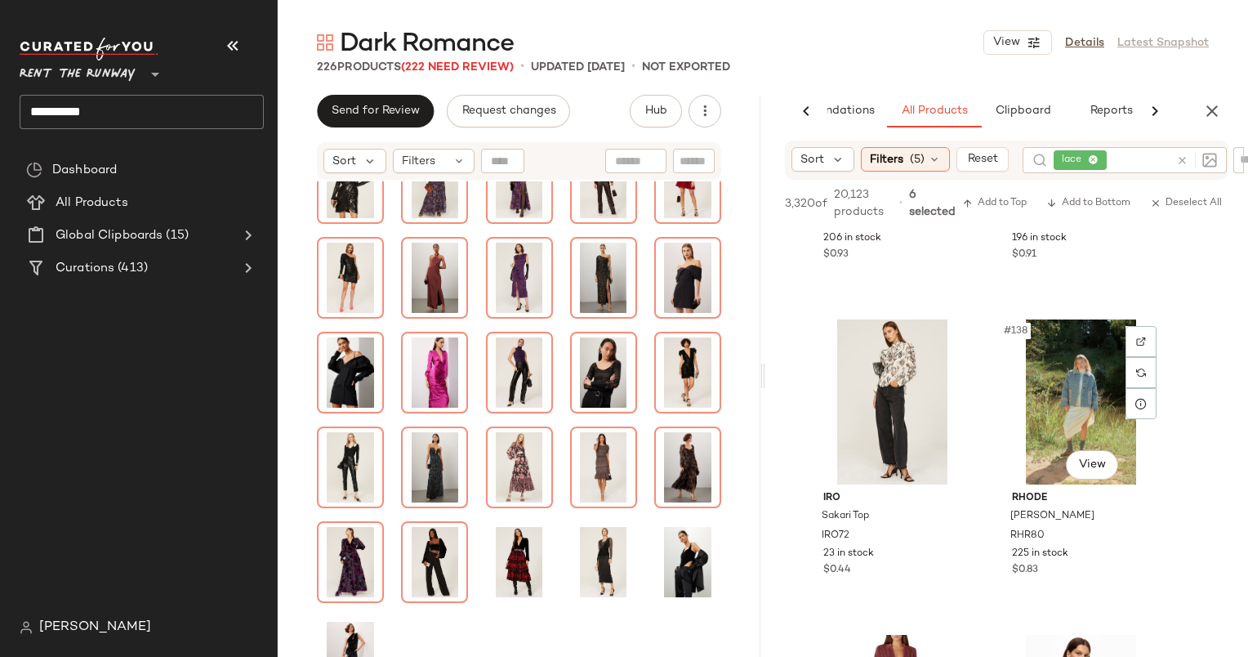
scroll to position [21628, 0]
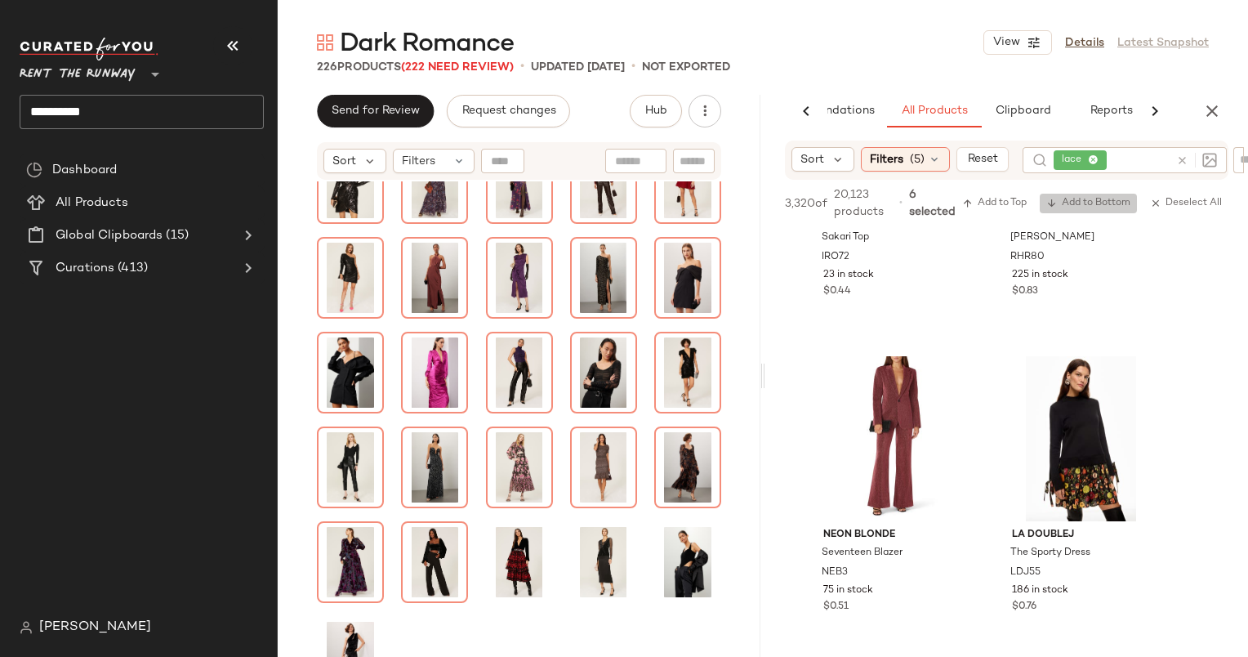
click at [1079, 203] on span "Add to Bottom" at bounding box center [1088, 203] width 84 height 11
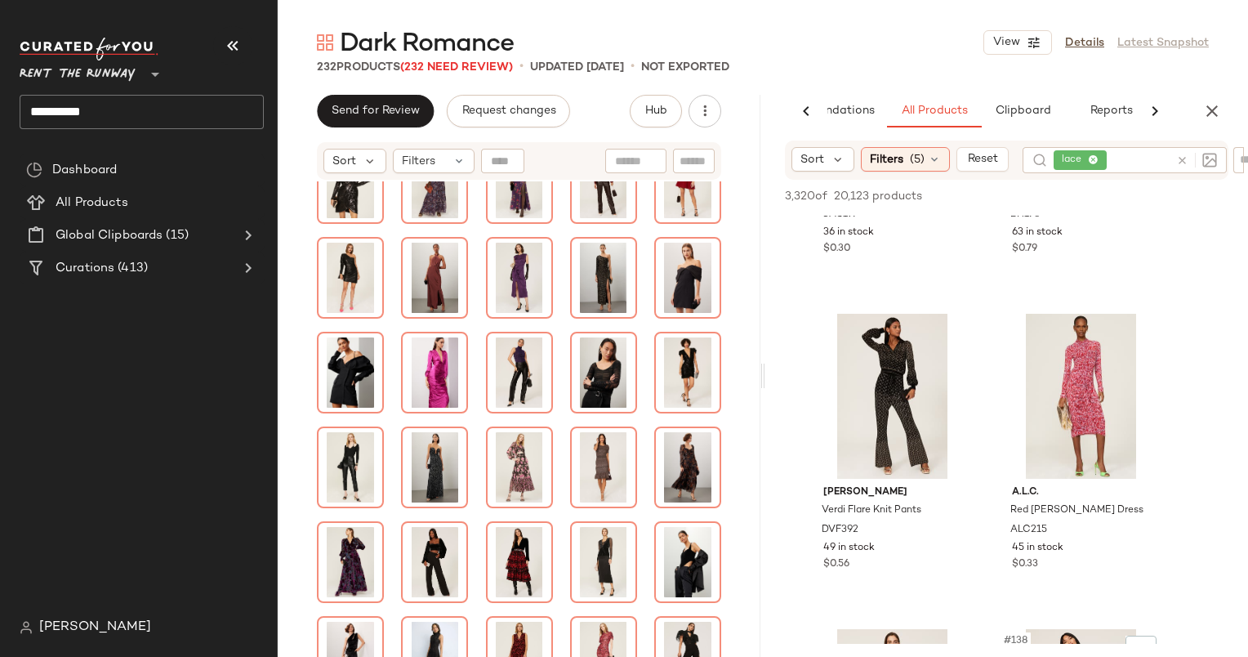
scroll to position [15668, 0]
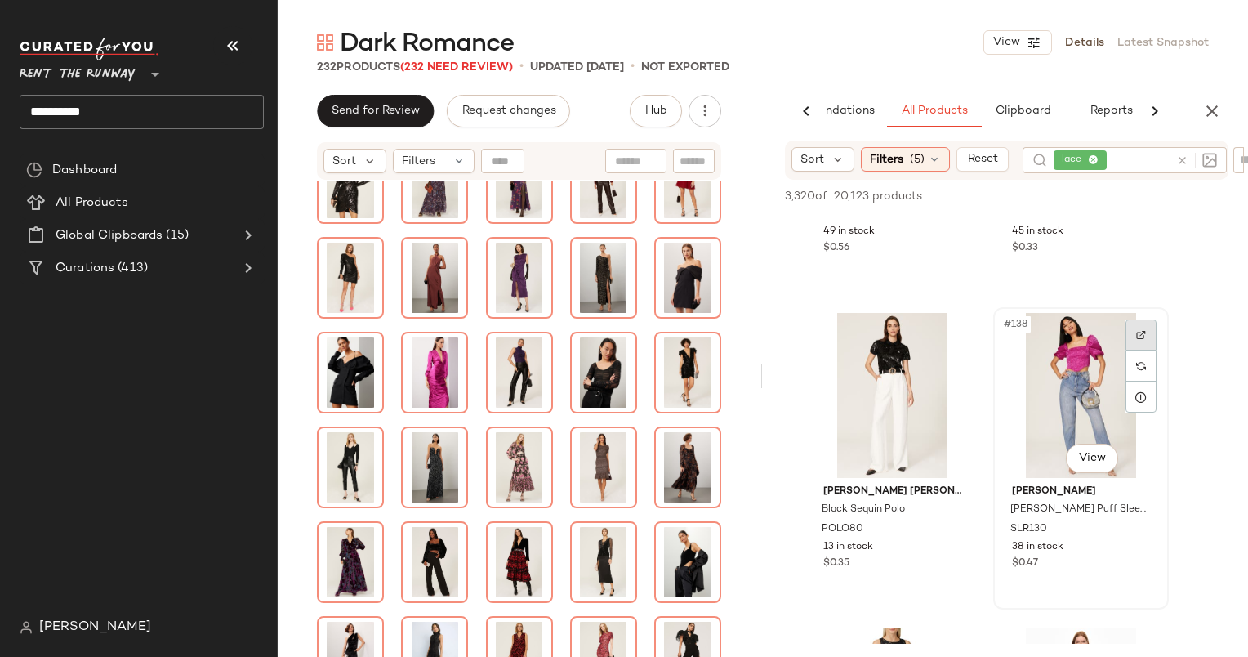
click at [1142, 328] on div at bounding box center [1140, 334] width 31 height 31
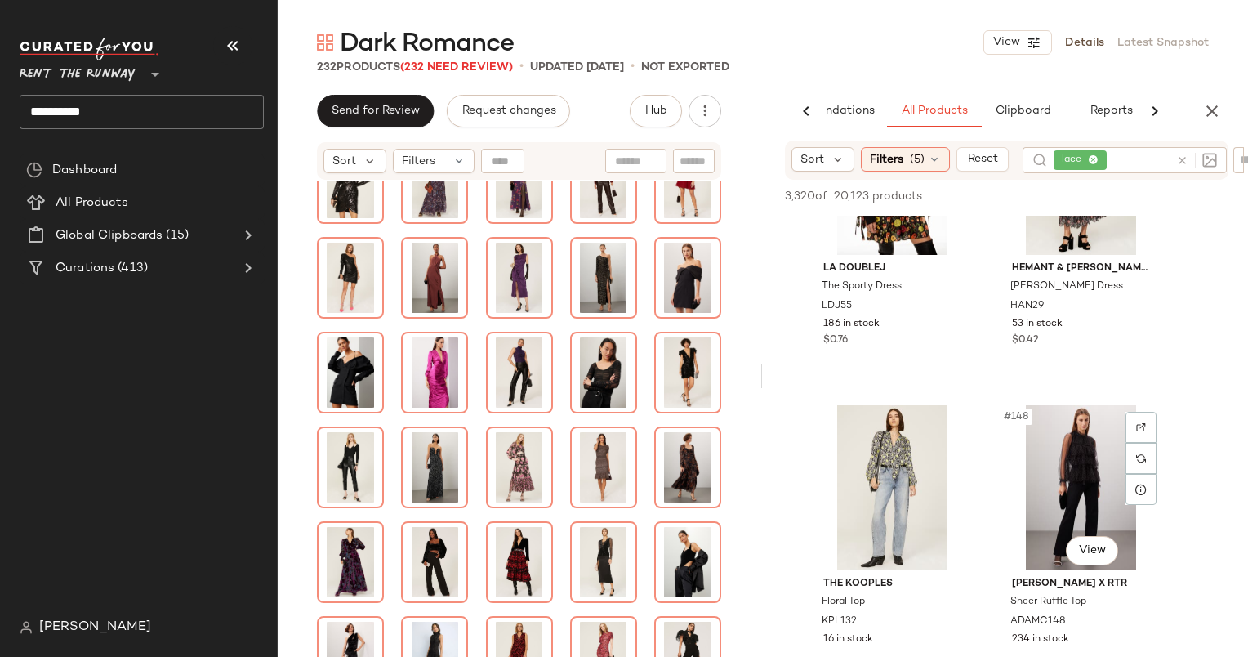
scroll to position [23013, 0]
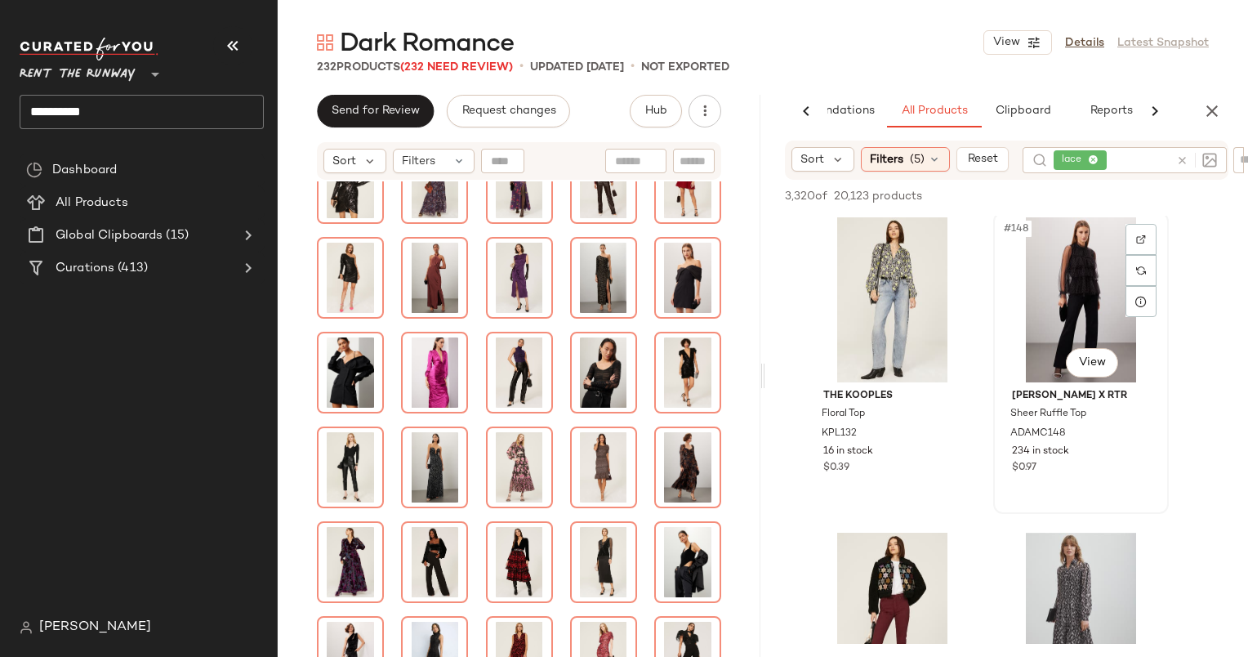
click at [1084, 289] on div "#148 View" at bounding box center [1081, 299] width 164 height 165
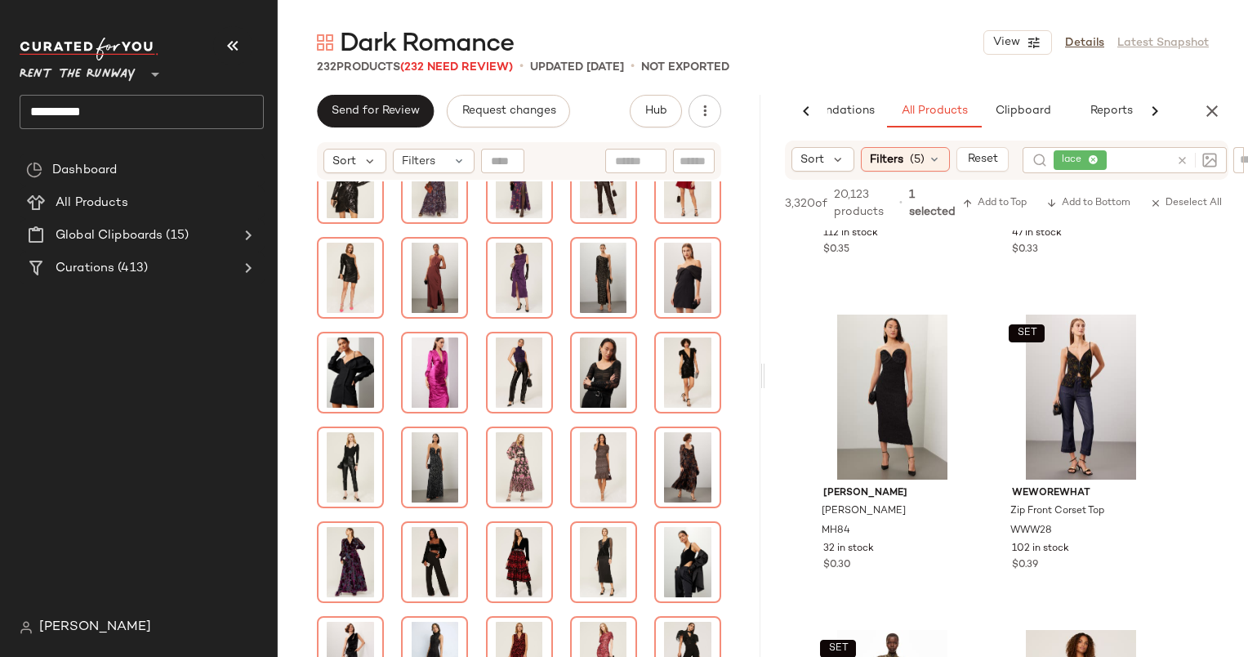
scroll to position [24508, 0]
click at [1104, 398] on div "SET #158 View" at bounding box center [1081, 396] width 164 height 165
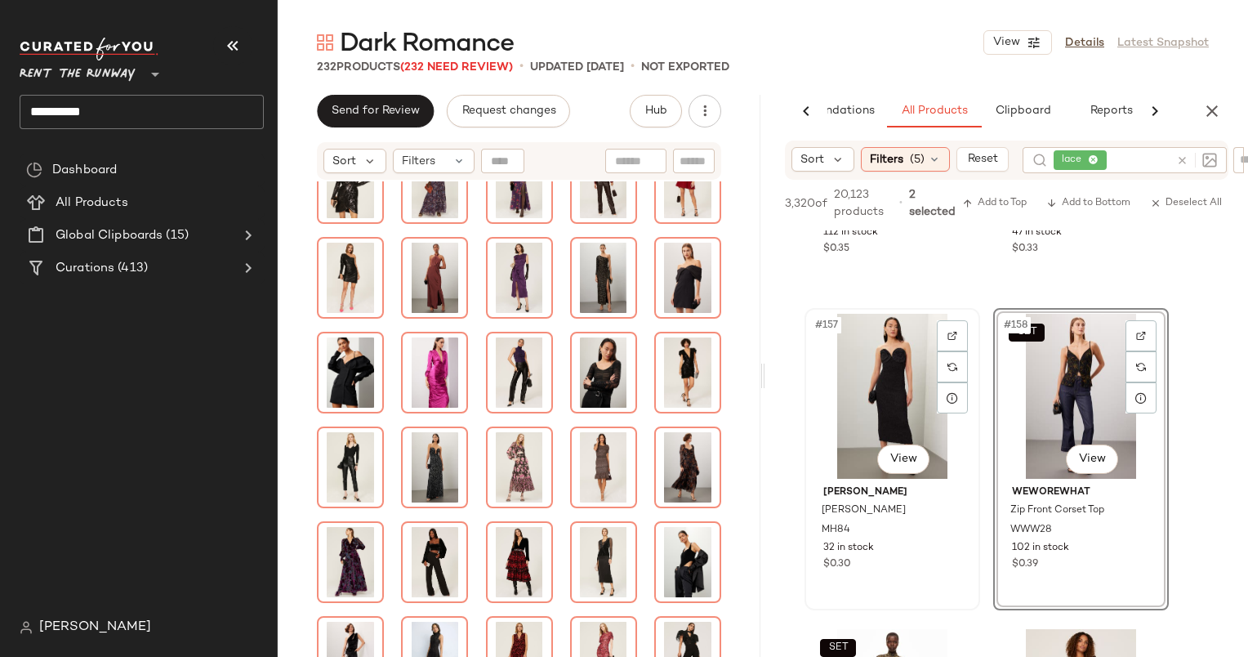
click at [912, 395] on div "#157 View" at bounding box center [892, 396] width 164 height 165
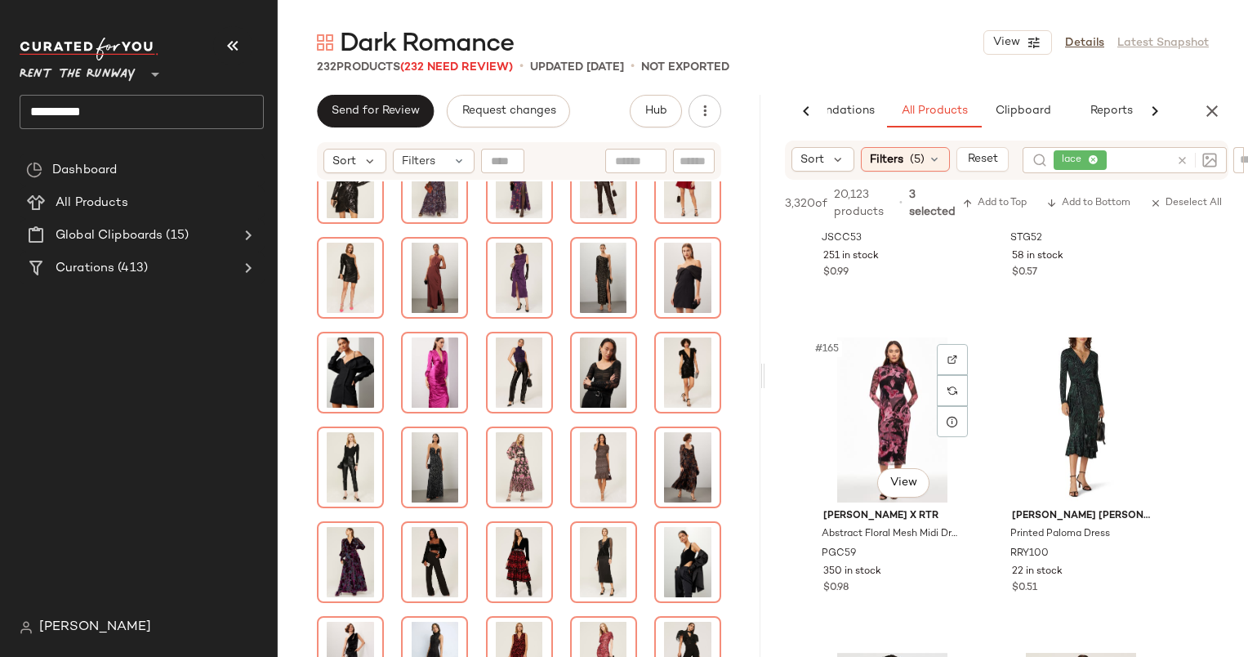
scroll to position [25783, 0]
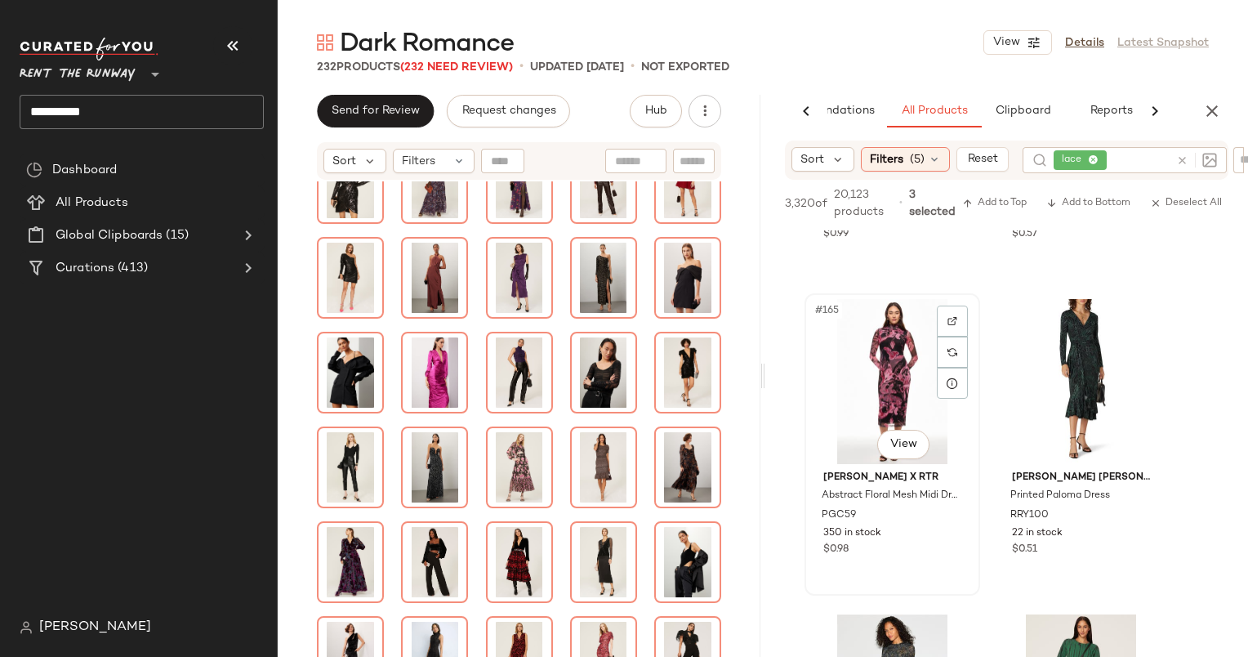
click at [894, 367] on div "#165 View" at bounding box center [892, 381] width 164 height 165
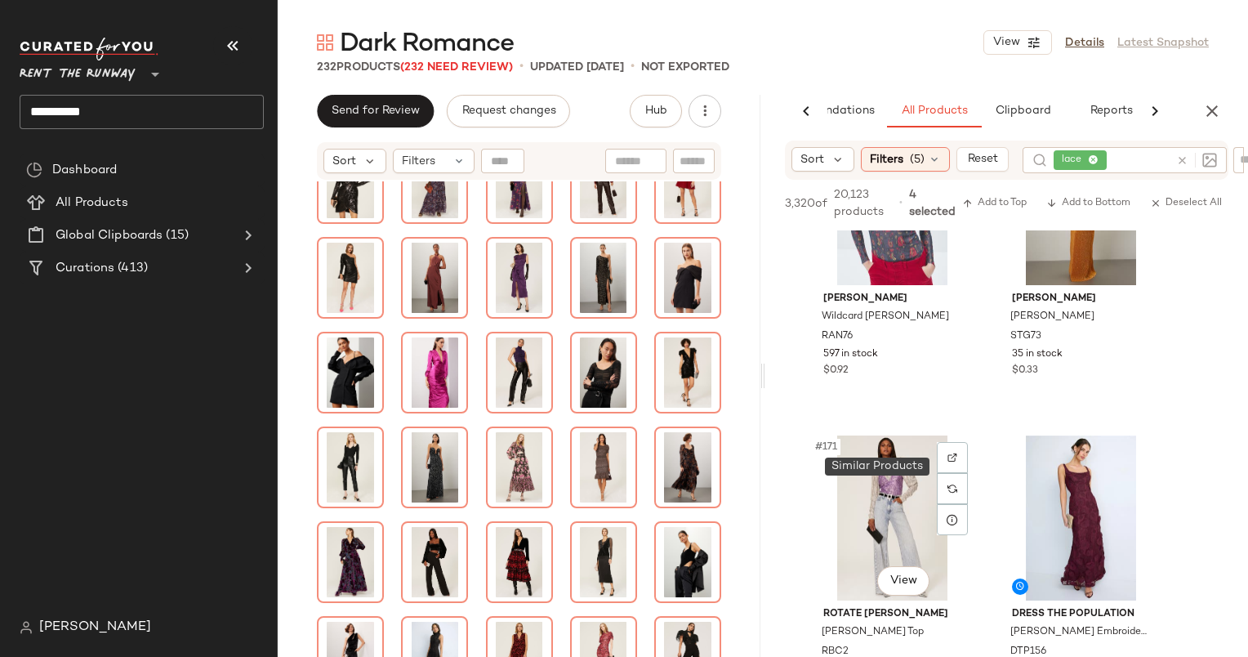
scroll to position [26635, 0]
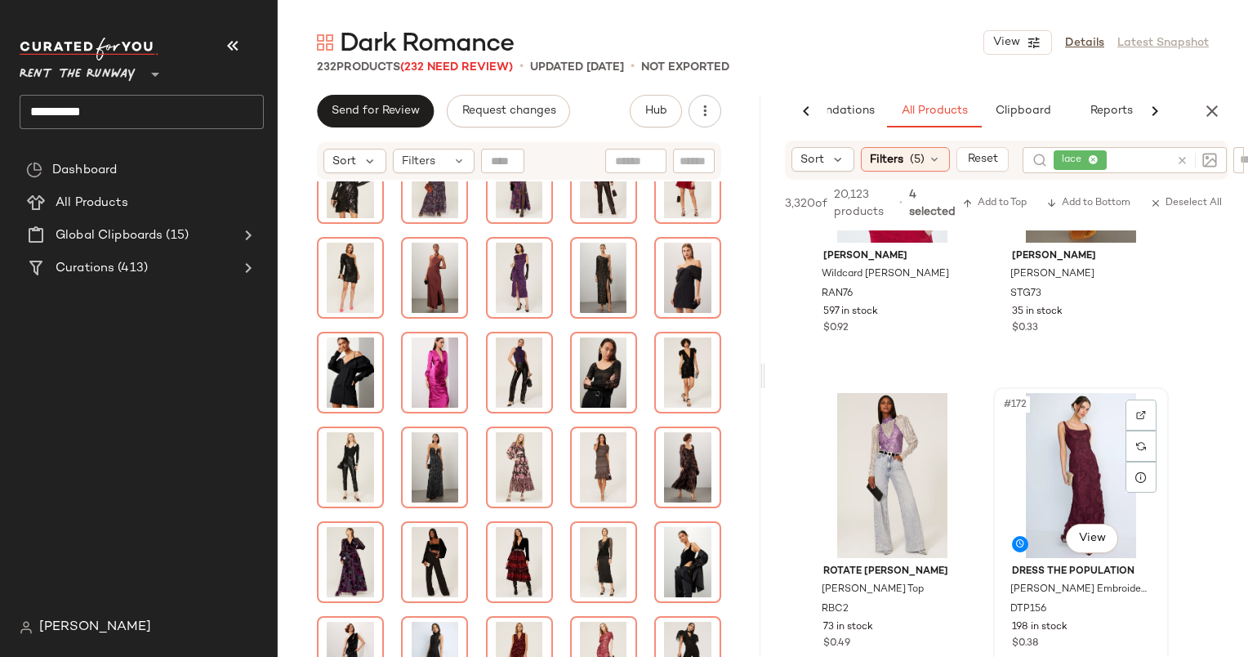
click at [1048, 441] on div "#172 View" at bounding box center [1081, 475] width 164 height 165
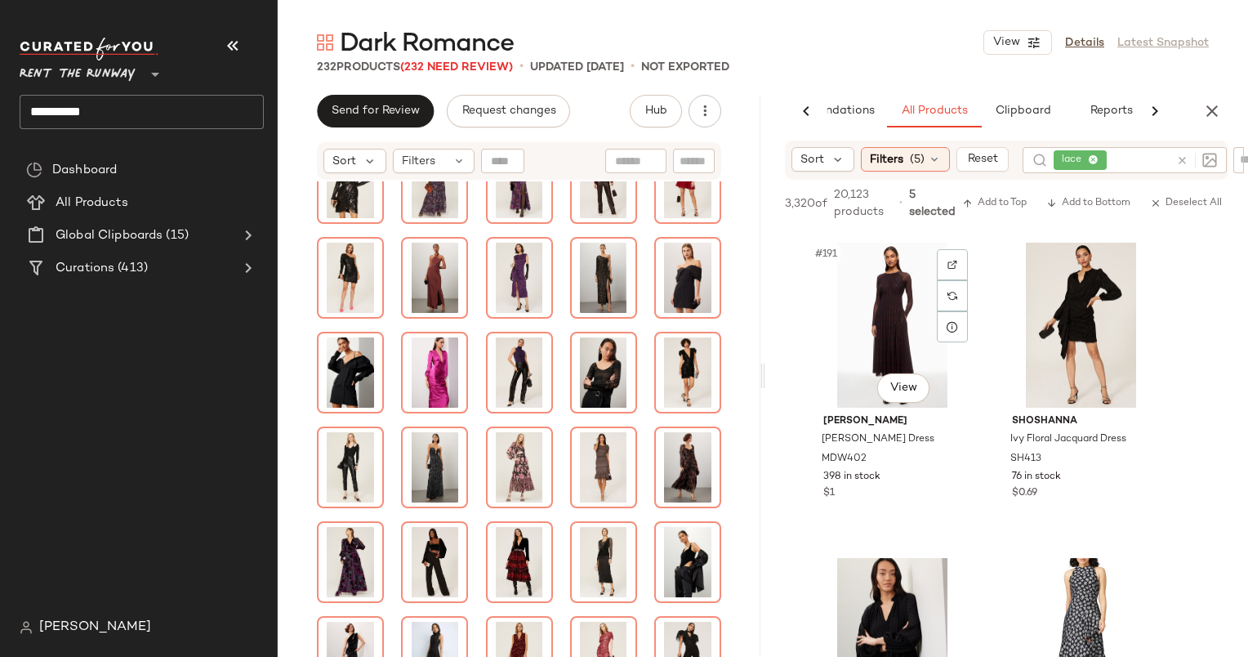
scroll to position [30066, 0]
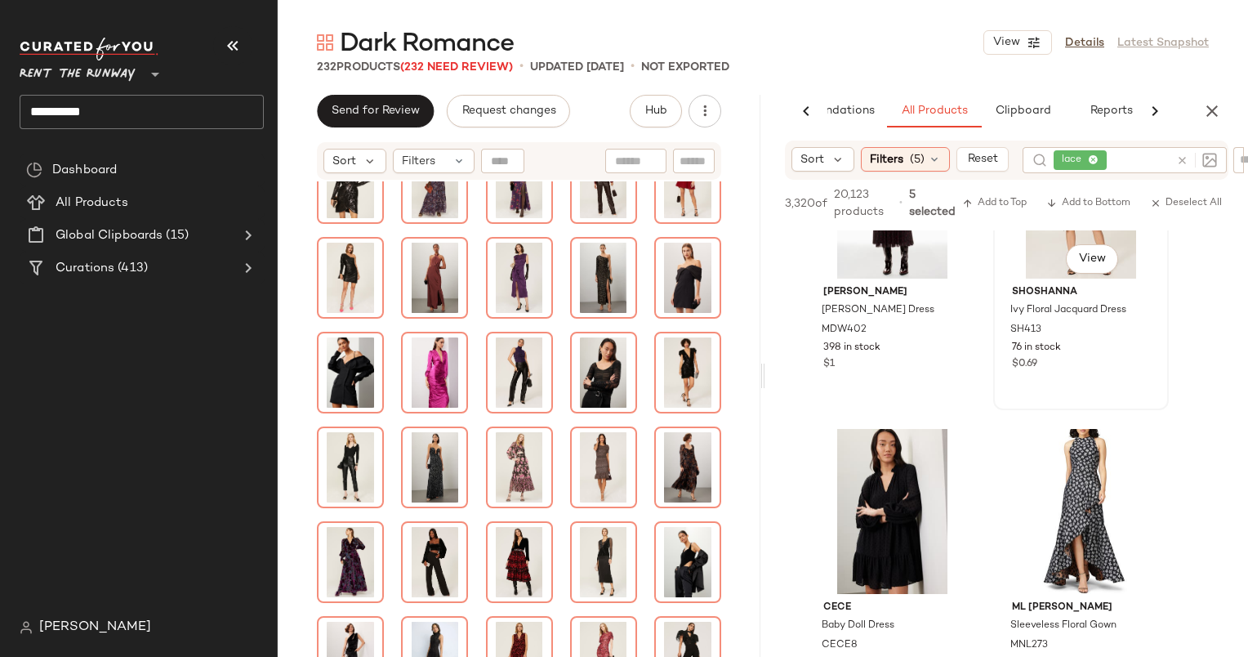
click at [1026, 265] on div "#192 View" at bounding box center [1081, 196] width 164 height 165
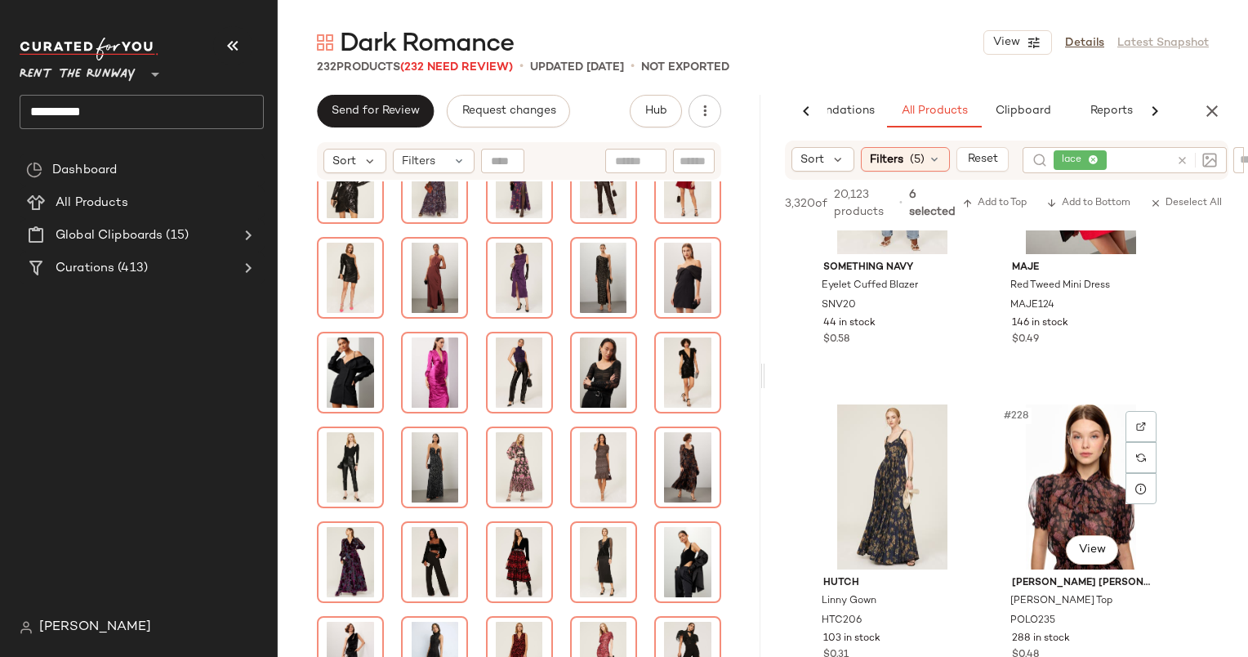
scroll to position [35461, 0]
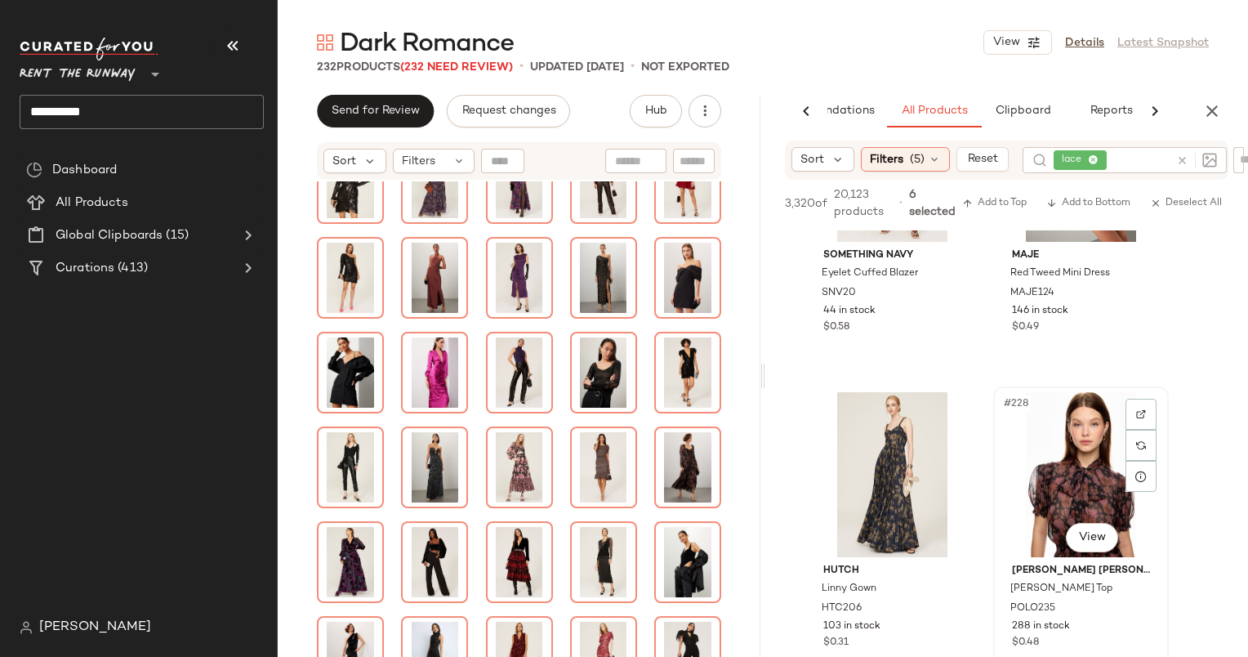
click at [1052, 468] on div "#228 View" at bounding box center [1081, 474] width 164 height 165
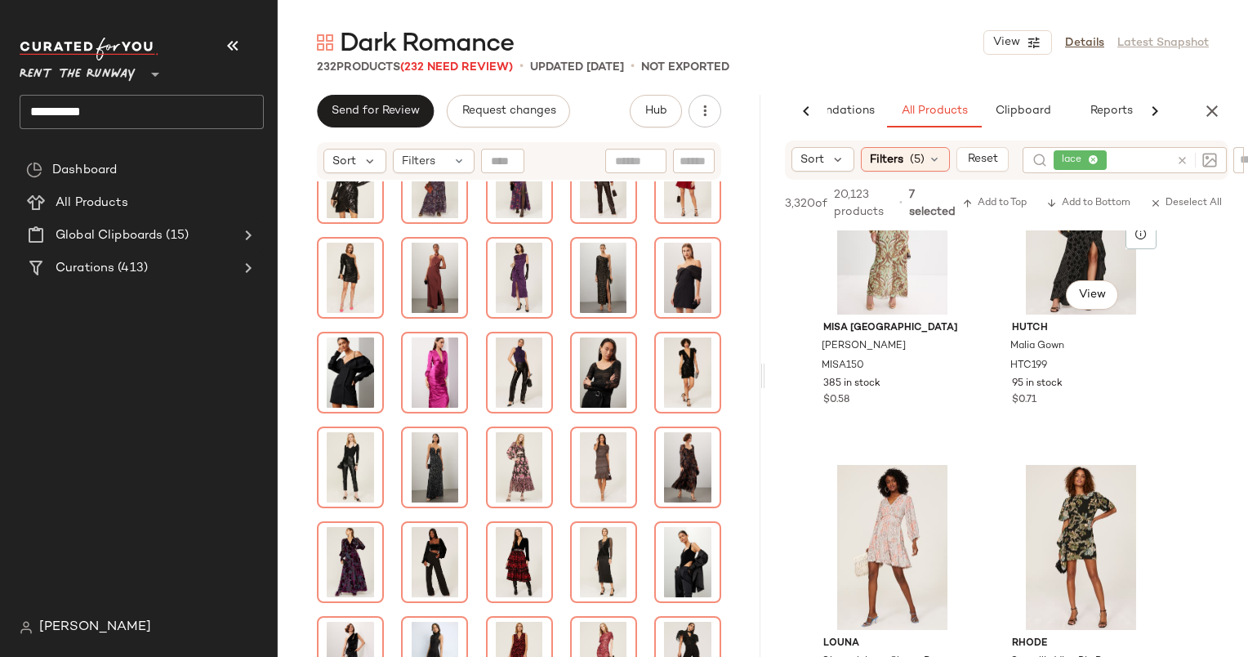
scroll to position [35922, 0]
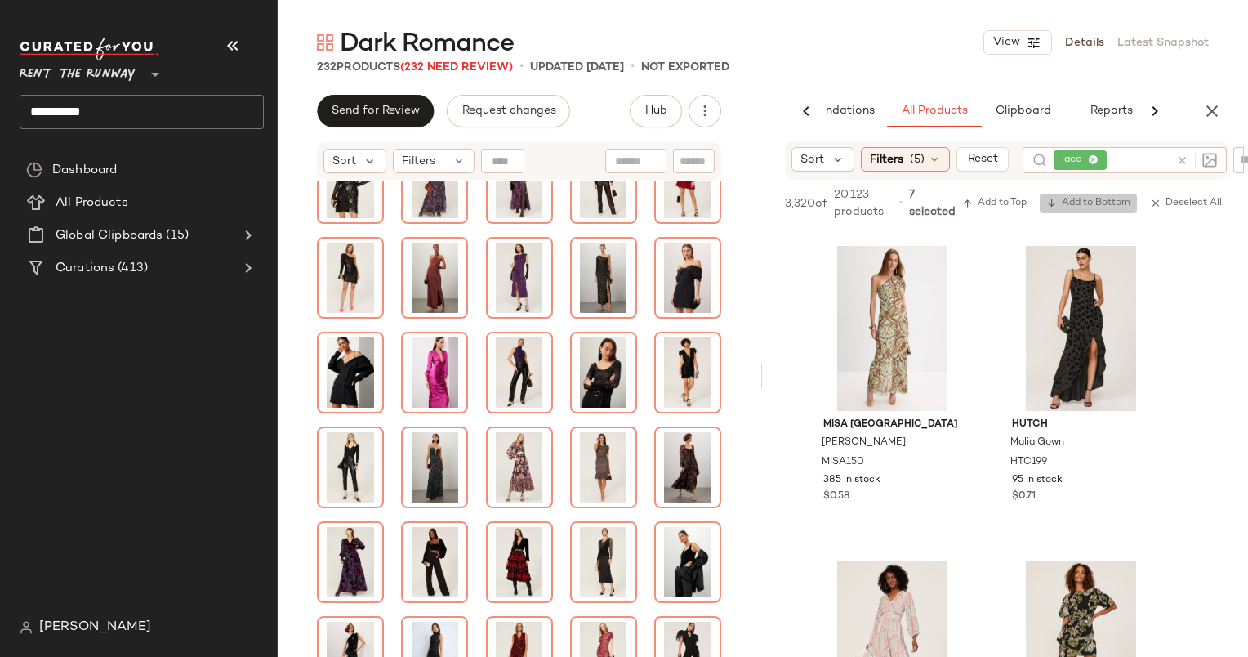
click at [1085, 207] on span "Add to Bottom" at bounding box center [1088, 203] width 84 height 11
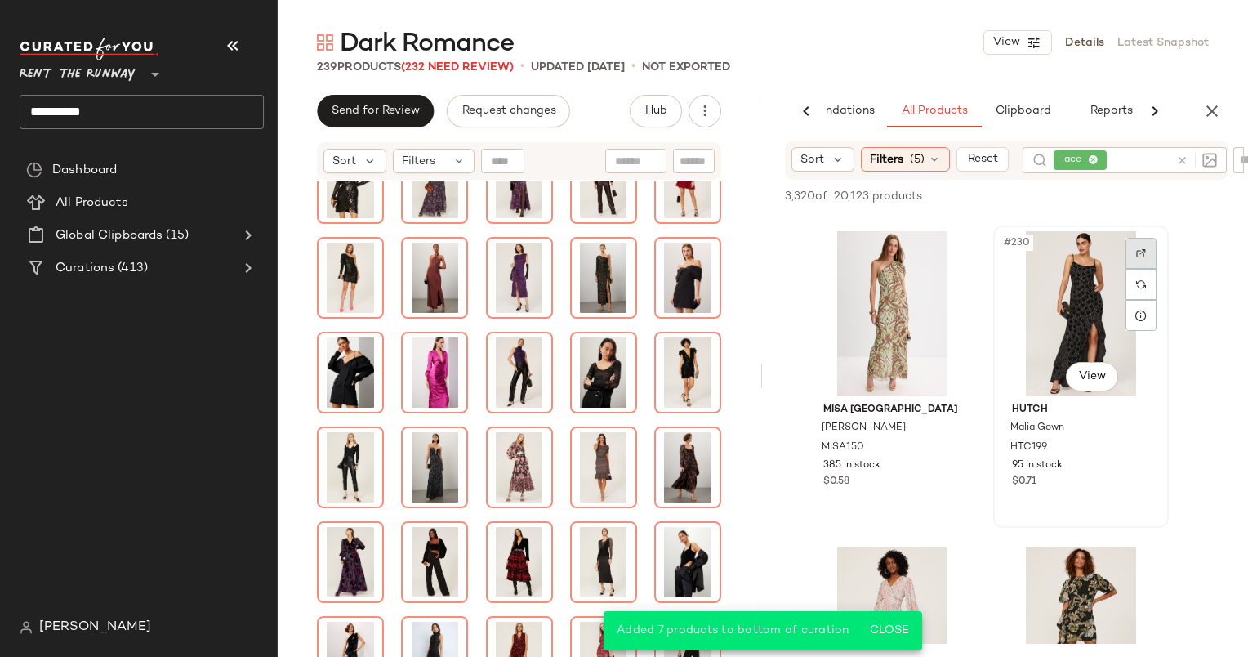
click at [1139, 248] on img at bounding box center [1141, 253] width 10 height 10
